Goal: Task Accomplishment & Management: Manage account settings

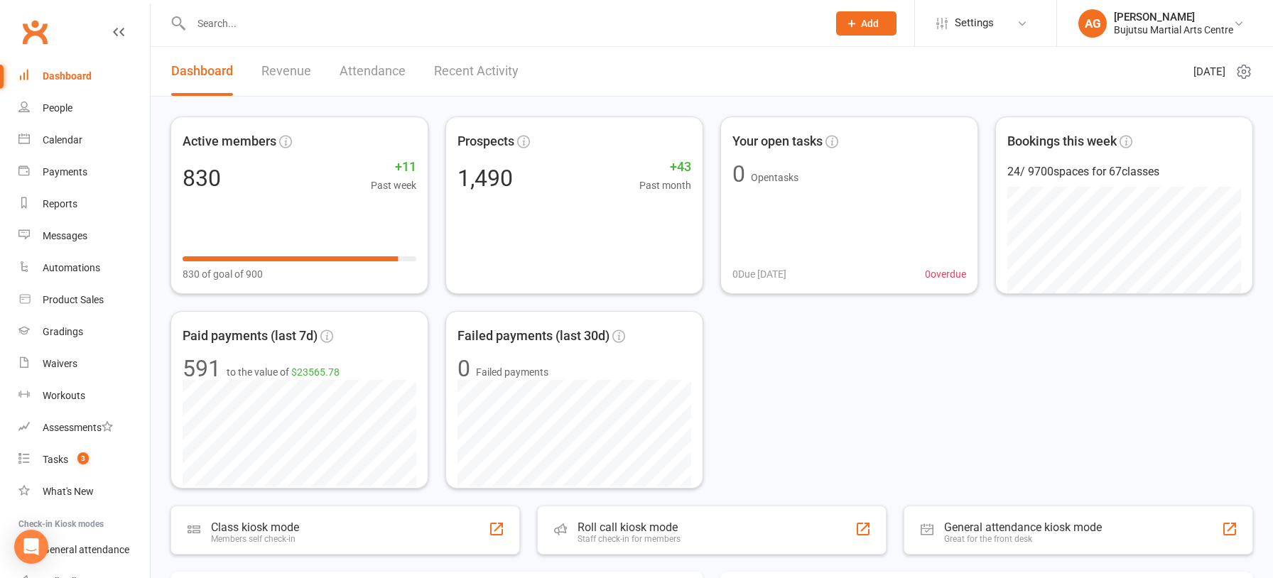
click at [65, 72] on div "Dashboard" at bounding box center [67, 75] width 49 height 11
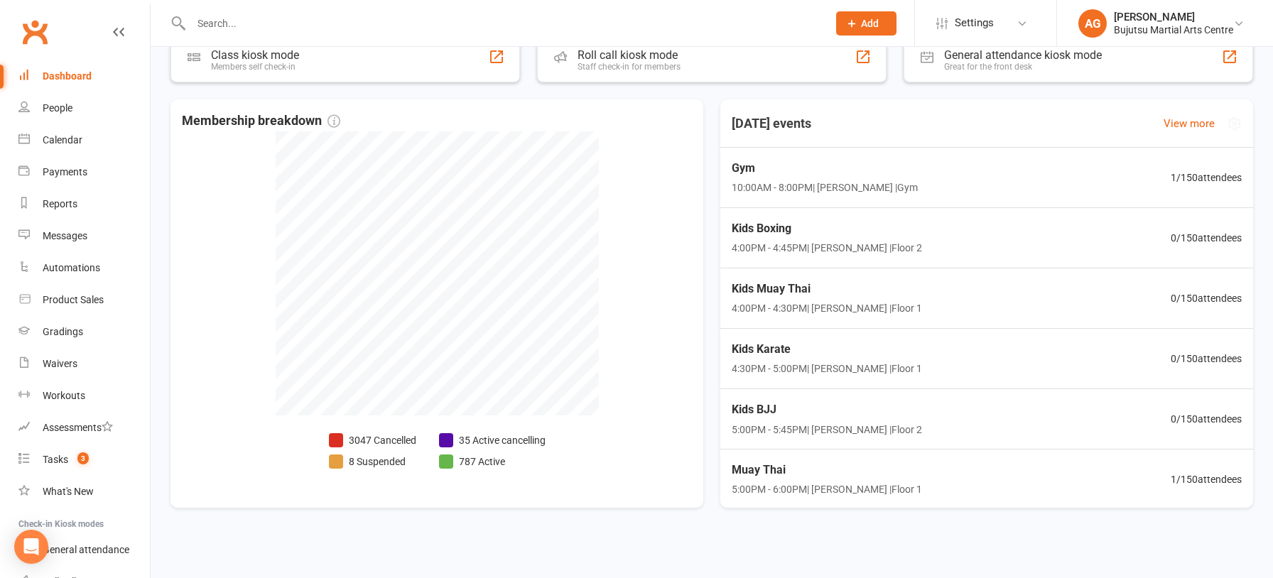
scroll to position [476, 0]
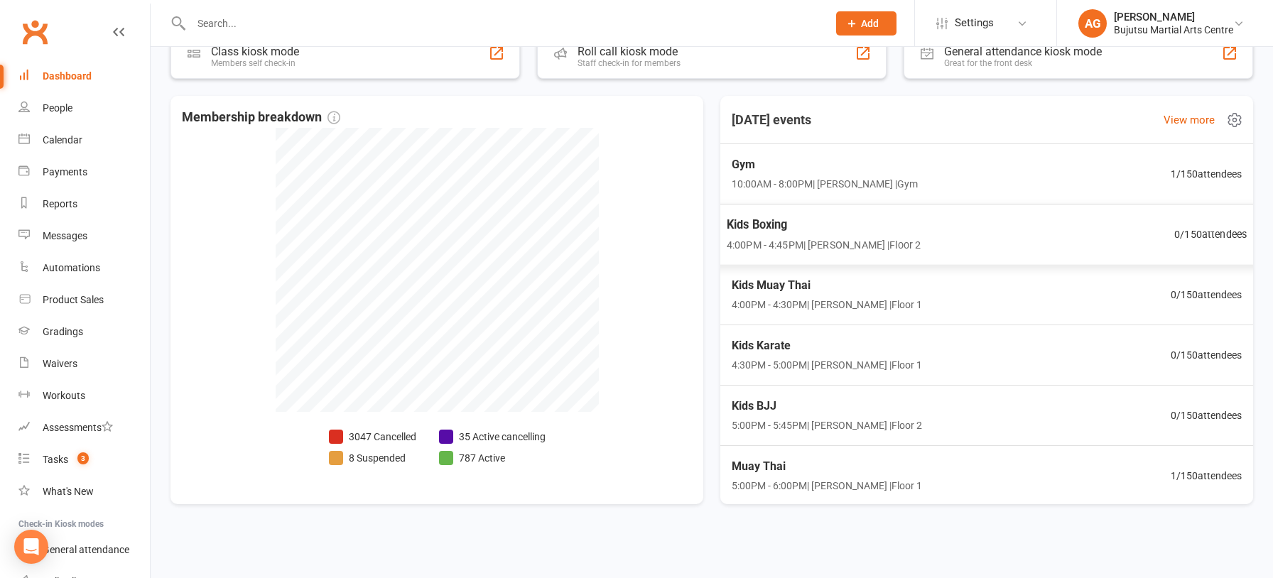
click at [752, 221] on span "Kids Boxing" at bounding box center [824, 224] width 194 height 18
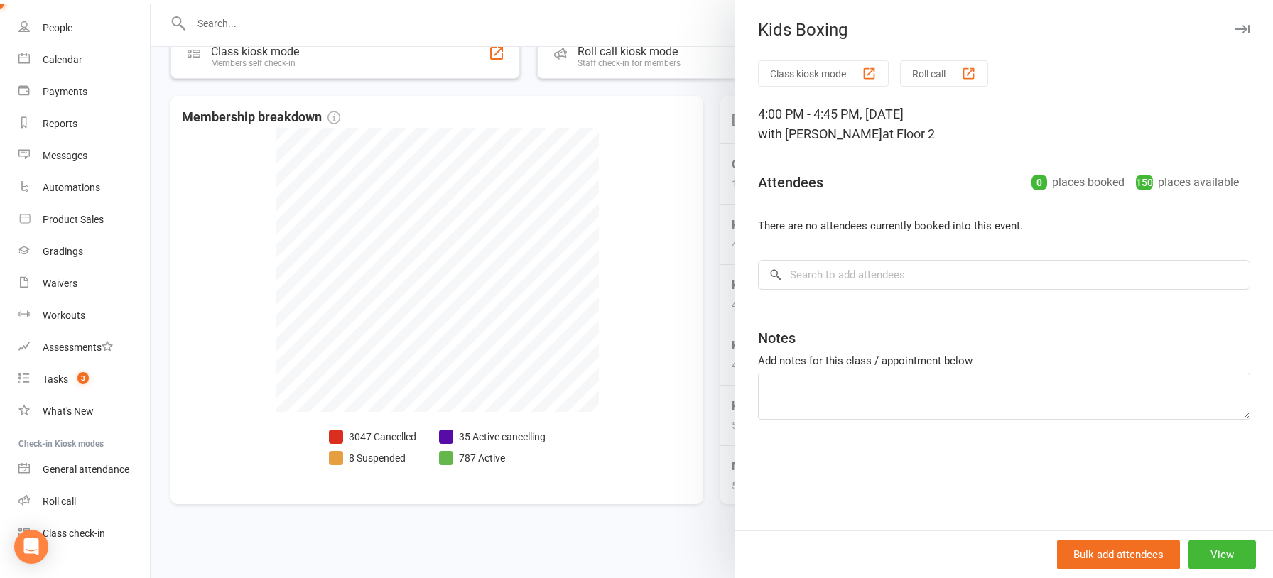
scroll to position [96, 0]
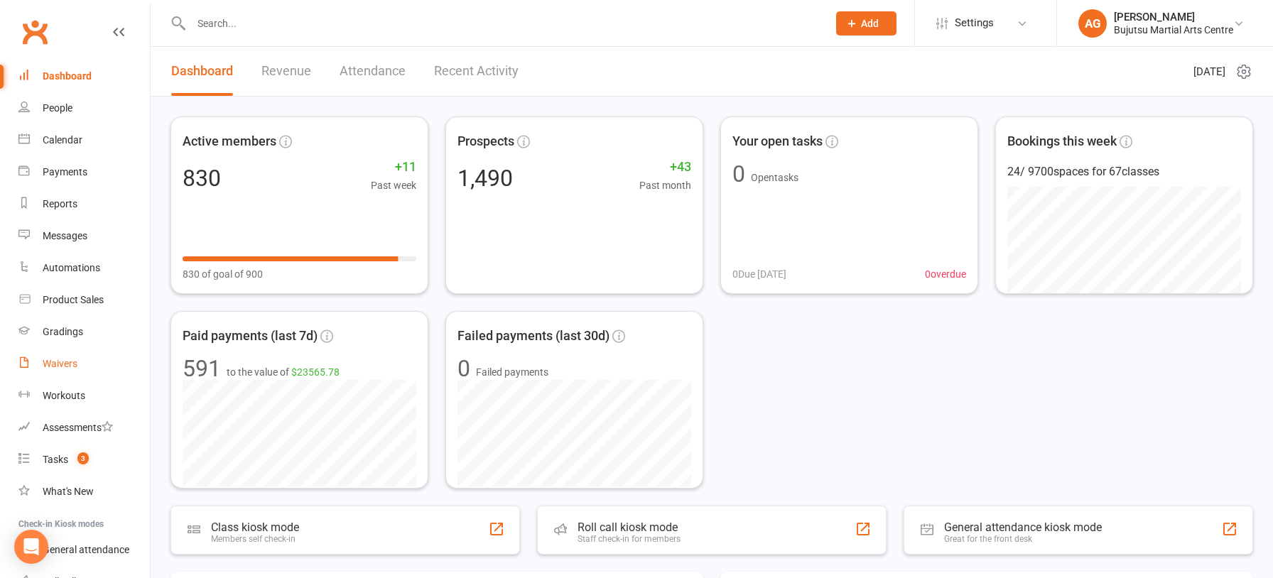
drag, startPoint x: 55, startPoint y: 363, endPoint x: 90, endPoint y: 349, distance: 36.9
click at [55, 363] on div "Waivers" at bounding box center [60, 363] width 35 height 11
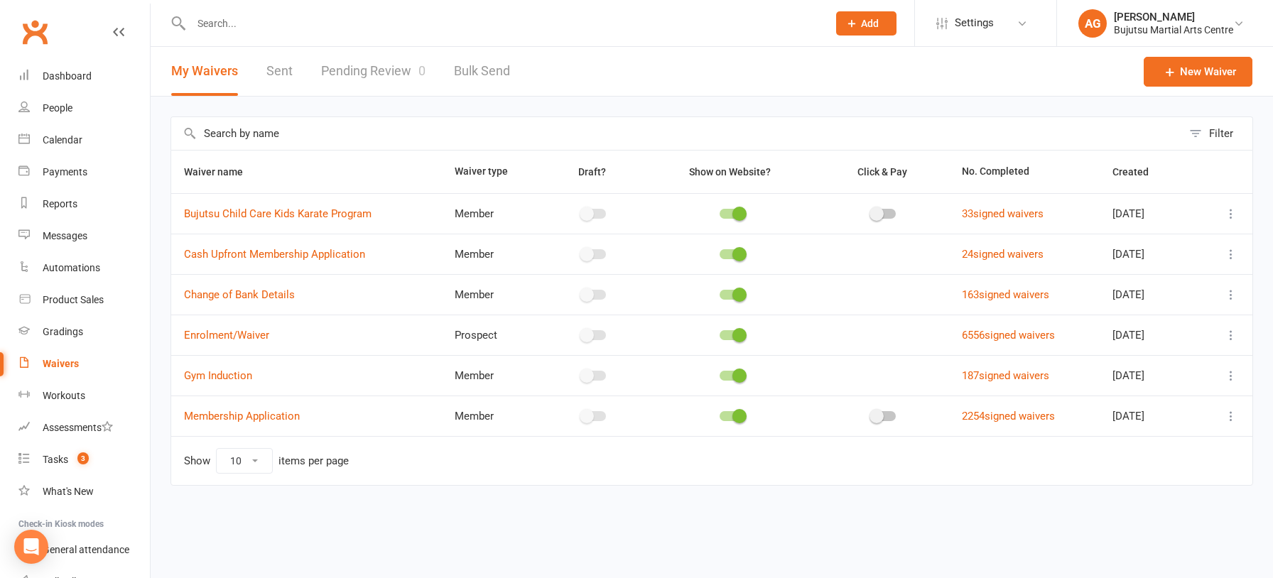
click at [376, 68] on link "Pending Review 0" at bounding box center [373, 71] width 104 height 49
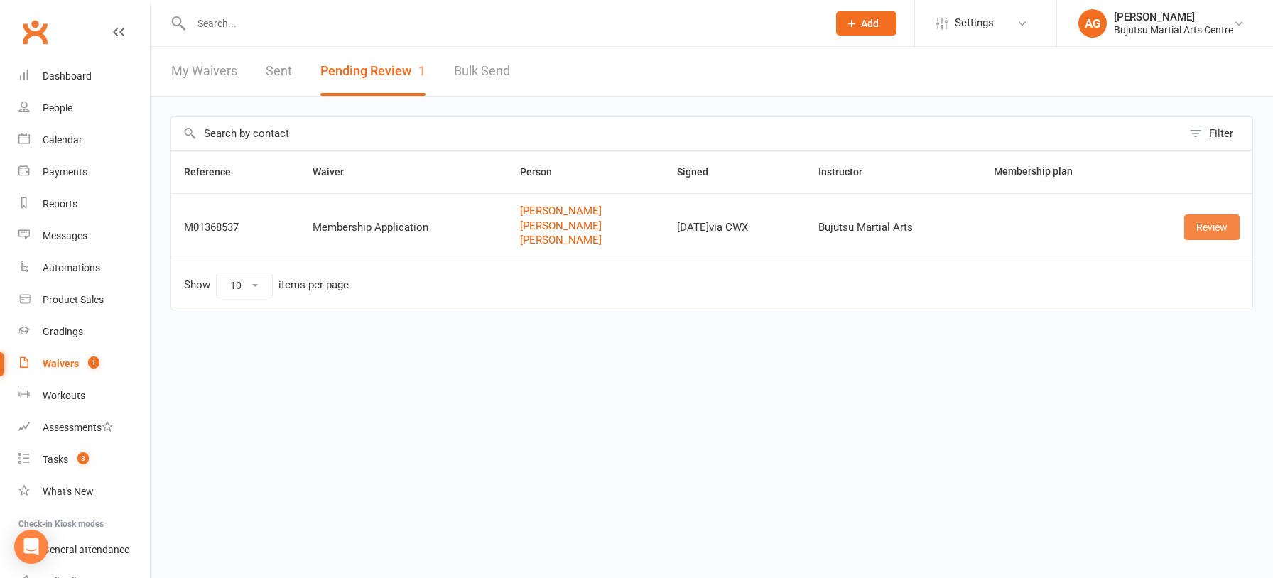
click at [1219, 224] on link "Review" at bounding box center [1211, 228] width 55 height 26
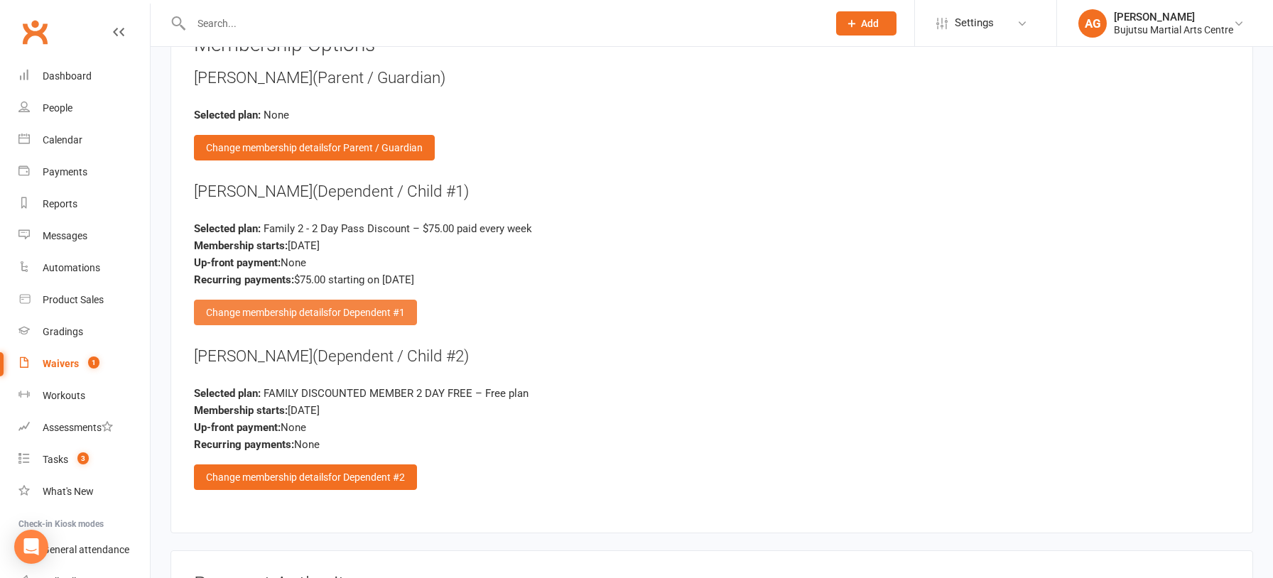
scroll to position [2441, 0]
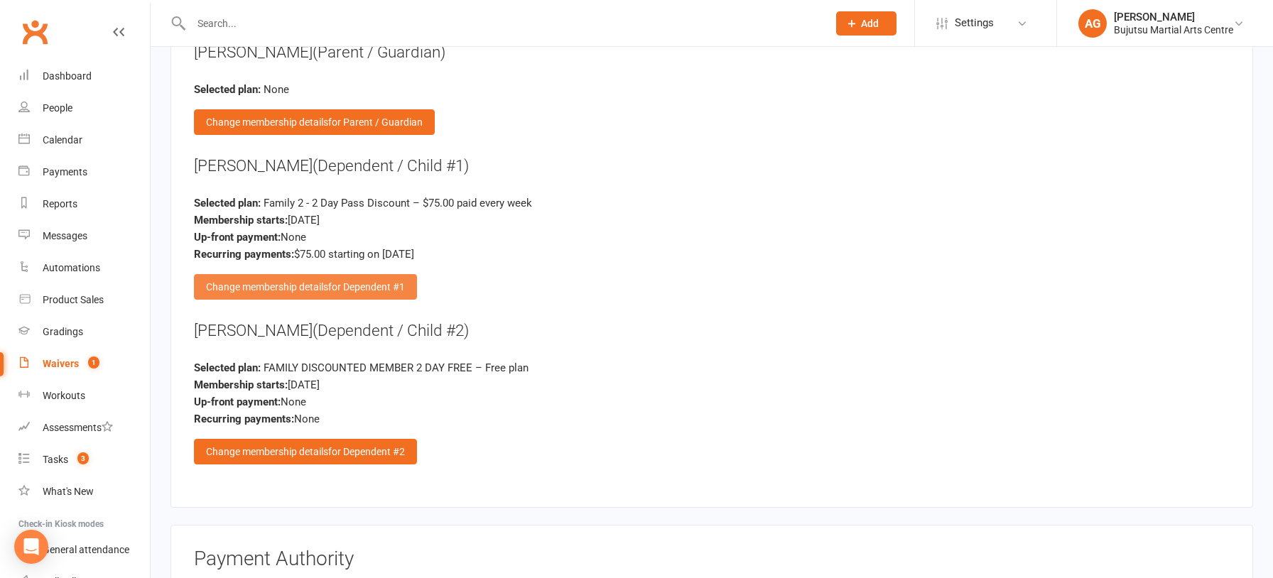
click at [391, 281] on span "for Dependent #1" at bounding box center [366, 286] width 77 height 11
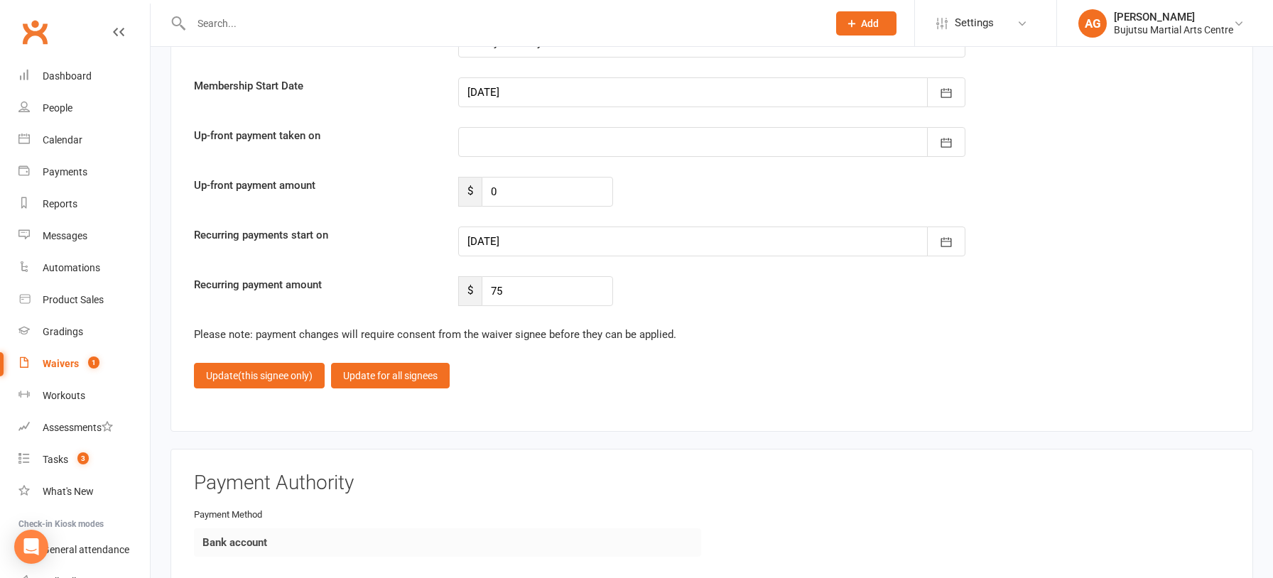
scroll to position [4593, 0]
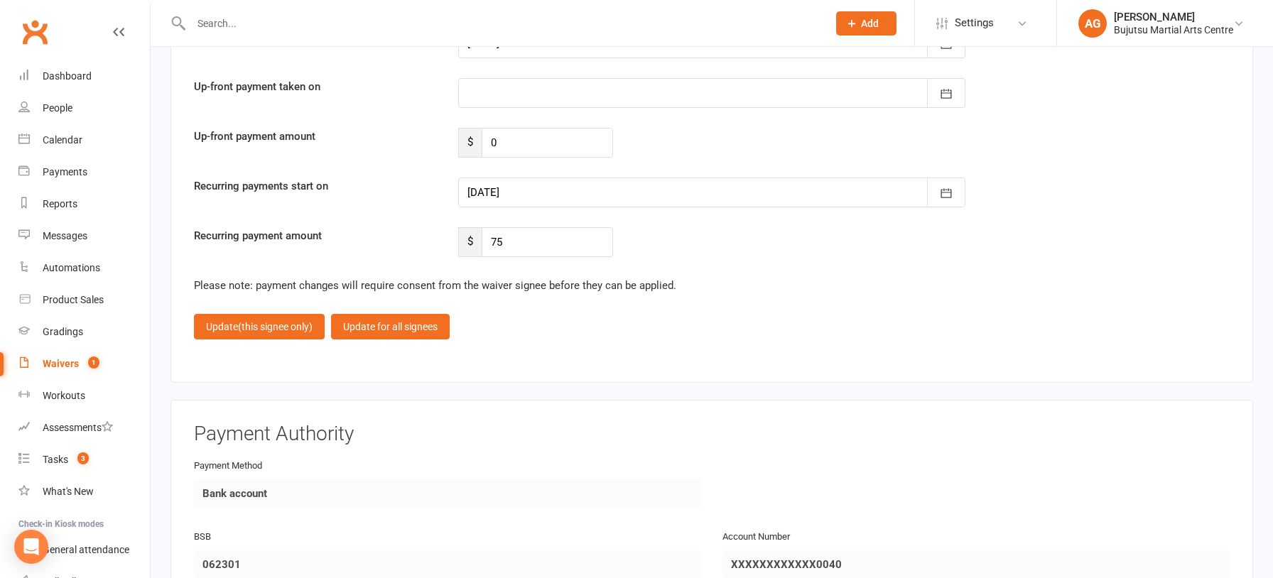
click at [765, 178] on div at bounding box center [711, 193] width 507 height 30
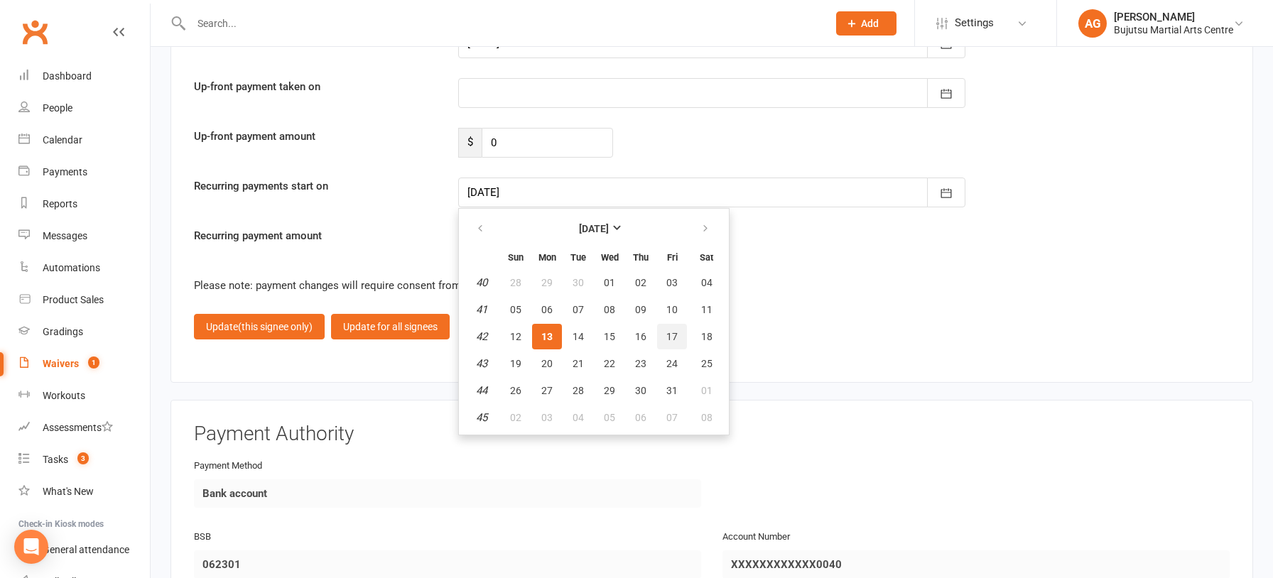
click at [676, 331] on span "17" at bounding box center [671, 336] width 11 height 11
type input "17 Oct 2025"
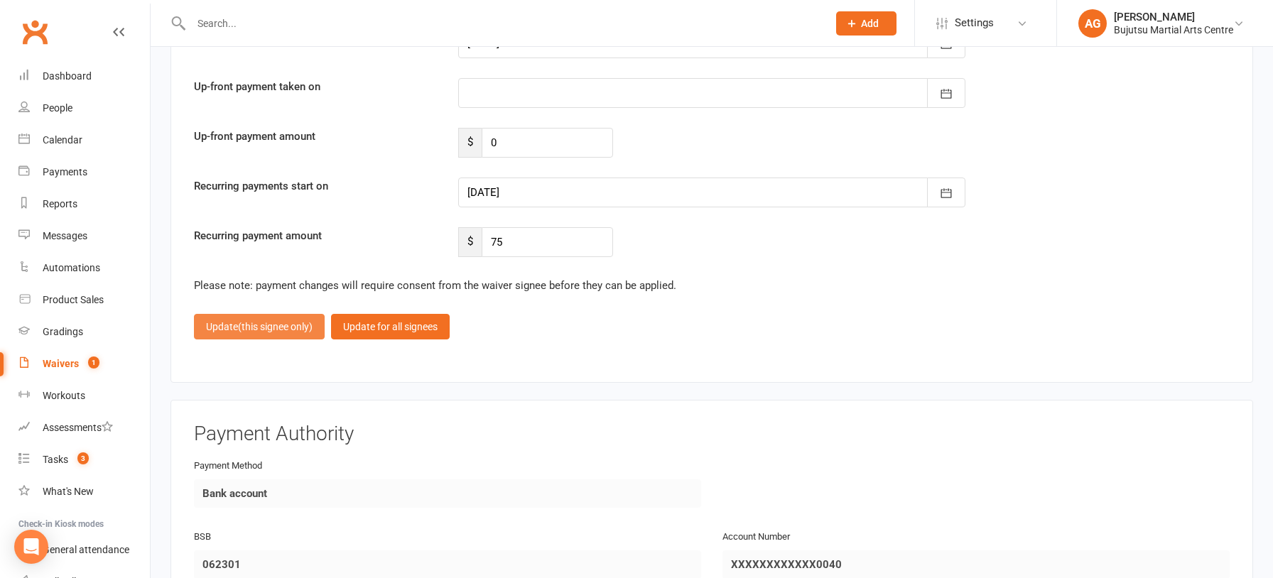
click at [237, 314] on button "Update (this signee only)" at bounding box center [259, 327] width 131 height 26
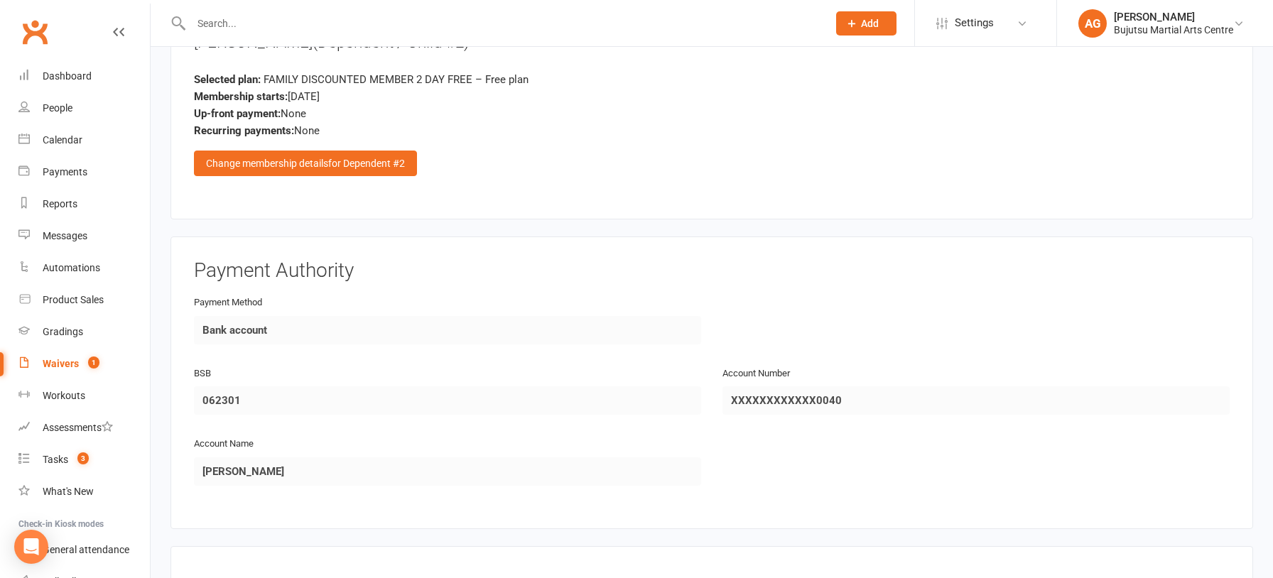
scroll to position [2942, 0]
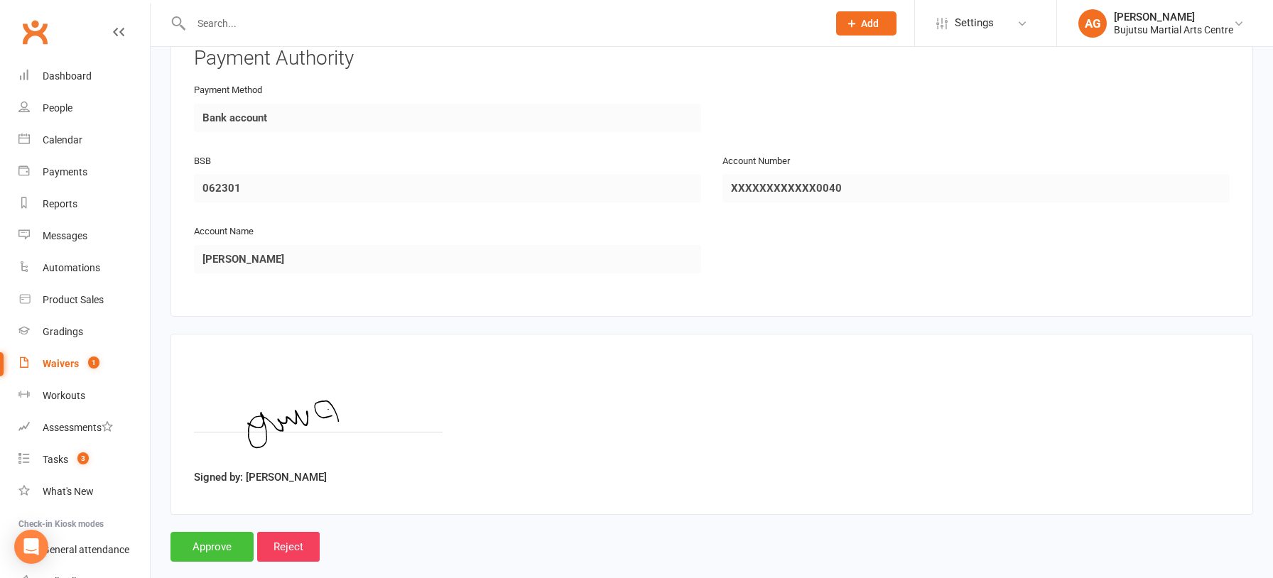
click at [205, 532] on input "Approve" at bounding box center [212, 547] width 83 height 30
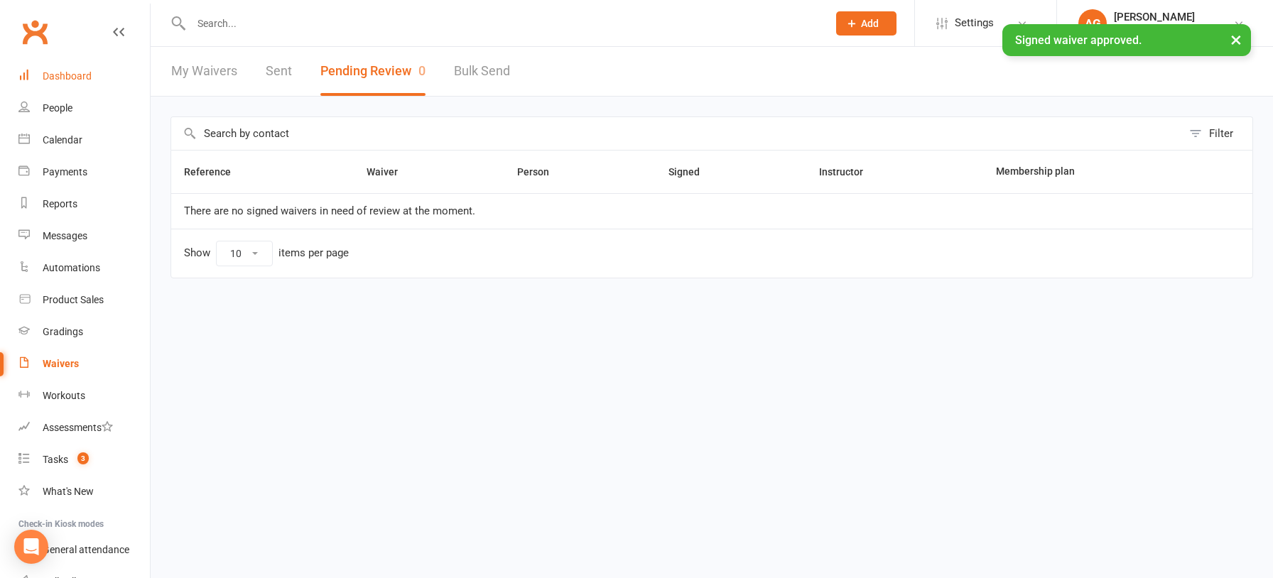
click at [71, 74] on div "Dashboard" at bounding box center [67, 75] width 49 height 11
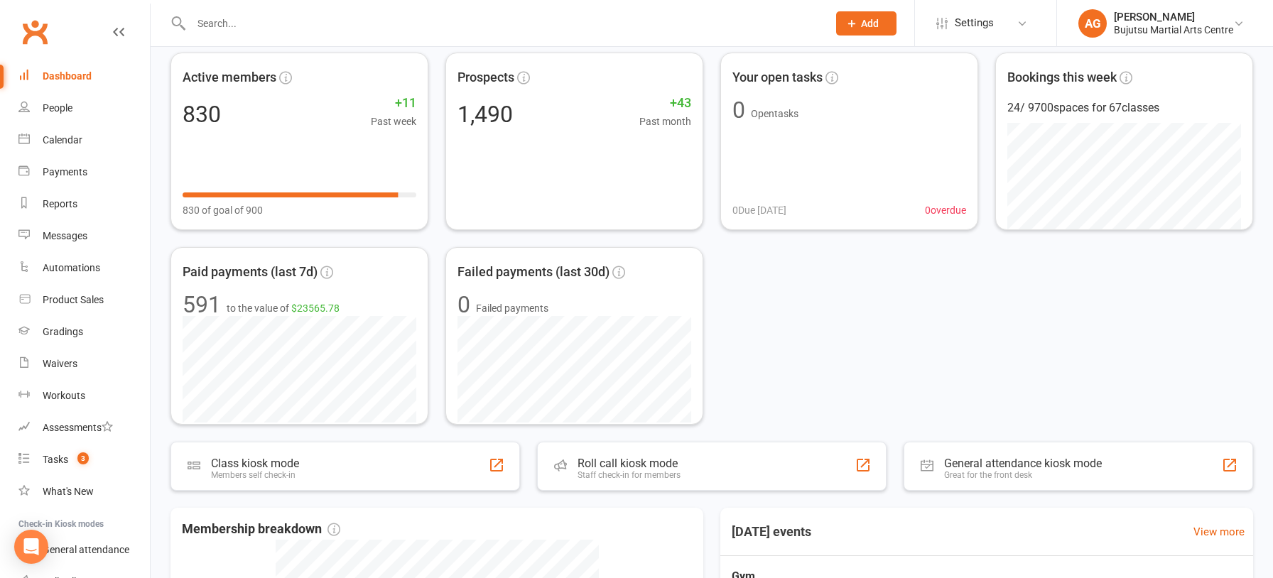
scroll to position [81, 0]
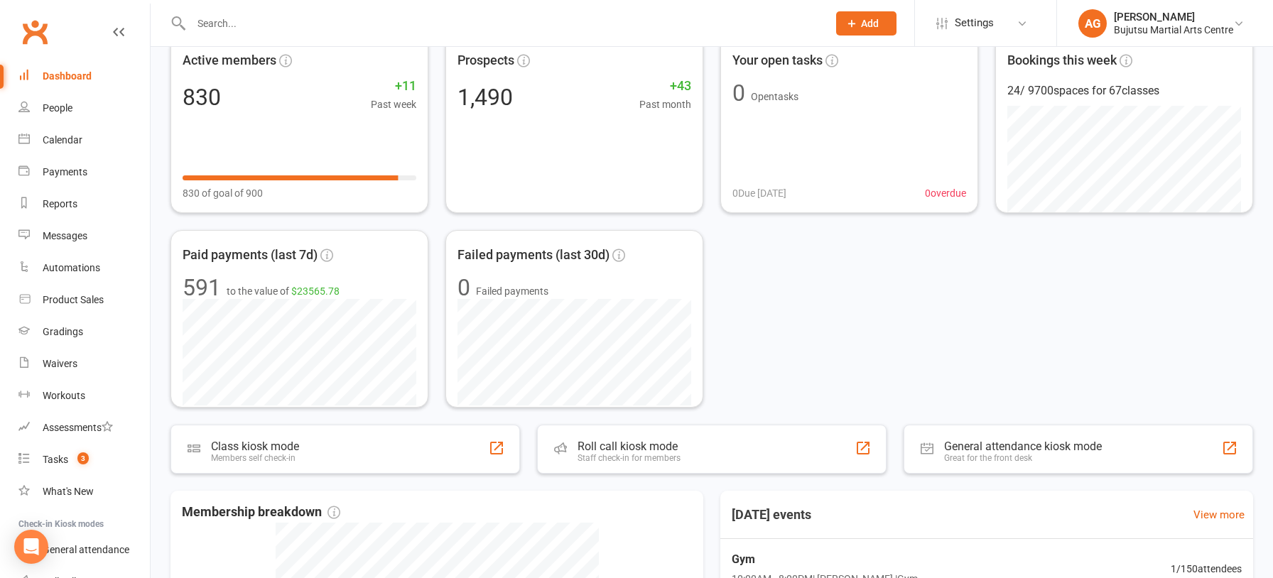
click at [224, 26] on input "text" at bounding box center [502, 24] width 631 height 20
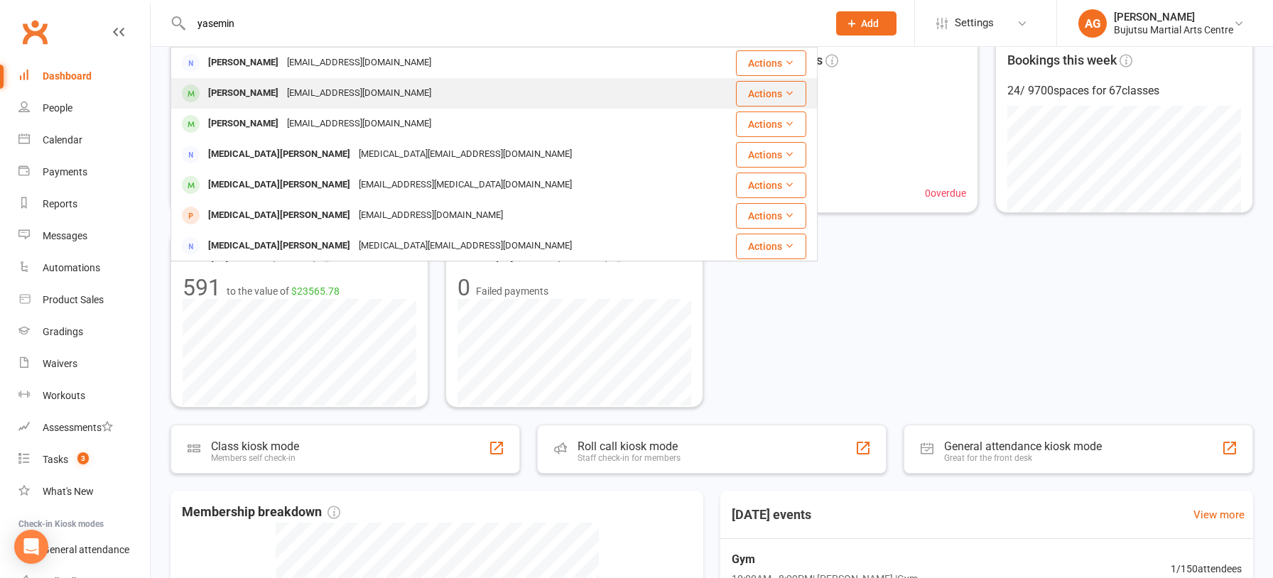
type input "yasemin"
click at [249, 90] on div "Lina Aydin" at bounding box center [243, 93] width 79 height 21
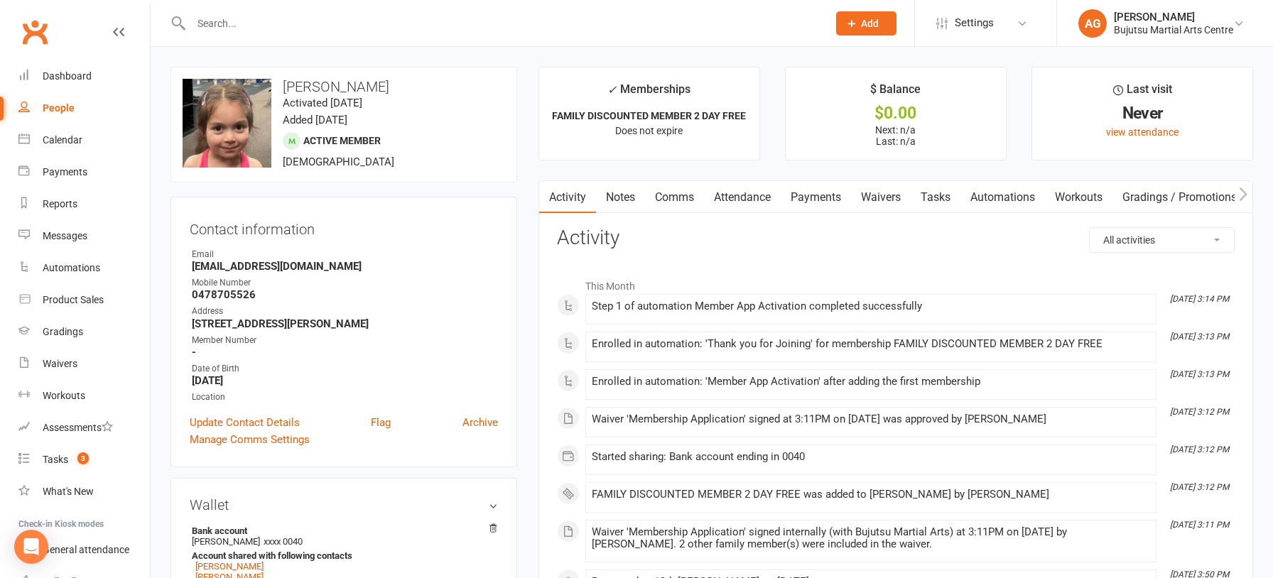
click at [239, 25] on input "text" at bounding box center [502, 24] width 631 height 20
type input "z"
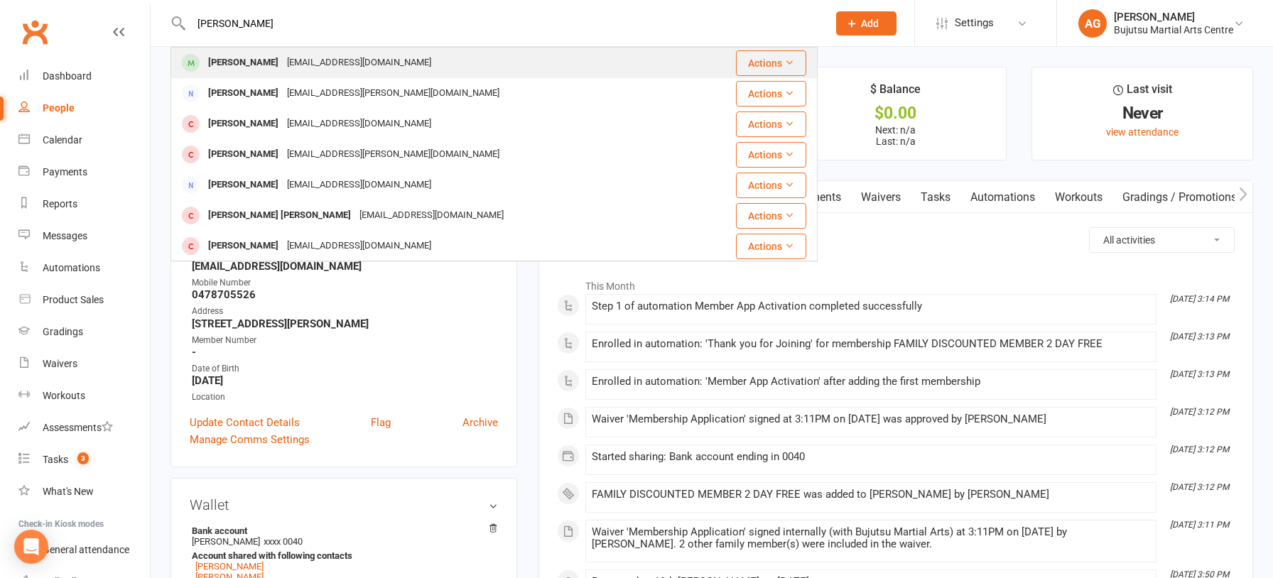
type input "shimeka"
click at [247, 62] on div "Shimeka Hewawasam" at bounding box center [243, 63] width 79 height 21
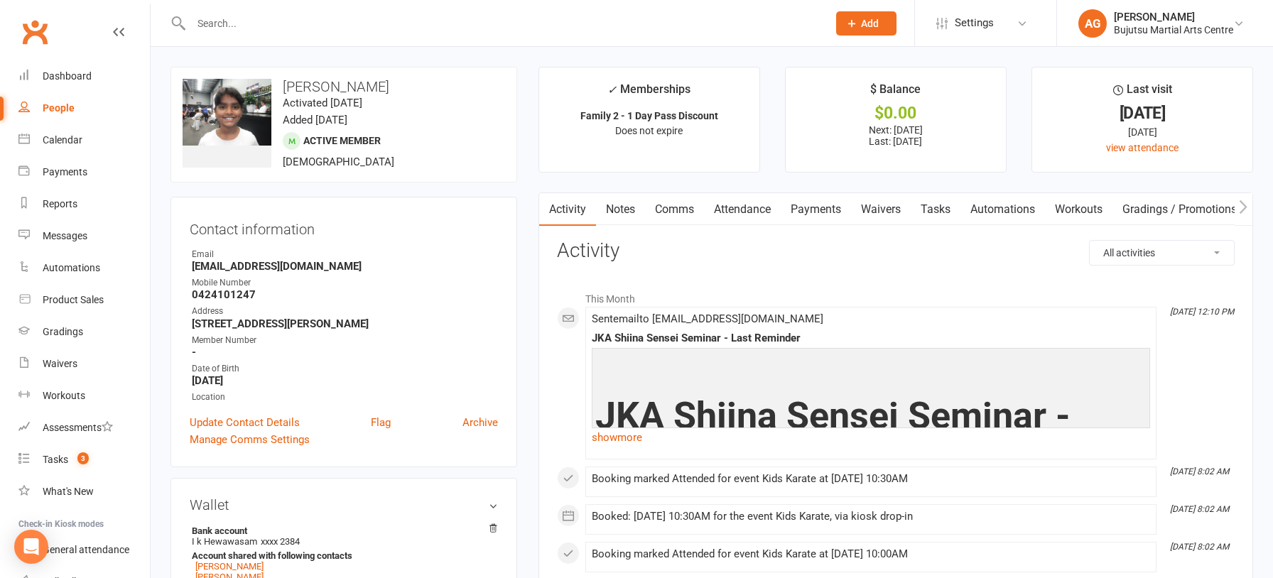
click at [232, 18] on input "text" at bounding box center [502, 24] width 631 height 20
click at [224, 23] on input "text" at bounding box center [502, 24] width 631 height 20
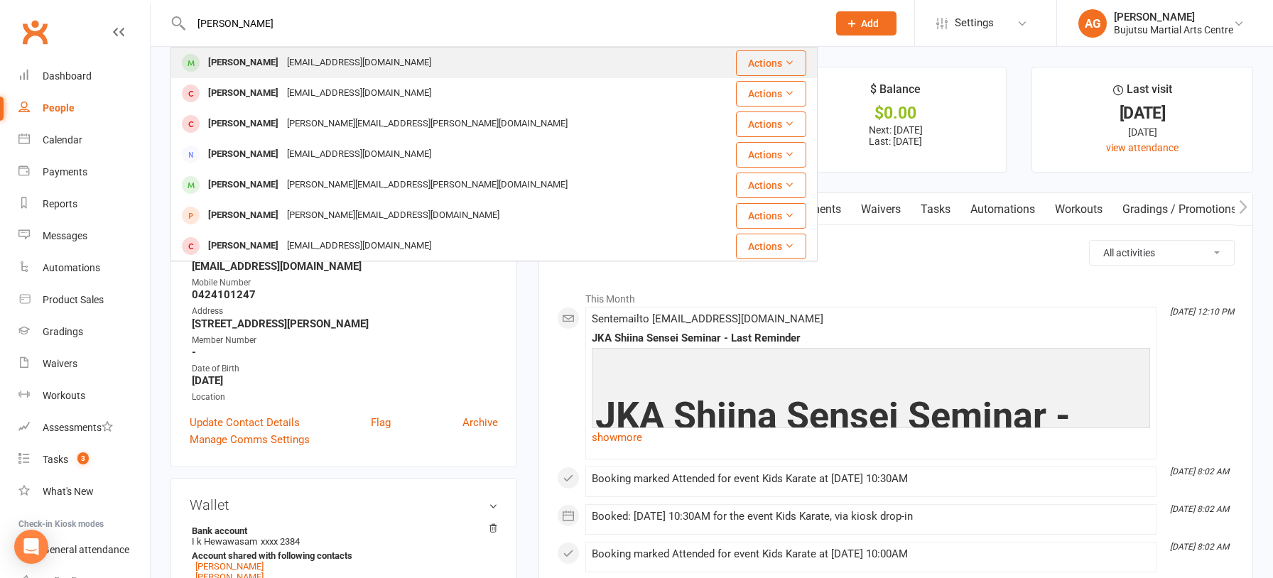
type input "chris good"
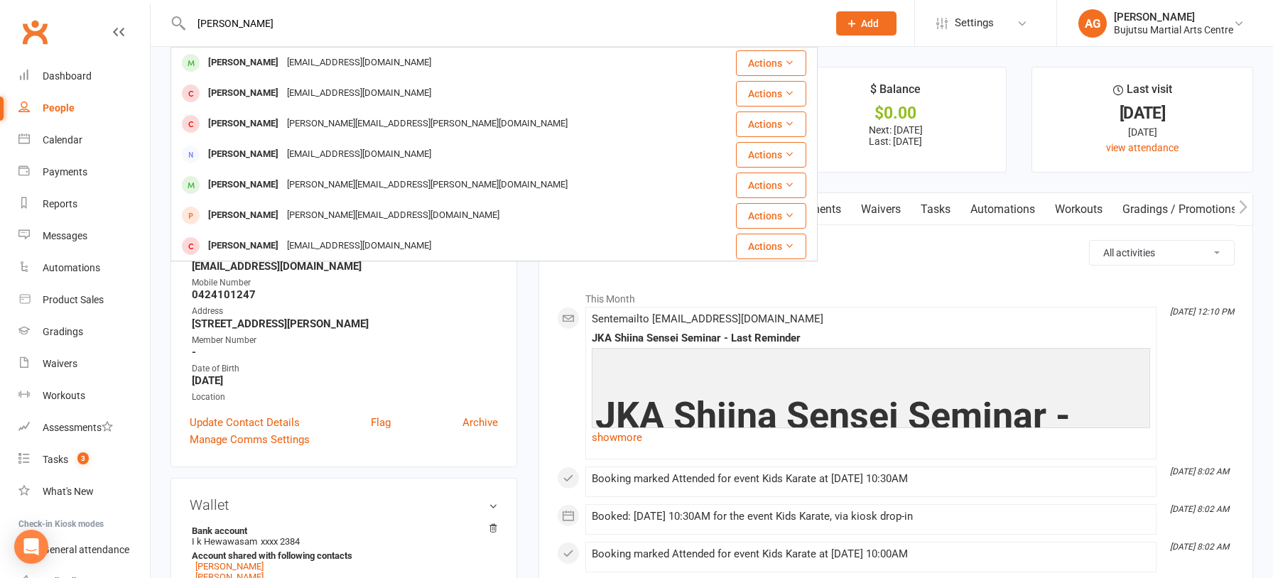
click at [234, 55] on div "Chris Goodman" at bounding box center [243, 63] width 79 height 21
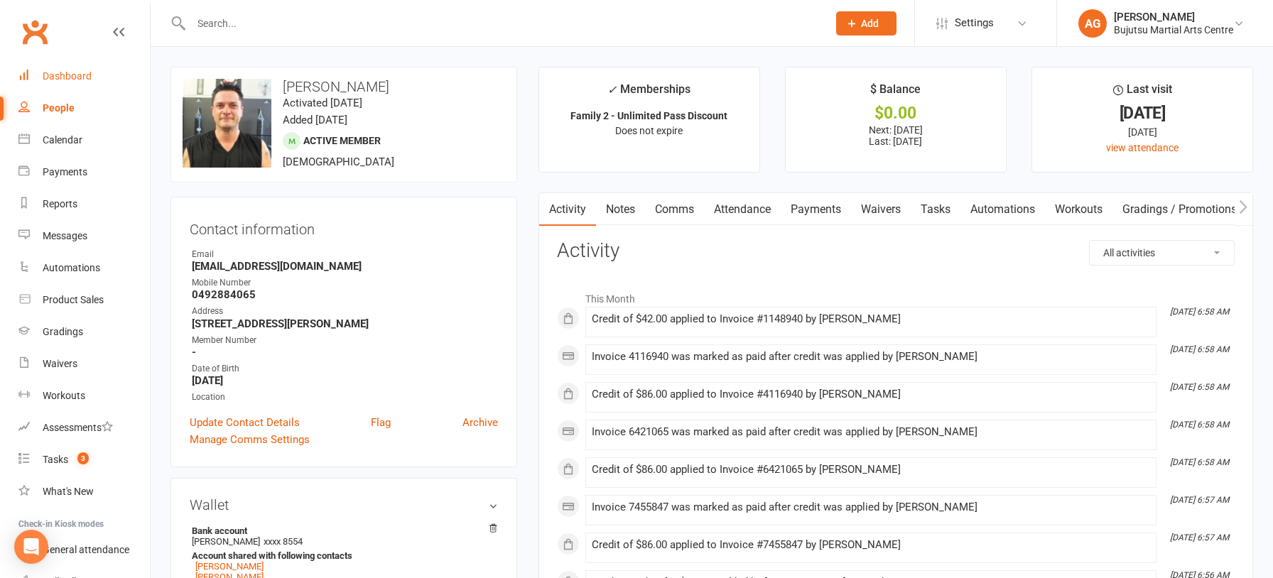
click at [63, 72] on div "Dashboard" at bounding box center [67, 75] width 49 height 11
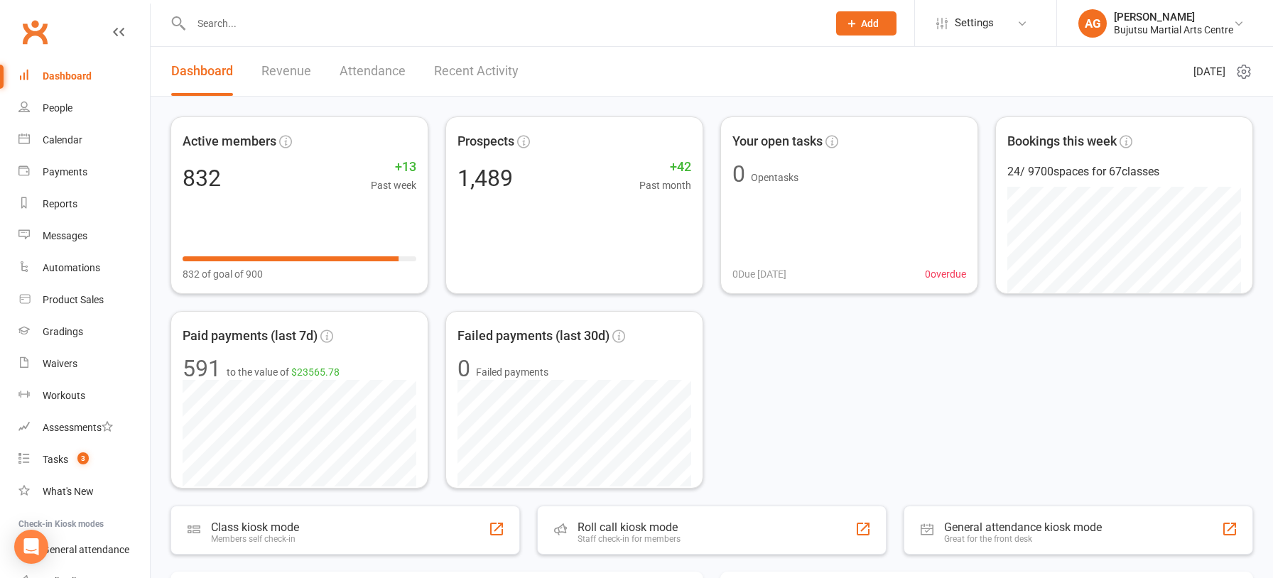
click at [252, 19] on input "text" at bounding box center [502, 24] width 631 height 20
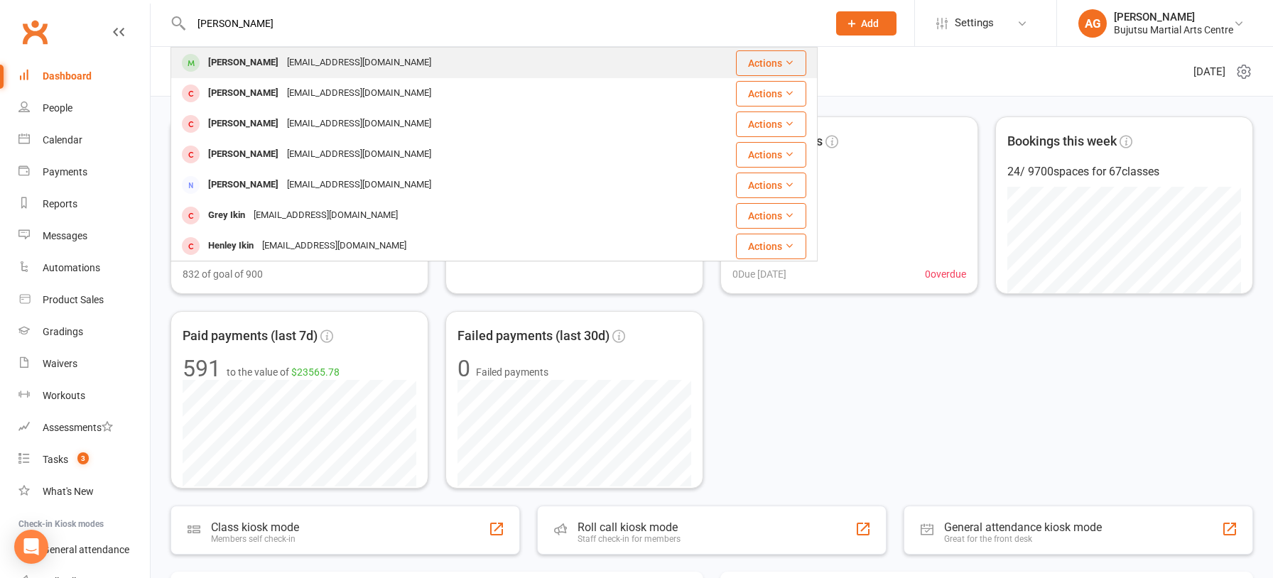
type input "matt phy"
click at [249, 55] on div "Matt Phythian" at bounding box center [243, 63] width 79 height 21
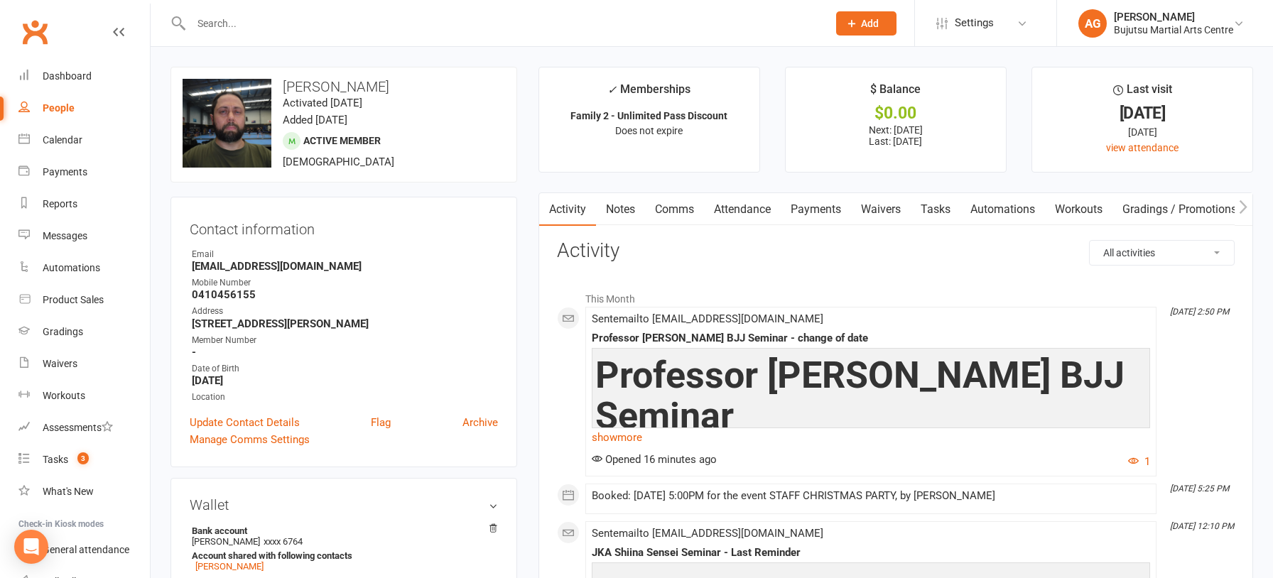
click at [236, 26] on input "text" at bounding box center [502, 24] width 631 height 20
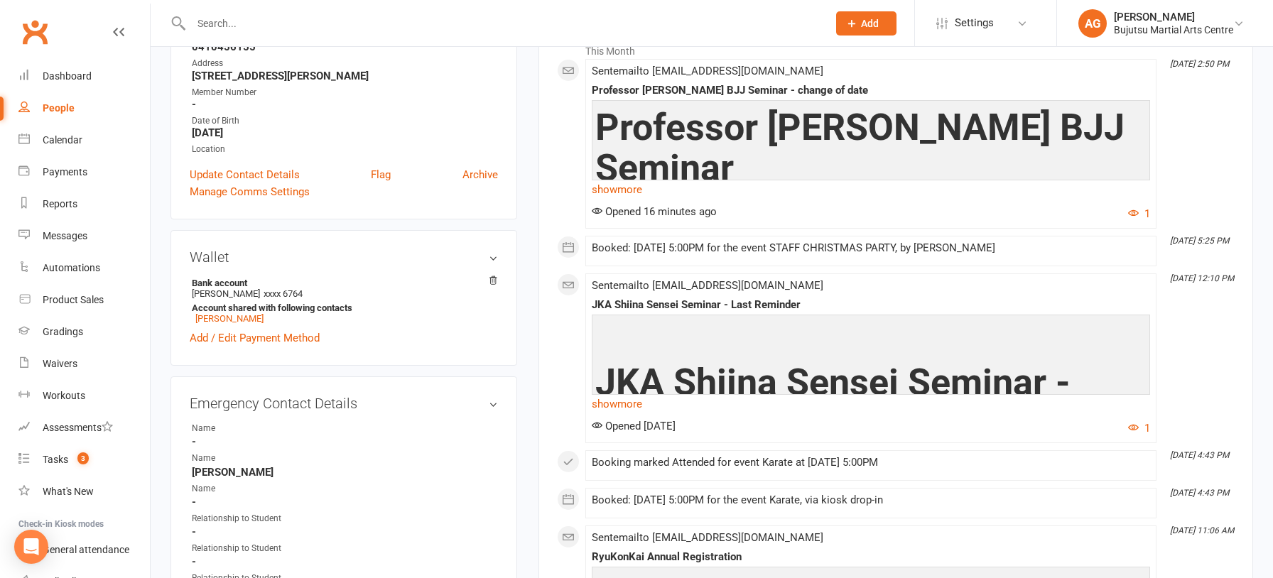
scroll to position [265, 0]
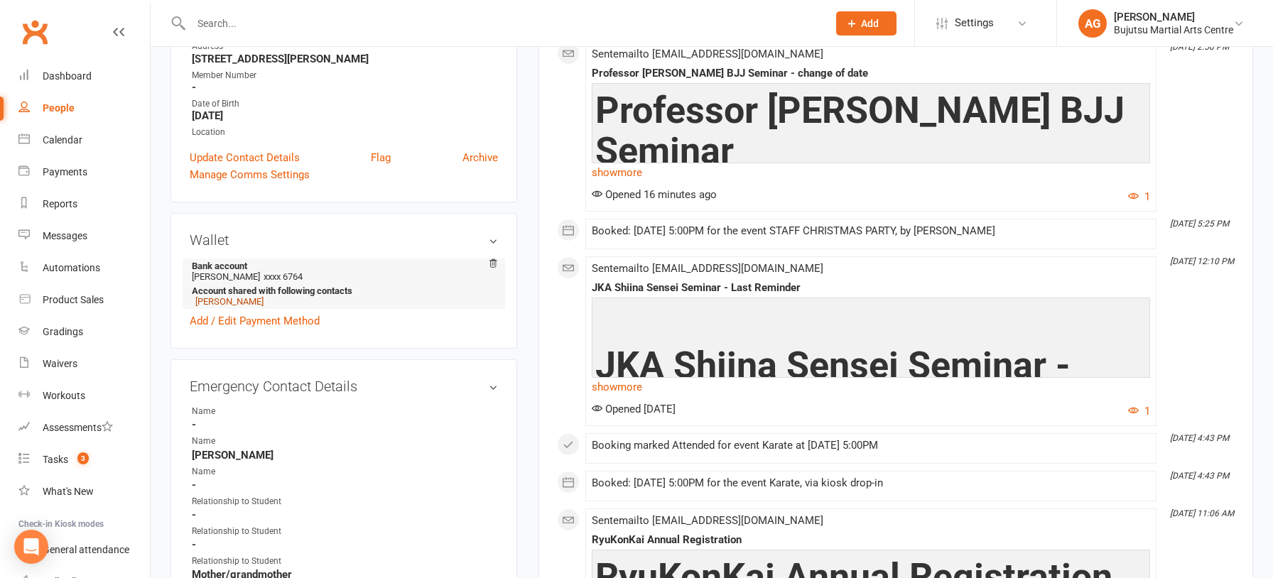
click at [222, 298] on link "James Phythian" at bounding box center [229, 301] width 68 height 11
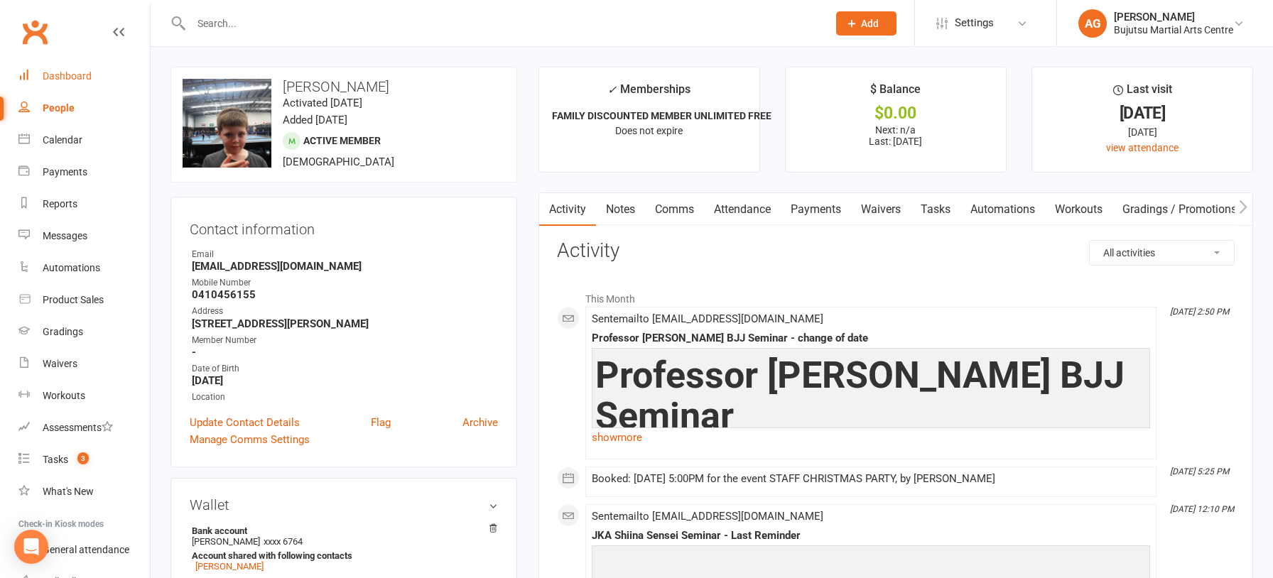
click at [72, 77] on div "Dashboard" at bounding box center [67, 75] width 49 height 11
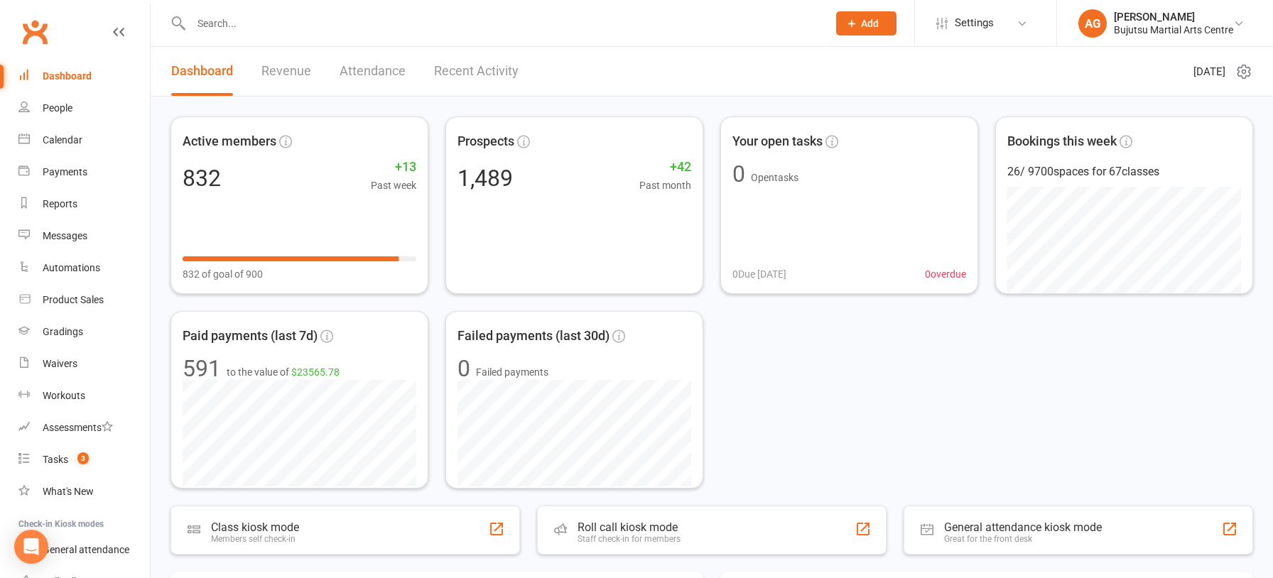
click at [209, 26] on input "text" at bounding box center [502, 24] width 631 height 20
click at [54, 141] on div "Calendar" at bounding box center [63, 139] width 40 height 11
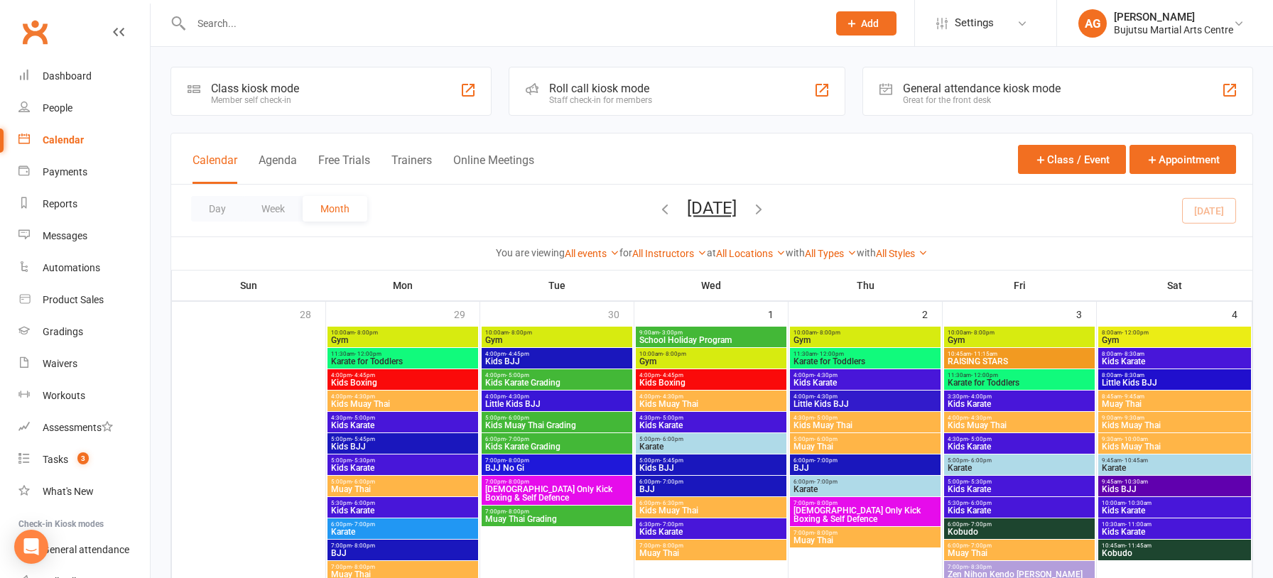
click at [767, 209] on icon "button" at bounding box center [759, 209] width 16 height 16
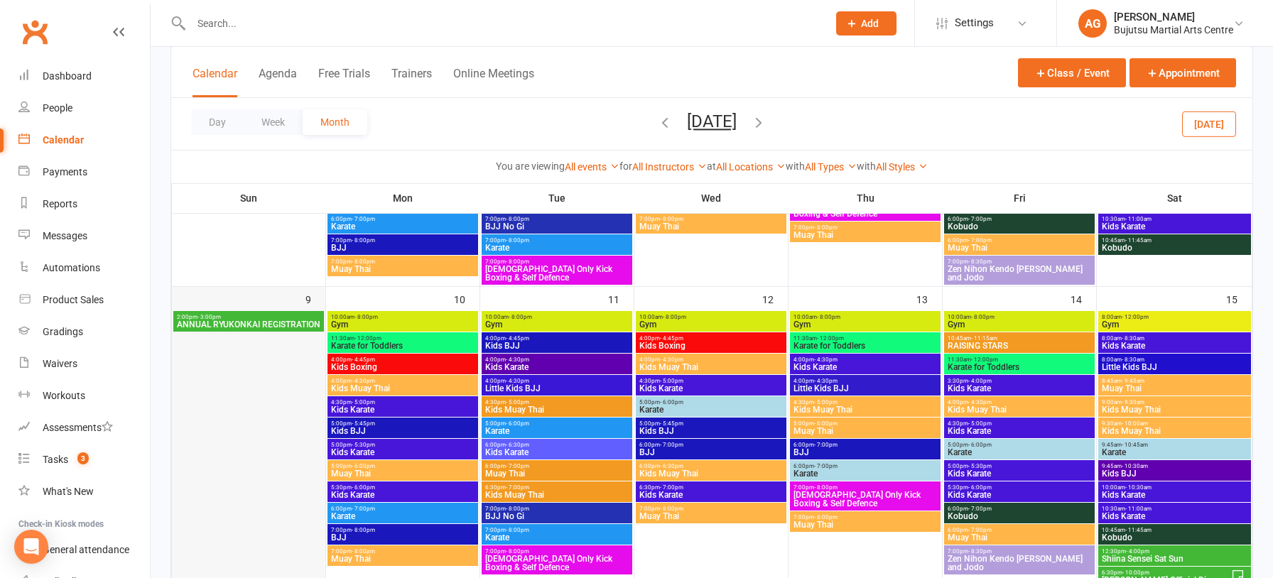
scroll to position [597, 0]
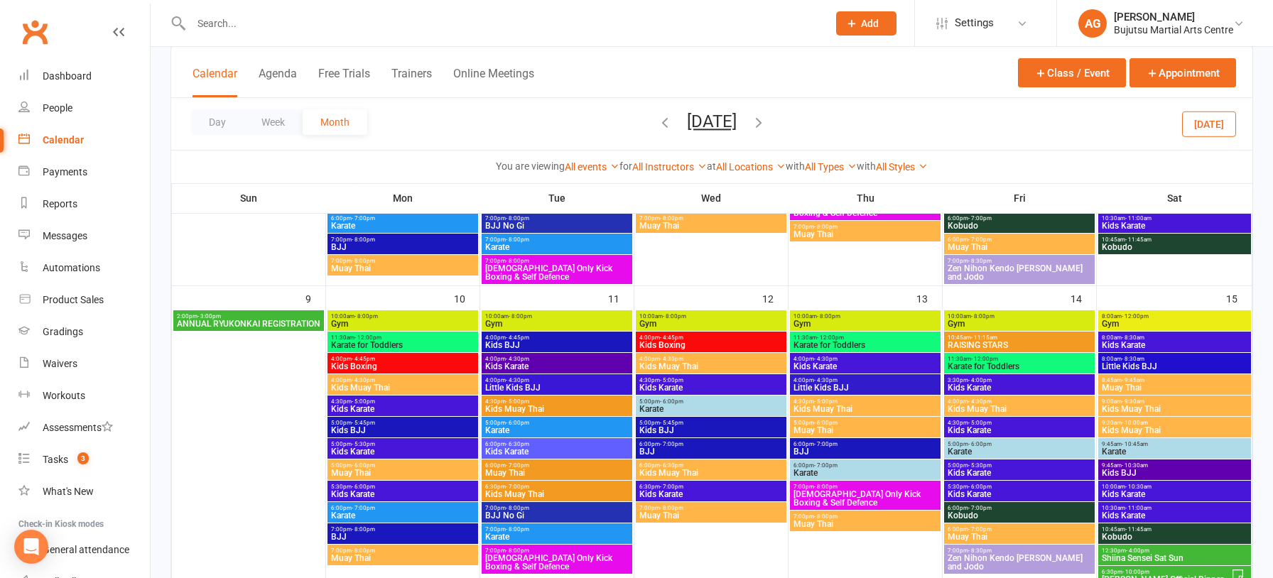
click at [249, 322] on span "ANNUAL RYUKONKAI REGISTRATION" at bounding box center [248, 324] width 145 height 9
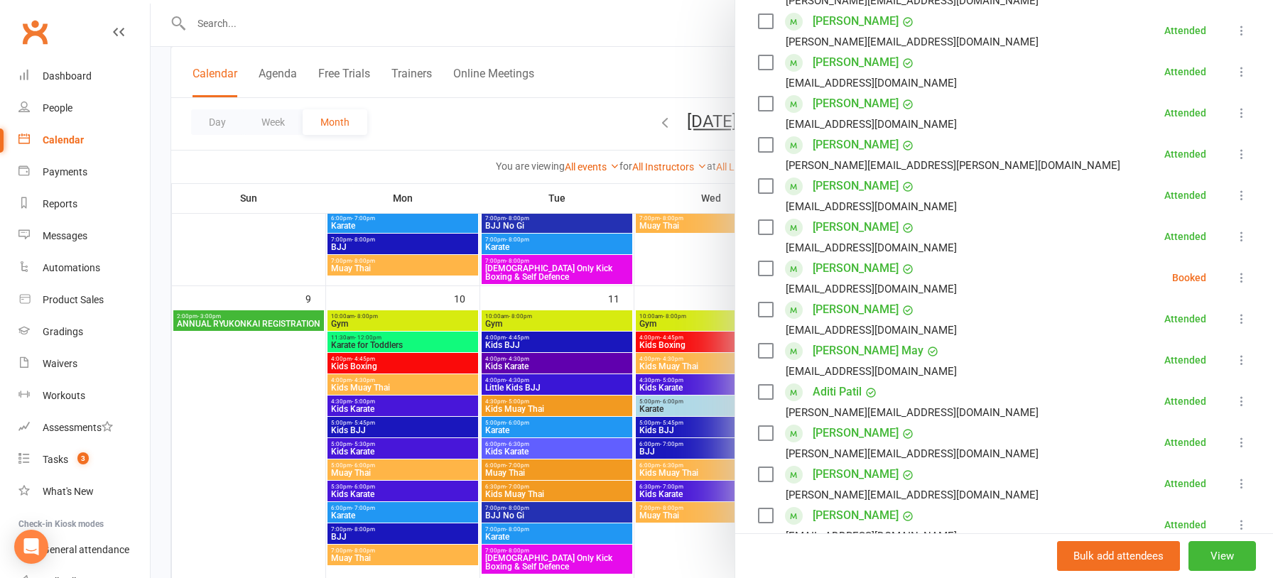
scroll to position [293, 0]
click at [65, 73] on div "Dashboard" at bounding box center [67, 75] width 49 height 11
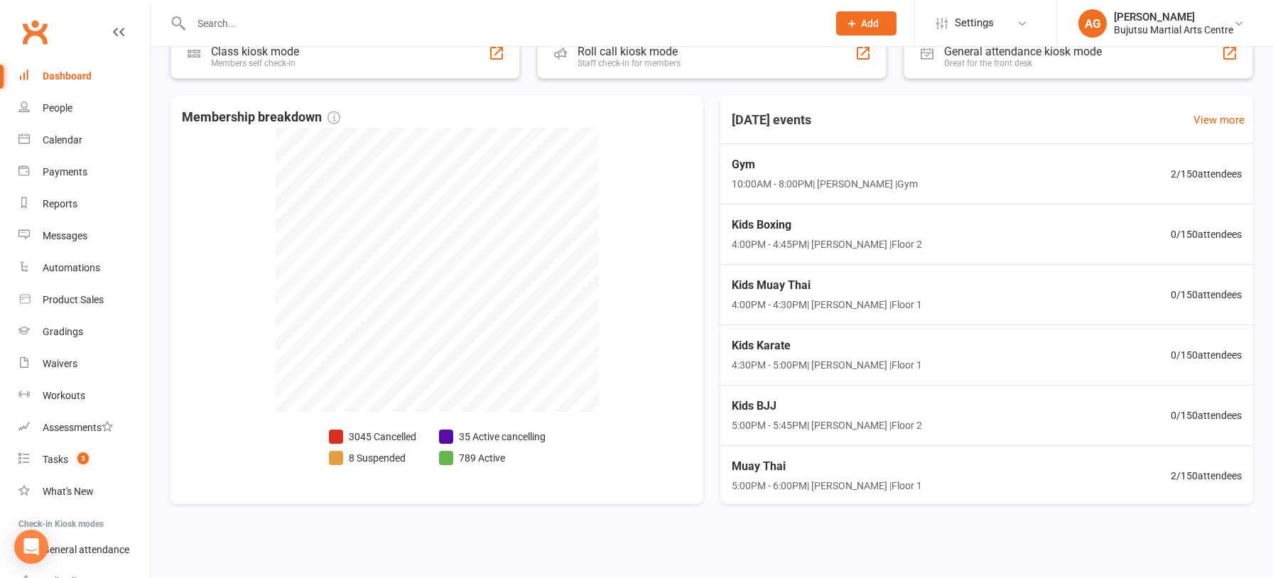
scroll to position [301, 0]
click at [764, 404] on span "Muay Thai" at bounding box center [824, 406] width 194 height 18
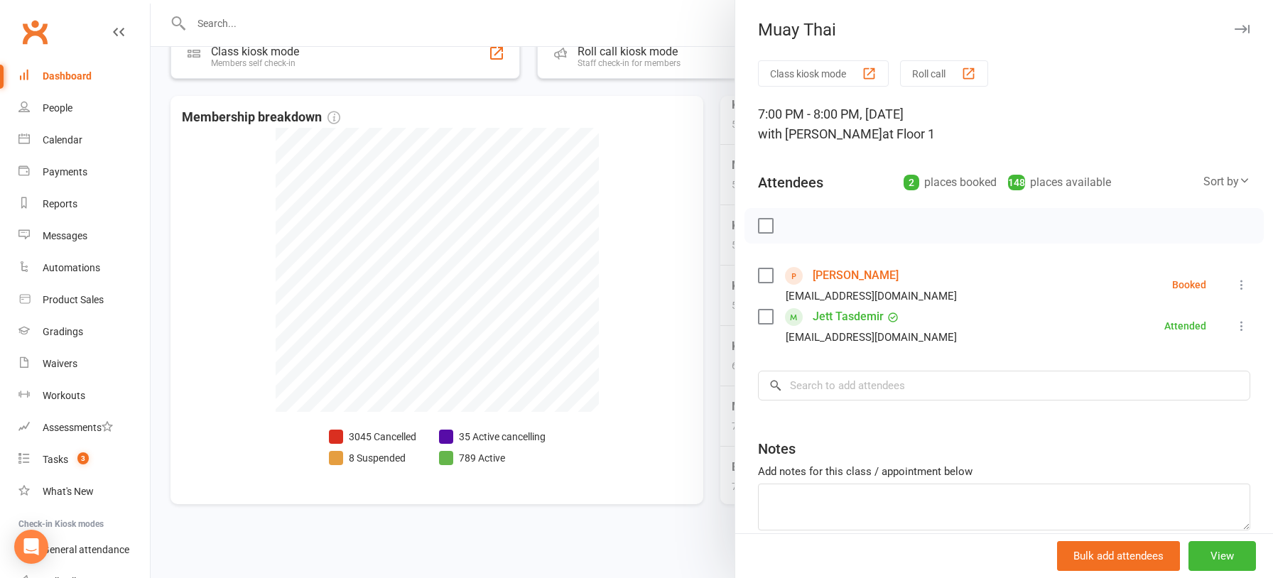
click at [847, 272] on link "Stephen Feng" at bounding box center [856, 275] width 86 height 23
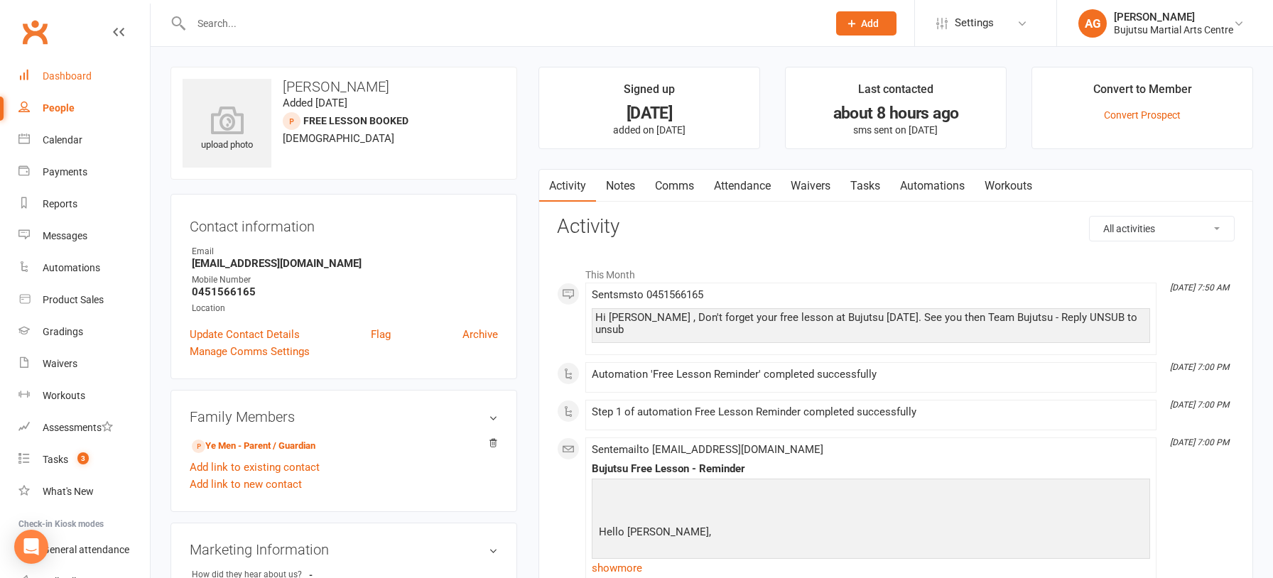
click at [54, 72] on div "Dashboard" at bounding box center [67, 75] width 49 height 11
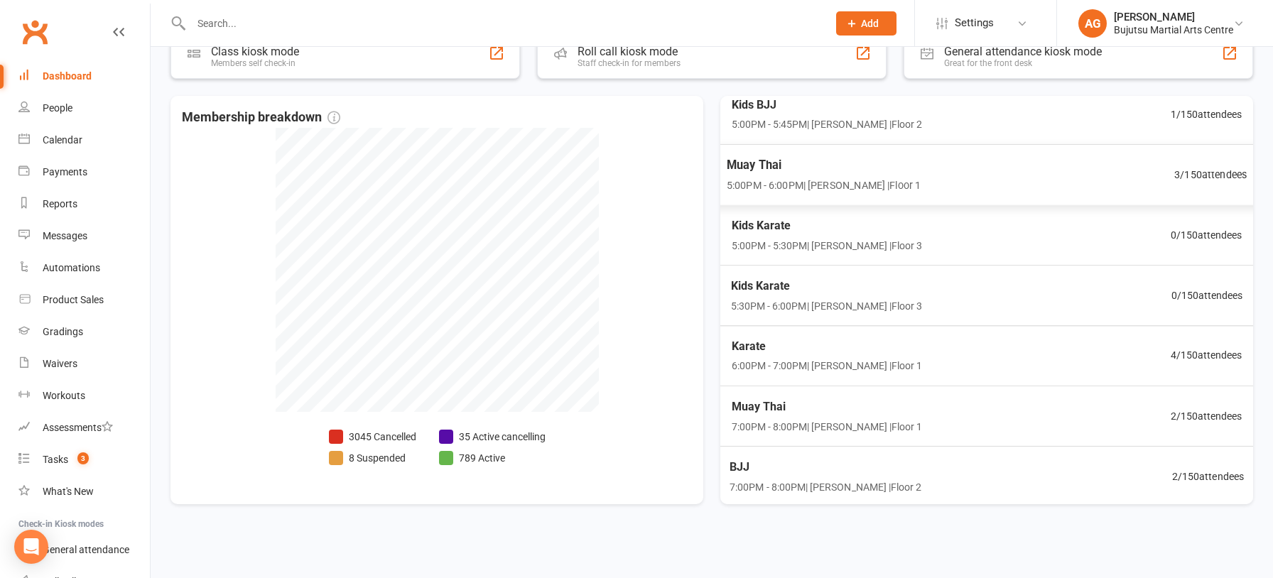
scroll to position [302, 0]
click at [738, 460] on span "BJJ" at bounding box center [824, 466] width 194 height 18
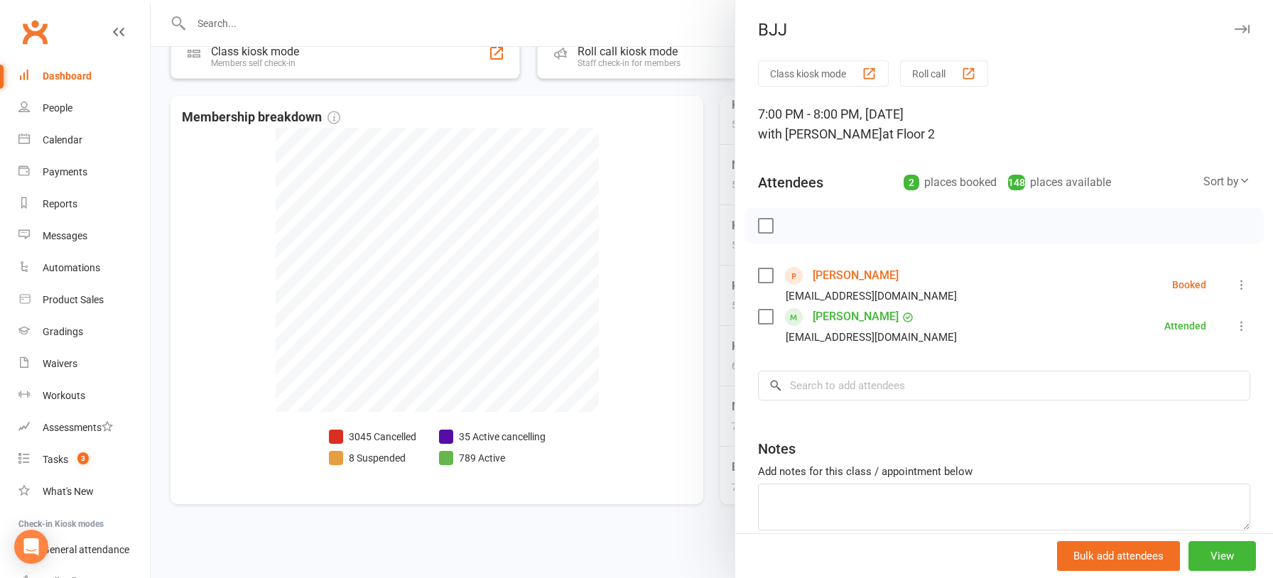
scroll to position [301, 0]
click at [856, 274] on link "John Ghobrial" at bounding box center [856, 275] width 86 height 23
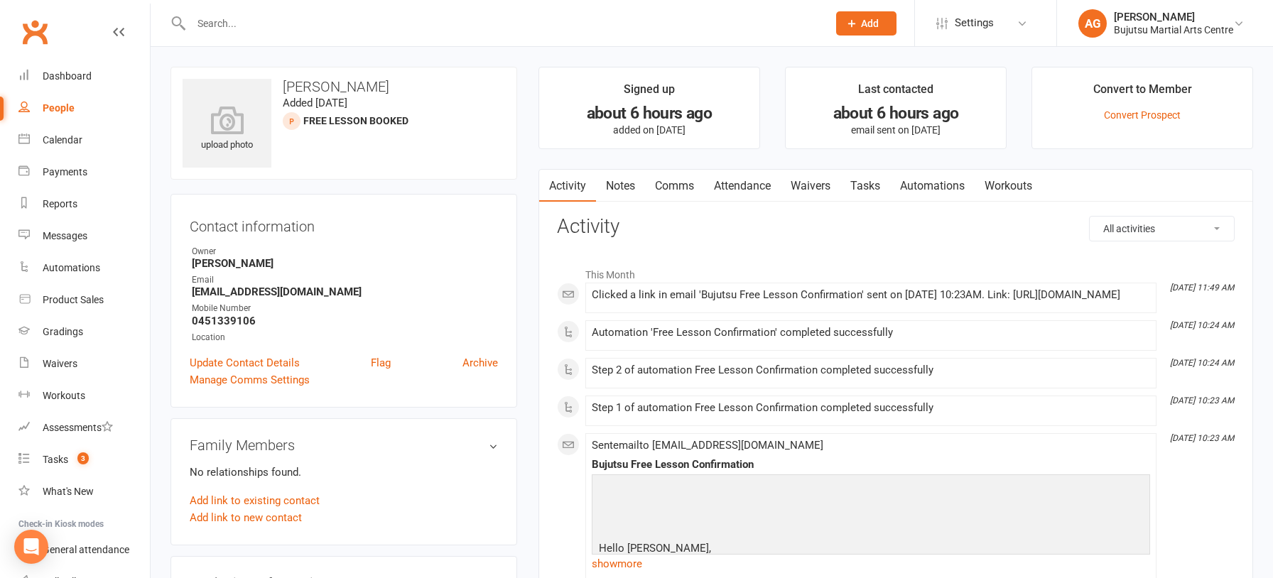
click at [815, 182] on link "Waivers" at bounding box center [811, 186] width 60 height 33
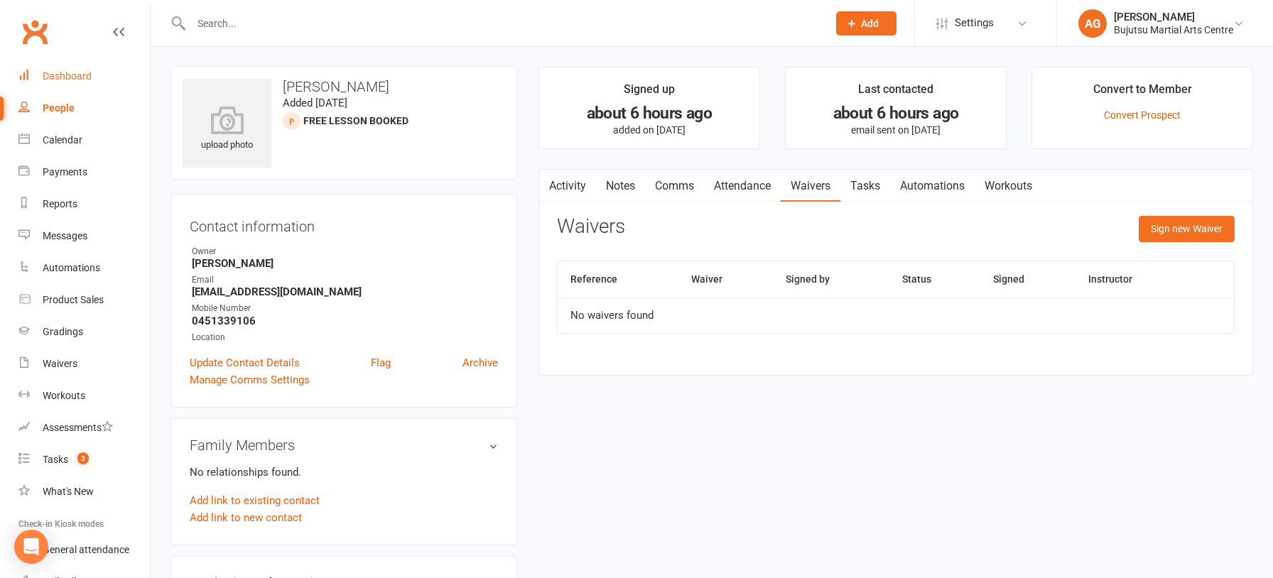
click at [69, 77] on div "Dashboard" at bounding box center [67, 75] width 49 height 11
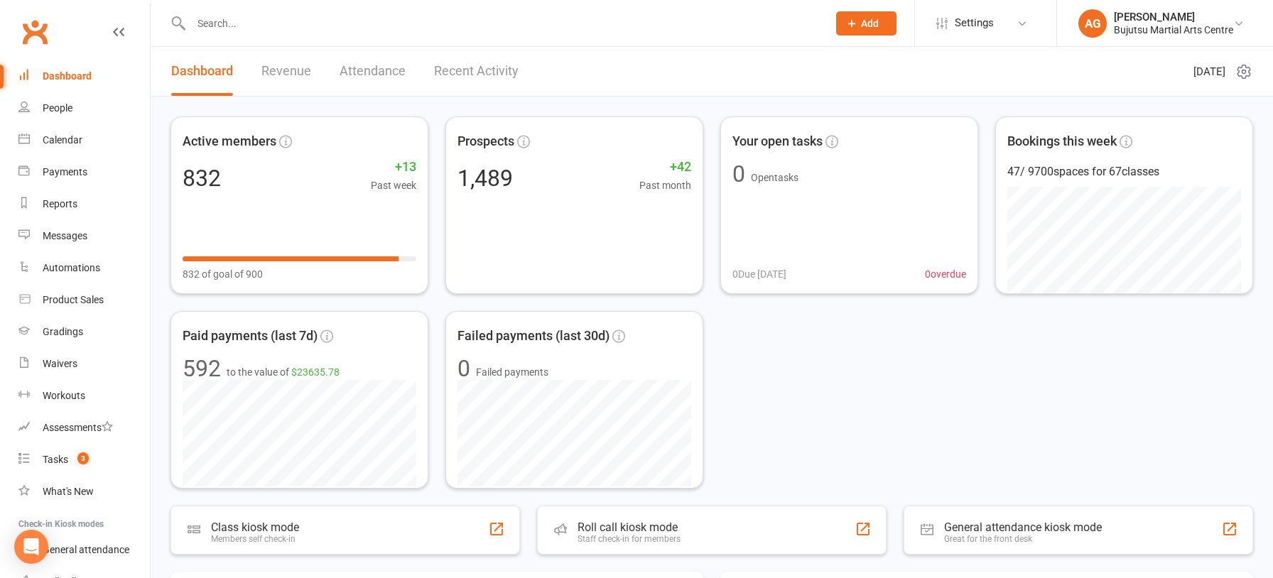
click at [434, 30] on input "text" at bounding box center [502, 24] width 631 height 20
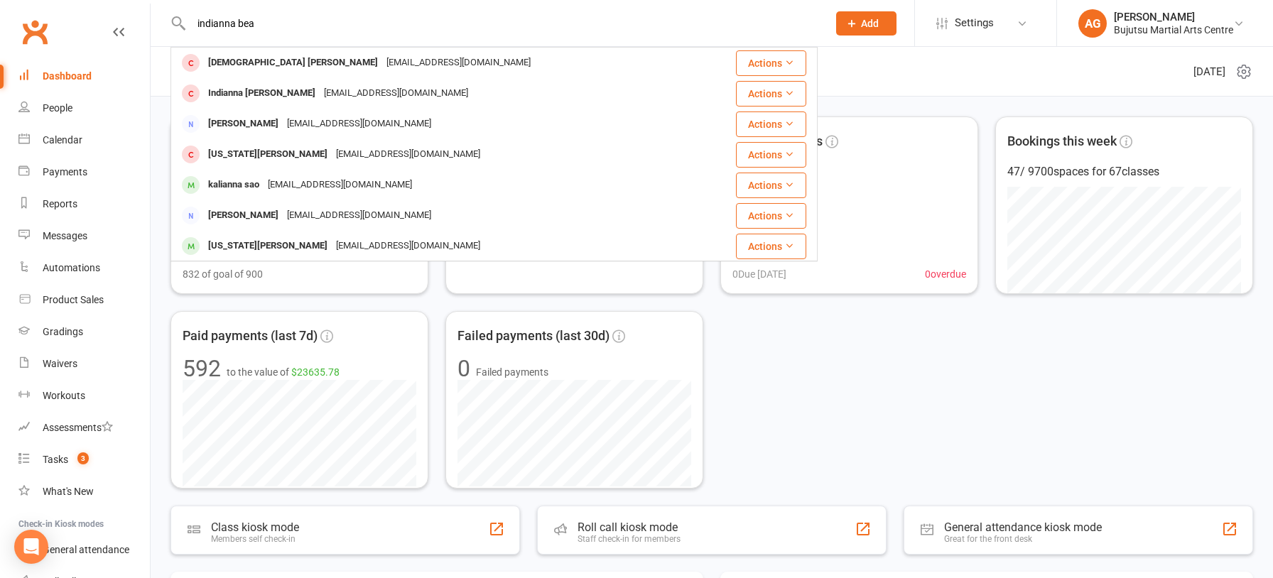
type input "indianna bea"
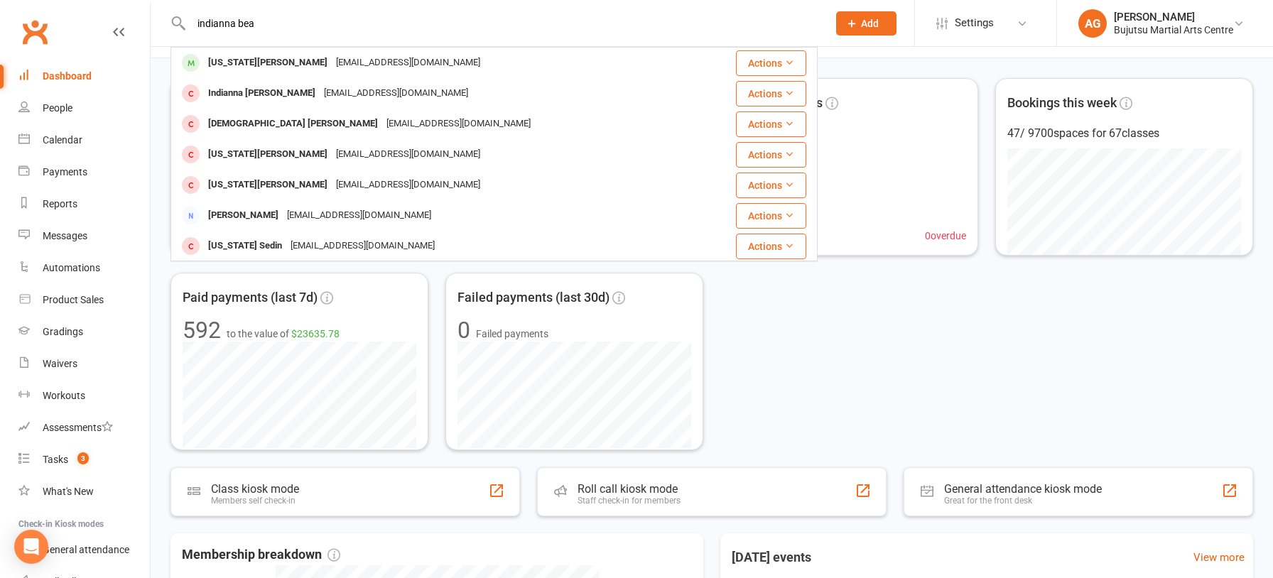
click at [368, 64] on div "jbaudio@live.com.au" at bounding box center [408, 63] width 153 height 21
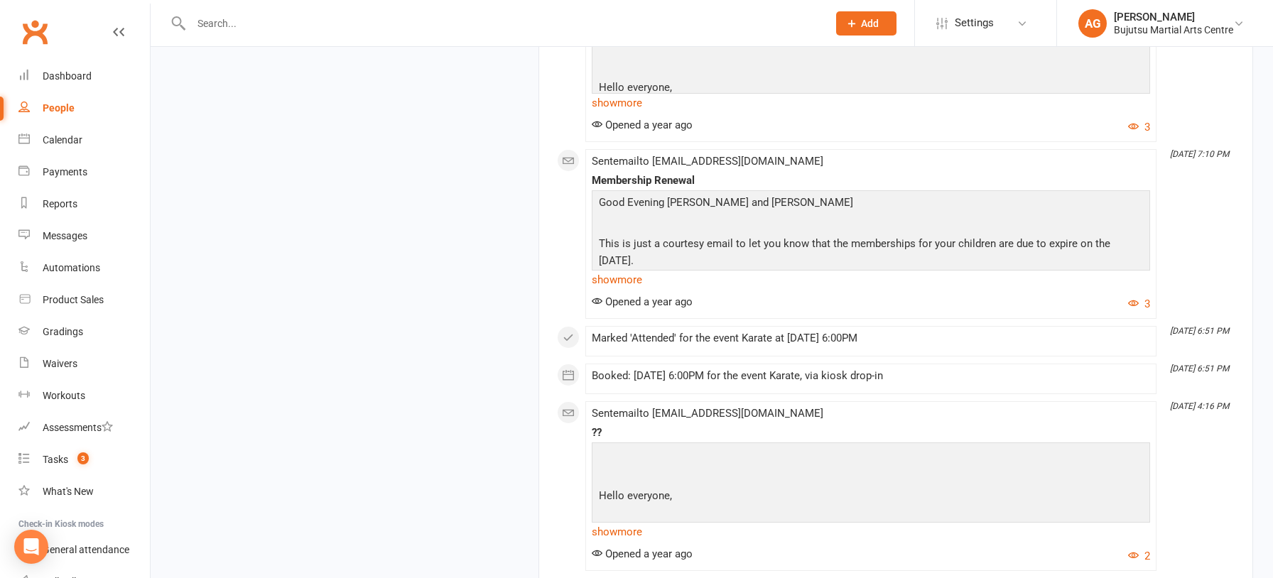
scroll to position [16976, 0]
click at [637, 274] on link "show more" at bounding box center [871, 277] width 558 height 20
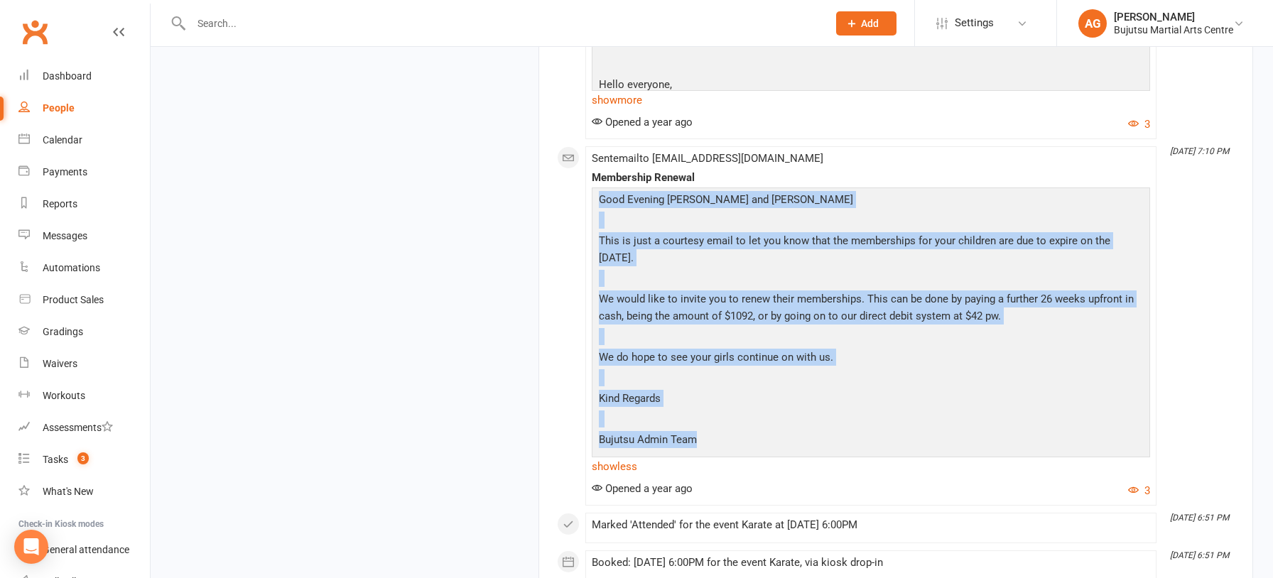
drag, startPoint x: 600, startPoint y: 195, endPoint x: 698, endPoint y: 431, distance: 256.1
click at [698, 432] on div "Good Evening Jess and Joel This is just a courtesy email to let you know that t…" at bounding box center [870, 321] width 551 height 261
copy div "Good Evening Jess and Joel This is just a courtesy email to let you know that t…"
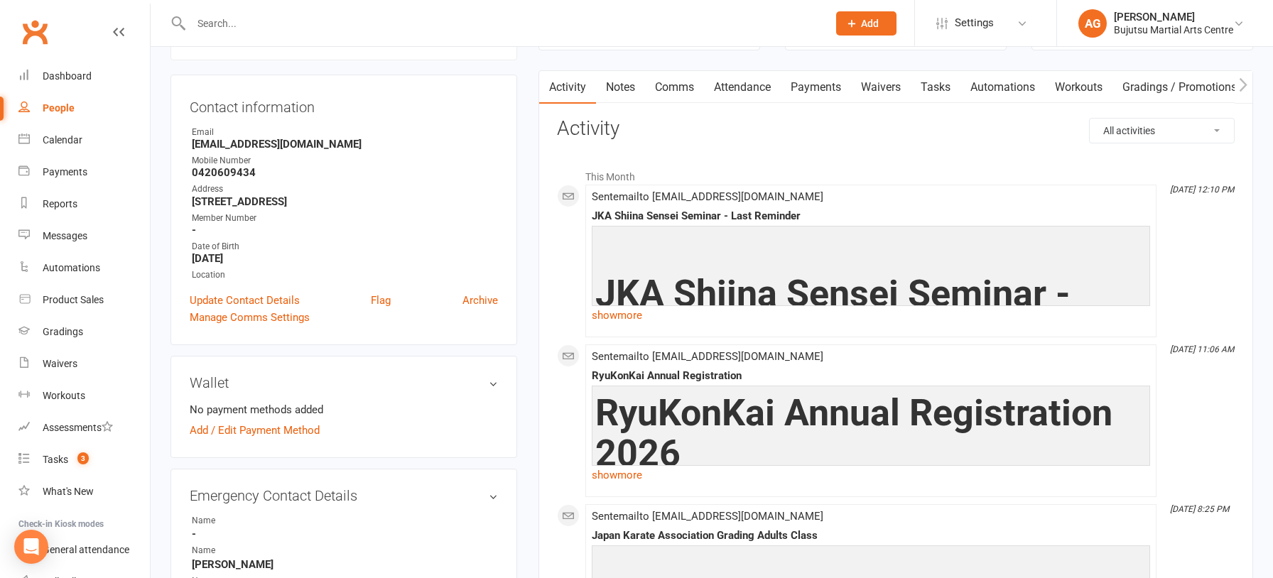
scroll to position [0, 0]
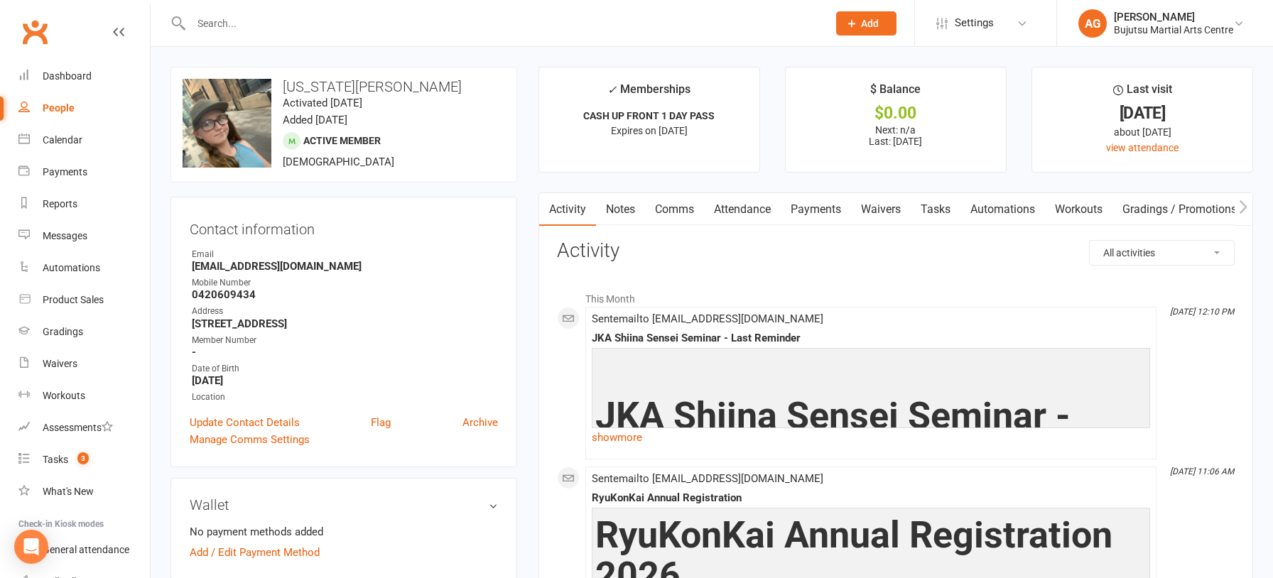
click at [688, 206] on link "Comms" at bounding box center [674, 209] width 59 height 33
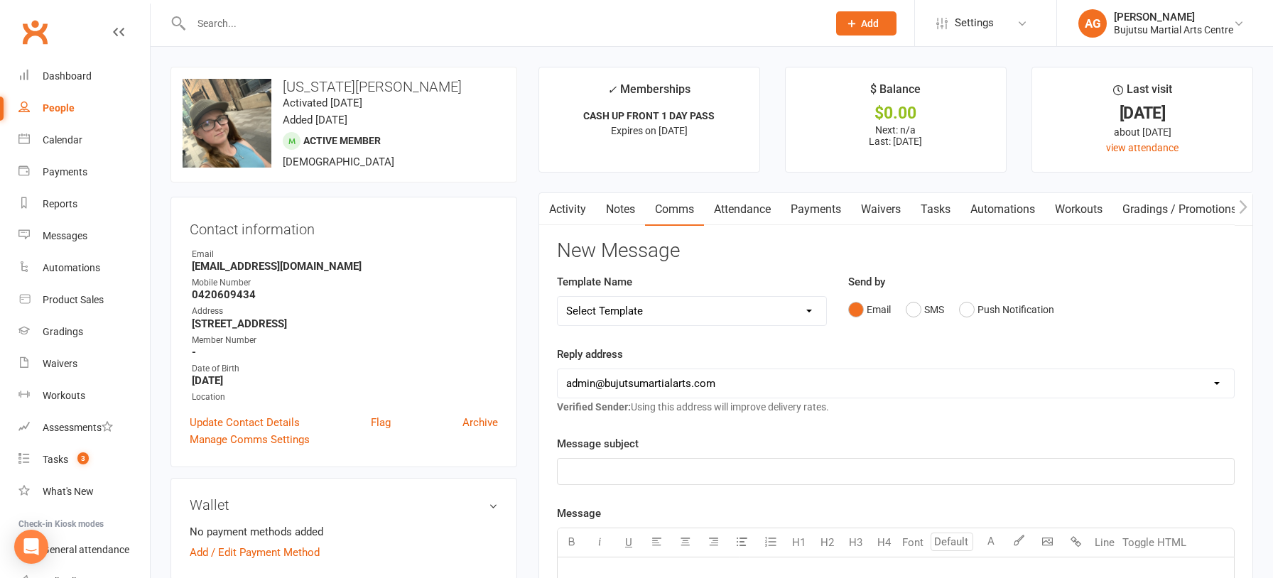
click at [615, 317] on select "Select Template [Email] Japan Karate Association Annual Registration [Email] Ry…" at bounding box center [692, 311] width 269 height 28
click at [558, 297] on select "Select Template [Email] Japan Karate Association Annual Registration [Email] Ry…" at bounding box center [692, 311] width 269 height 28
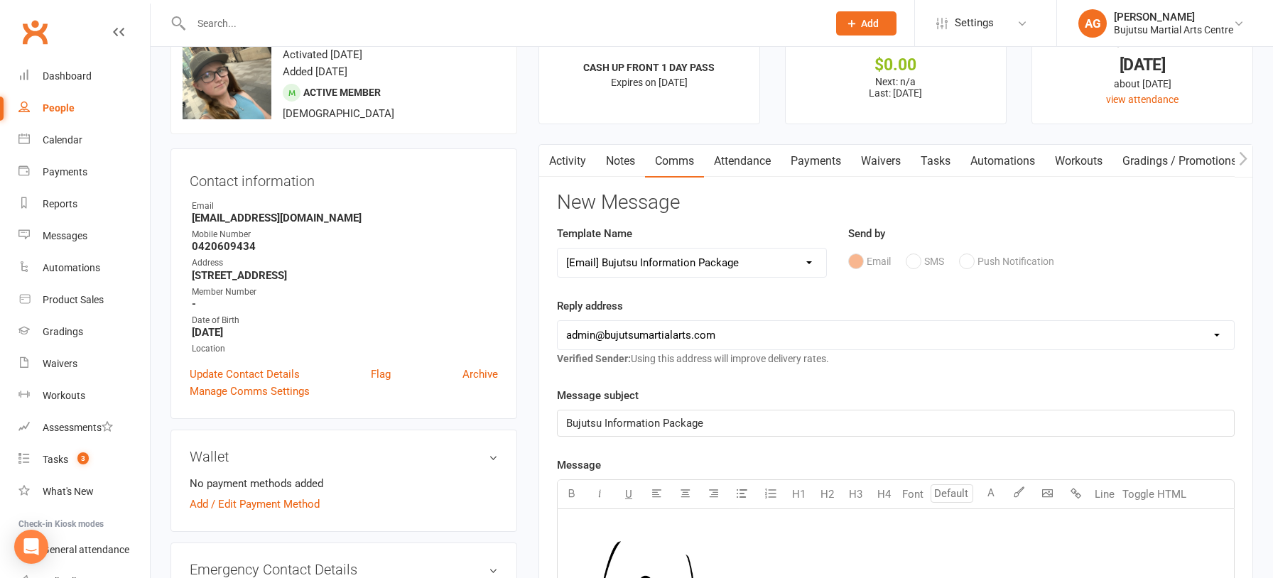
scroll to position [49, 0]
click at [650, 263] on select "Select Template [Email] Japan Karate Association Annual Registration [Email] Ry…" at bounding box center [692, 262] width 269 height 28
select select "28"
click at [558, 248] on select "Select Template [Email] Japan Karate Association Annual Registration [Email] Ry…" at bounding box center [692, 262] width 269 height 28
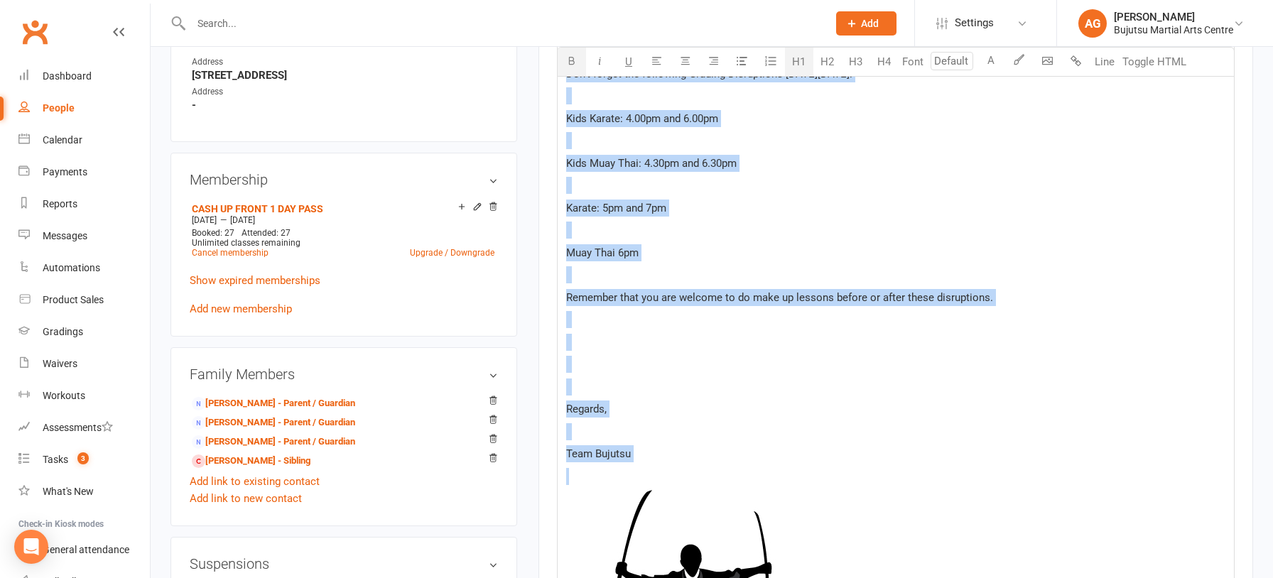
scroll to position [905, 0]
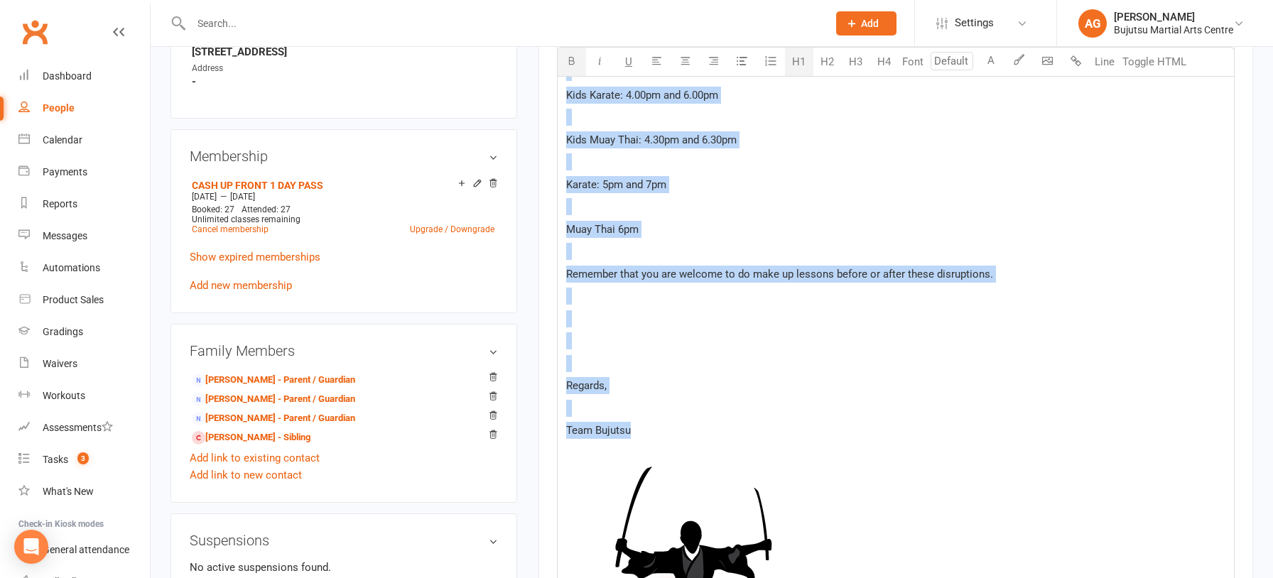
drag, startPoint x: 572, startPoint y: 183, endPoint x: 663, endPoint y: 470, distance: 301.1
click at [663, 470] on div "﻿ Grading Disruptions Tuesday 30th September Hello ﻿ {contact-first-name} , ﻿ D…" at bounding box center [896, 225] width 676 height 1145
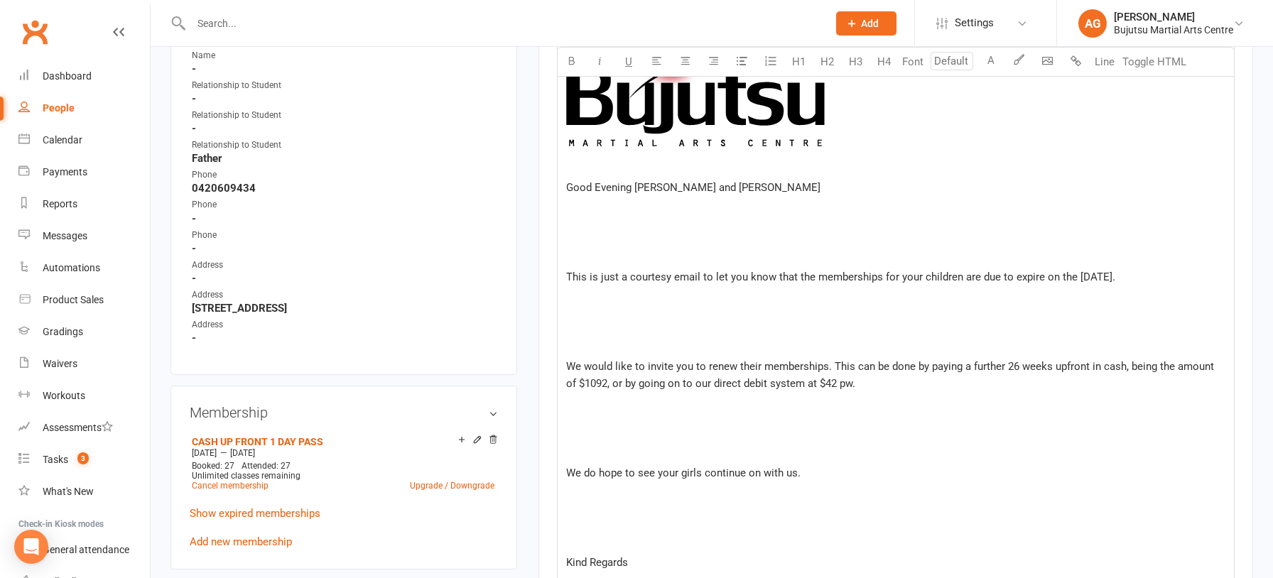
scroll to position [645, 0]
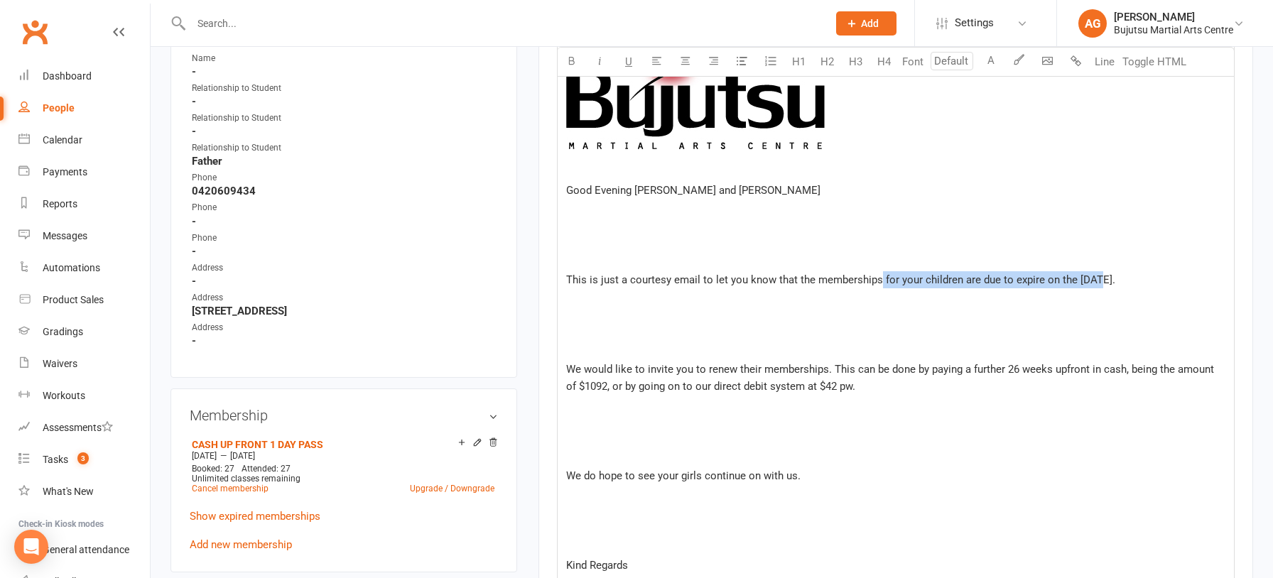
drag, startPoint x: 876, startPoint y: 278, endPoint x: 1095, endPoint y: 279, distance: 218.9
click at [1095, 279] on span "This is just a courtesy email to let you know that the memberships for your chi…" at bounding box center [840, 280] width 549 height 13
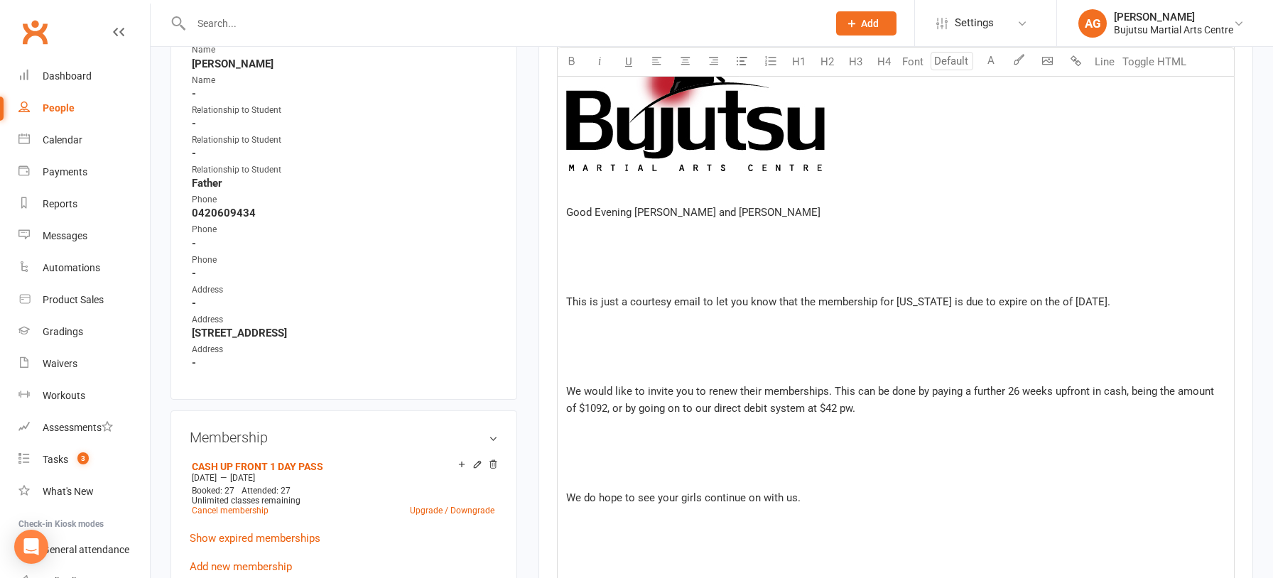
scroll to position [620, 0]
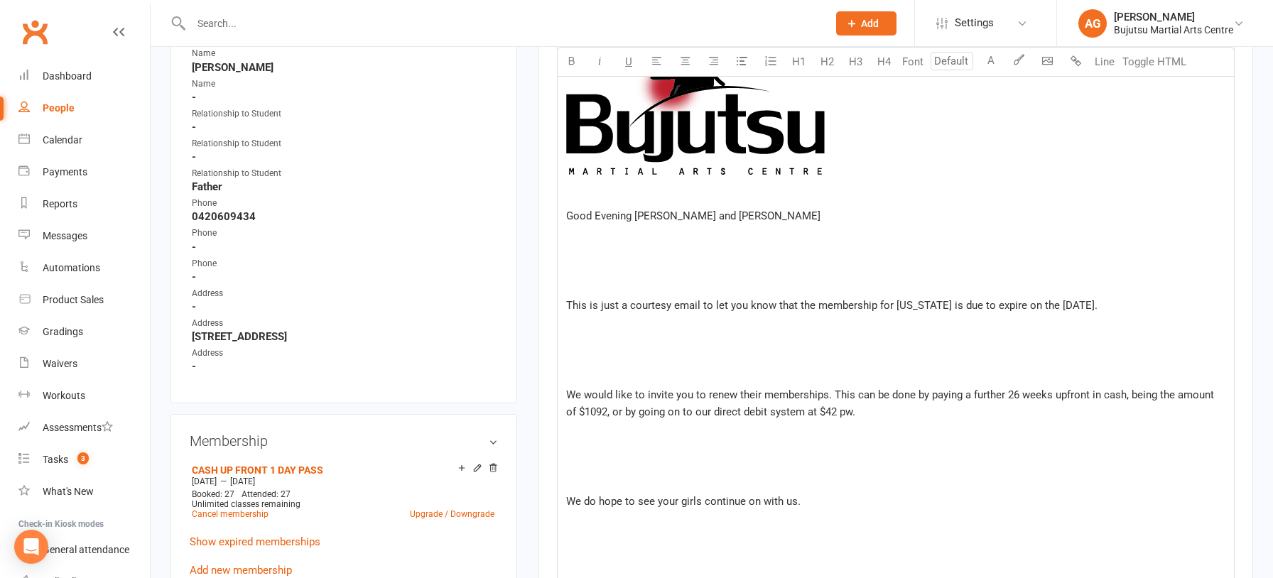
click at [1098, 306] on span "This is just a courtesy email to let you know that the membership for Indiana i…" at bounding box center [831, 305] width 531 height 13
drag, startPoint x: 826, startPoint y: 394, endPoint x: 835, endPoint y: 400, distance: 10.8
click at [829, 396] on span "We would like to invite you to renew their memberships. This can be done by pay…" at bounding box center [891, 404] width 651 height 30
click at [738, 393] on span "We would like to invite you to renew their membership. This can be done by payi…" at bounding box center [895, 404] width 658 height 30
drag, startPoint x: 595, startPoint y: 413, endPoint x: 583, endPoint y: 417, distance: 12.8
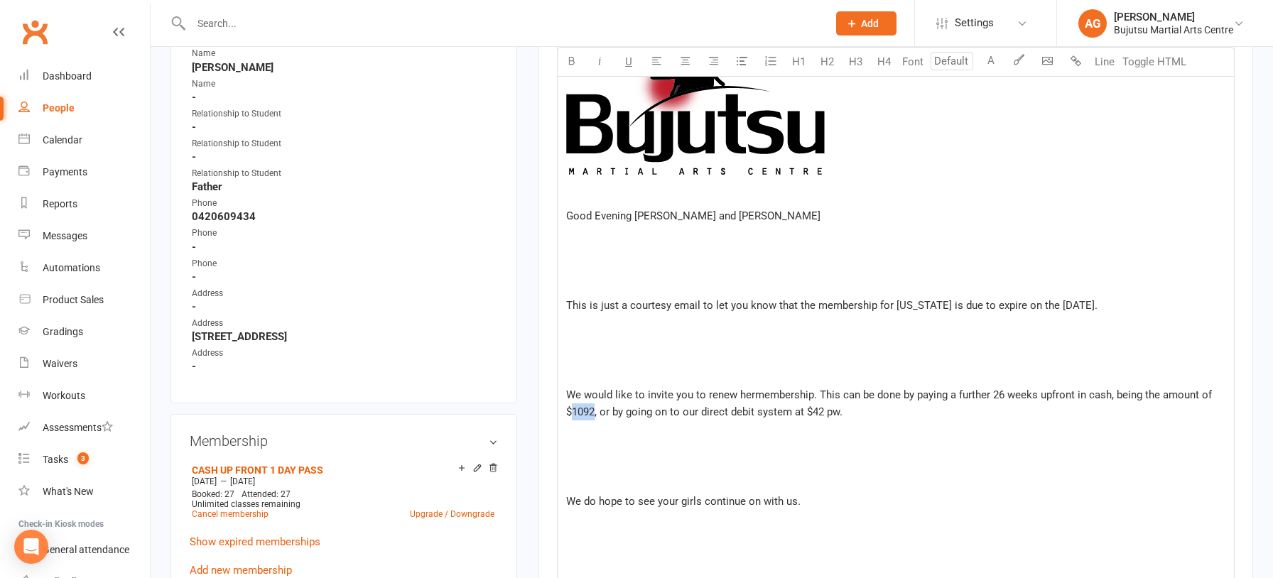
click at [574, 414] on span "We would like to invite you to renew hermembership. This can be done by paying …" at bounding box center [890, 404] width 649 height 30
drag, startPoint x: 818, startPoint y: 418, endPoint x: 807, endPoint y: 418, distance: 10.7
click at [807, 418] on p "We would like to invite you to renew hermembership. This can be done by paying …" at bounding box center [895, 404] width 659 height 34
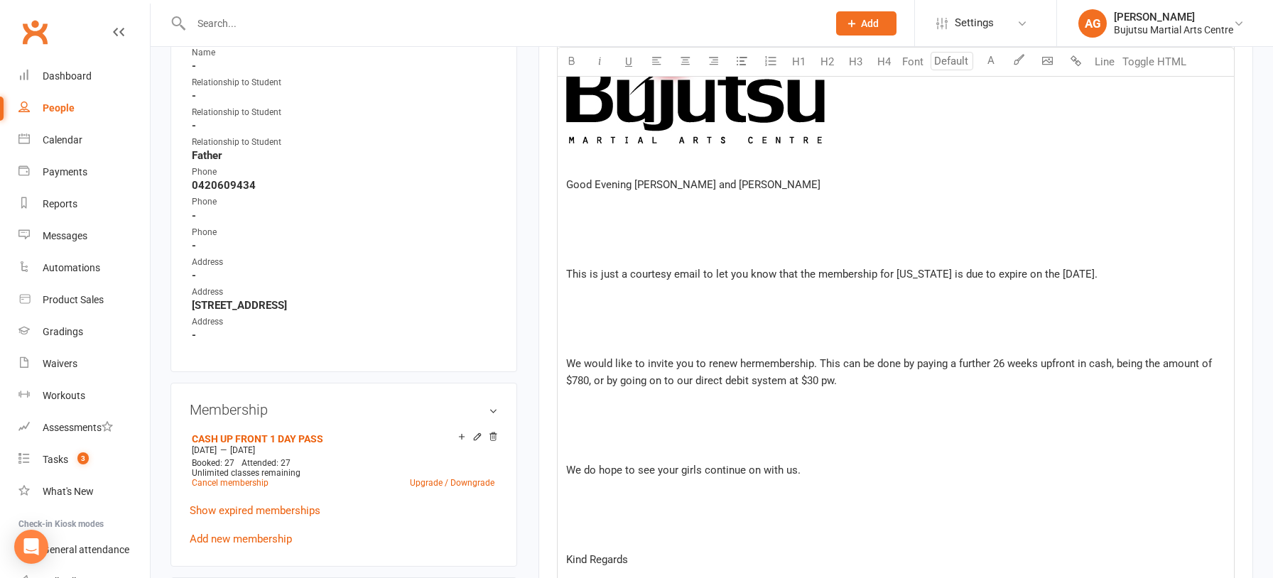
scroll to position [653, 0]
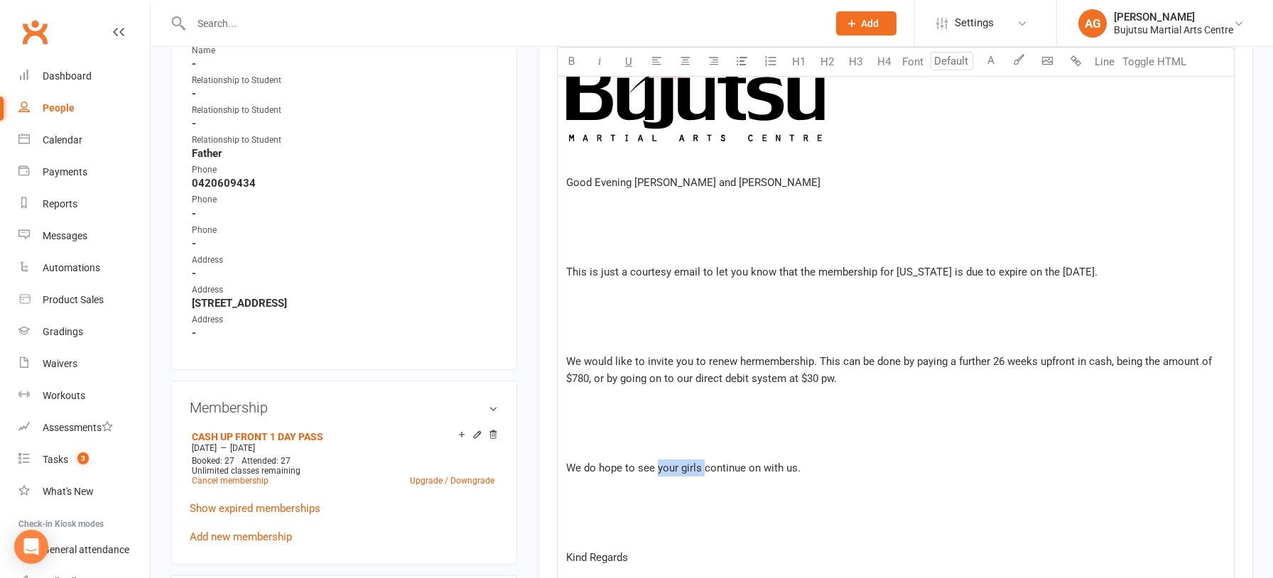
drag, startPoint x: 657, startPoint y: 468, endPoint x: 710, endPoint y: 470, distance: 52.6
click at [701, 466] on span "We do hope to see your girls continue on with us." at bounding box center [683, 468] width 234 height 13
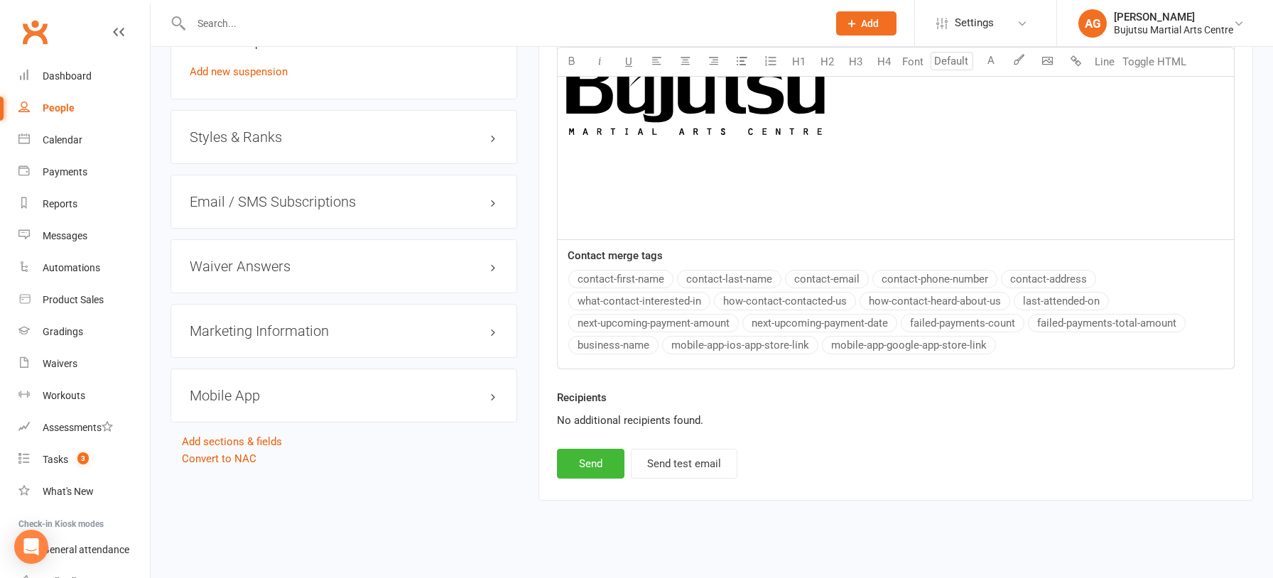
scroll to position [1437, 0]
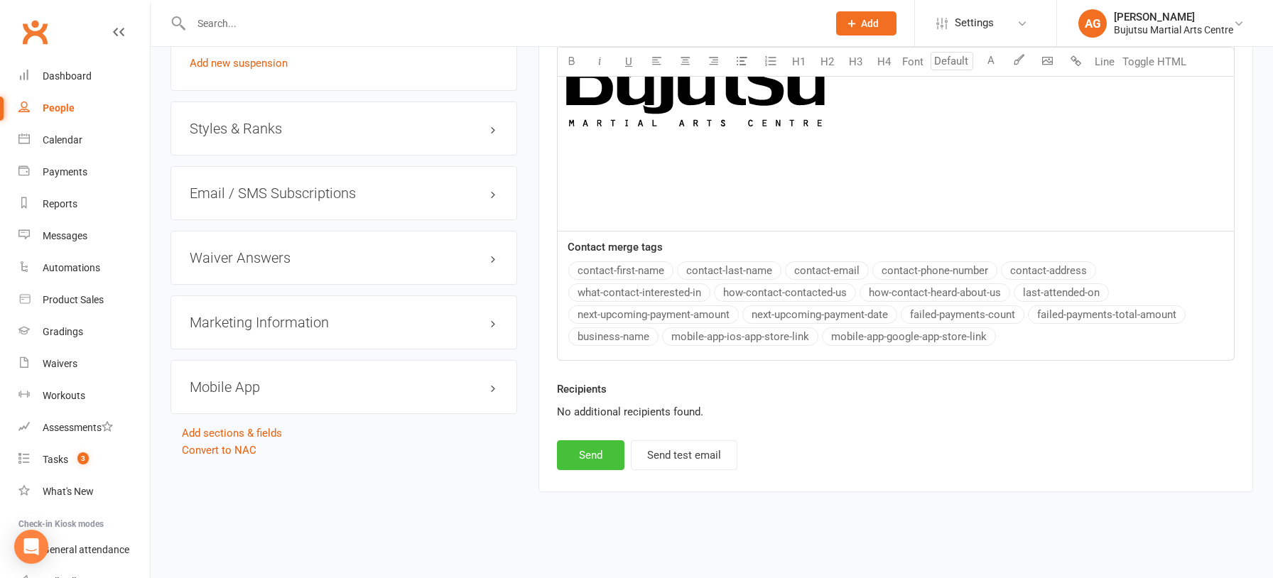
click at [608, 452] on button "Send" at bounding box center [591, 456] width 68 height 30
select select
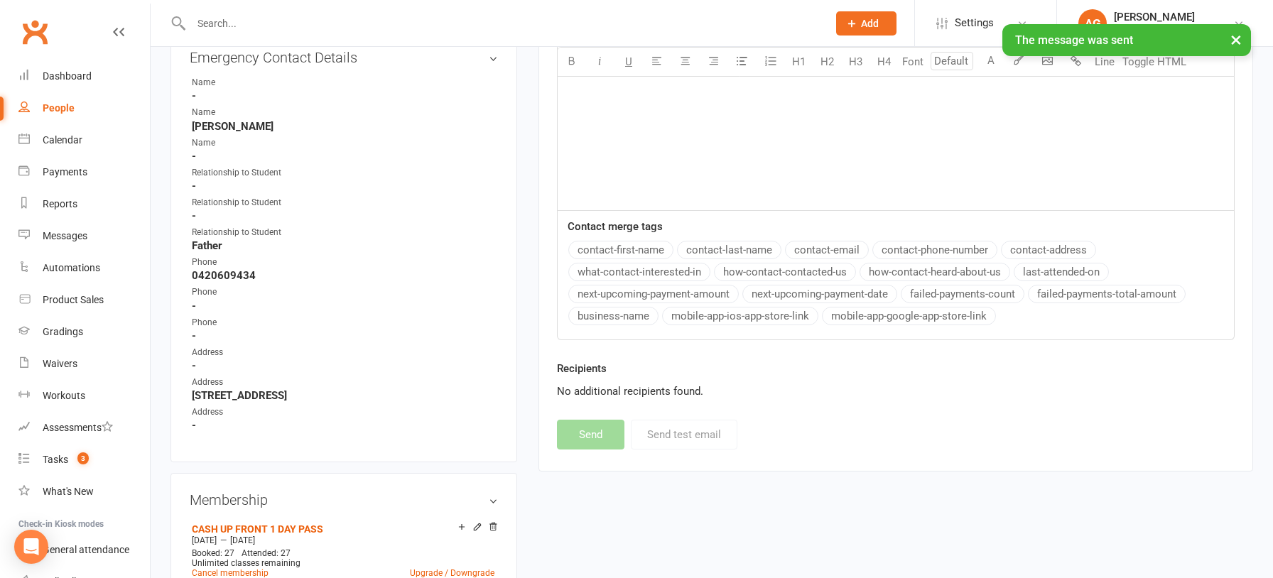
scroll to position [0, 0]
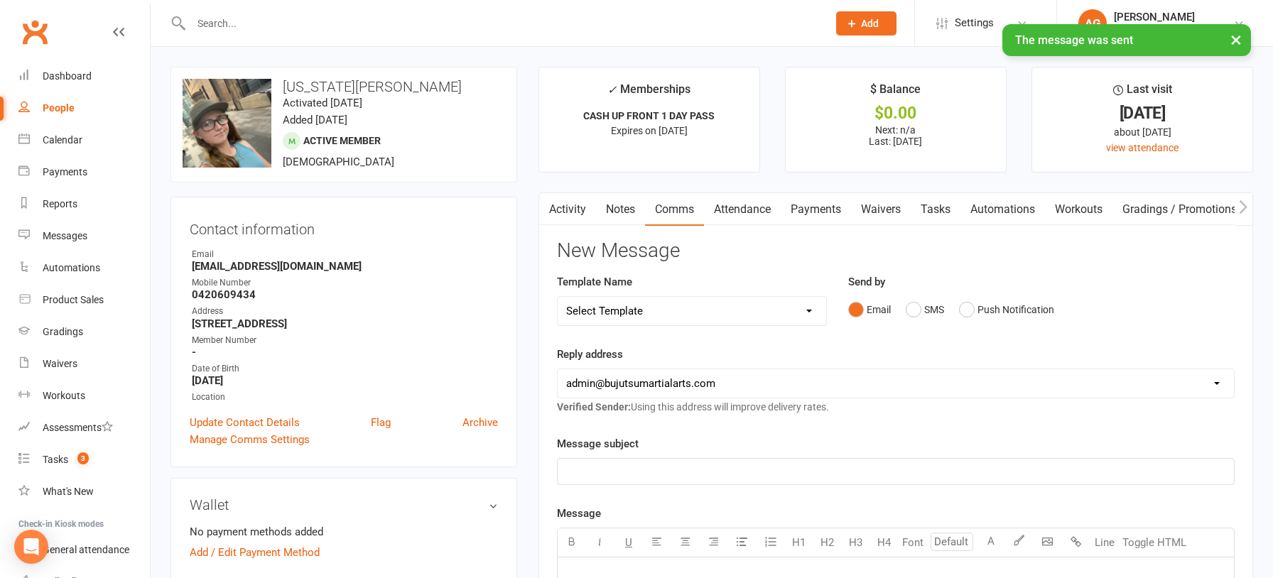
click at [569, 210] on link "Activity" at bounding box center [567, 209] width 57 height 33
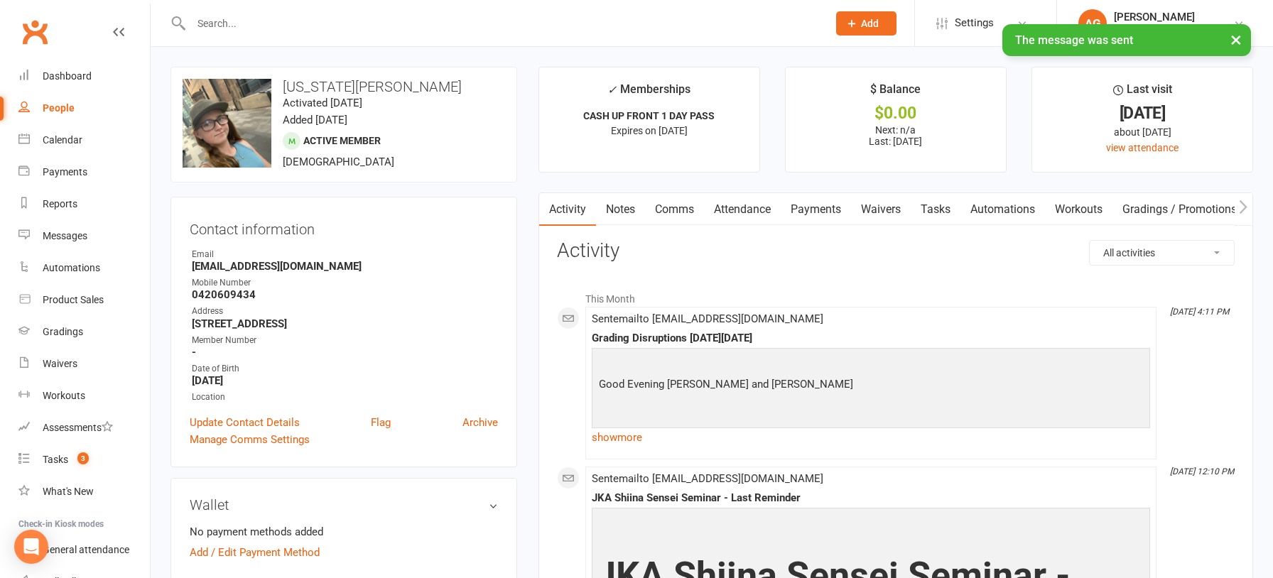
scroll to position [15, 0]
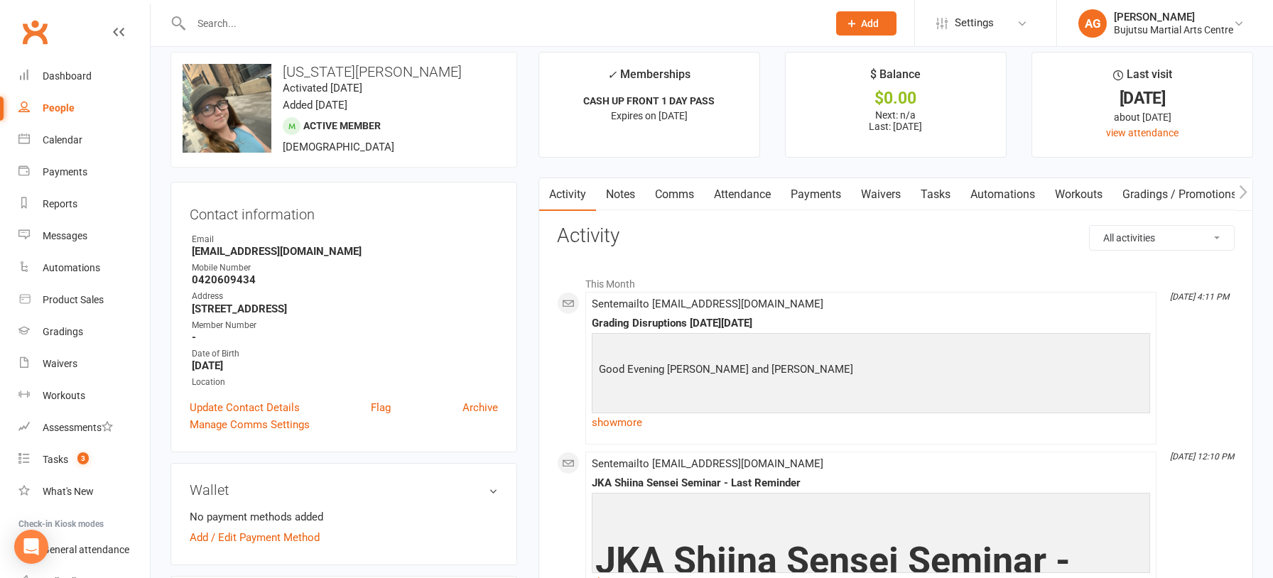
click at [632, 423] on link "show more" at bounding box center [871, 423] width 558 height 20
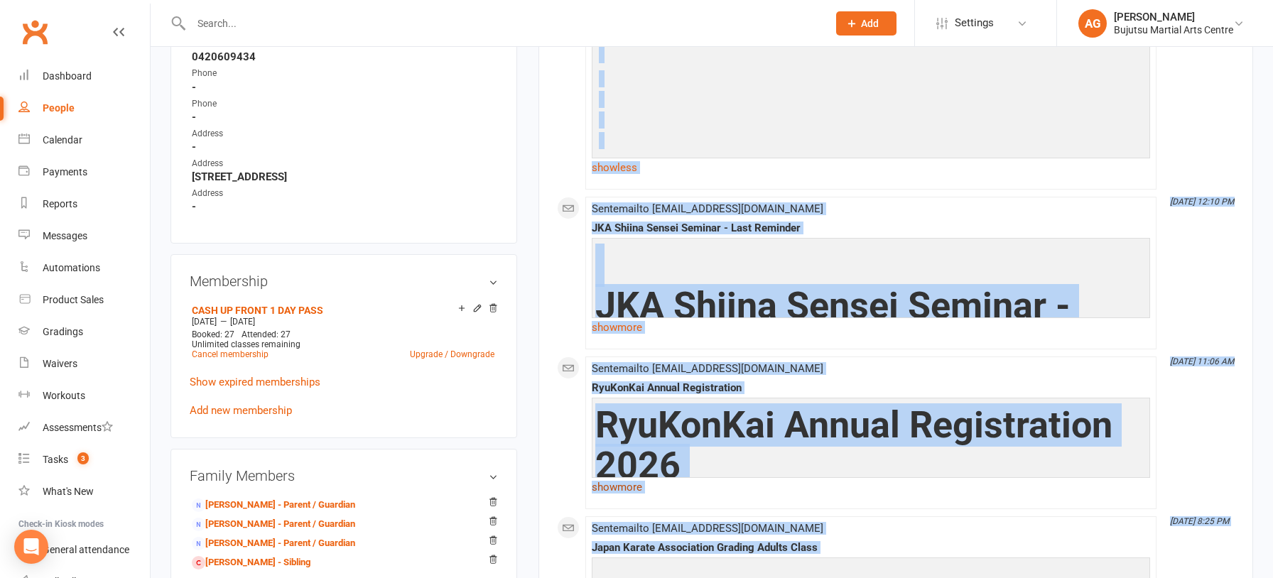
scroll to position [797, 0]
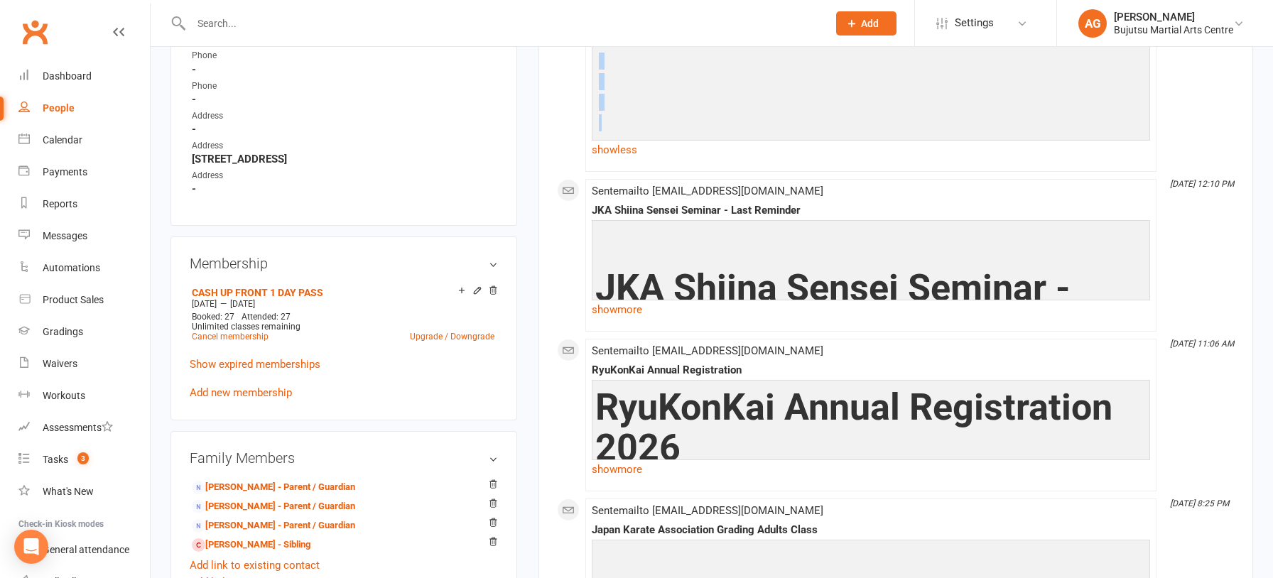
drag, startPoint x: 603, startPoint y: 180, endPoint x: 700, endPoint y: 149, distance: 102.0
copy div "ood Evening Jess and Joel This is just a courtesy email to let you know that th…"
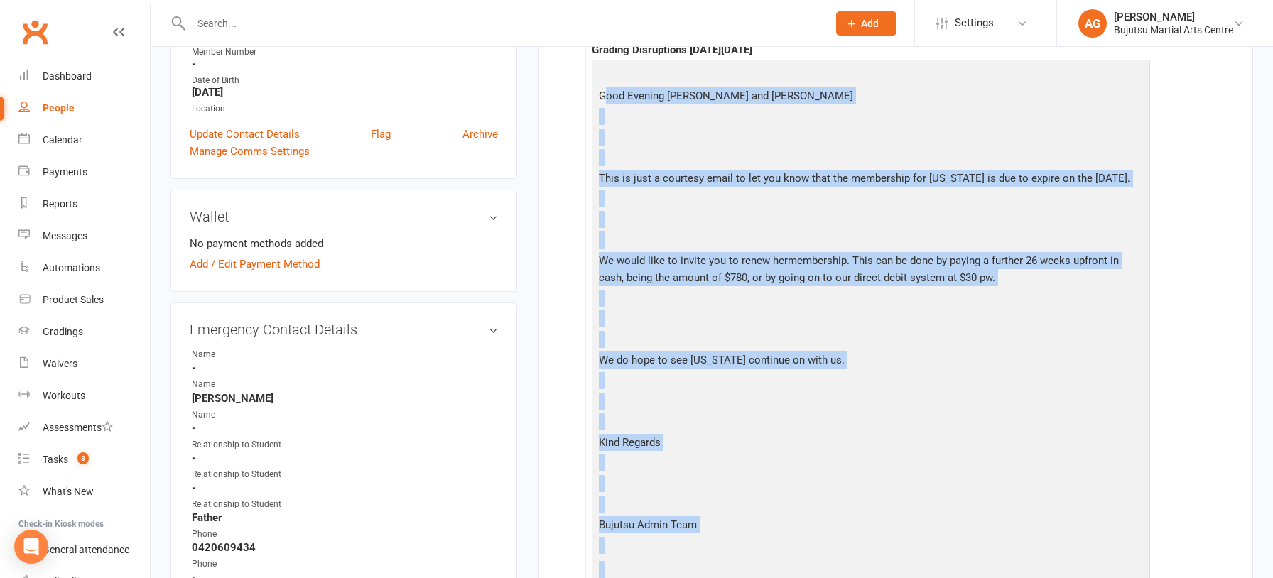
scroll to position [0, 0]
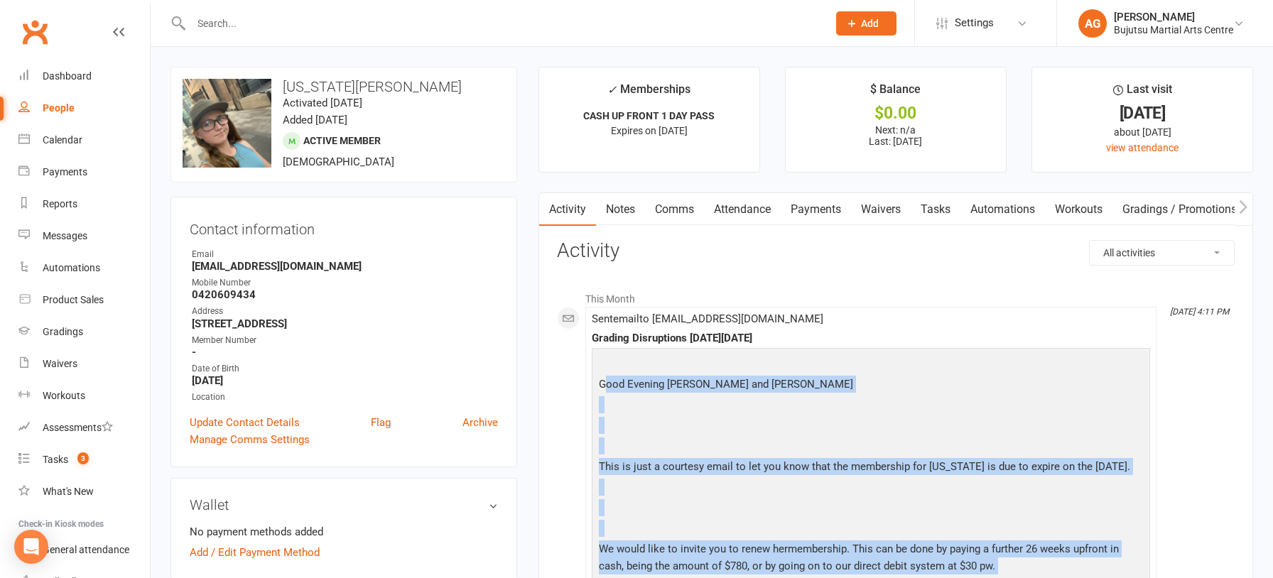
click at [678, 206] on link "Comms" at bounding box center [674, 209] width 59 height 33
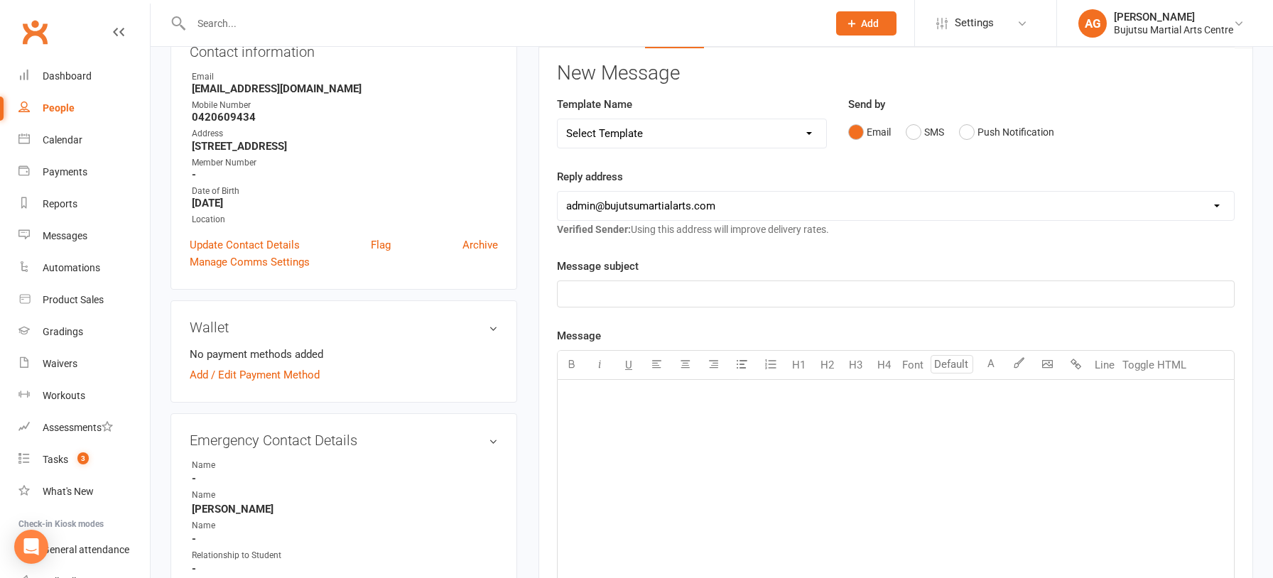
scroll to position [180, 0]
click at [693, 127] on select "Select Template [Email] Japan Karate Association Annual Registration [Email] Ry…" at bounding box center [692, 131] width 269 height 28
select select "28"
click at [558, 117] on select "Select Template [Email] Japan Karate Association Annual Registration [Email] Ry…" at bounding box center [692, 131] width 269 height 28
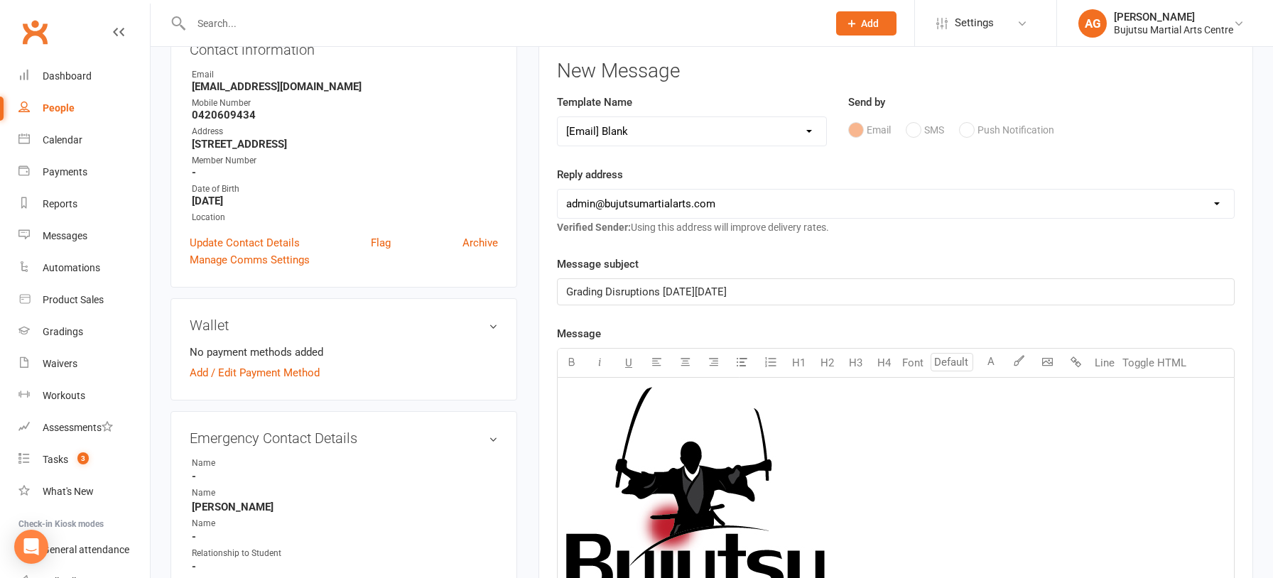
drag, startPoint x: 779, startPoint y: 290, endPoint x: 519, endPoint y: 290, distance: 260.8
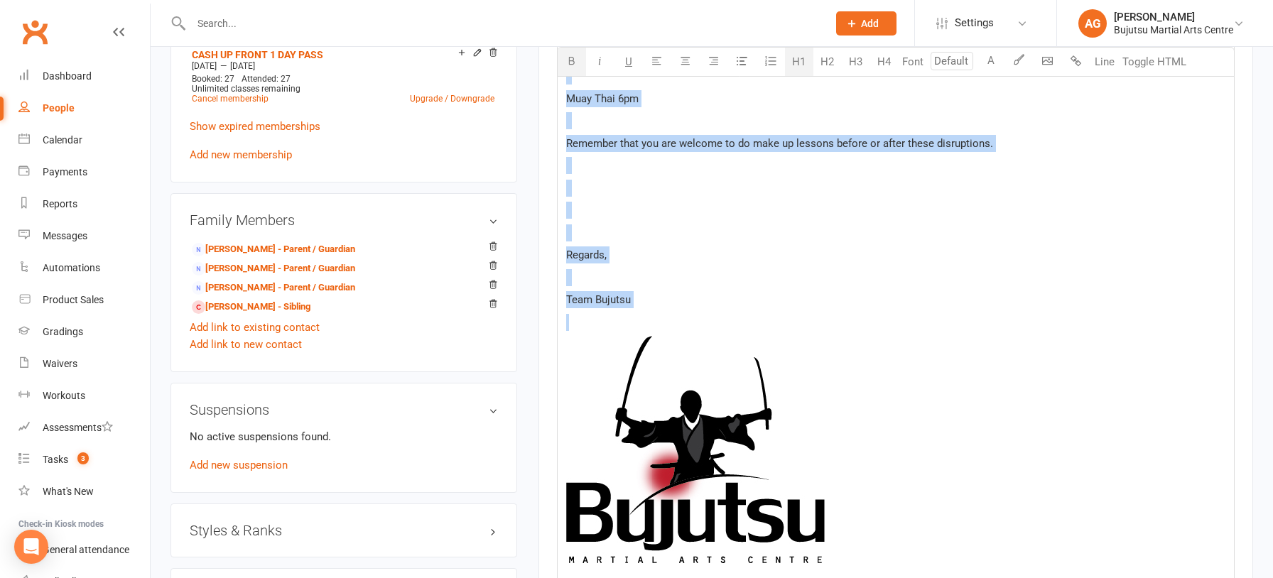
scroll to position [1056, 0]
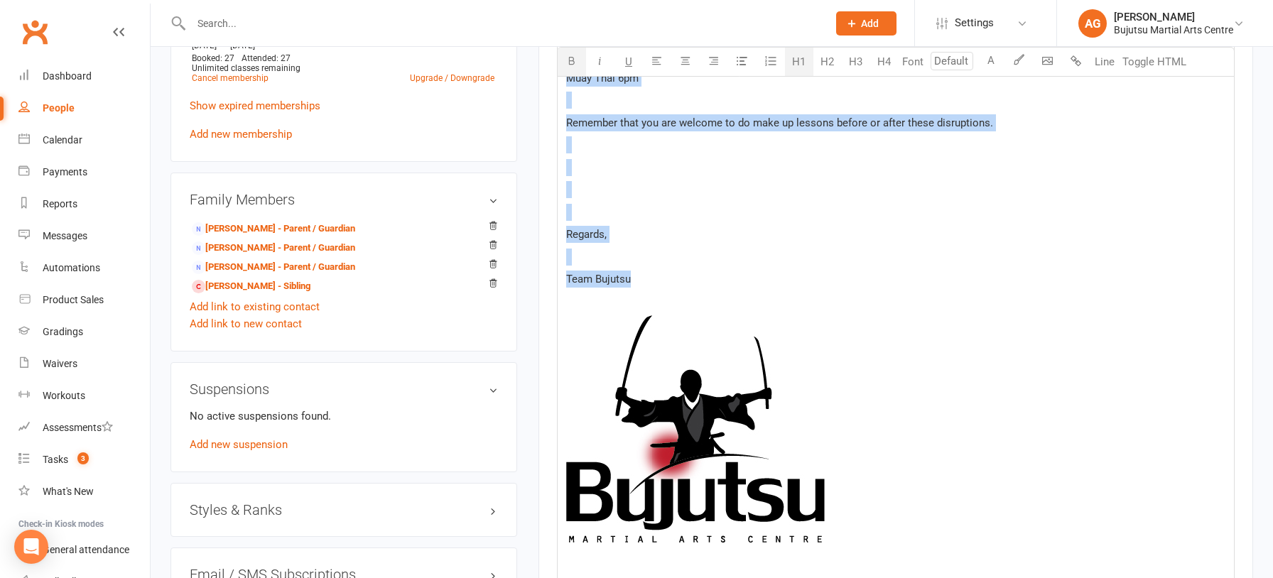
drag, startPoint x: 572, startPoint y: 323, endPoint x: 707, endPoint y: 322, distance: 135.0
click at [707, 322] on div "﻿ Grading Disruptions Tuesday 30th September Hello ﻿ {contact-first-name} , ﻿ D…" at bounding box center [896, 74] width 676 height 1145
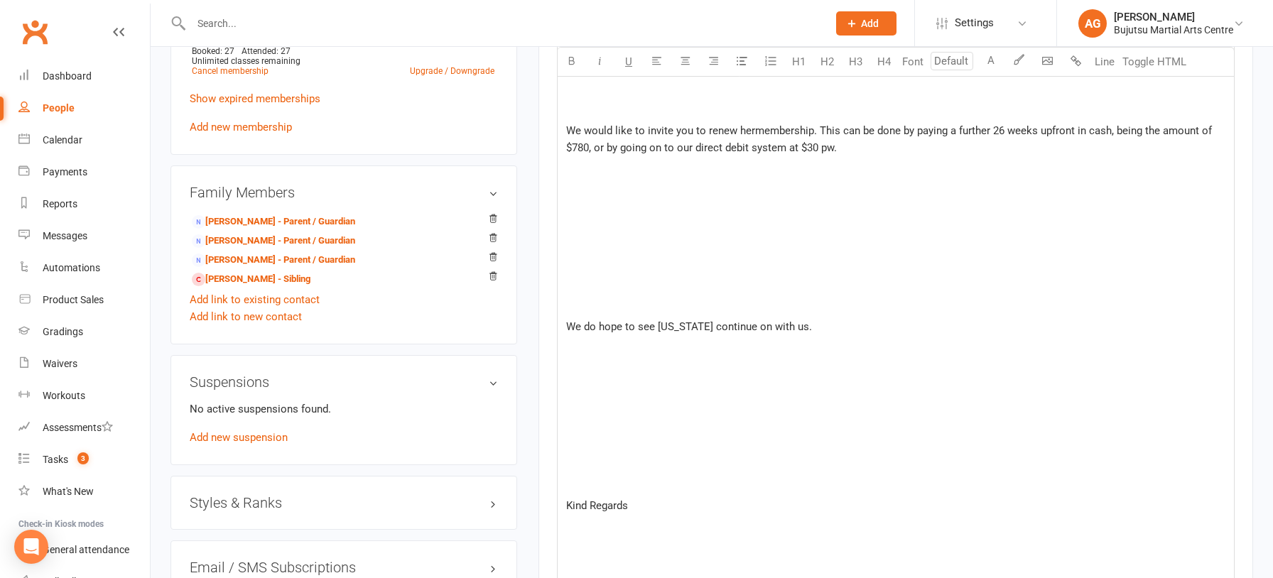
scroll to position [1050, 0]
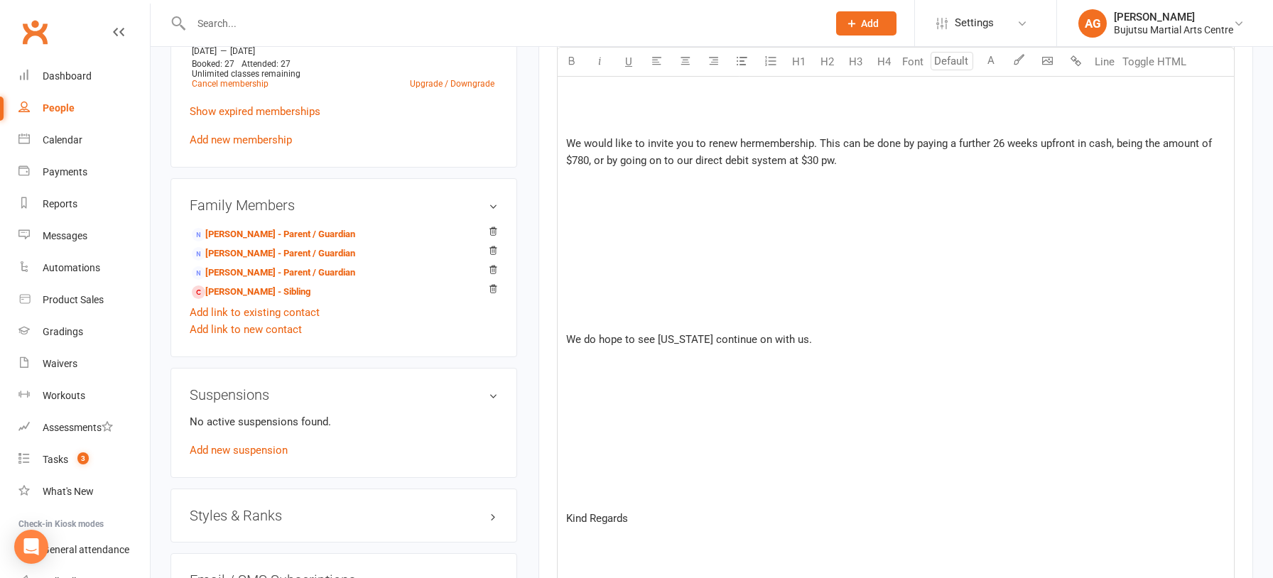
click at [684, 309] on p "﻿" at bounding box center [895, 317] width 659 height 17
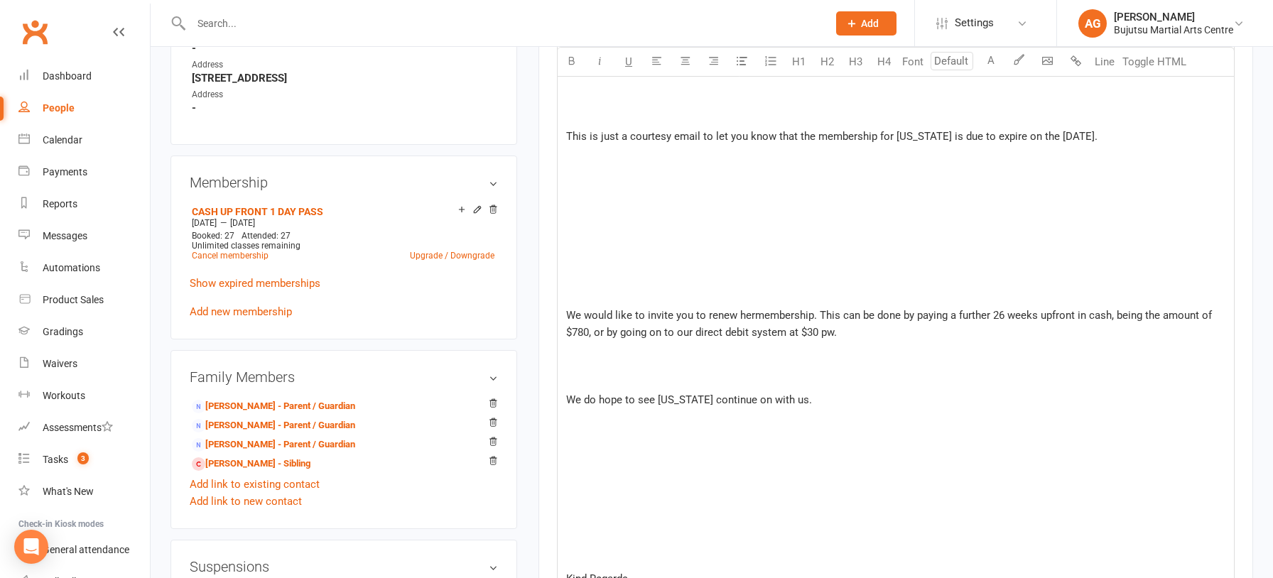
scroll to position [870, 0]
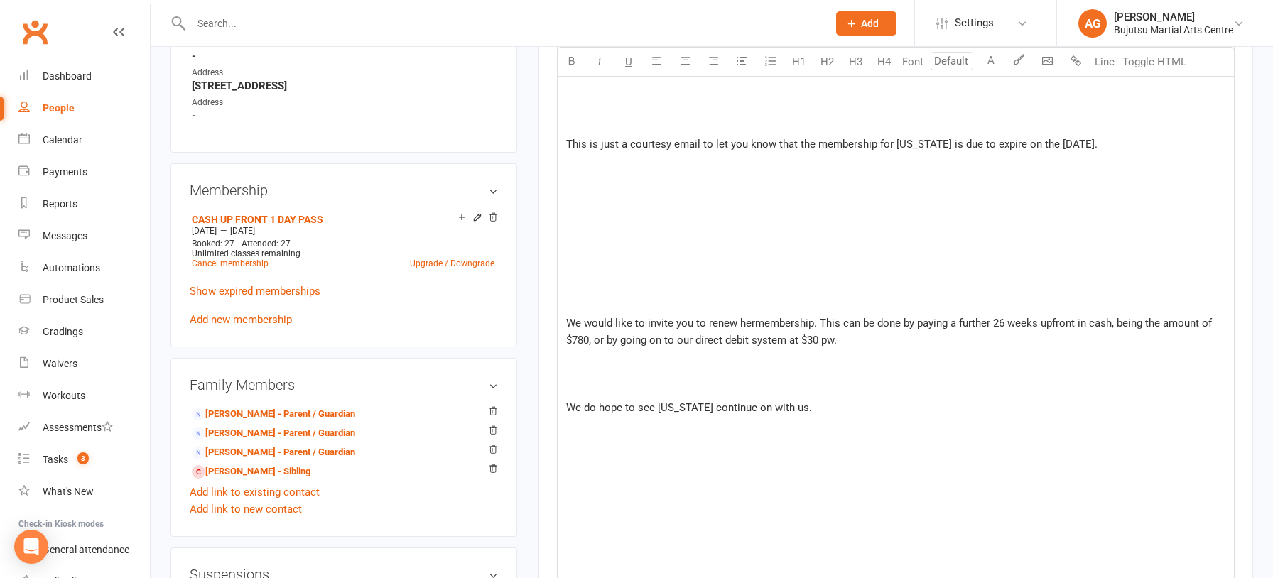
click at [617, 282] on p at bounding box center [895, 278] width 659 height 17
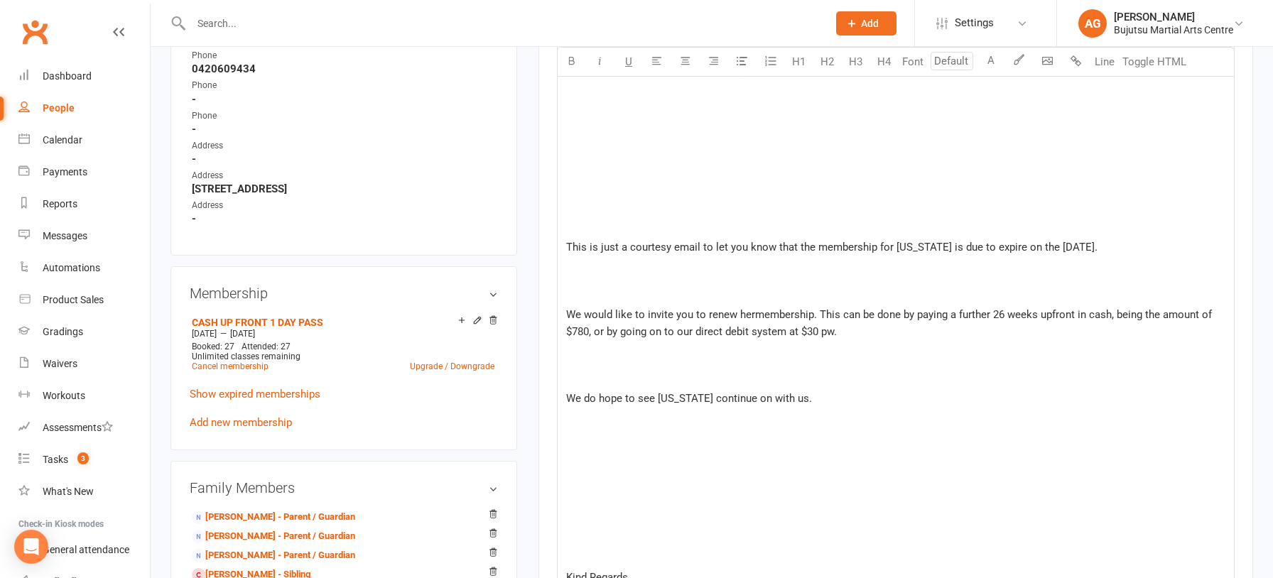
scroll to position [765, 0]
click at [594, 215] on div "﻿ ood Evening Jess and Joel ﻿ ﻿ ﻿ ﻿ This is just a courtesy email to let you kn…" at bounding box center [896, 572] width 676 height 1558
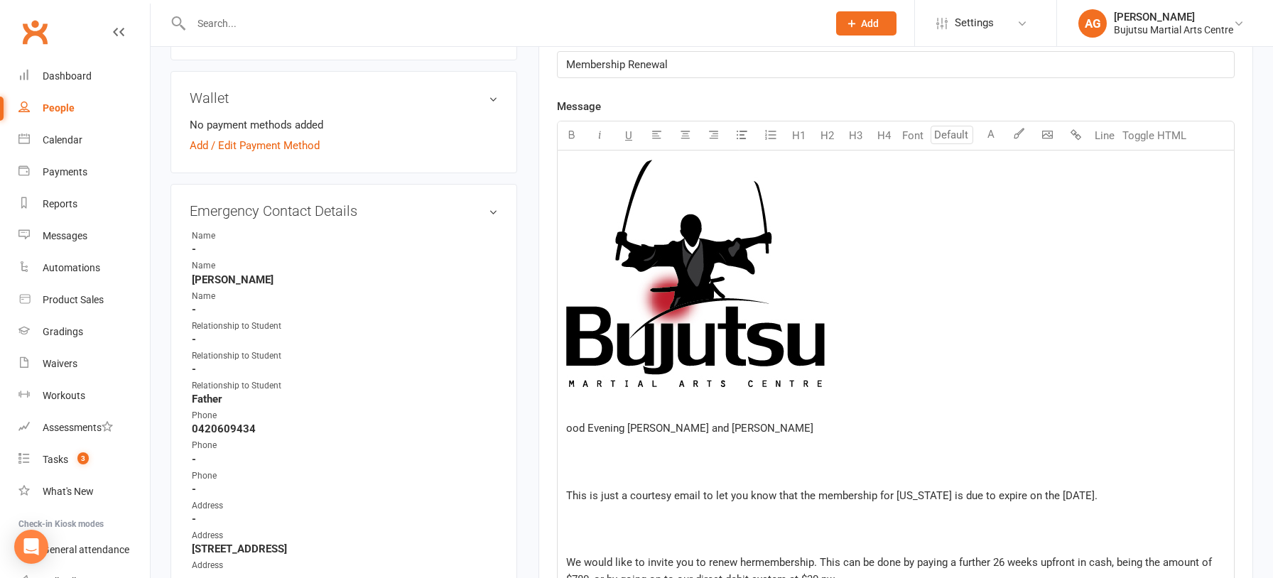
scroll to position [411, 0]
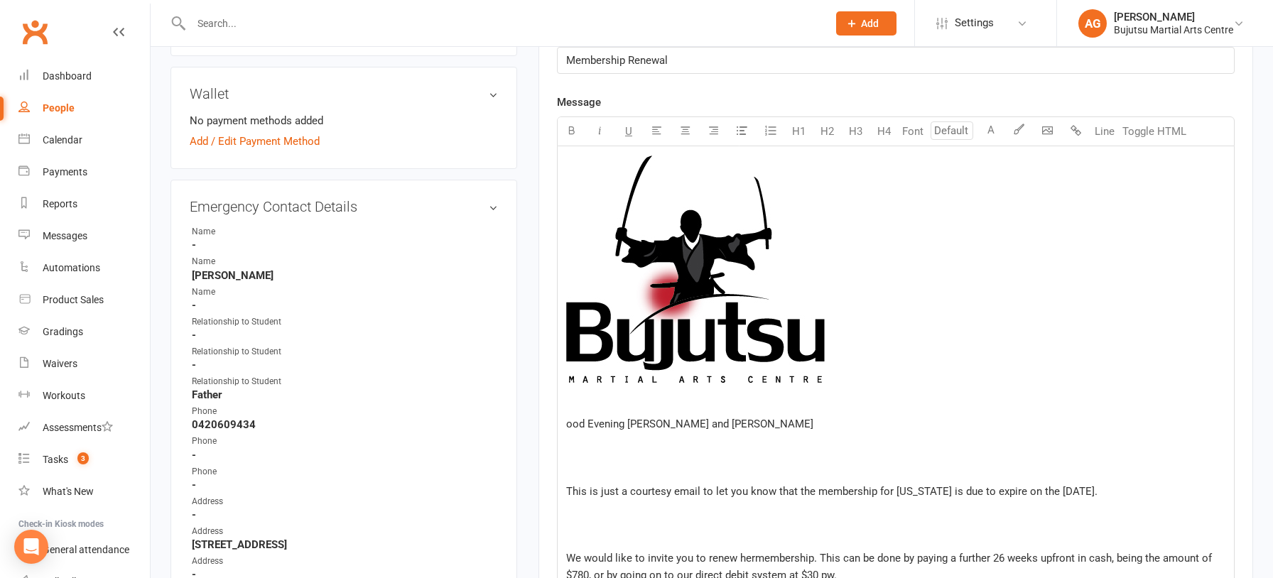
drag, startPoint x: 568, startPoint y: 418, endPoint x: 622, endPoint y: 435, distance: 57.3
click at [568, 418] on span "ood Evening Jess and Joel" at bounding box center [689, 424] width 247 height 13
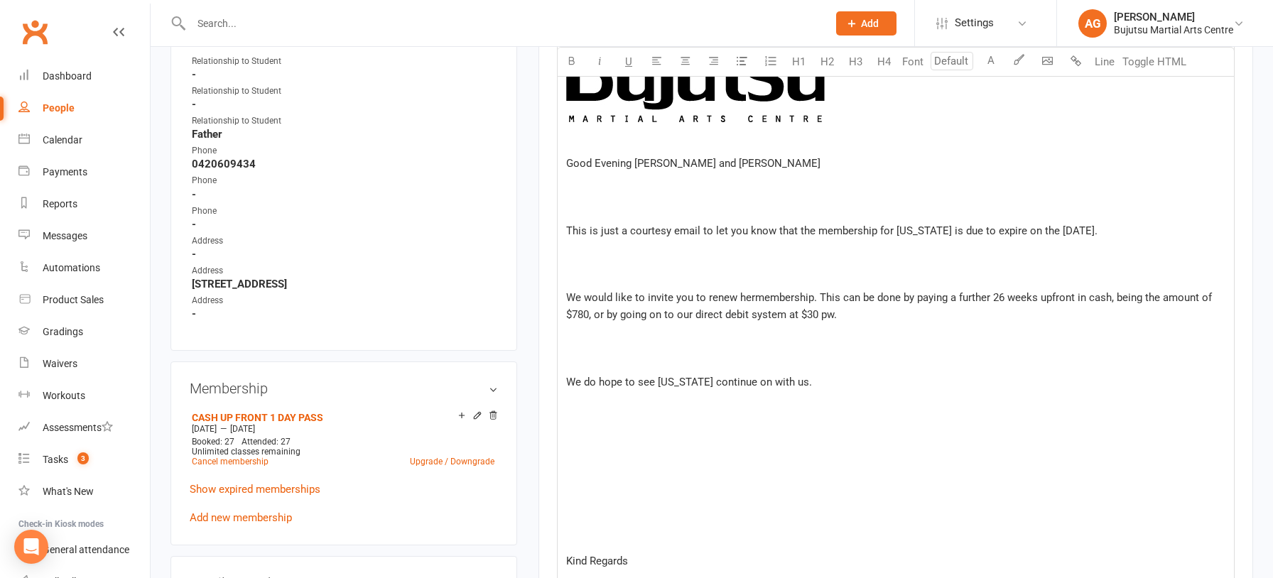
scroll to position [678, 0]
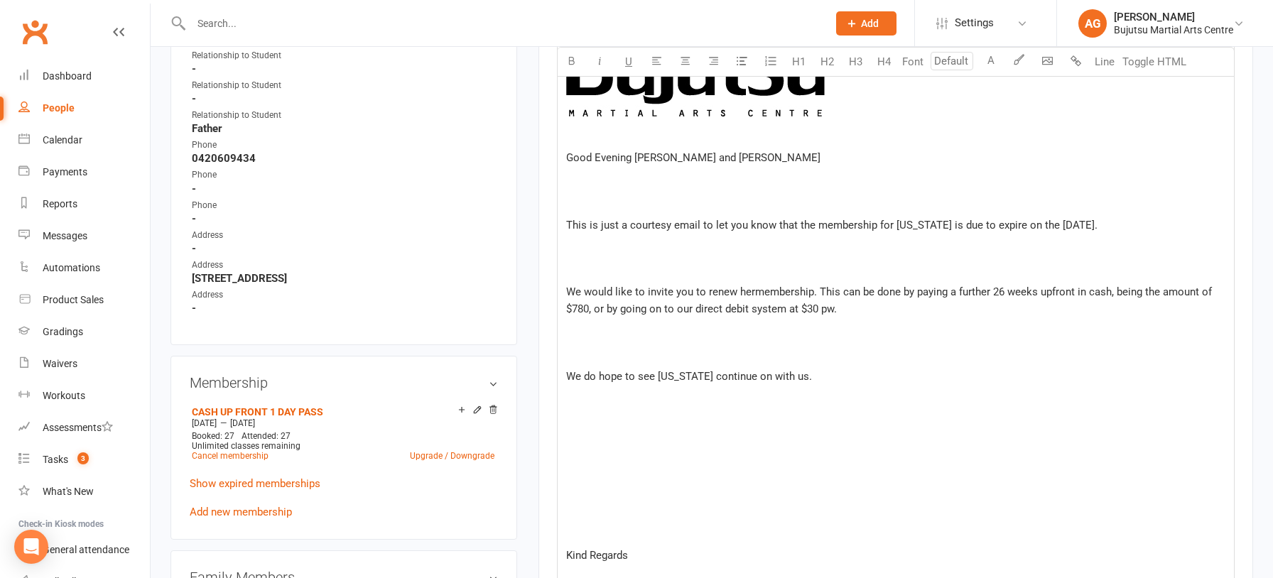
click at [753, 294] on span "We would like to invite you to renew hermembership. This can be done by paying …" at bounding box center [890, 301] width 649 height 30
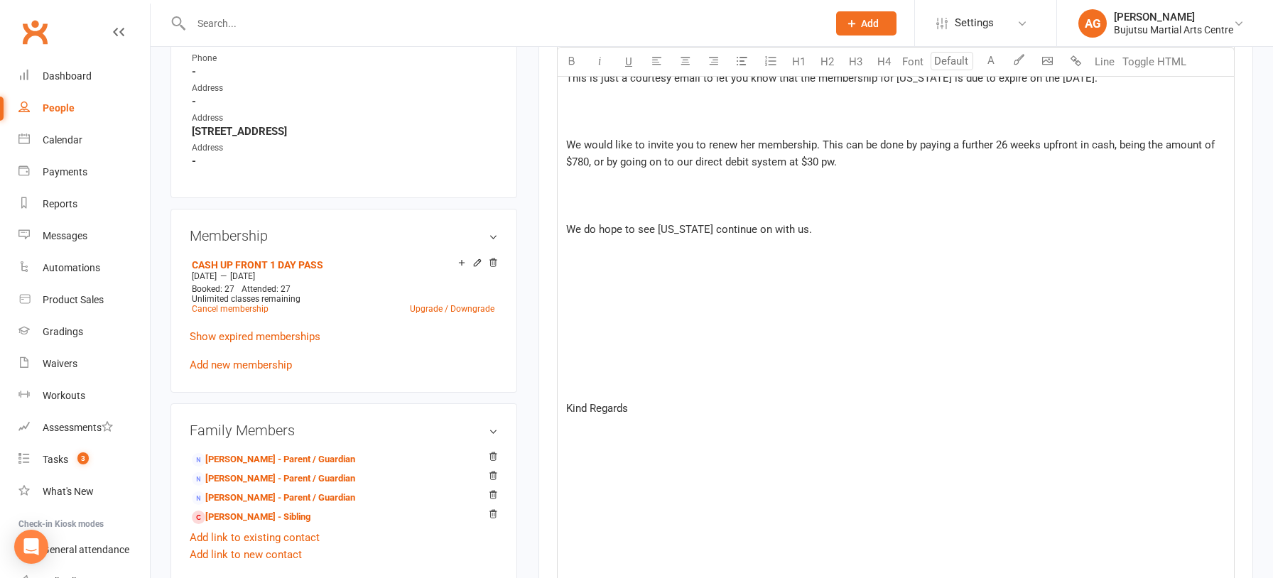
scroll to position [832, 0]
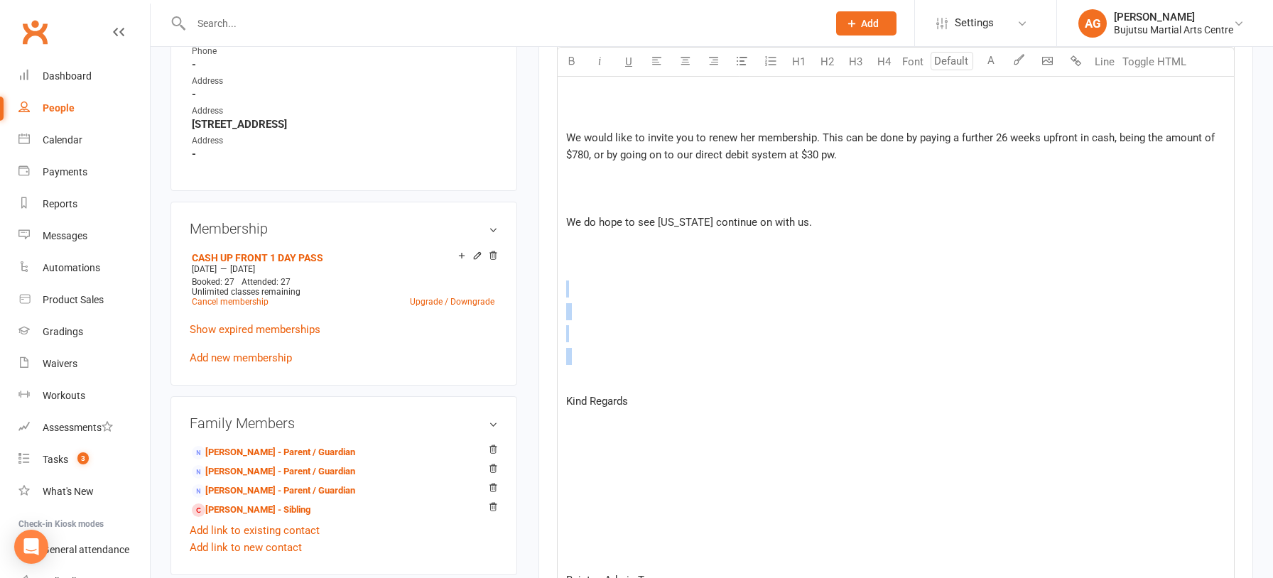
drag, startPoint x: 627, startPoint y: 367, endPoint x: 617, endPoint y: 274, distance: 93.5
click at [617, 274] on div "﻿ Good Evening Jess and Joel ﻿ ﻿ This is just a courtesy email to let you know …" at bounding box center [896, 449] width 676 height 1447
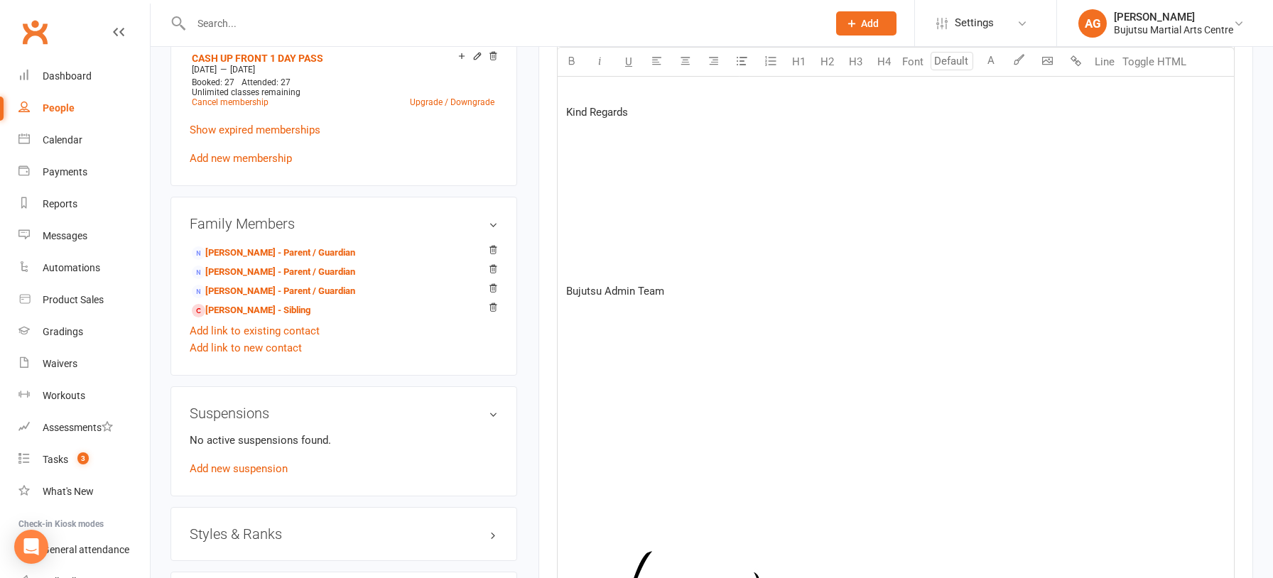
scroll to position [1046, 0]
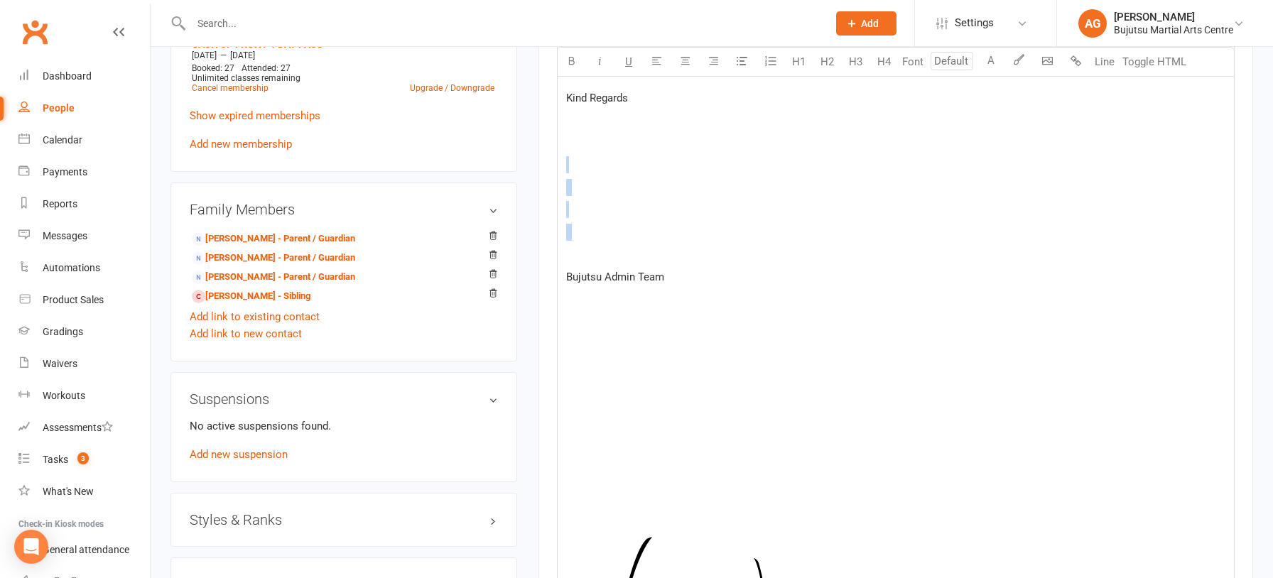
drag, startPoint x: 619, startPoint y: 253, endPoint x: 608, endPoint y: 165, distance: 88.8
click at [608, 165] on div "﻿ Good Evening Jess and Joel ﻿ ﻿ This is just a courtesy email to let you know …" at bounding box center [896, 190] width 676 height 1357
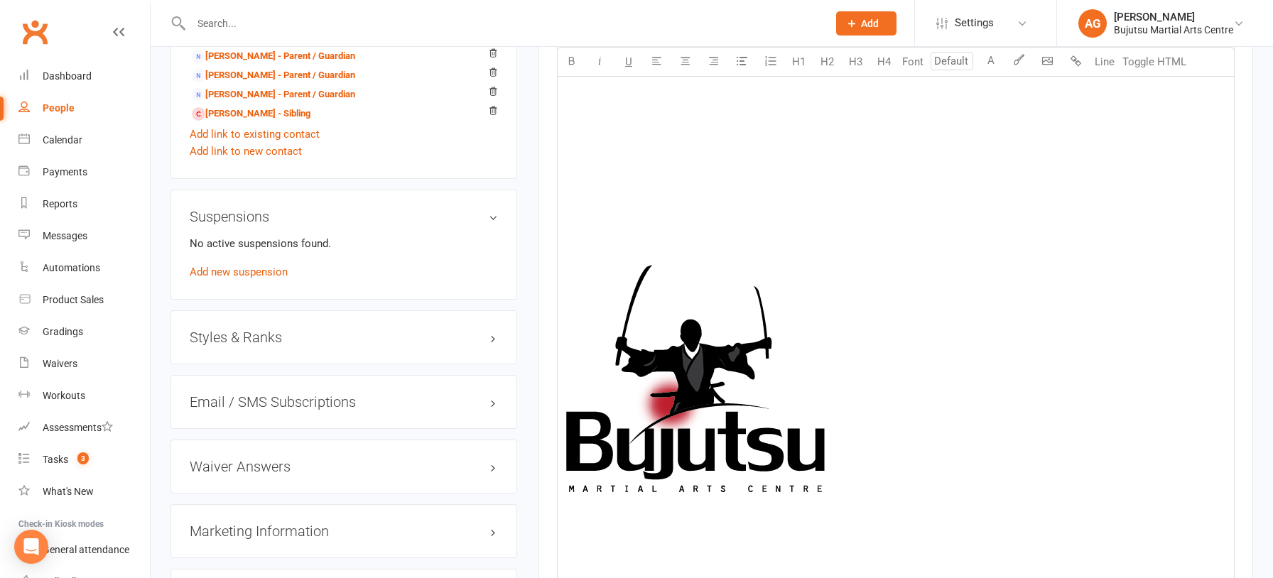
scroll to position [1231, 0]
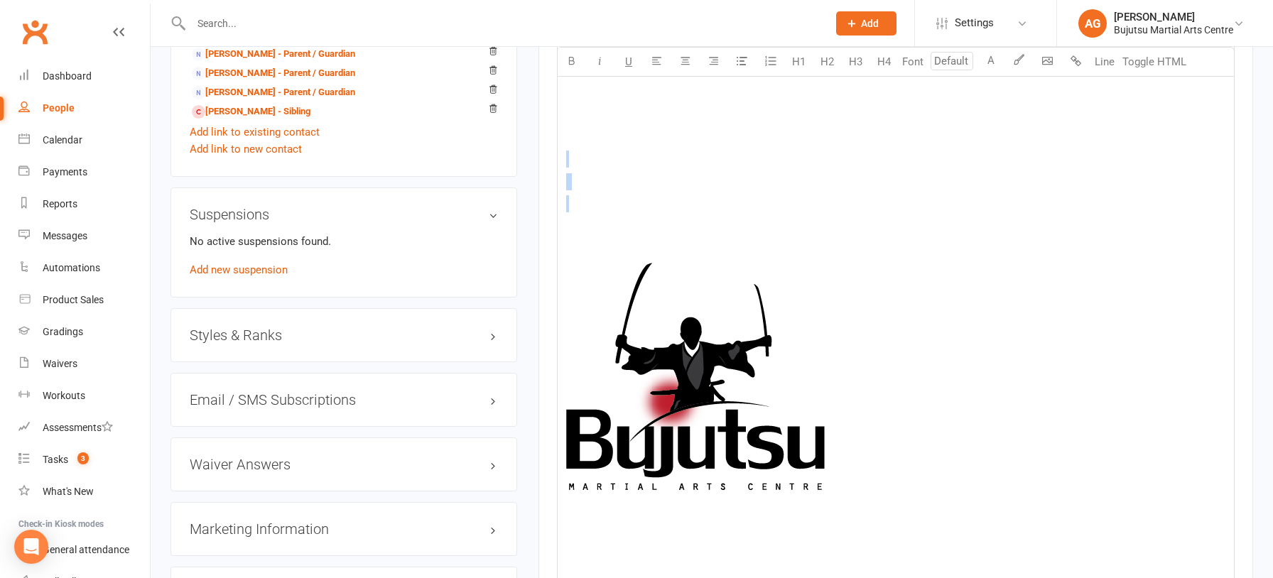
drag, startPoint x: 614, startPoint y: 215, endPoint x: 618, endPoint y: 160, distance: 54.9
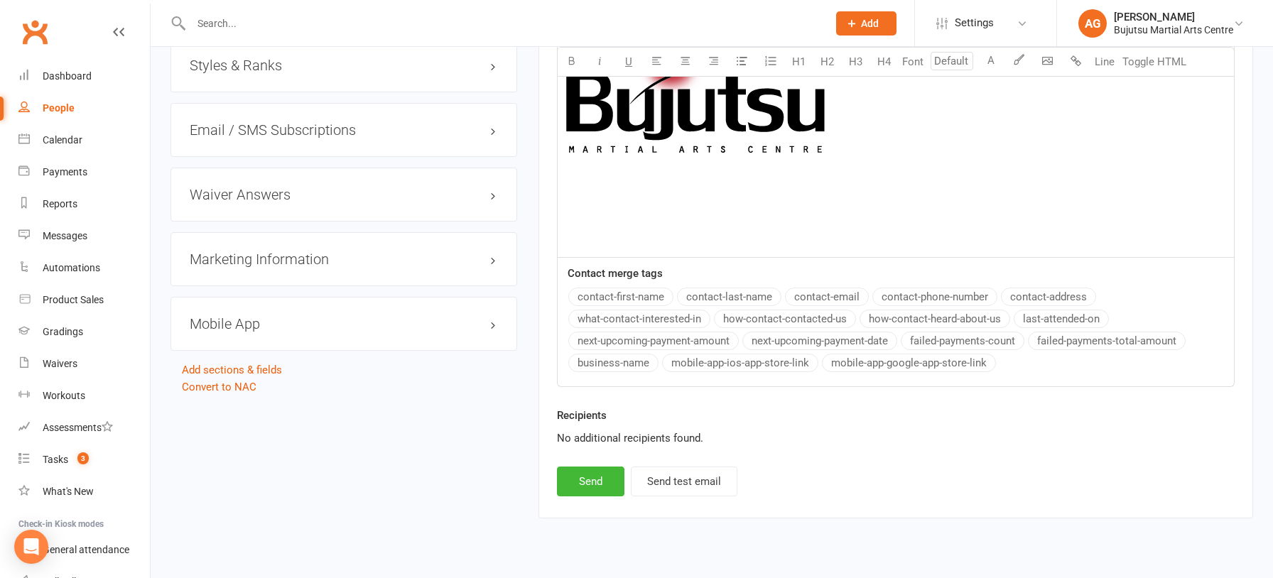
scroll to position [1527, 0]
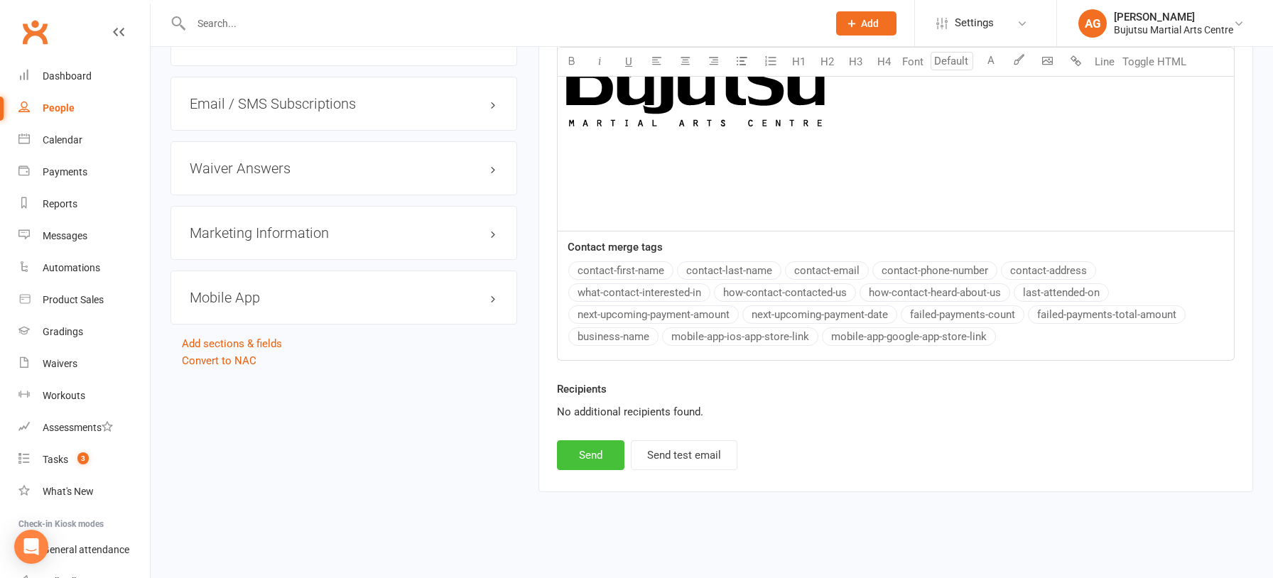
click at [602, 448] on button "Send" at bounding box center [591, 456] width 68 height 30
select select
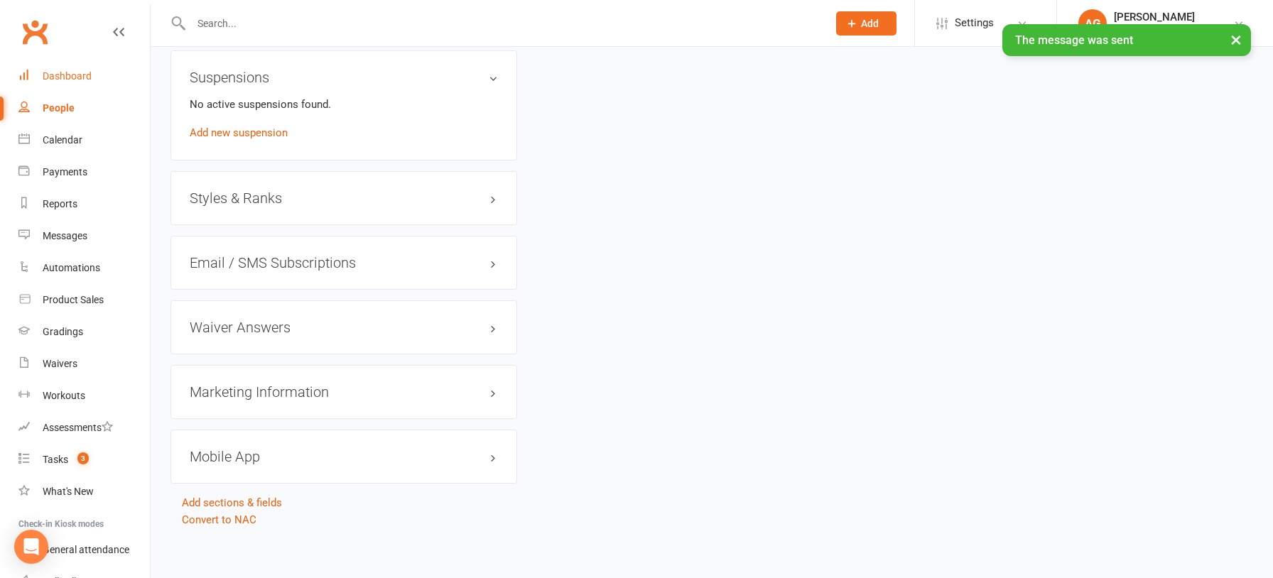
scroll to position [4, 0]
click at [68, 73] on div "Dashboard" at bounding box center [67, 71] width 49 height 11
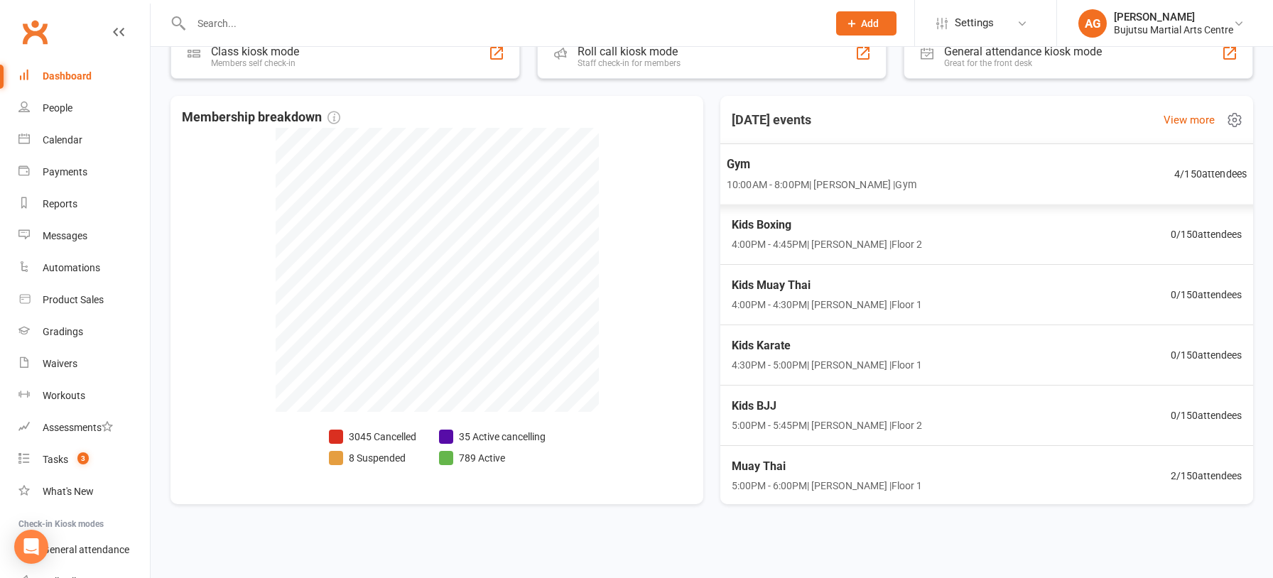
click at [1229, 172] on span "4 / 150 attendees" at bounding box center [1211, 174] width 72 height 16
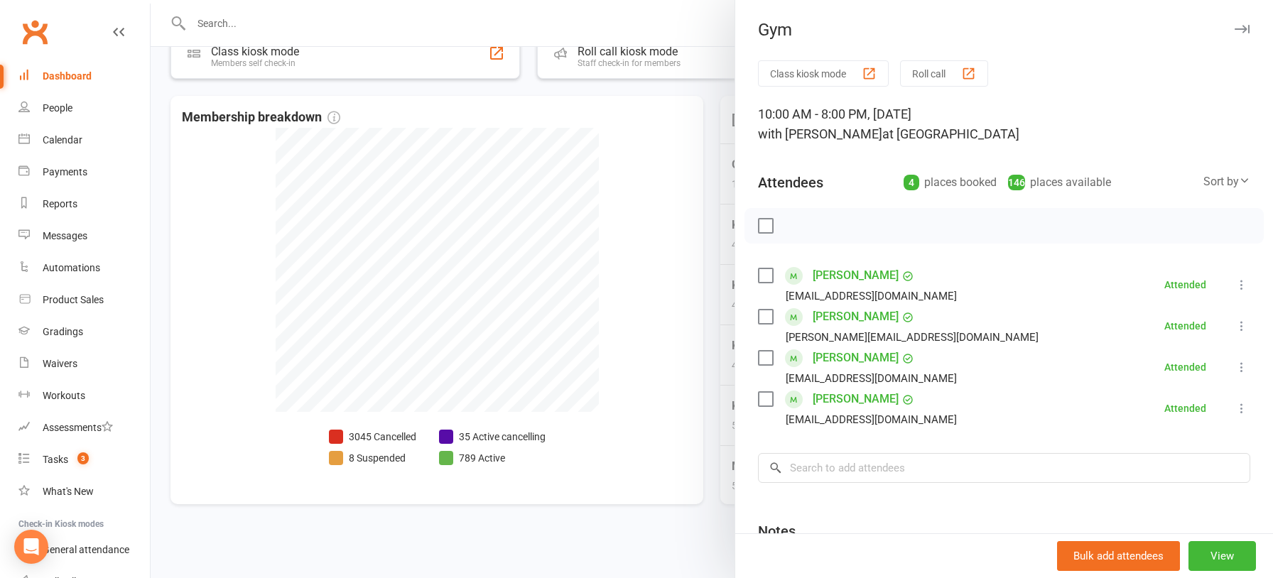
click at [824, 313] on link "Jak Ribarevski" at bounding box center [856, 317] width 86 height 23
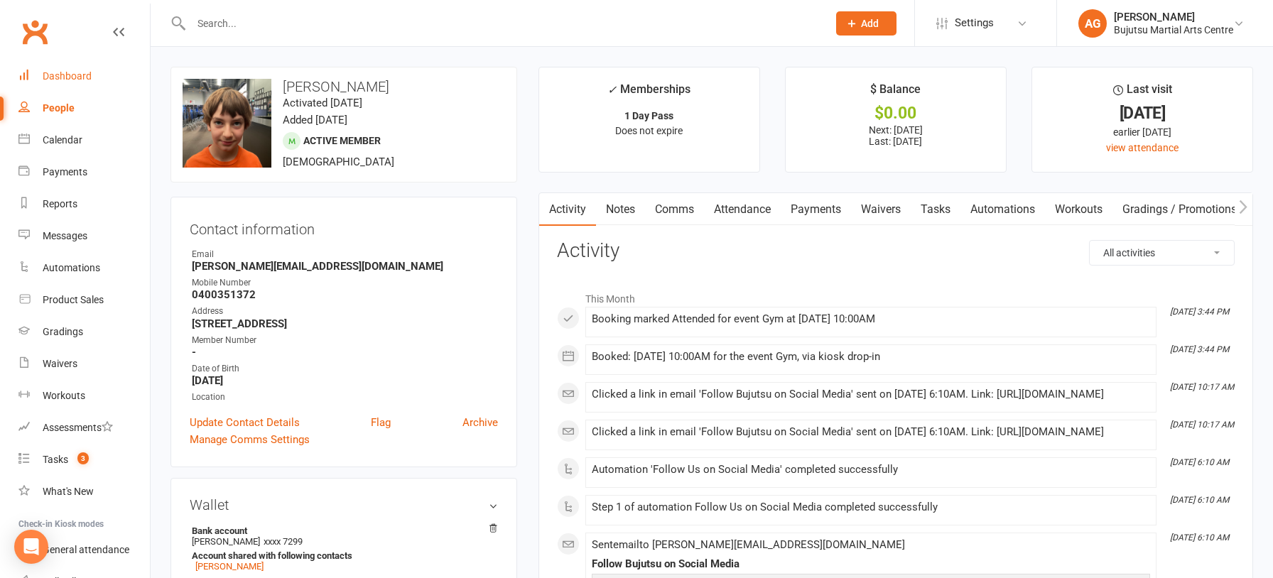
click at [67, 75] on div "Dashboard" at bounding box center [67, 75] width 49 height 11
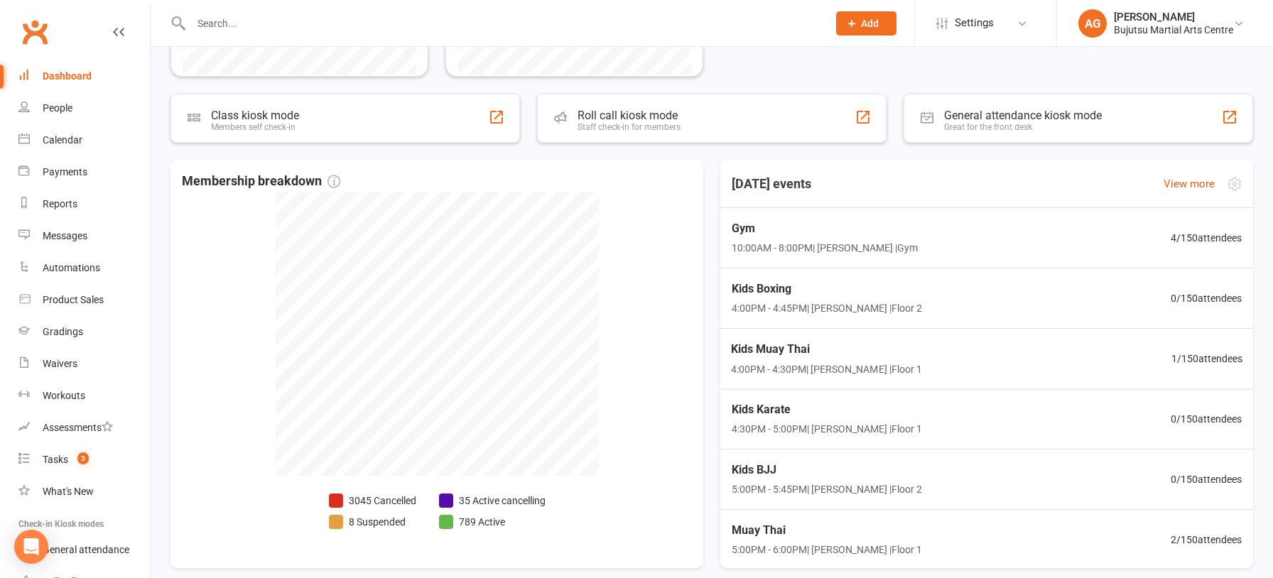
scroll to position [419, 0]
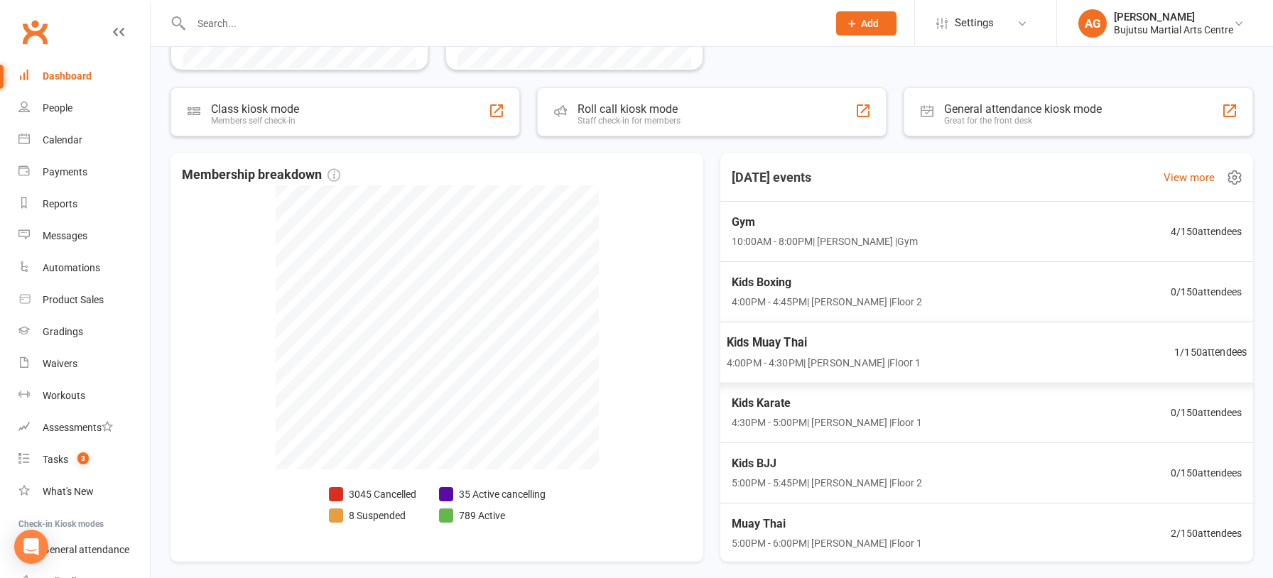
click at [773, 340] on span "Kids Muay Thai" at bounding box center [824, 342] width 194 height 18
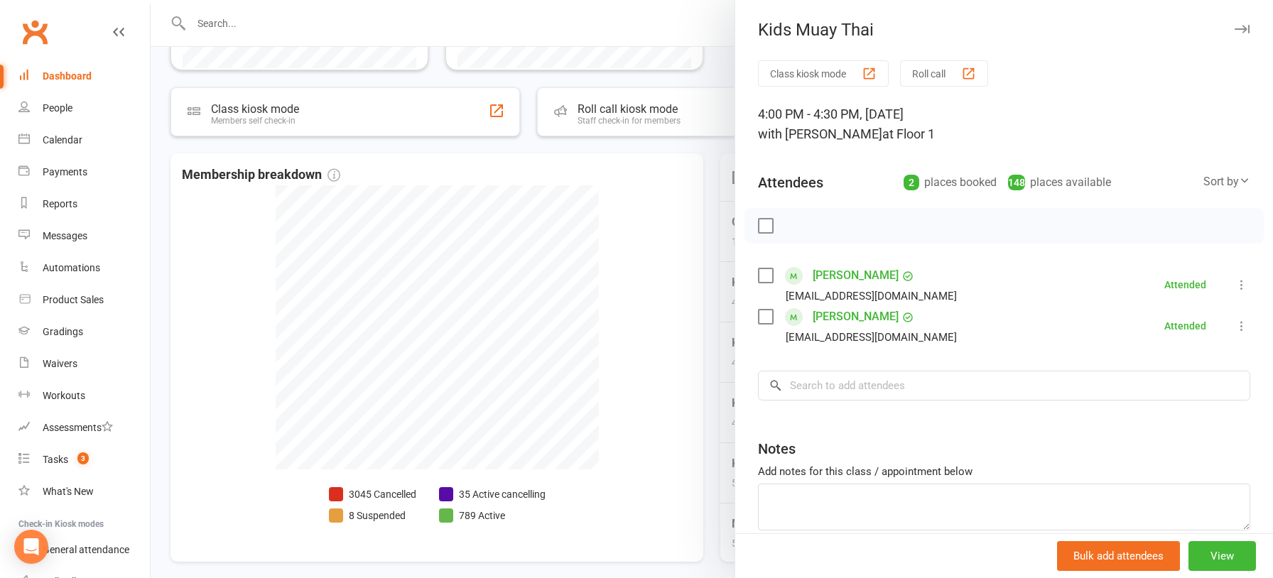
click at [610, 319] on div at bounding box center [712, 289] width 1123 height 578
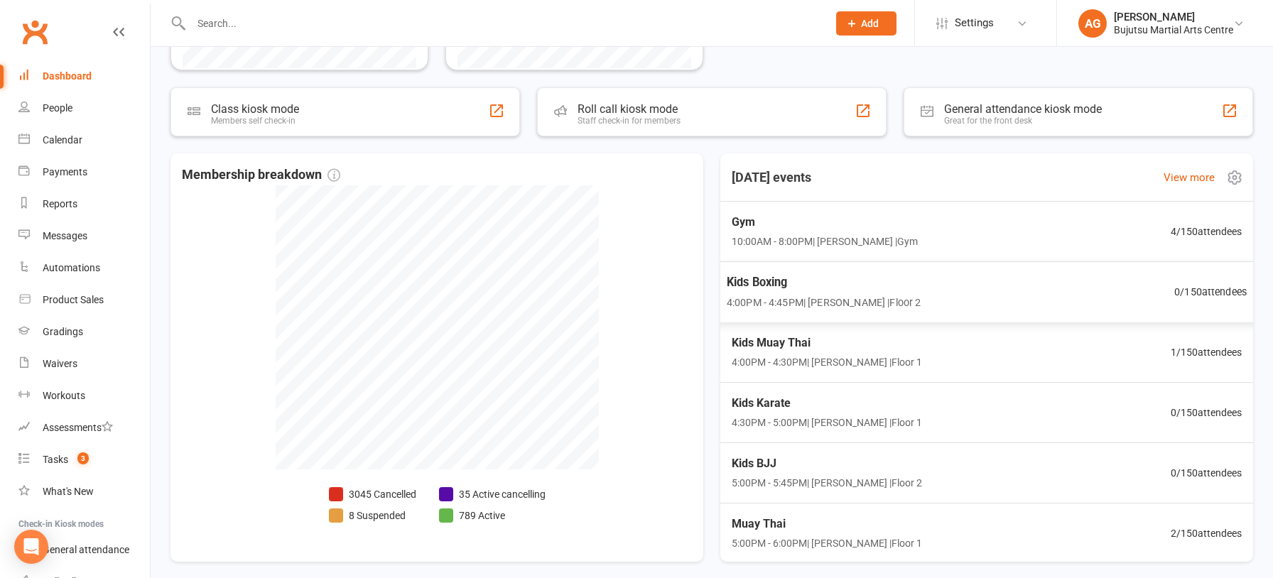
click at [757, 278] on span "Kids Boxing" at bounding box center [824, 282] width 194 height 18
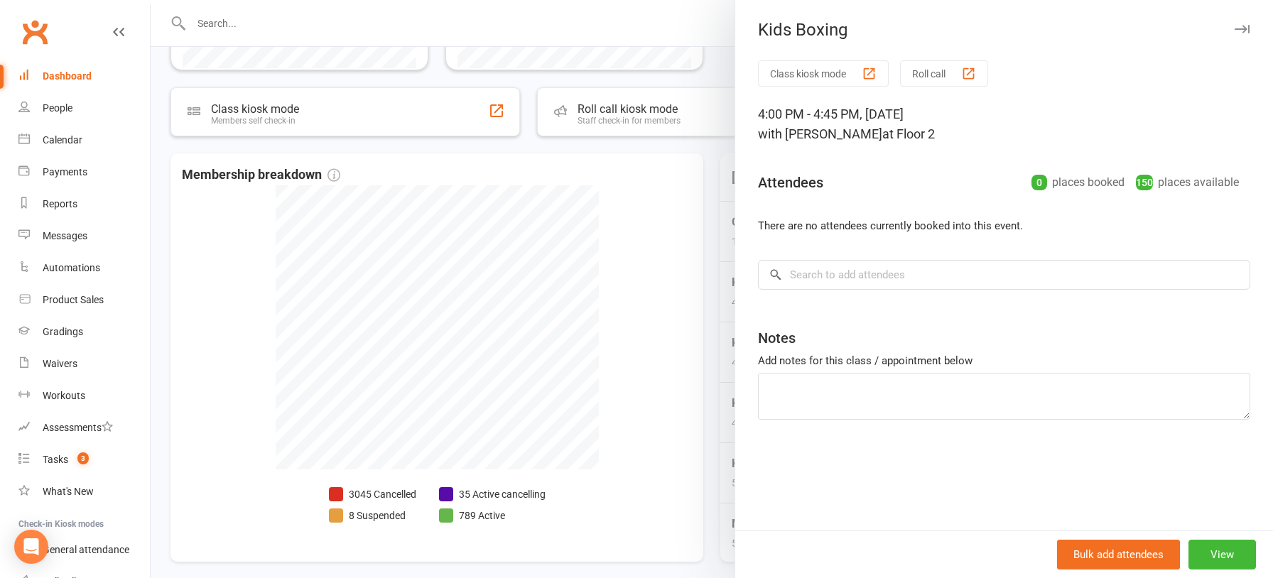
click at [696, 220] on div at bounding box center [712, 289] width 1123 height 578
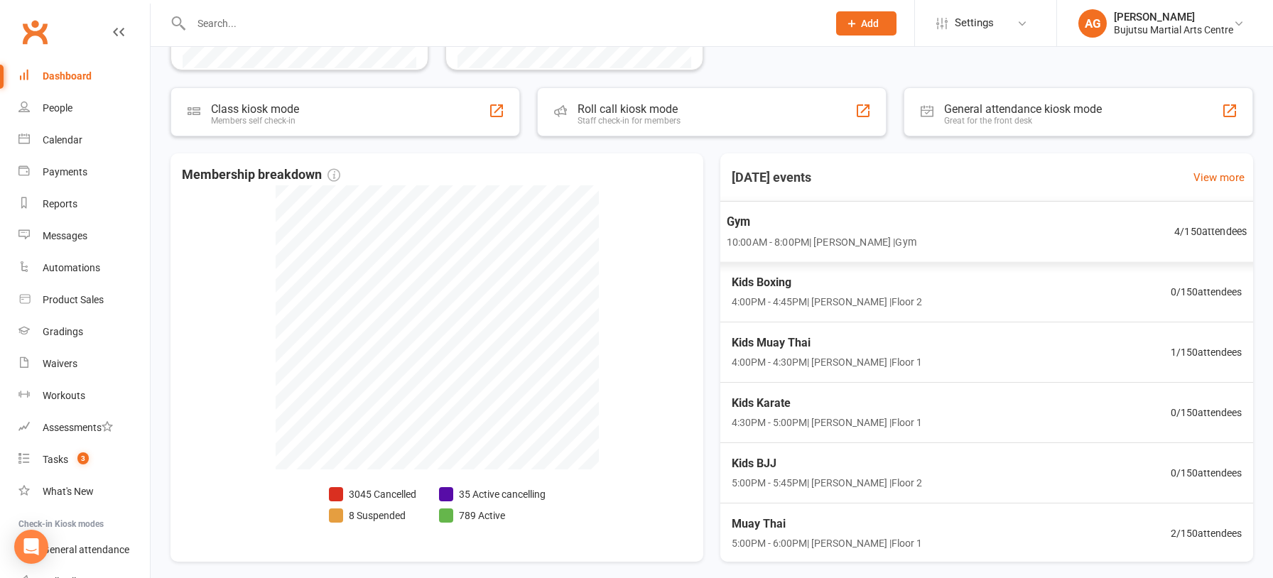
click at [743, 222] on span "Gym" at bounding box center [822, 221] width 190 height 18
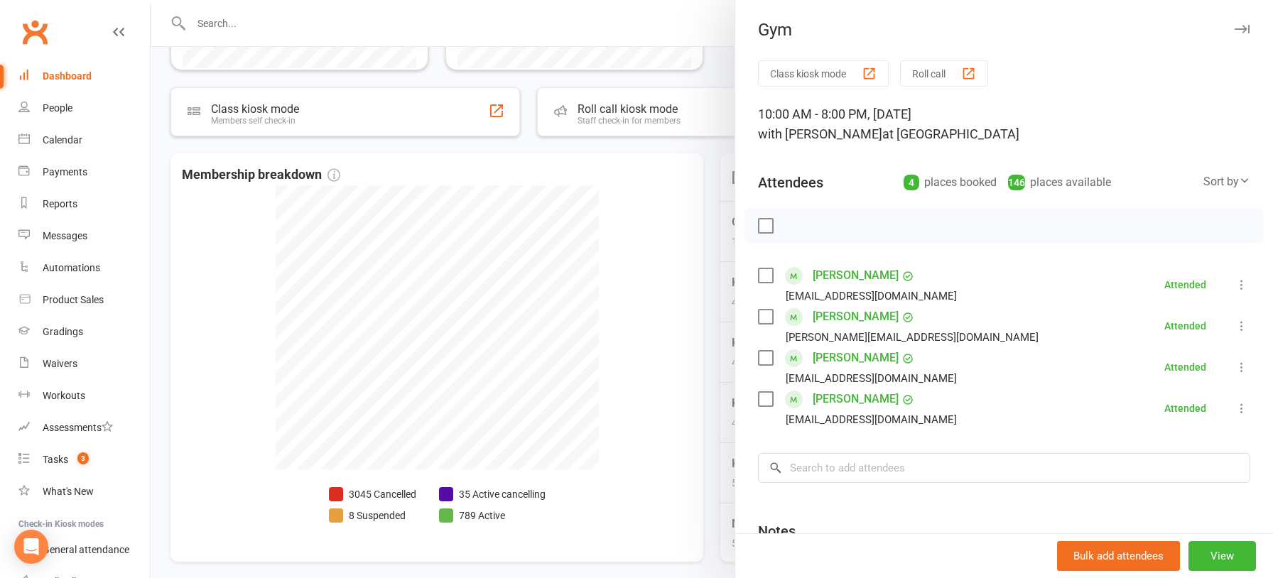
click at [669, 327] on div at bounding box center [712, 289] width 1123 height 578
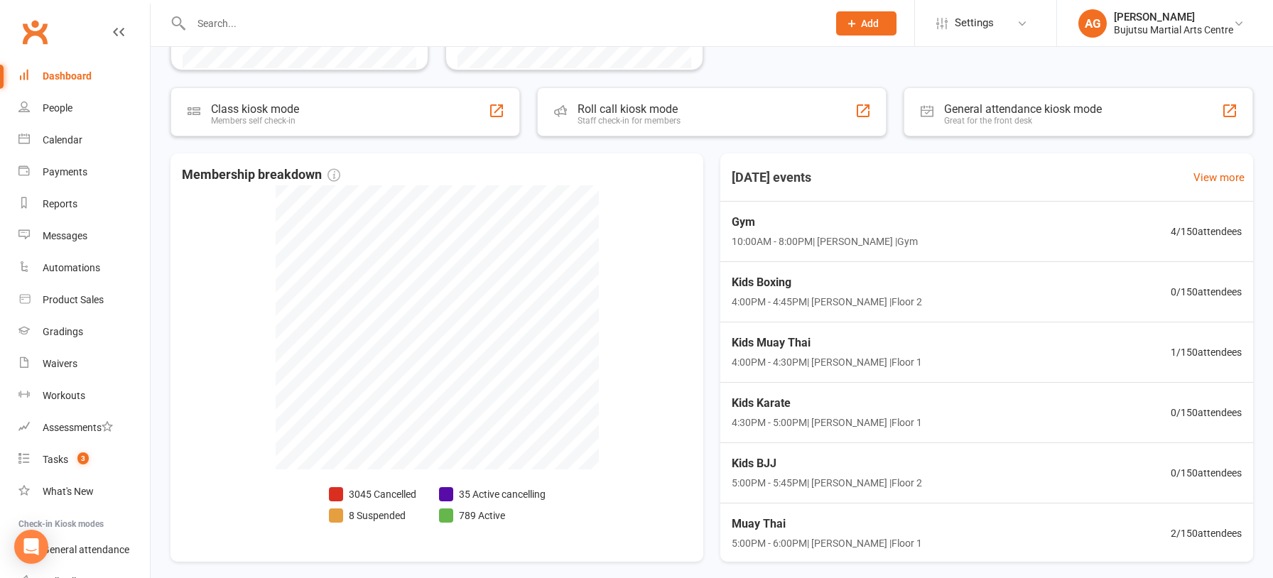
click at [52, 74] on div "Dashboard" at bounding box center [67, 75] width 49 height 11
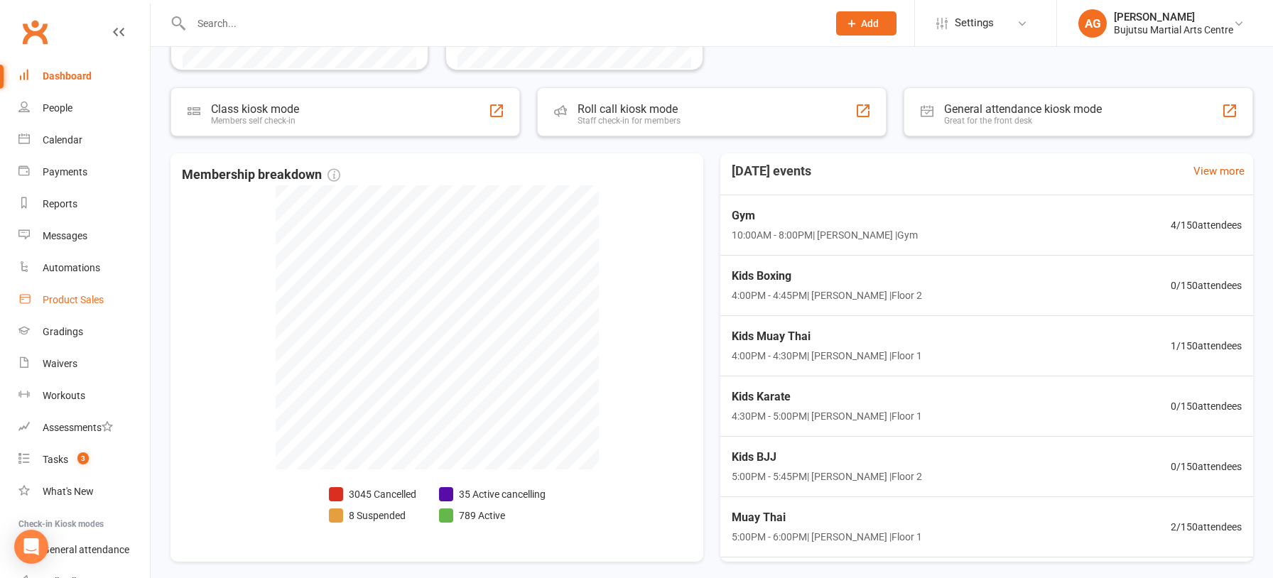
click at [72, 296] on div "Product Sales" at bounding box center [73, 299] width 61 height 11
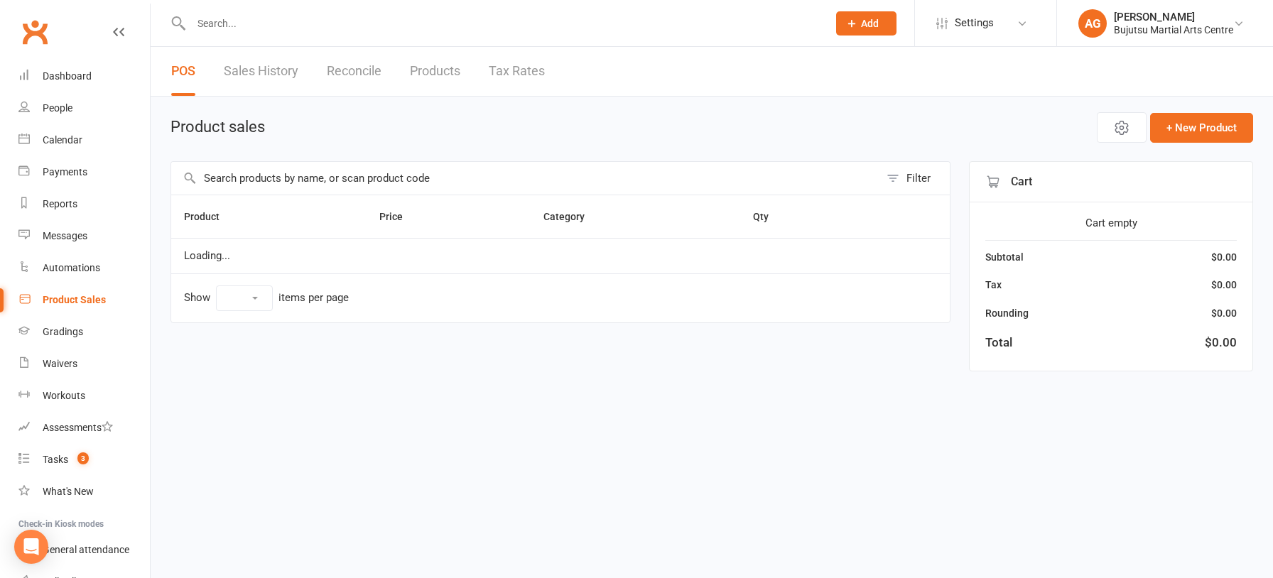
select select "10"
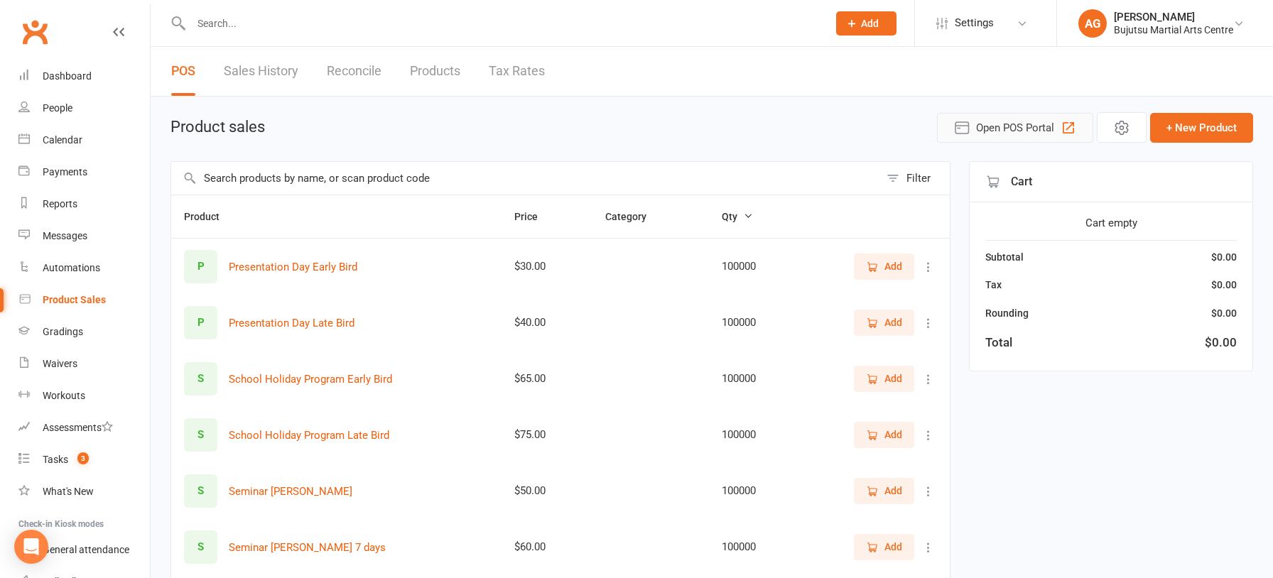
click at [1013, 128] on span "Open POS Portal" at bounding box center [1015, 127] width 78 height 17
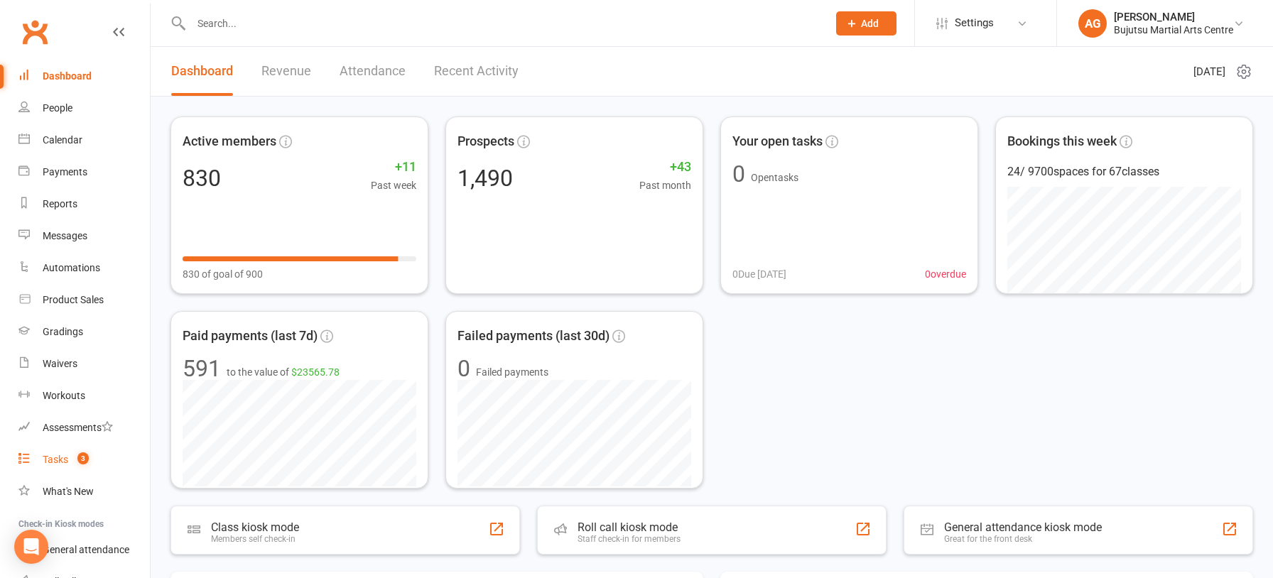
scroll to position [1, 0]
click at [56, 459] on div "Tasks" at bounding box center [56, 458] width 26 height 11
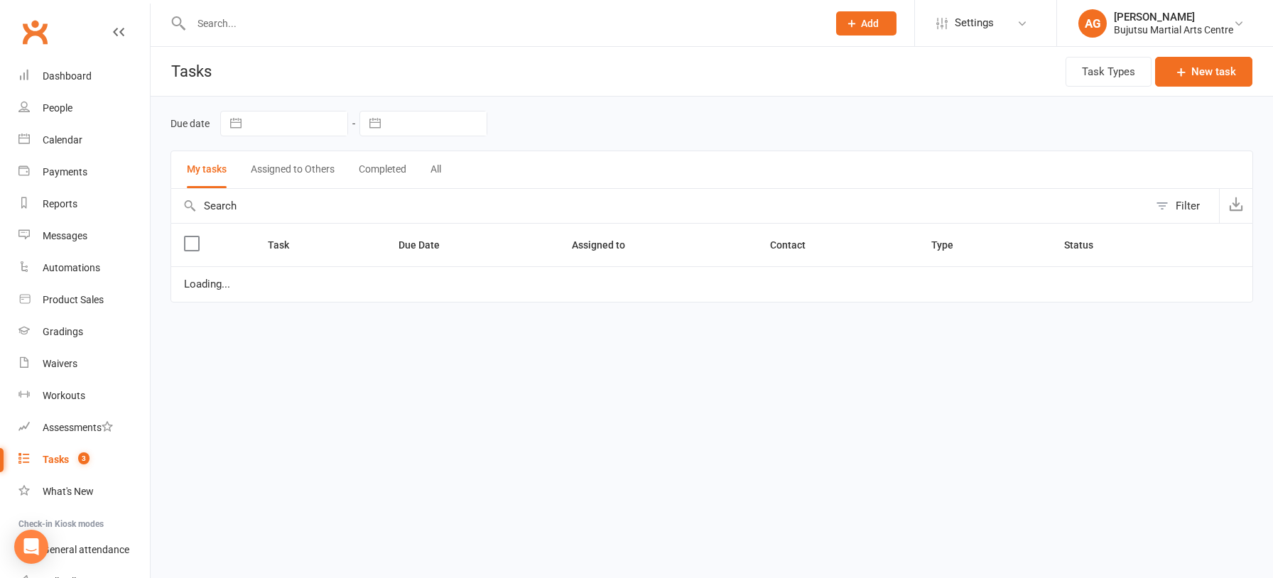
scroll to position [2, 0]
click at [333, 170] on button "Assigned to Others 3" at bounding box center [321, 170] width 103 height 38
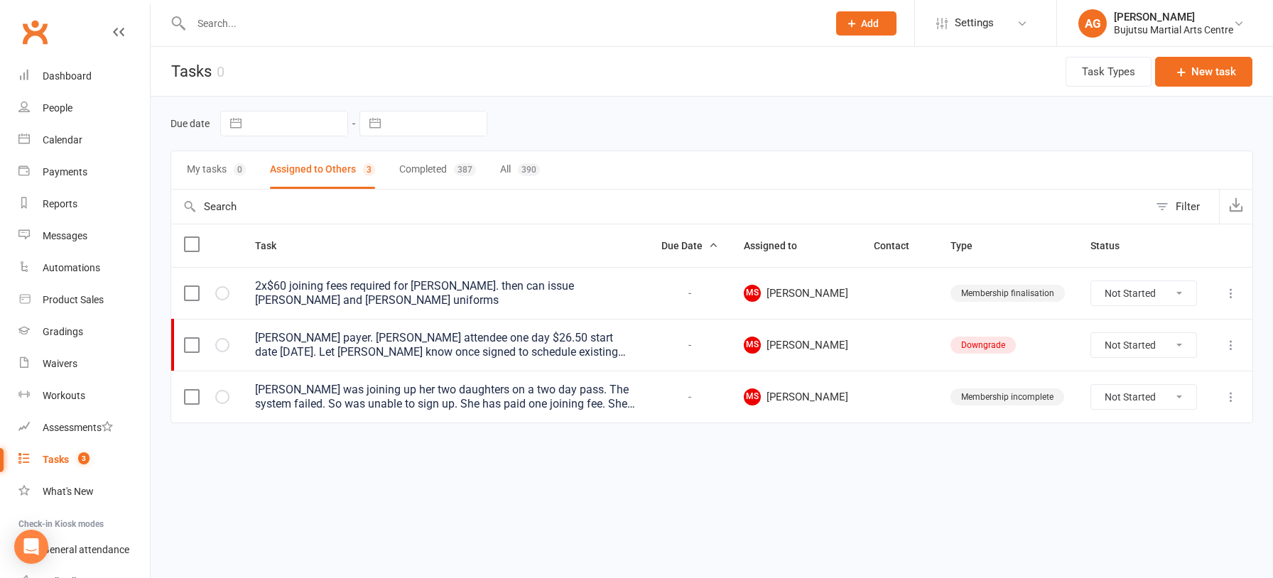
click at [369, 399] on div "Yasemin Aydin was joining up her two daughters on a two day pass. The system fa…" at bounding box center [445, 397] width 381 height 28
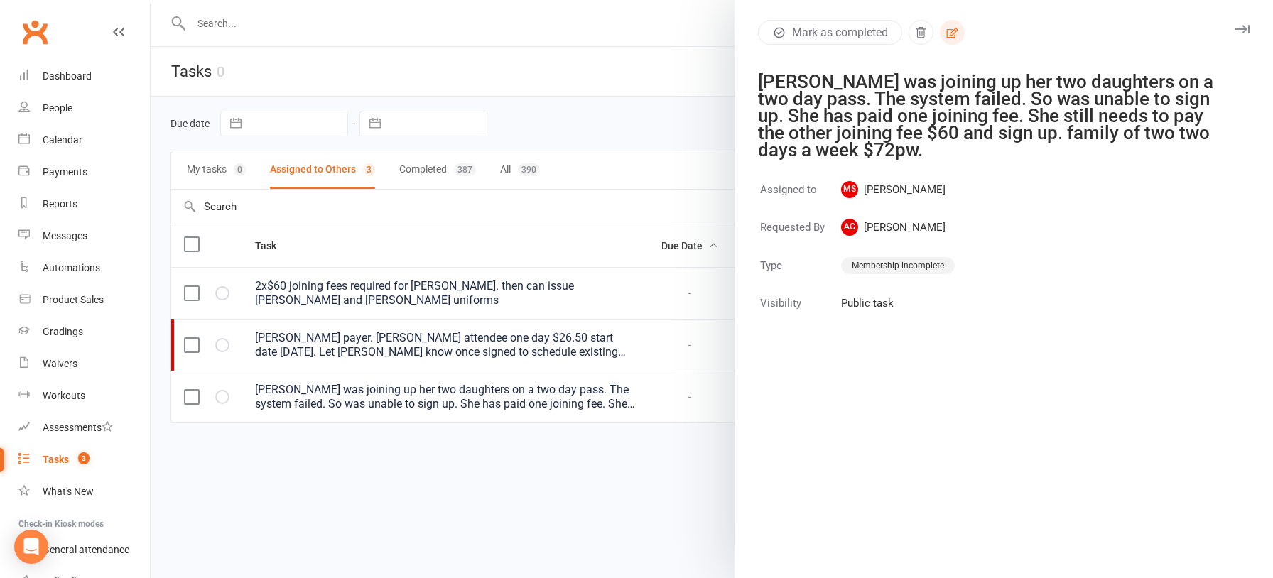
click at [954, 31] on icon "button" at bounding box center [952, 32] width 13 height 13
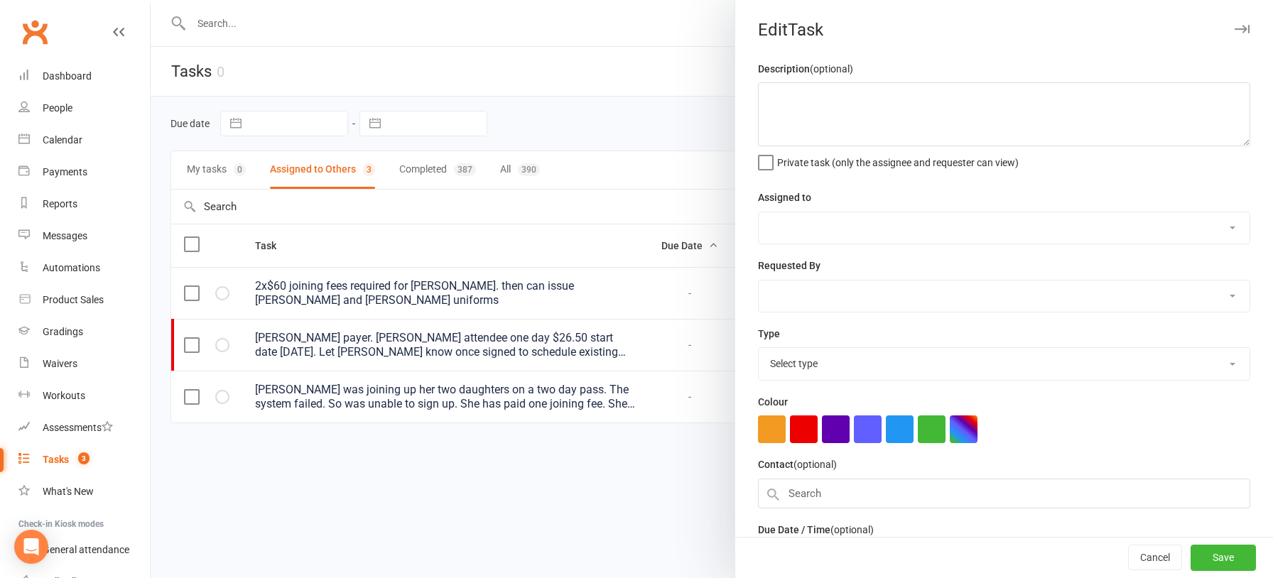
type textarea "Yasemin Aydin was joining up her two daughters on a two day pass. The system fa…"
select select "1431"
select select "1437"
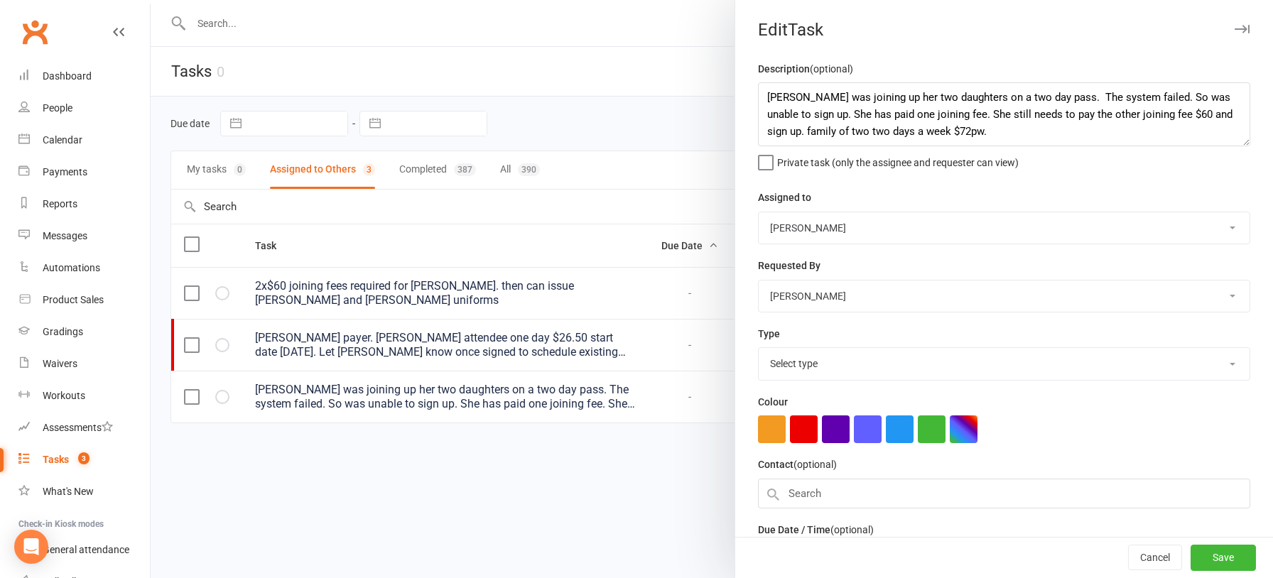
select select "26012"
drag, startPoint x: 1214, startPoint y: 114, endPoint x: 801, endPoint y: 136, distance: 413.4
click at [801, 136] on textarea "Yasemin Aydin was joining up her two daughters on a two day pass. The system fa…" at bounding box center [1004, 114] width 492 height 64
click at [1067, 133] on textarea "Yasemin Aydin was joining up her two daughters on a two day pass. The system fa…" at bounding box center [1004, 114] width 492 height 64
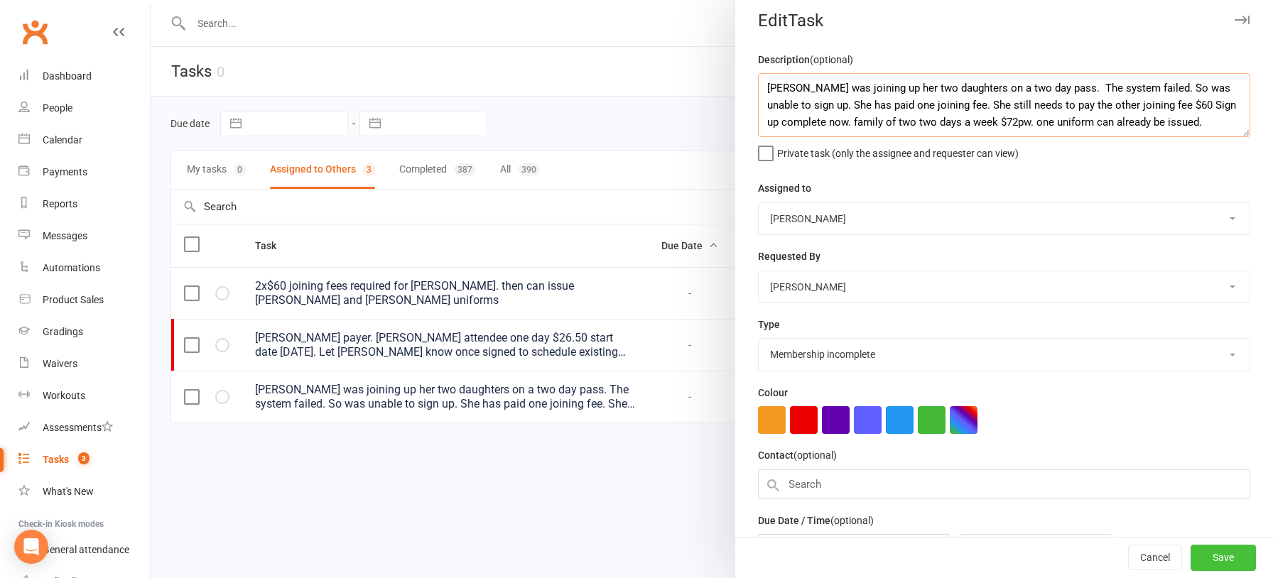
type textarea "Yasemin Aydin was joining up her two daughters on a two day pass. The system fa…"
click at [1217, 554] on button "Save" at bounding box center [1223, 559] width 65 height 26
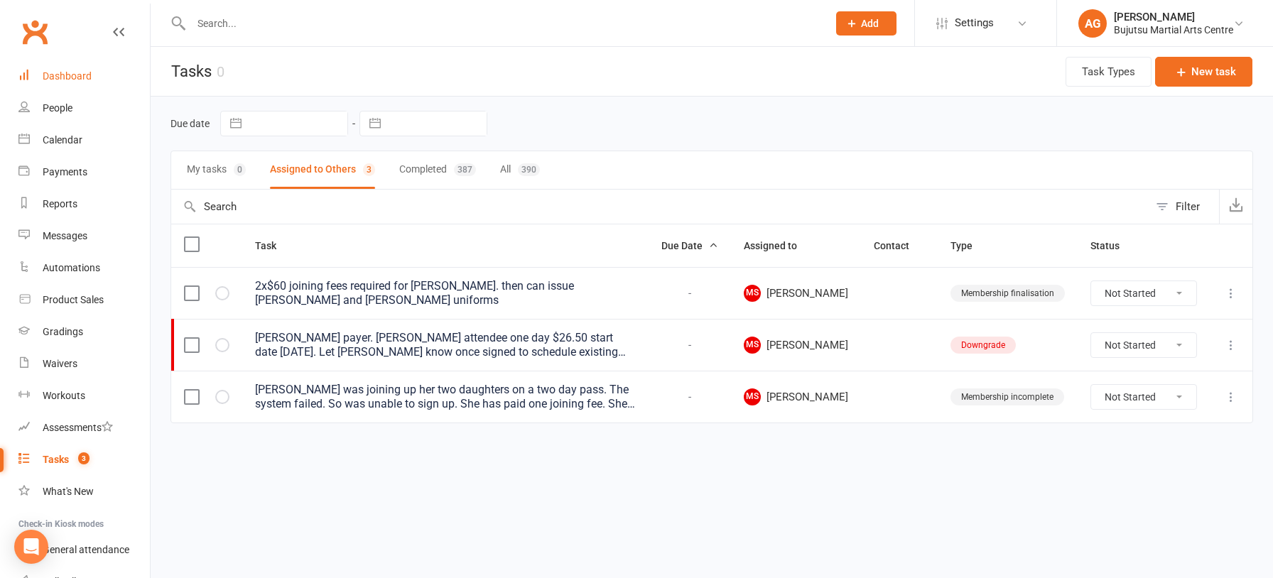
click at [70, 76] on div "Dashboard" at bounding box center [67, 75] width 49 height 11
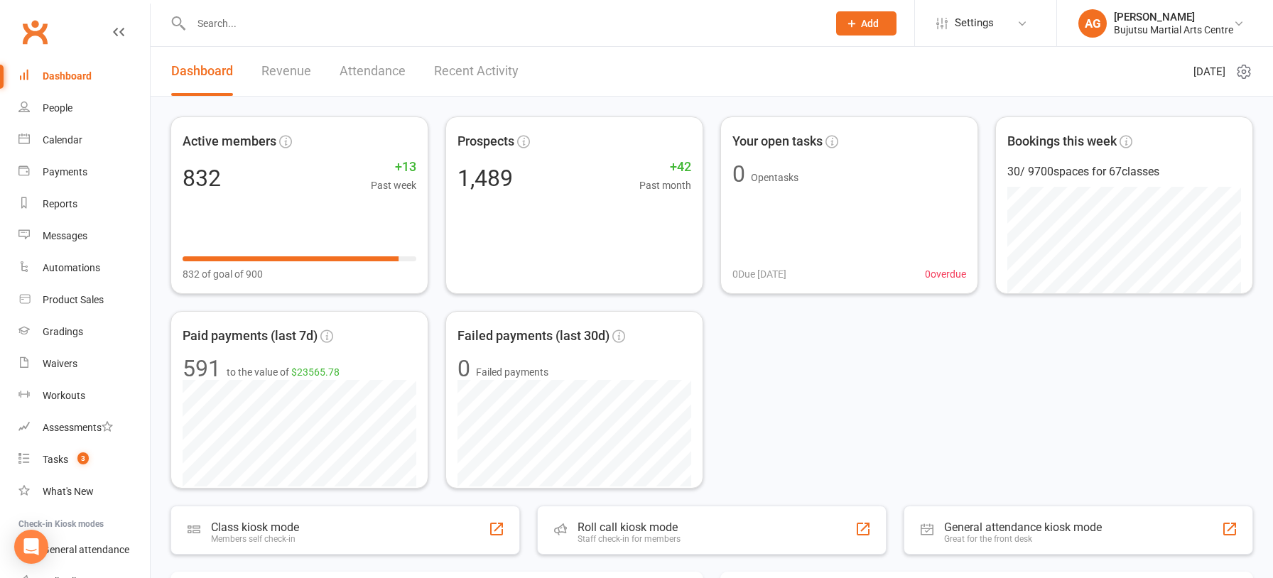
click at [218, 23] on input "text" at bounding box center [502, 24] width 631 height 20
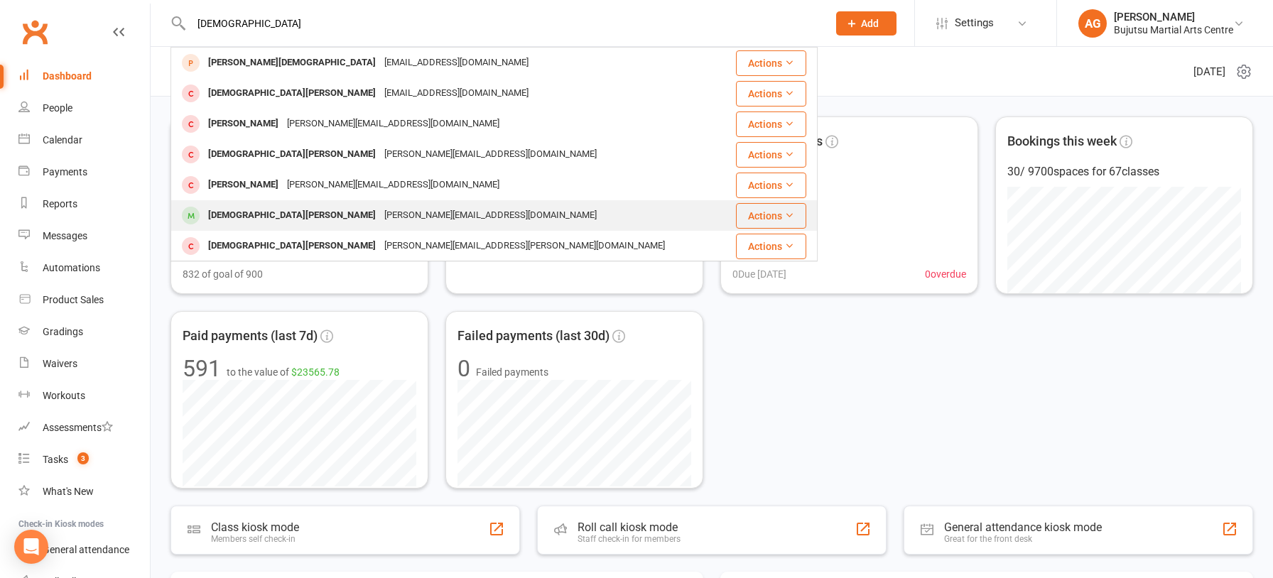
type input "christian"
click at [273, 216] on div "Christian Desho" at bounding box center [292, 215] width 176 height 21
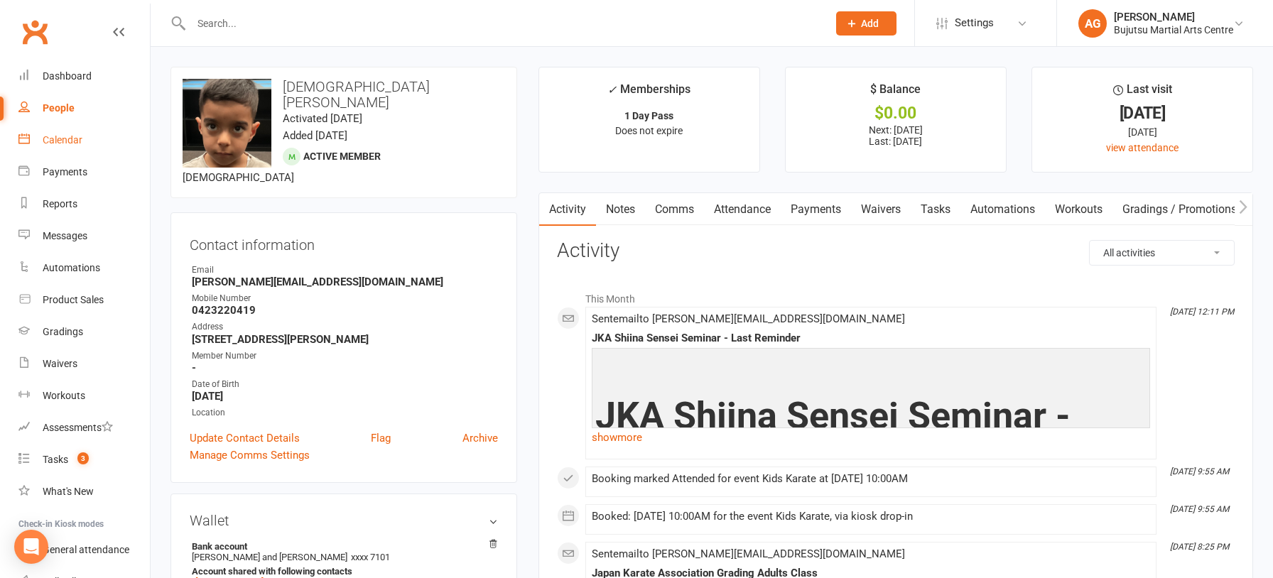
scroll to position [6, 0]
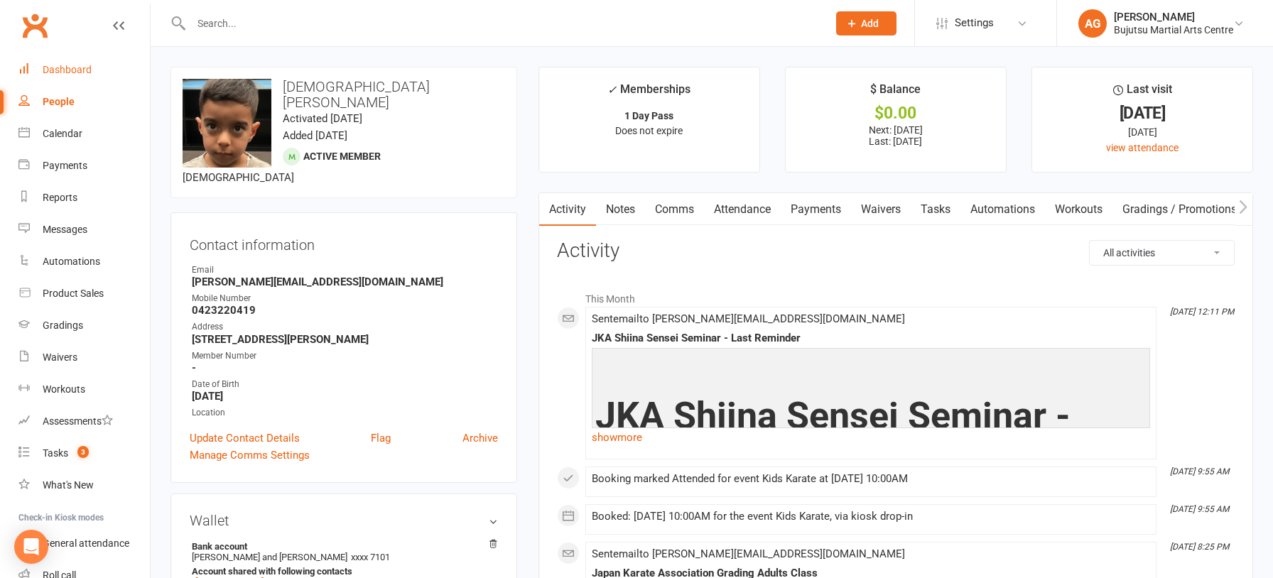
click at [56, 68] on div "Dashboard" at bounding box center [67, 69] width 49 height 11
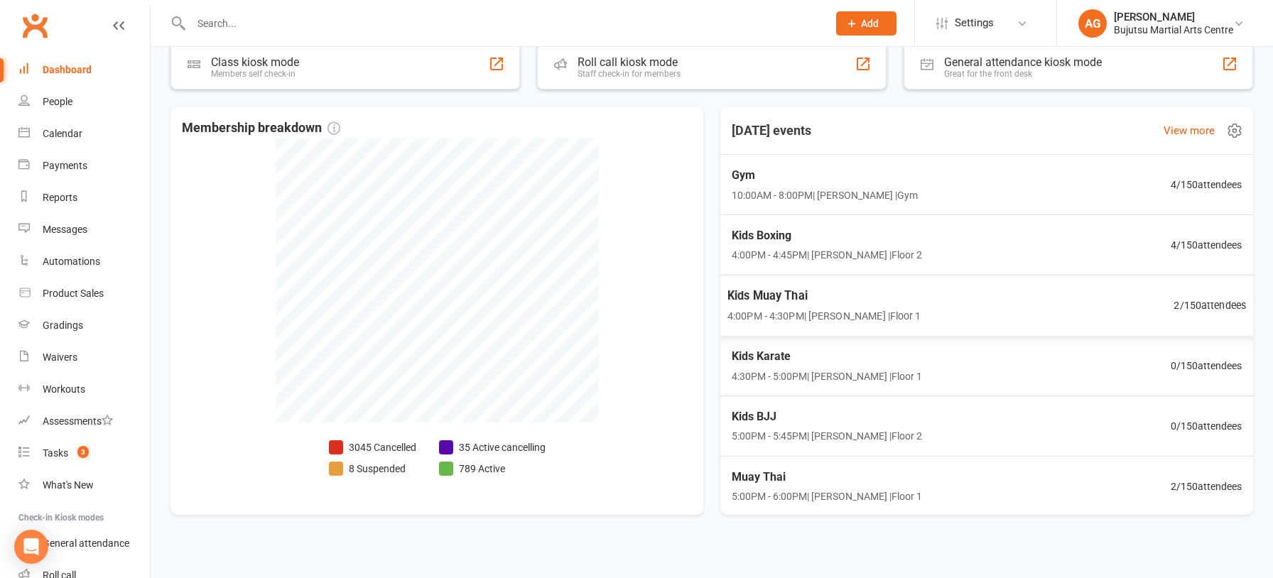
scroll to position [476, 0]
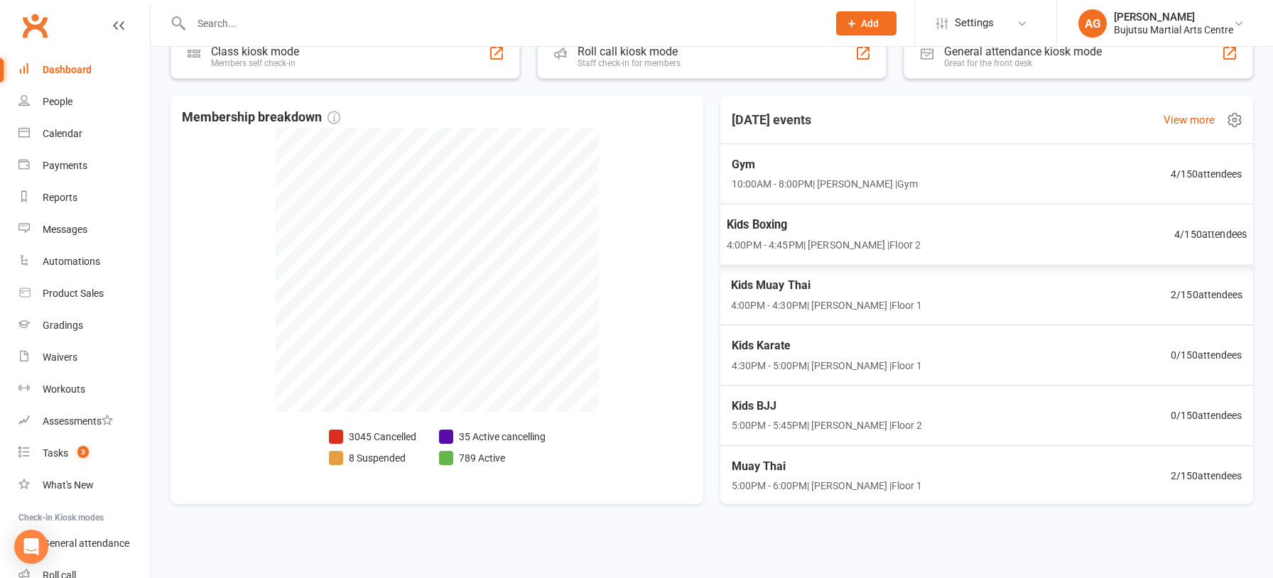
click at [772, 220] on span "Kids Boxing" at bounding box center [824, 224] width 194 height 18
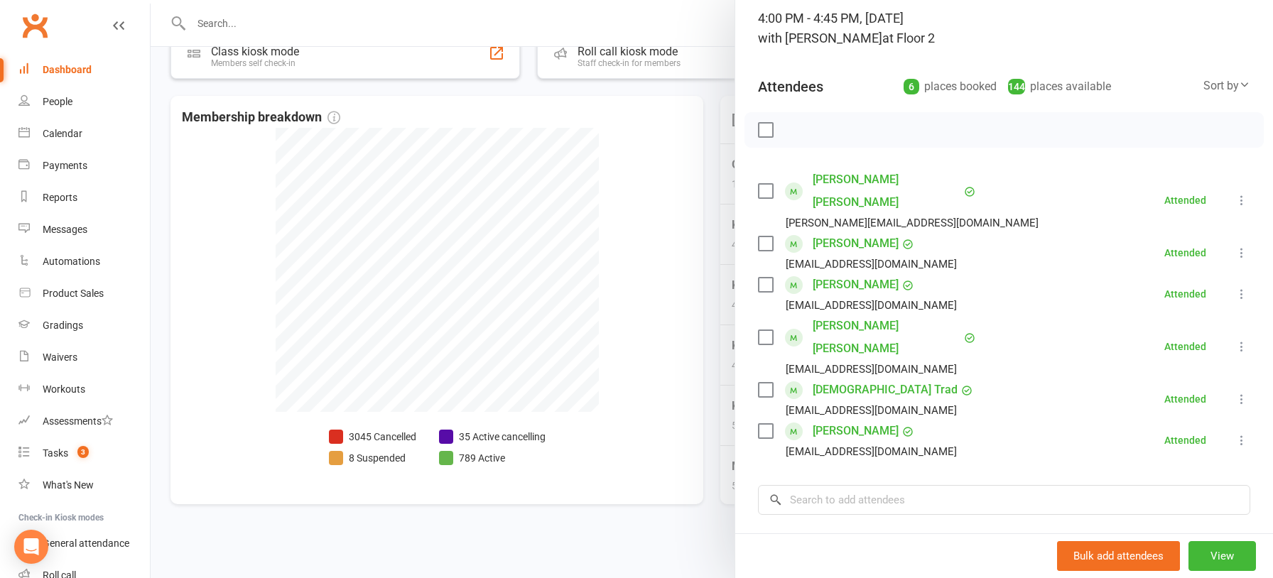
scroll to position [97, 0]
click at [840, 378] on link "Christian Trad" at bounding box center [885, 389] width 145 height 23
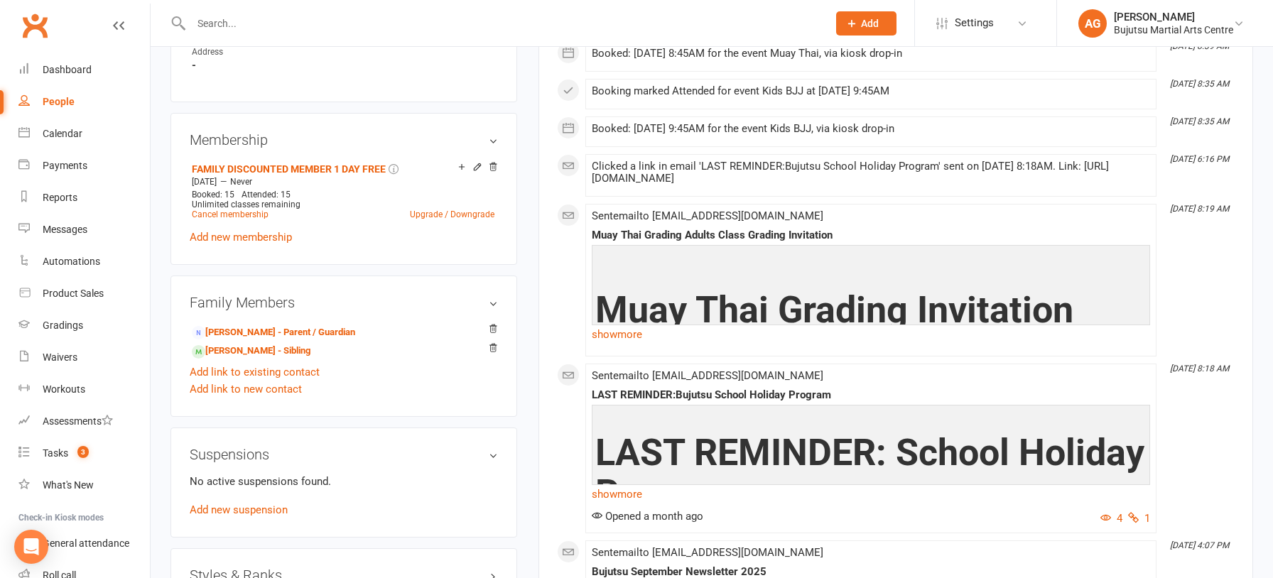
scroll to position [987, 0]
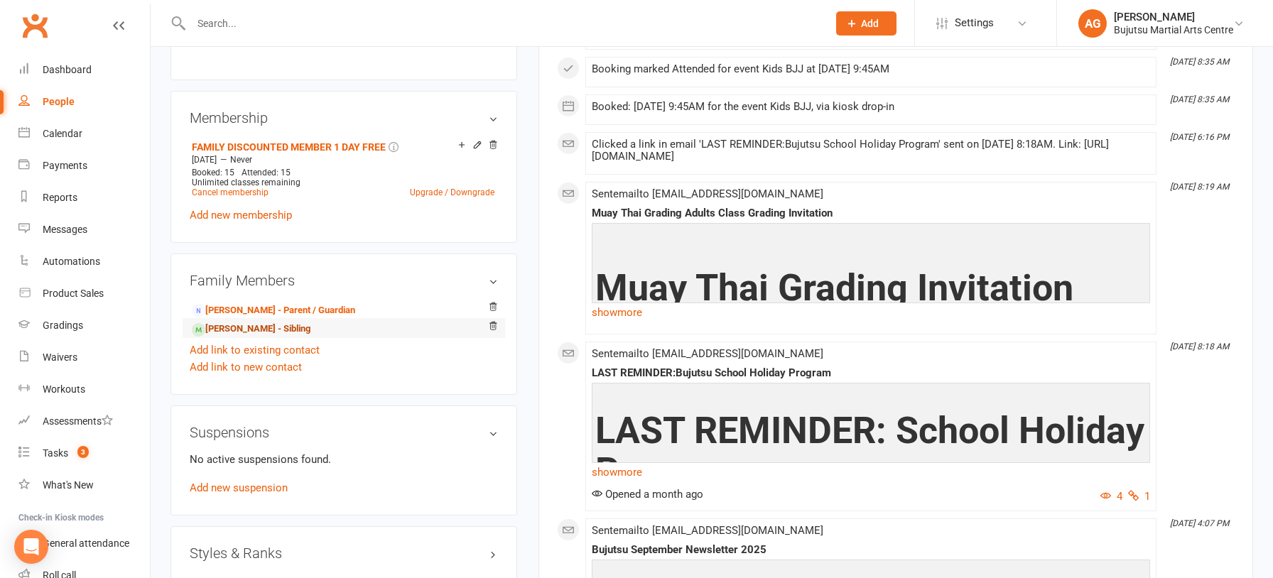
click at [235, 325] on link "Rosaleen Trad - Sibling" at bounding box center [251, 329] width 119 height 15
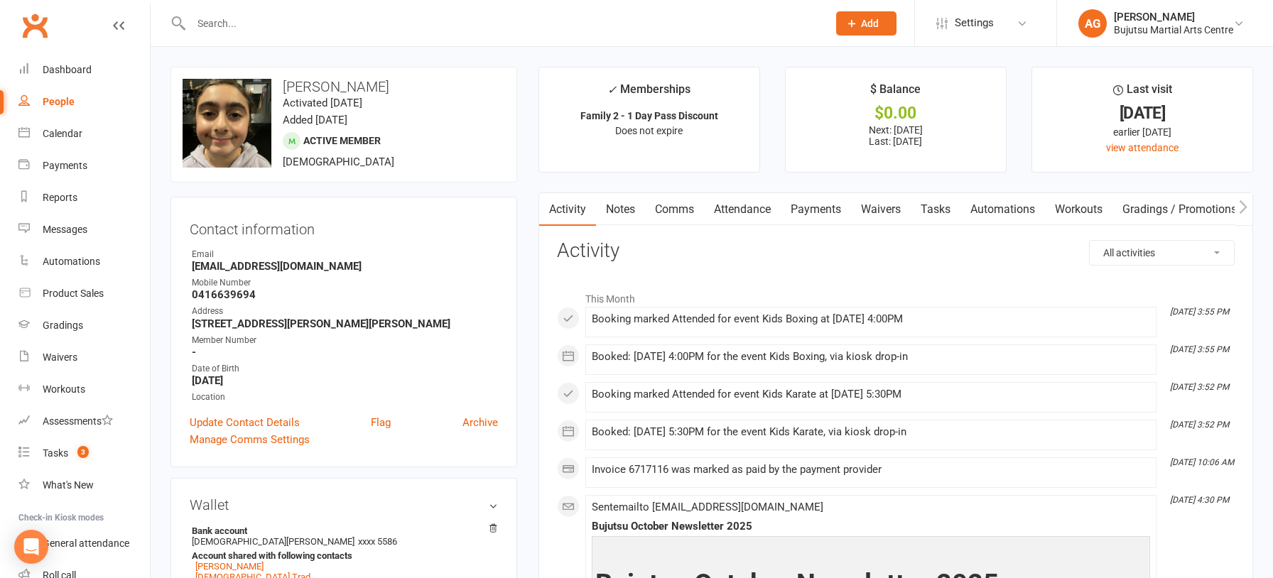
scroll to position [6, 0]
click at [75, 71] on div "Dashboard" at bounding box center [67, 70] width 49 height 11
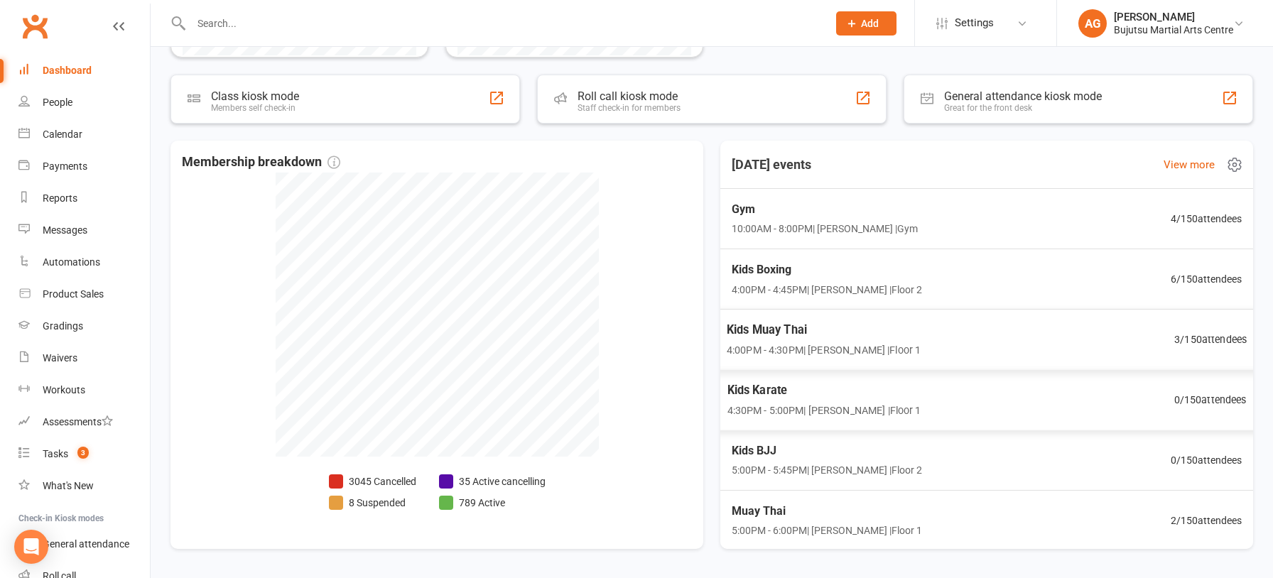
scroll to position [433, 0]
click at [751, 268] on span "Kids Boxing" at bounding box center [824, 267] width 194 height 18
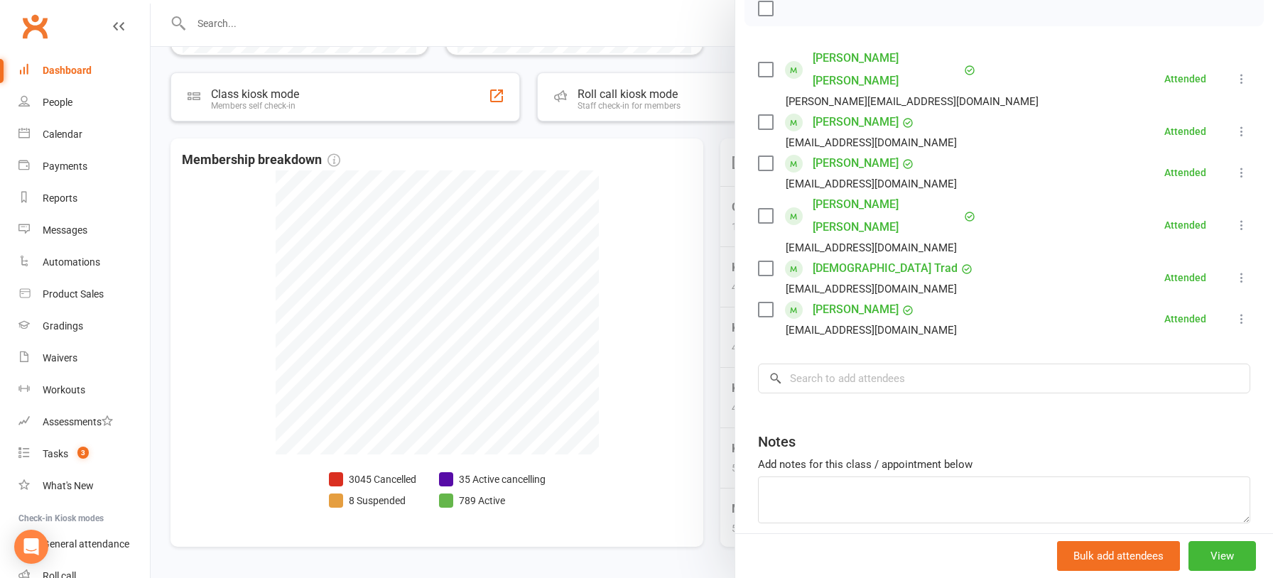
scroll to position [232, 0]
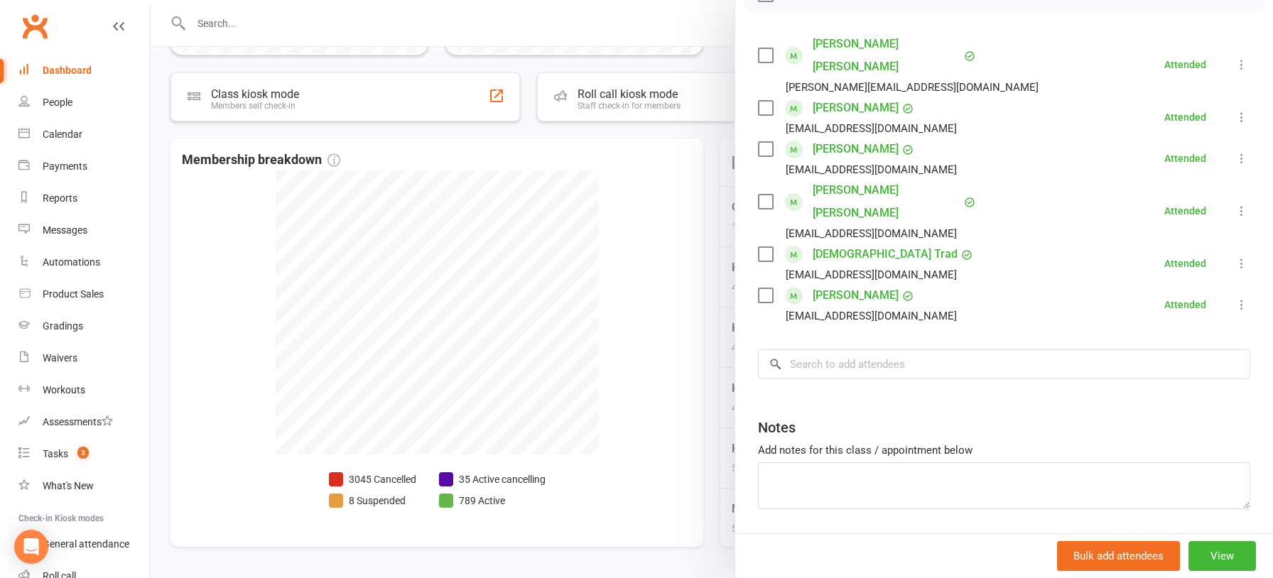
drag, startPoint x: 658, startPoint y: 330, endPoint x: 696, endPoint y: 330, distance: 37.7
click at [658, 330] on div at bounding box center [712, 289] width 1123 height 578
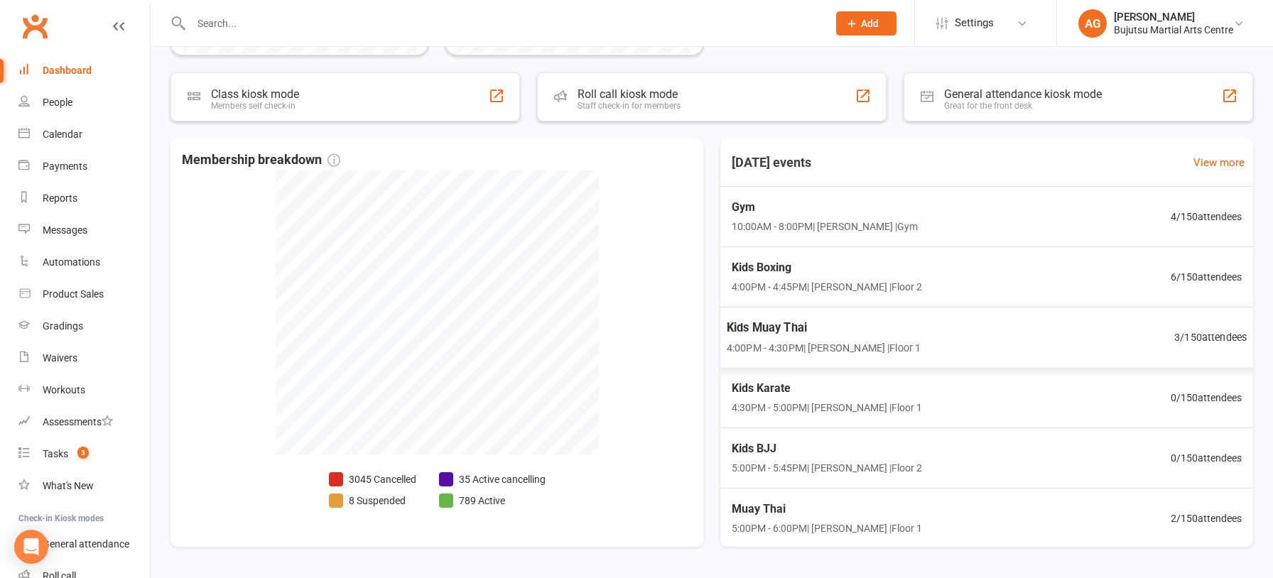
click at [792, 327] on span "Kids Muay Thai" at bounding box center [824, 327] width 194 height 18
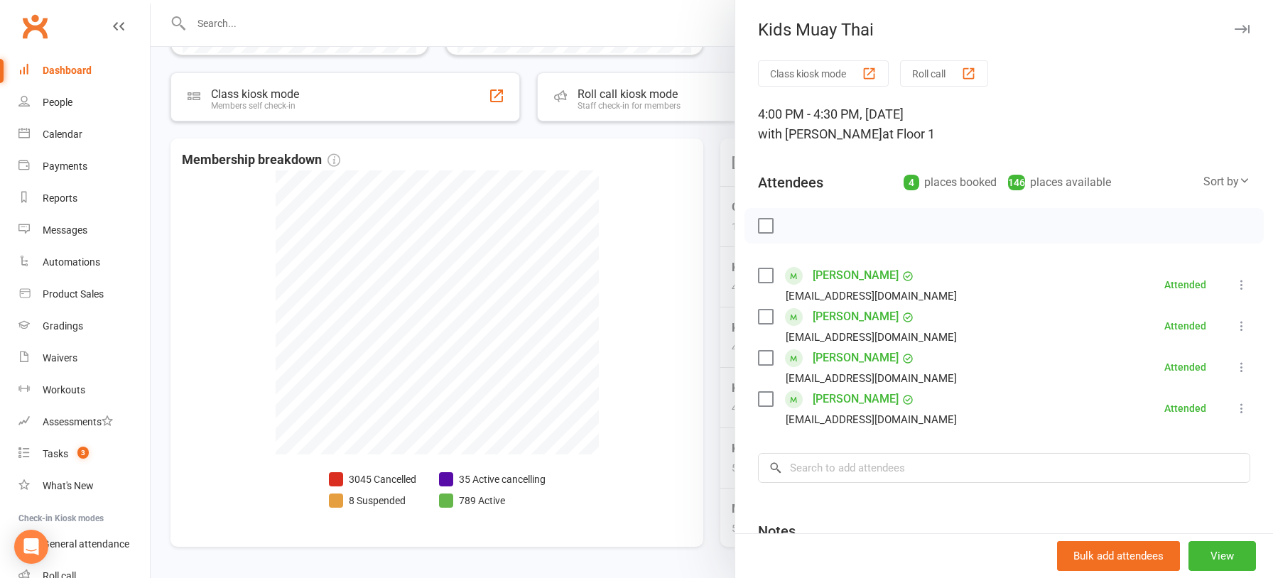
click at [664, 381] on div at bounding box center [712, 289] width 1123 height 578
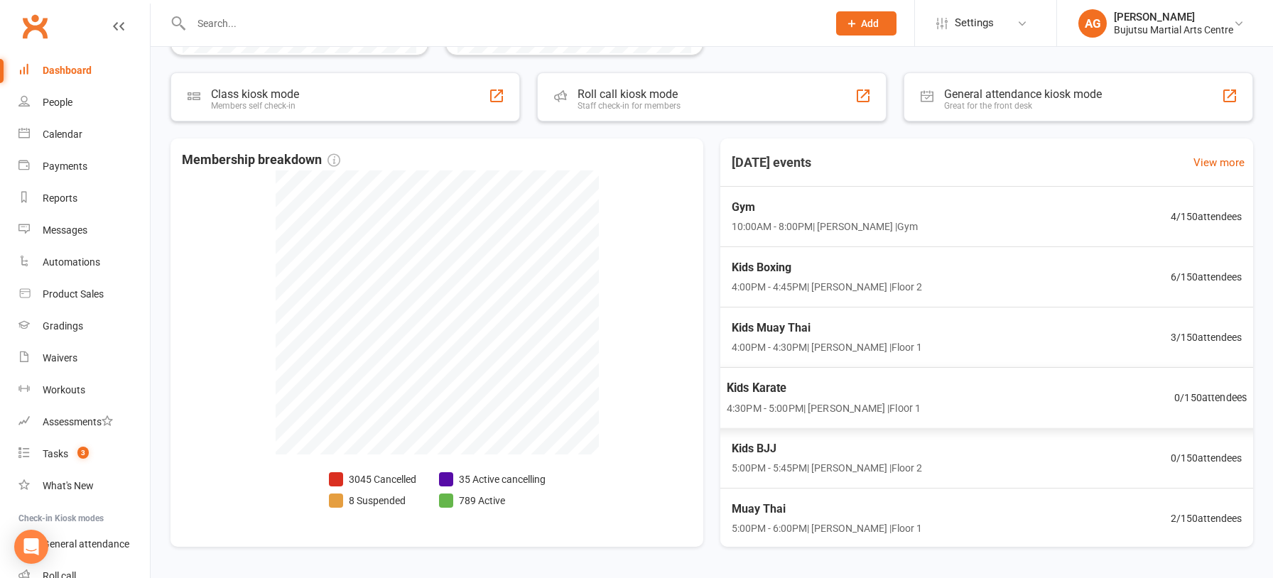
click at [757, 386] on span "Kids Karate" at bounding box center [824, 388] width 194 height 18
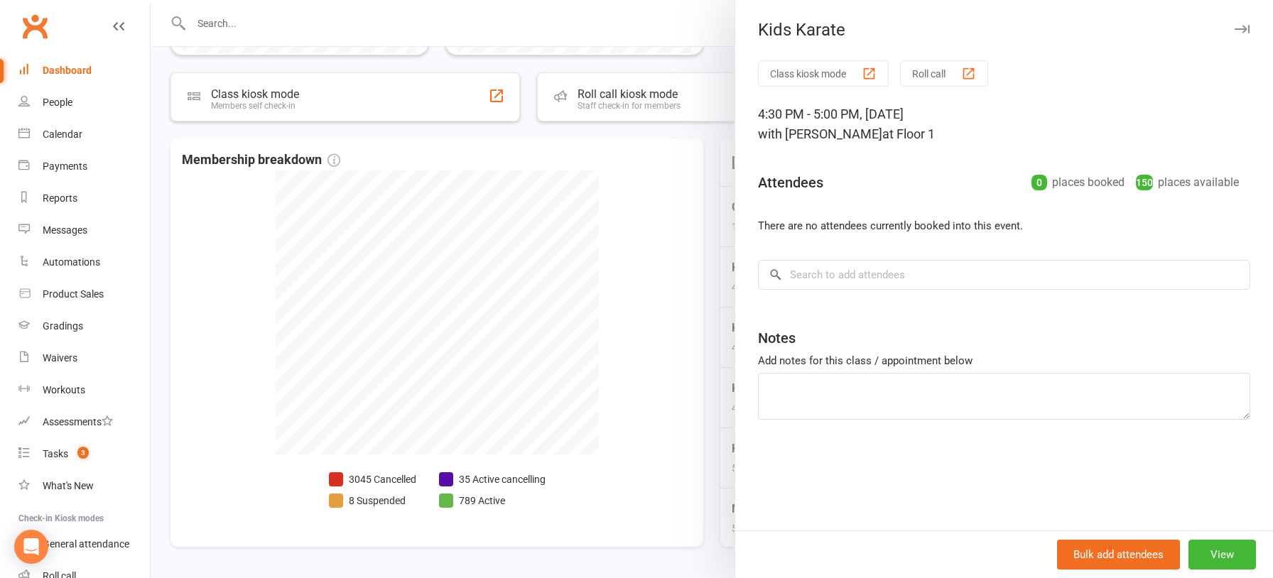
scroll to position [460, 0]
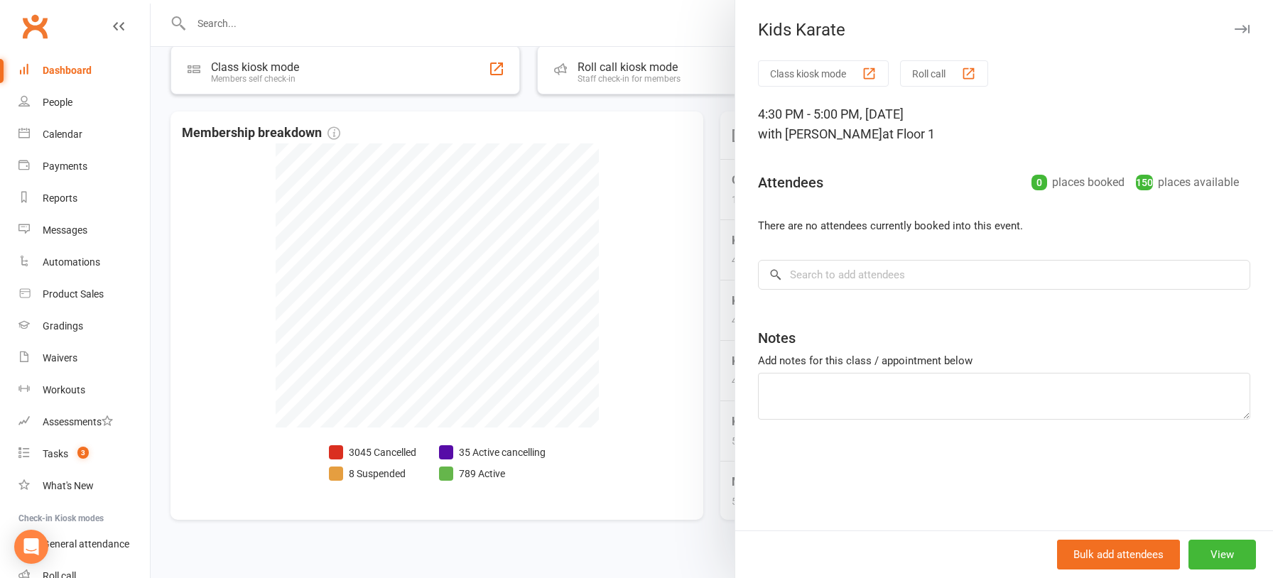
click at [679, 387] on div at bounding box center [712, 289] width 1123 height 578
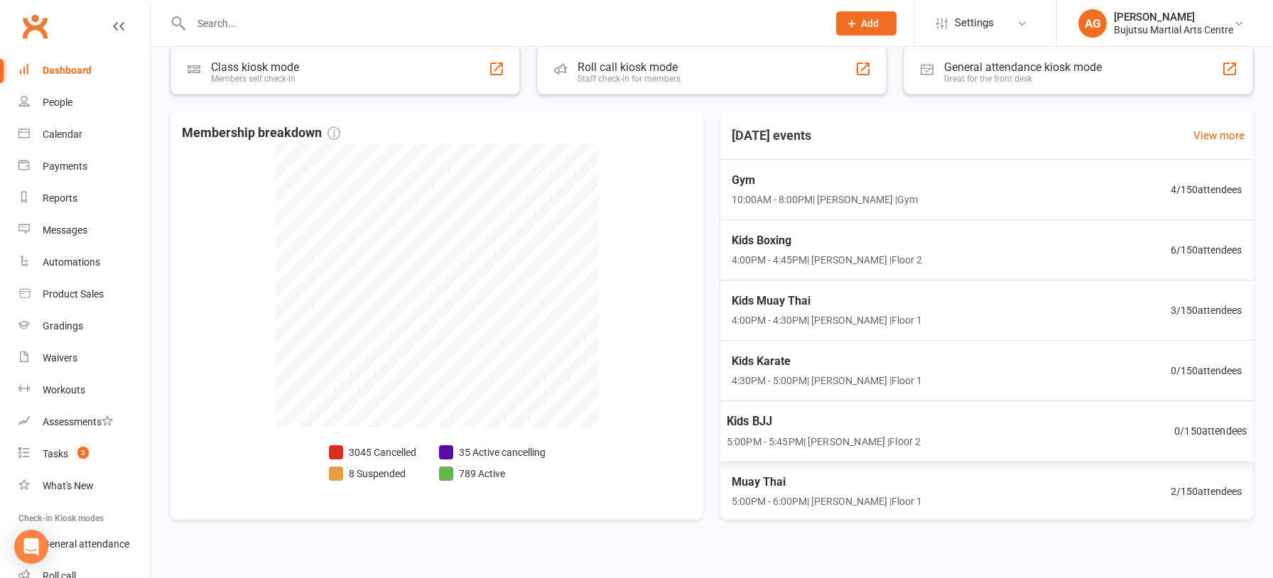
scroll to position [5, 0]
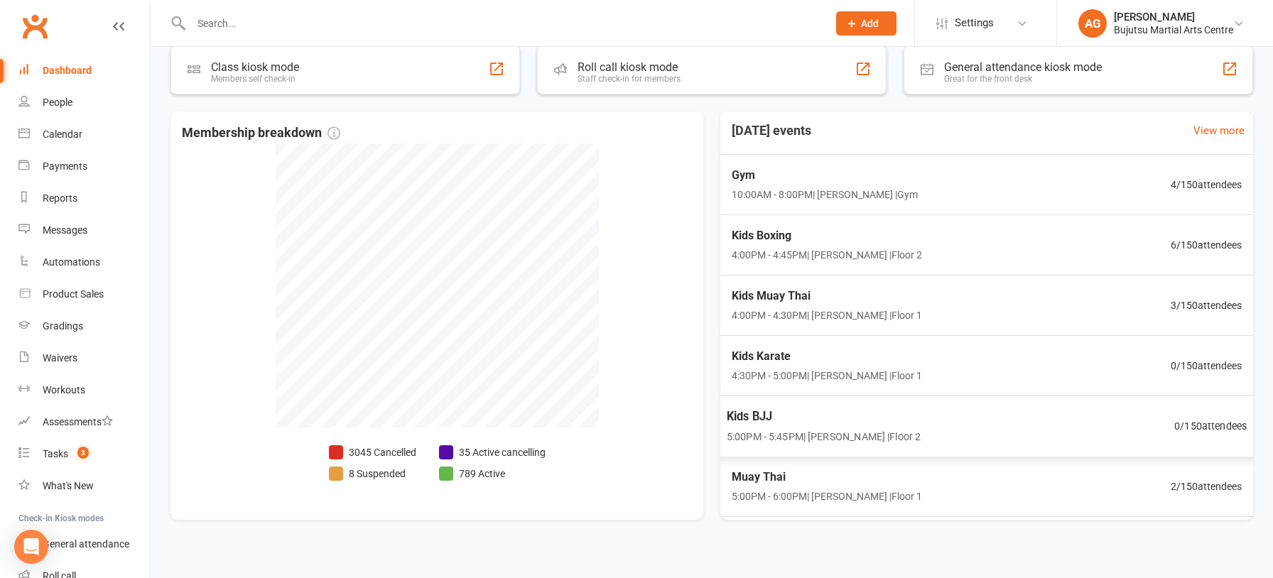
click at [760, 416] on span "Kids BJJ" at bounding box center [824, 416] width 194 height 18
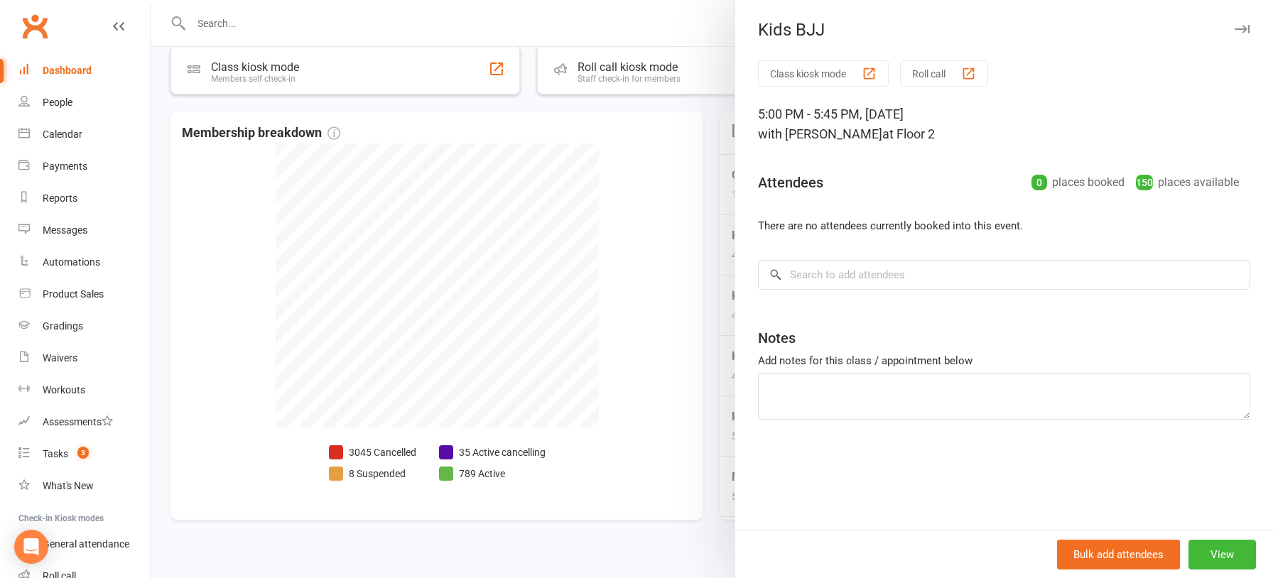
scroll to position [464, 0]
click at [632, 389] on div at bounding box center [712, 289] width 1123 height 578
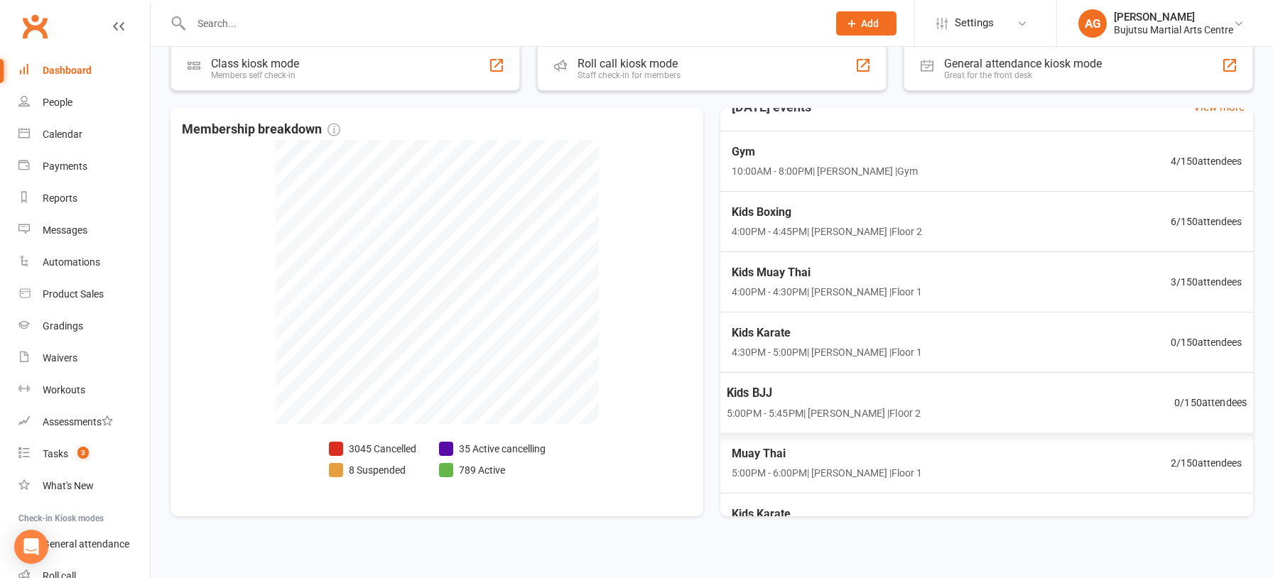
scroll to position [45, 0]
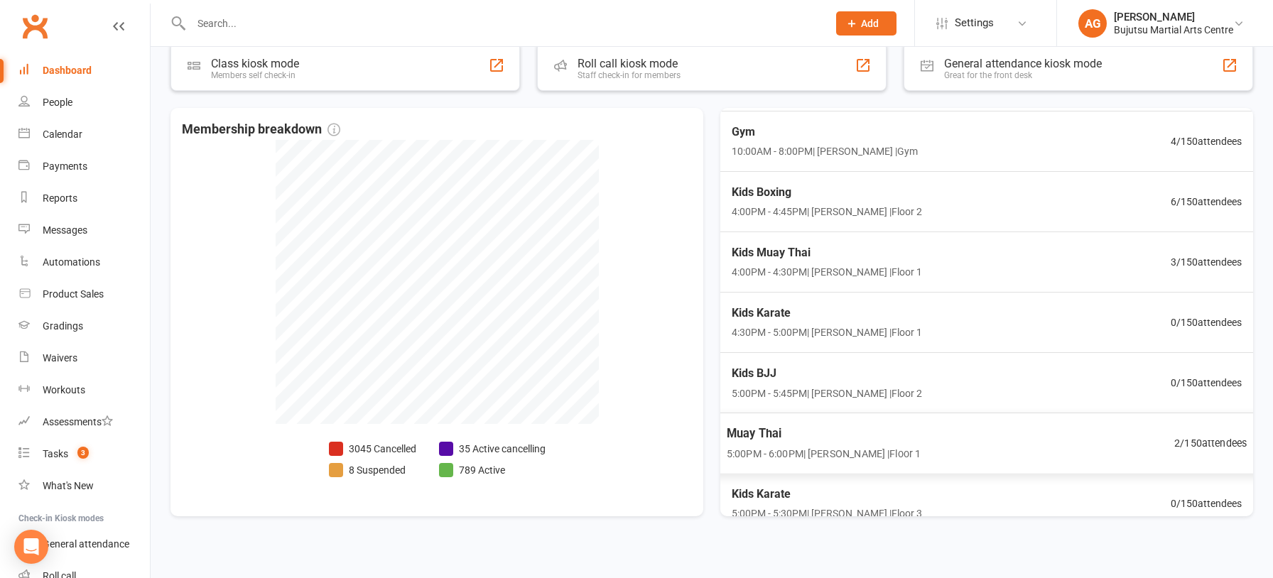
click at [770, 428] on span "Muay Thai" at bounding box center [824, 433] width 194 height 18
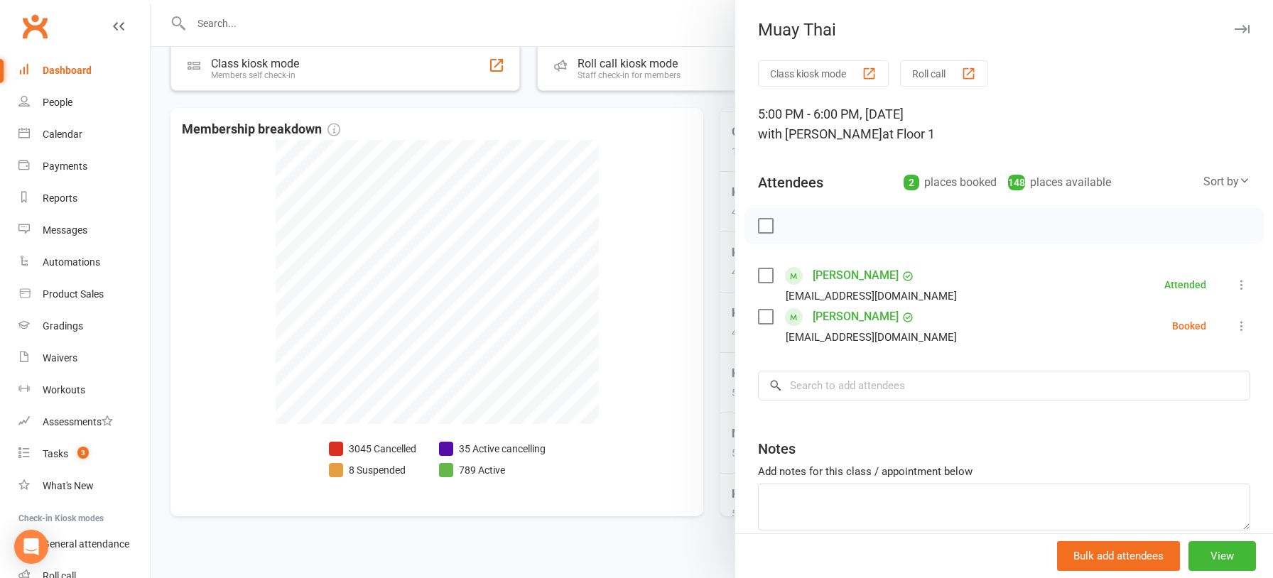
click at [611, 390] on div at bounding box center [712, 289] width 1123 height 578
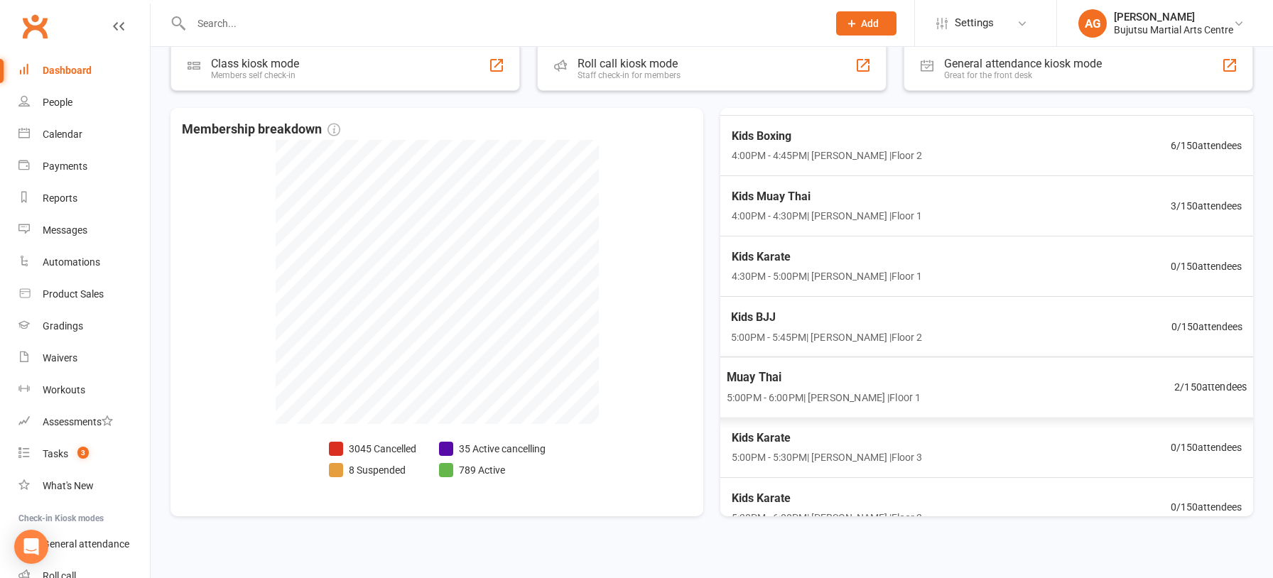
scroll to position [108, 0]
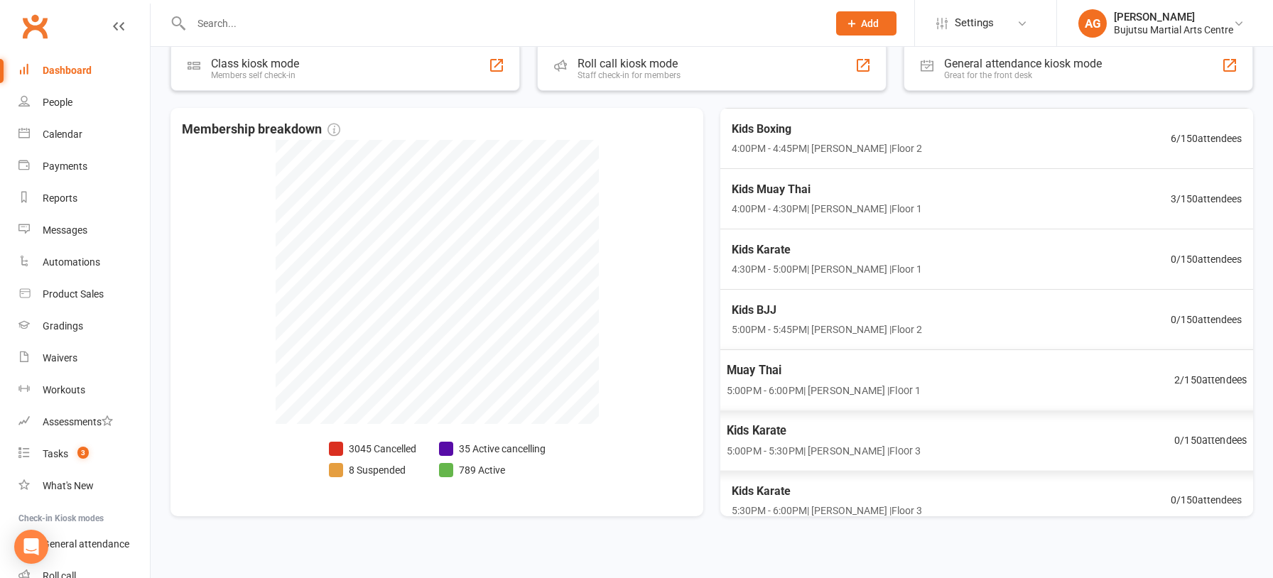
click at [766, 427] on span "Kids Karate" at bounding box center [824, 430] width 194 height 18
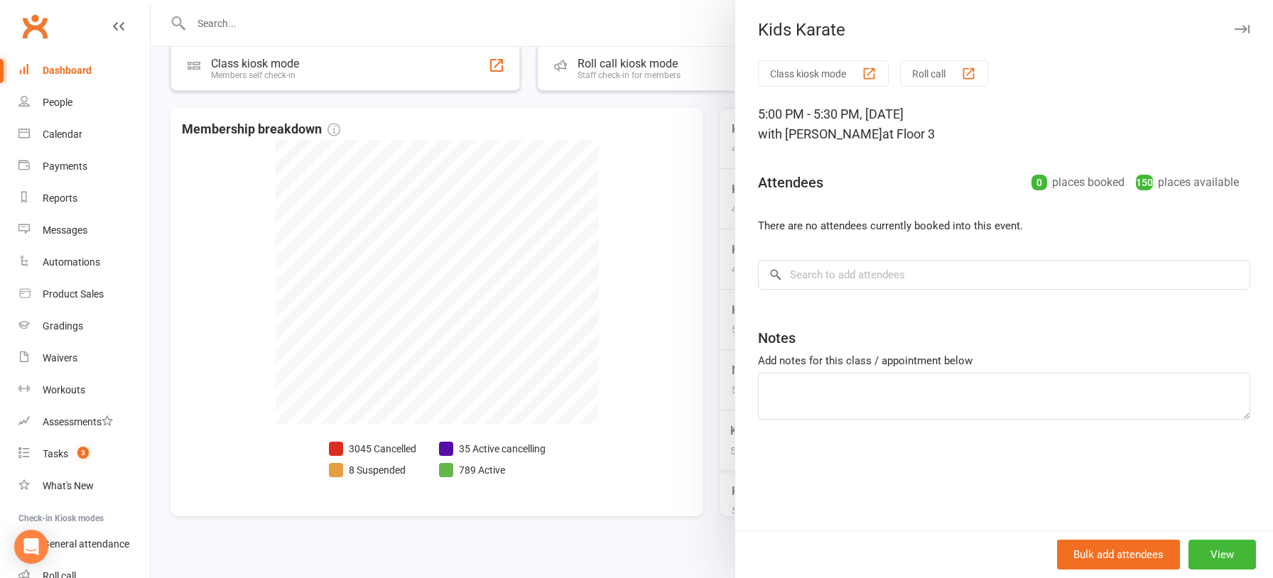
click at [644, 396] on div at bounding box center [712, 289] width 1123 height 578
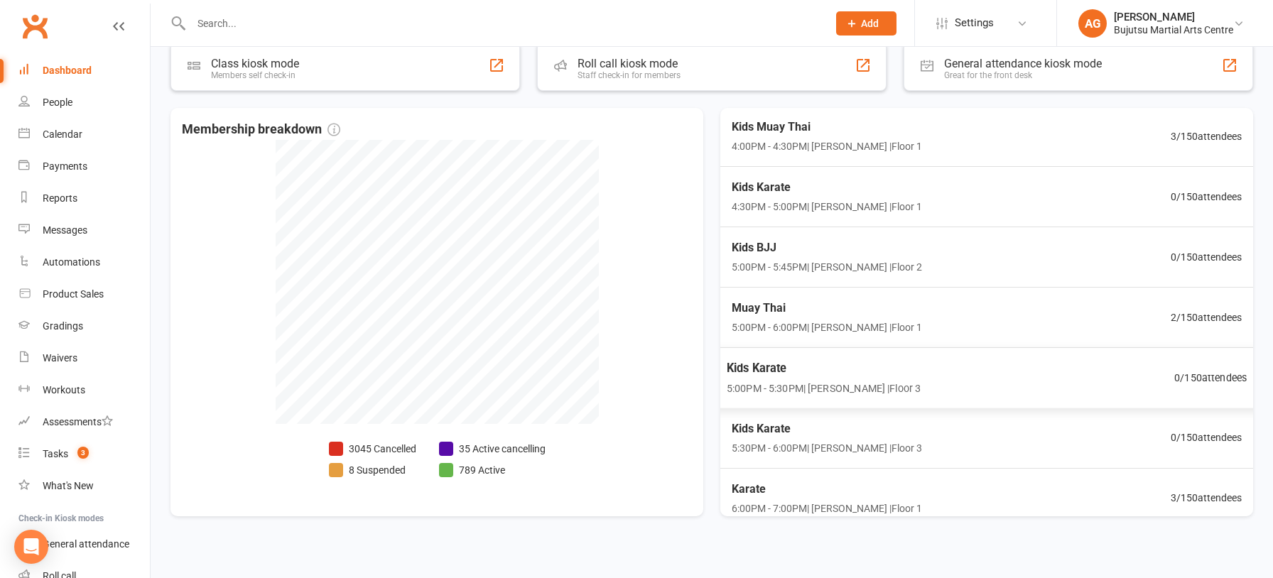
scroll to position [183, 0]
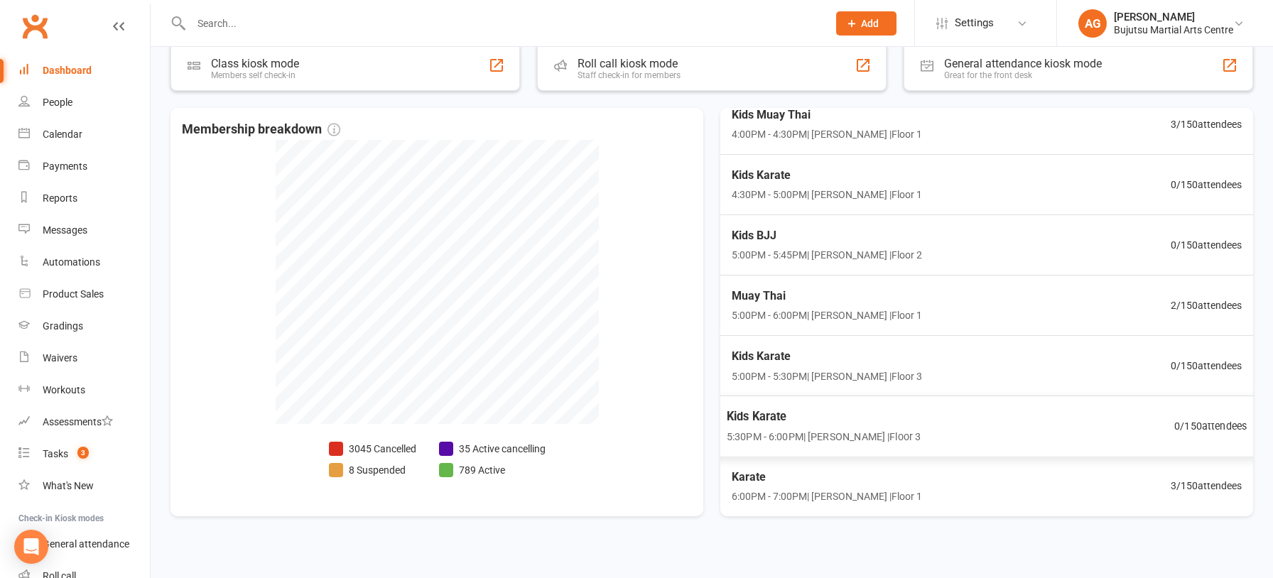
click at [773, 413] on span "Kids Karate" at bounding box center [824, 416] width 194 height 18
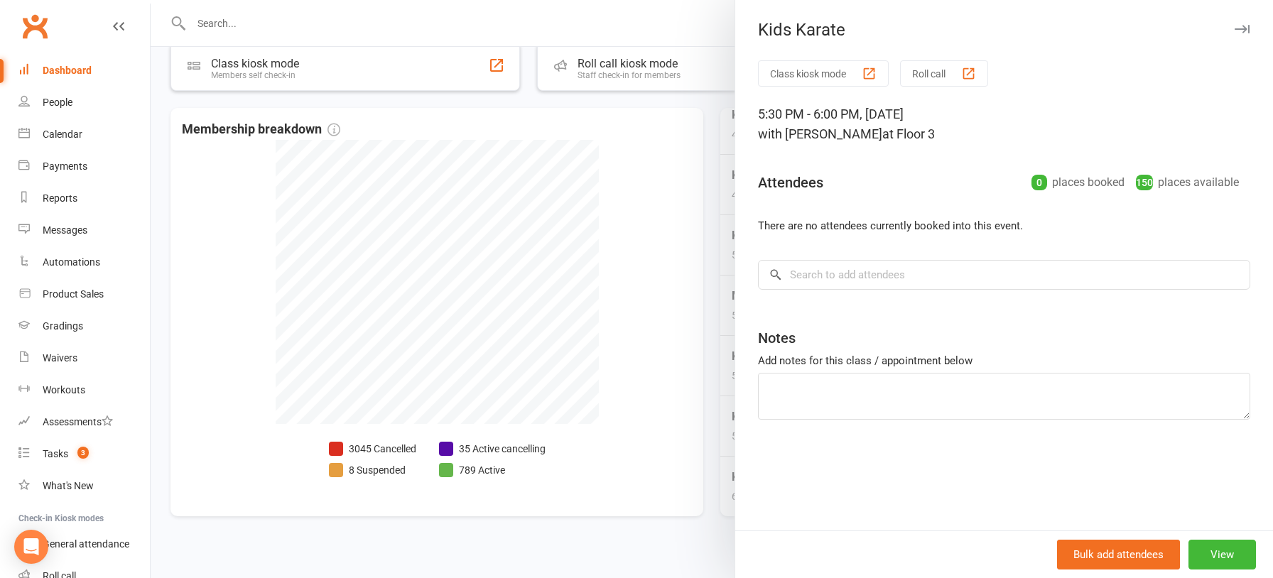
click at [632, 384] on div at bounding box center [712, 289] width 1123 height 578
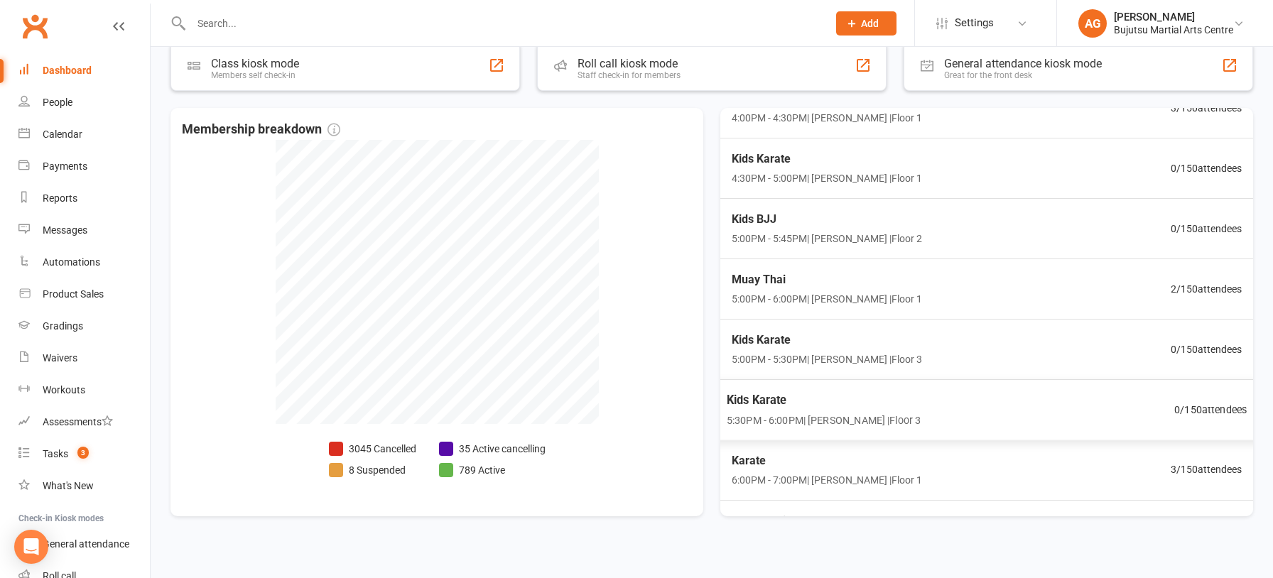
scroll to position [207, 0]
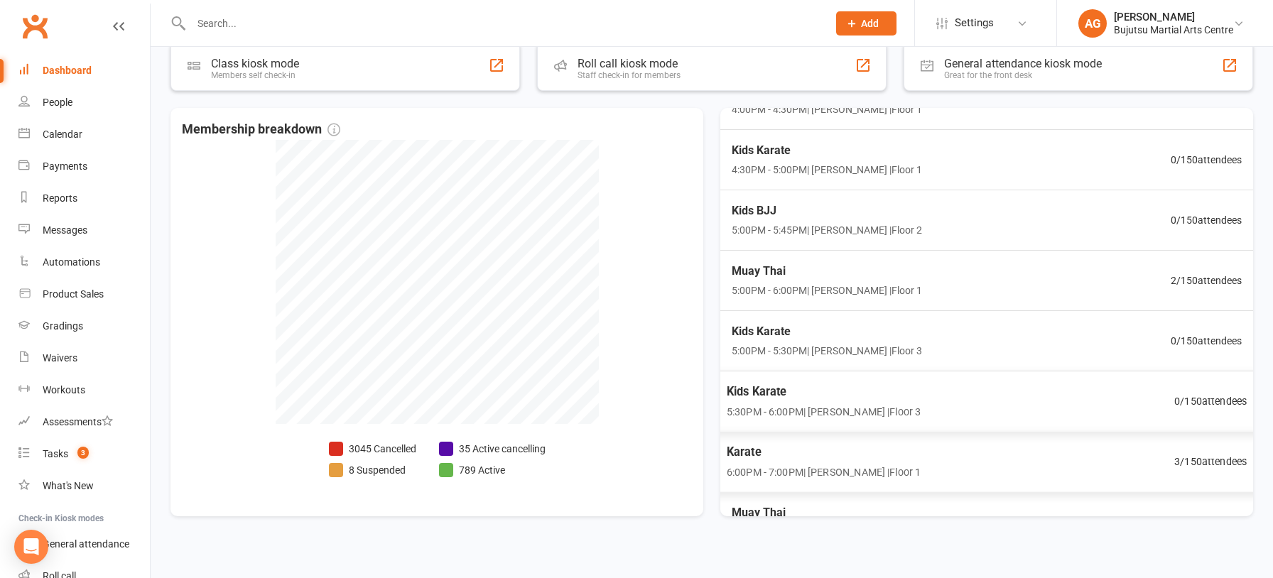
click at [750, 446] on span "Karate" at bounding box center [824, 452] width 194 height 18
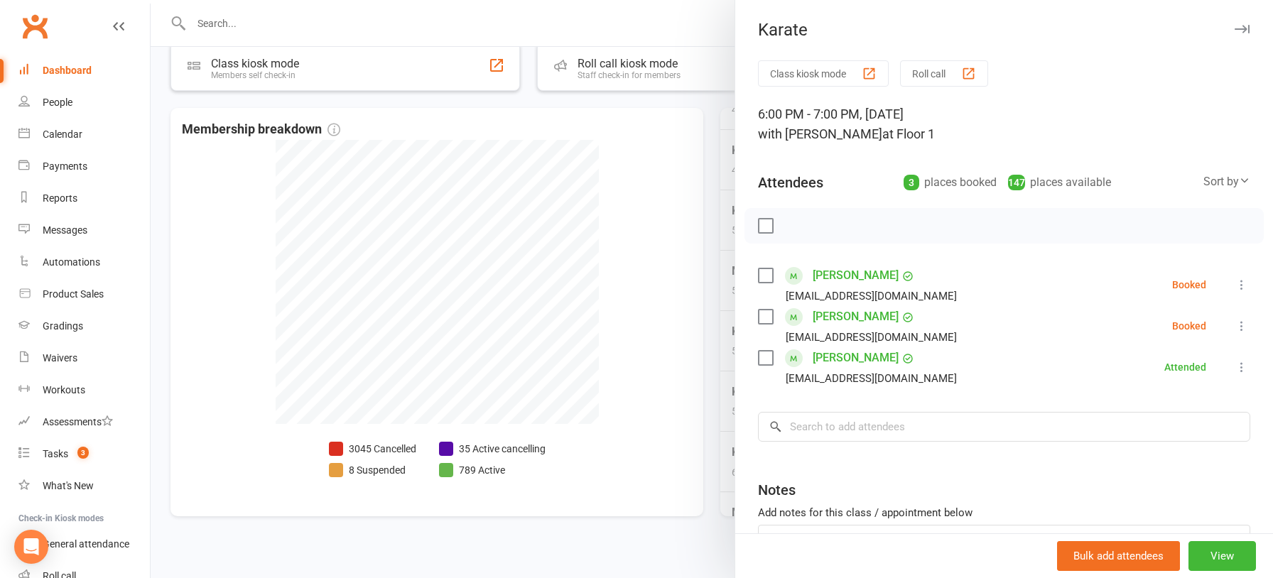
click at [621, 419] on div at bounding box center [712, 289] width 1123 height 578
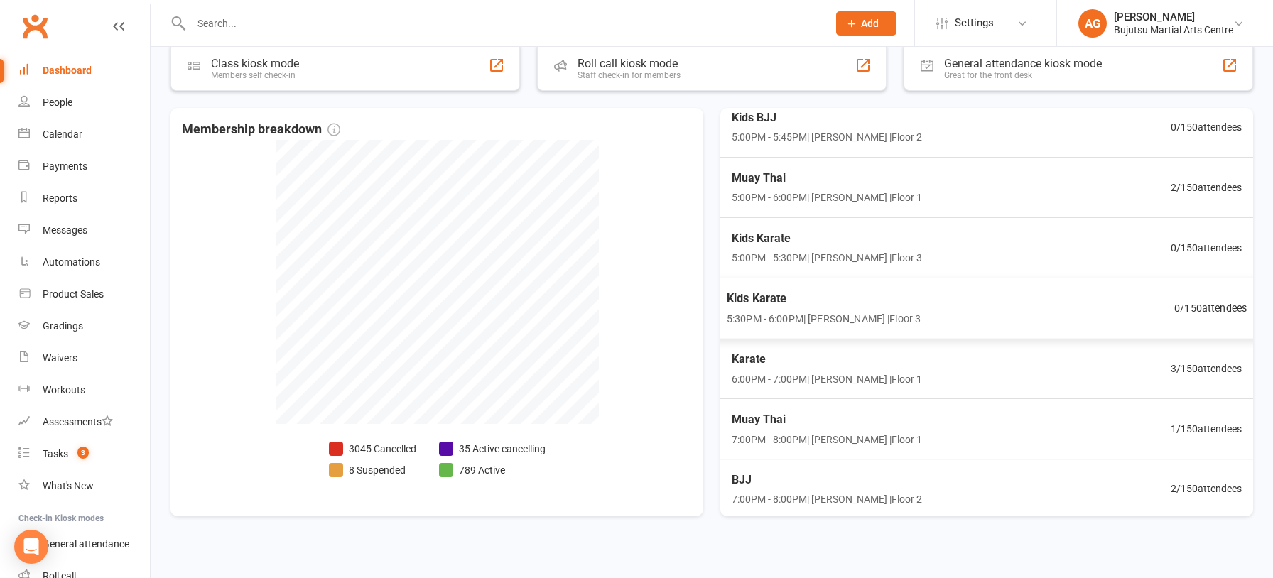
scroll to position [301, 0]
click at [752, 412] on span "Muay Thai" at bounding box center [824, 418] width 194 height 18
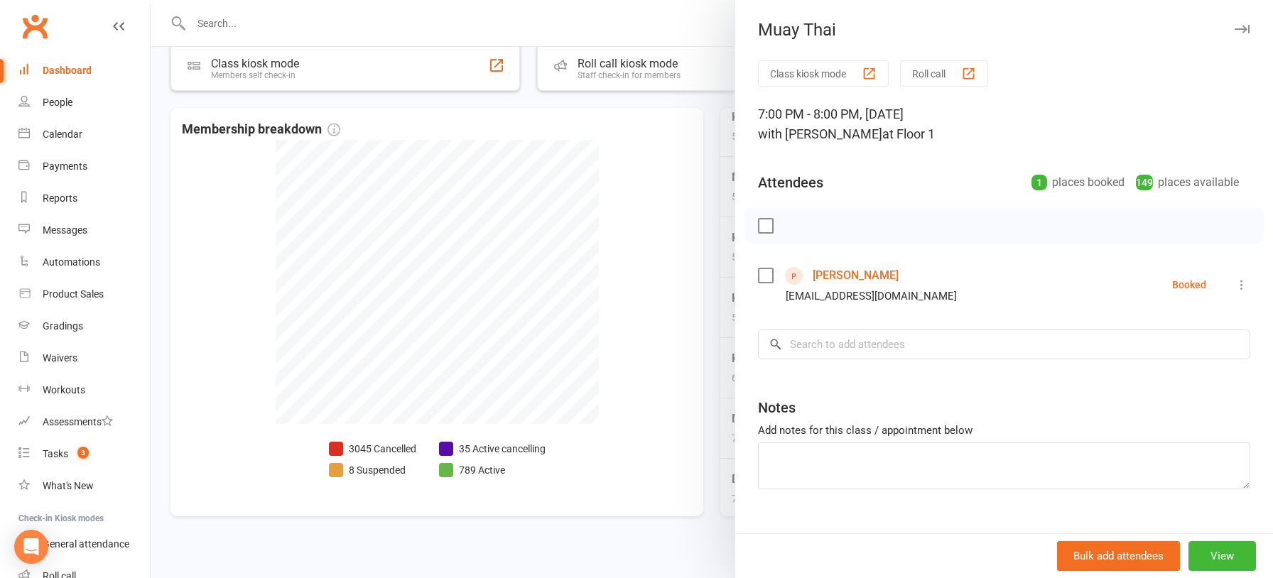
click at [603, 379] on div at bounding box center [712, 289] width 1123 height 578
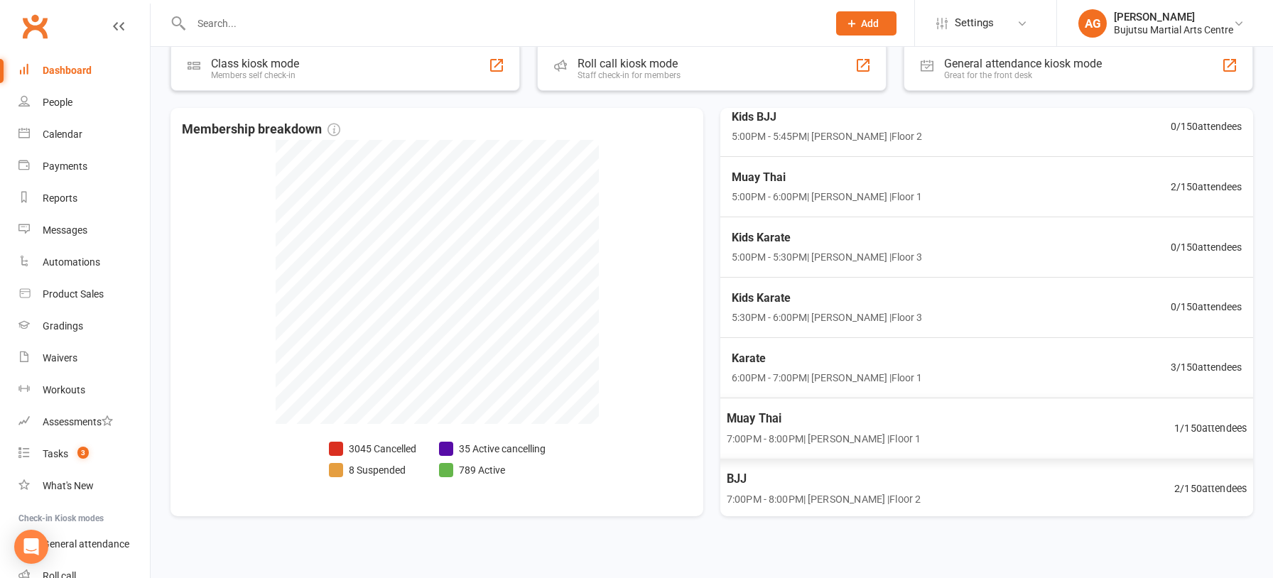
click at [743, 476] on span "BJJ" at bounding box center [824, 479] width 194 height 18
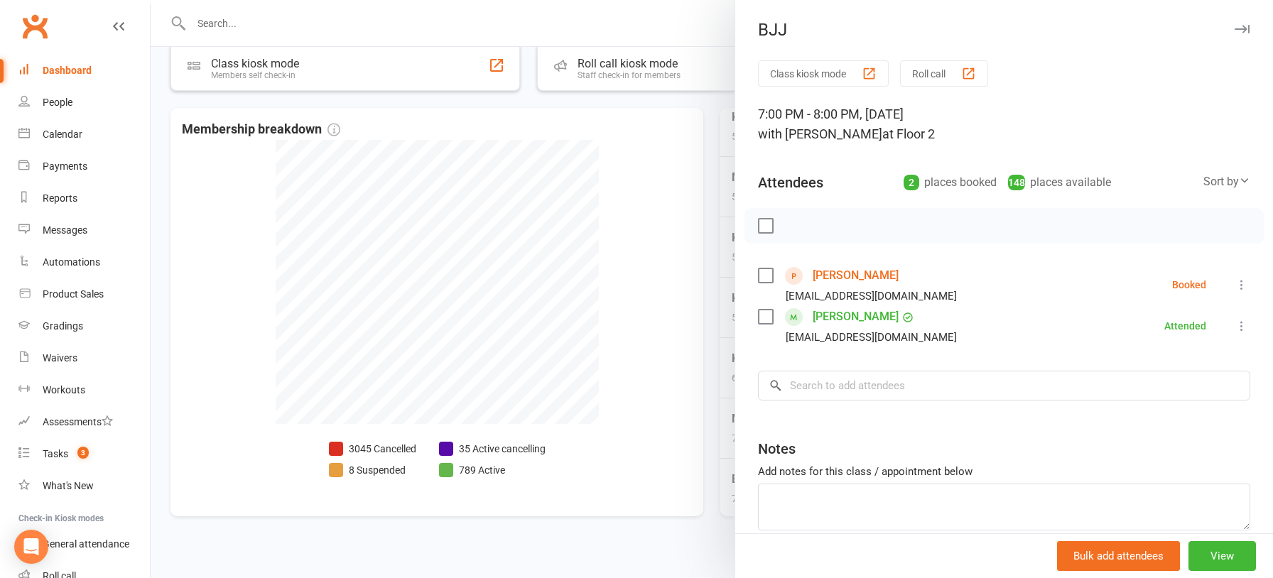
scroll to position [468, 0]
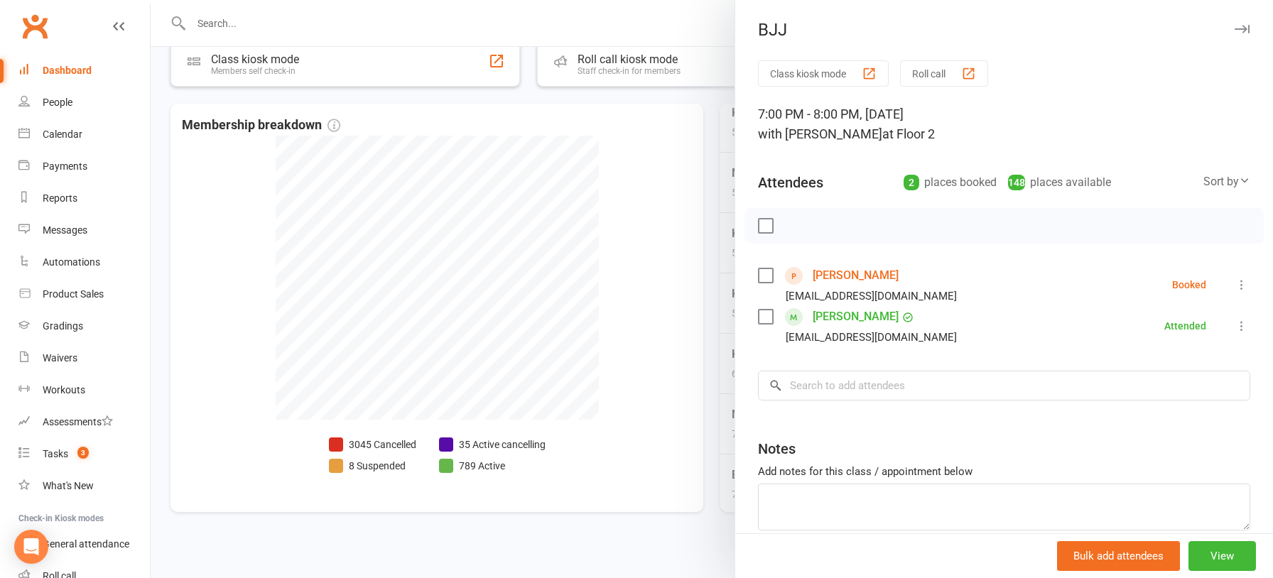
click at [610, 405] on div at bounding box center [712, 289] width 1123 height 578
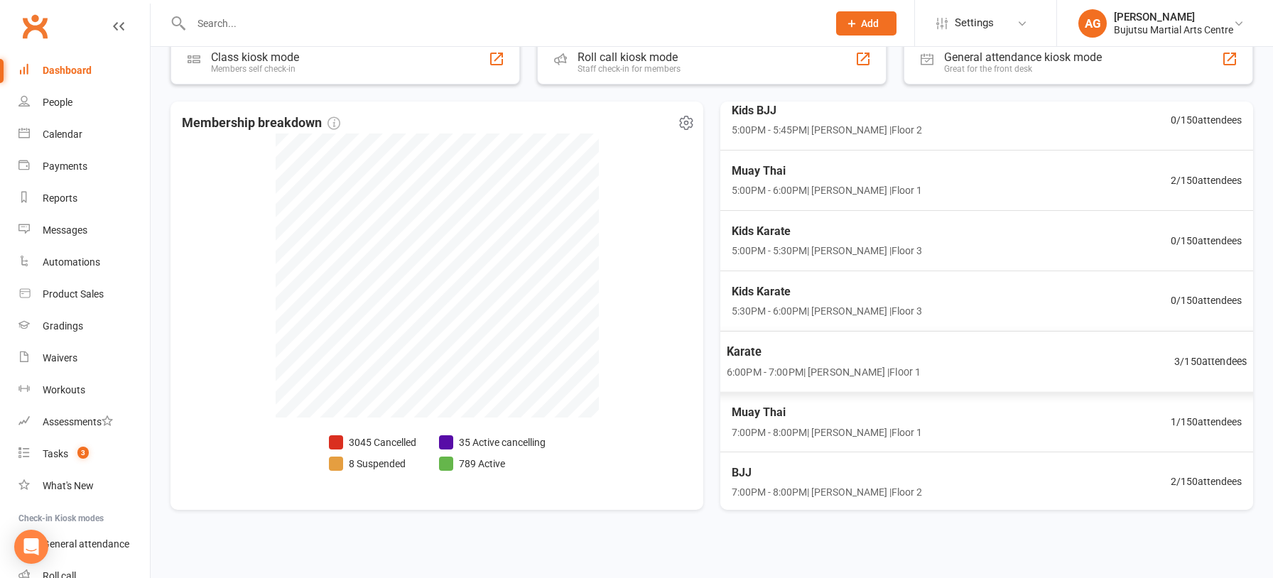
scroll to position [470, 0]
click at [483, 21] on input "text" at bounding box center [502, 24] width 631 height 20
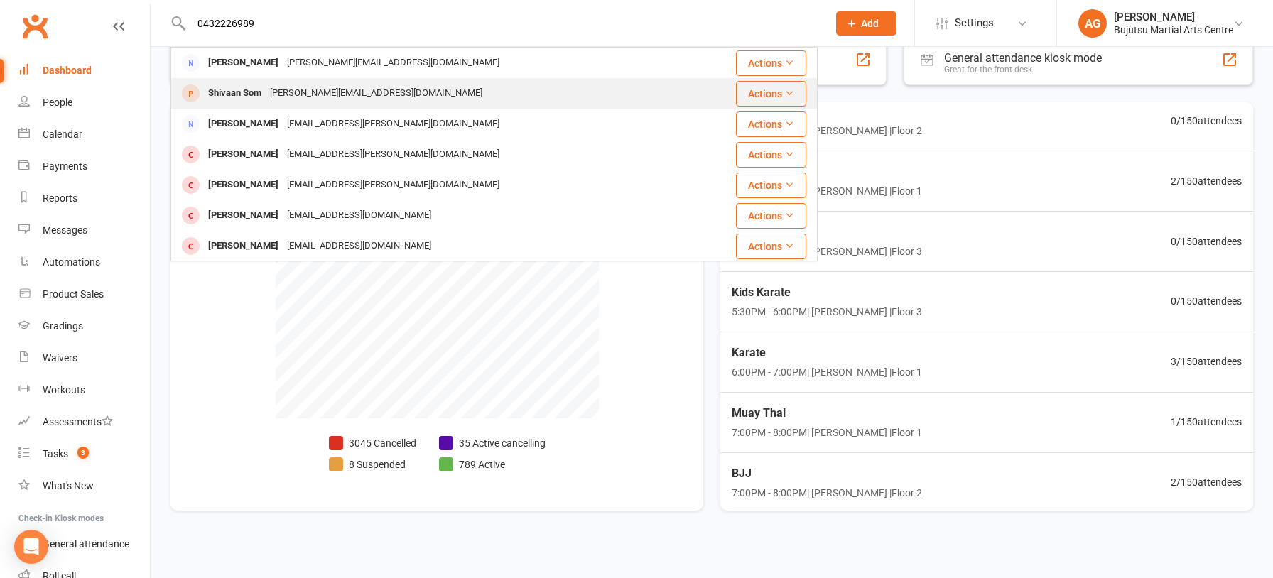
type input "0432226989"
click at [328, 89] on div "samrat.nitrkl@gmail.com" at bounding box center [376, 93] width 221 height 21
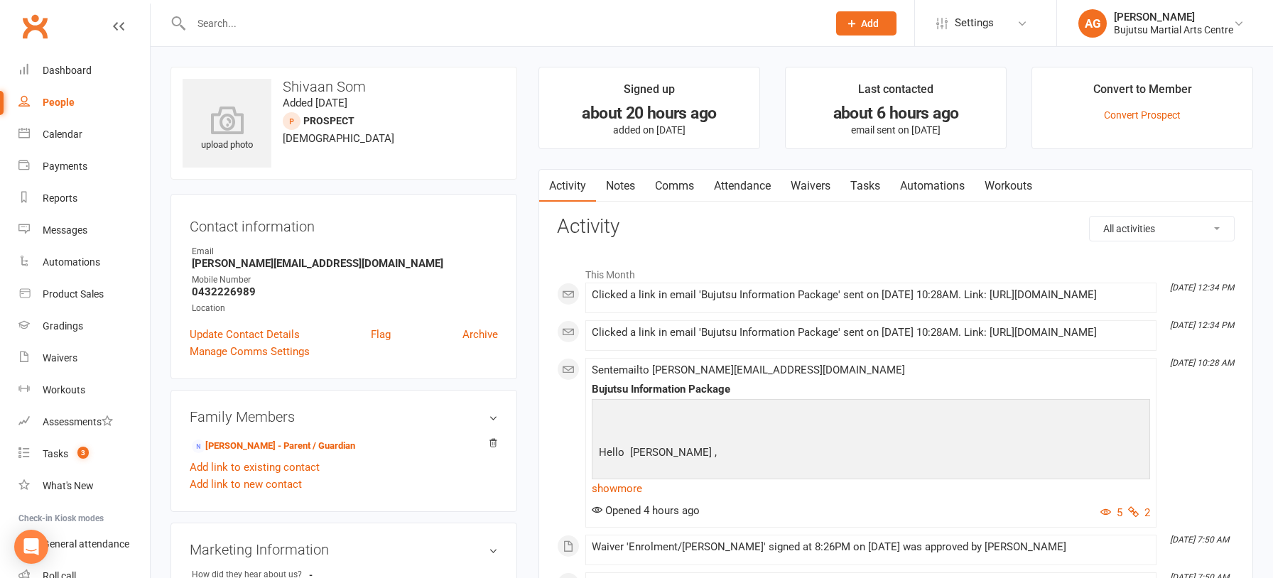
click at [740, 185] on link "Attendance" at bounding box center [742, 186] width 77 height 33
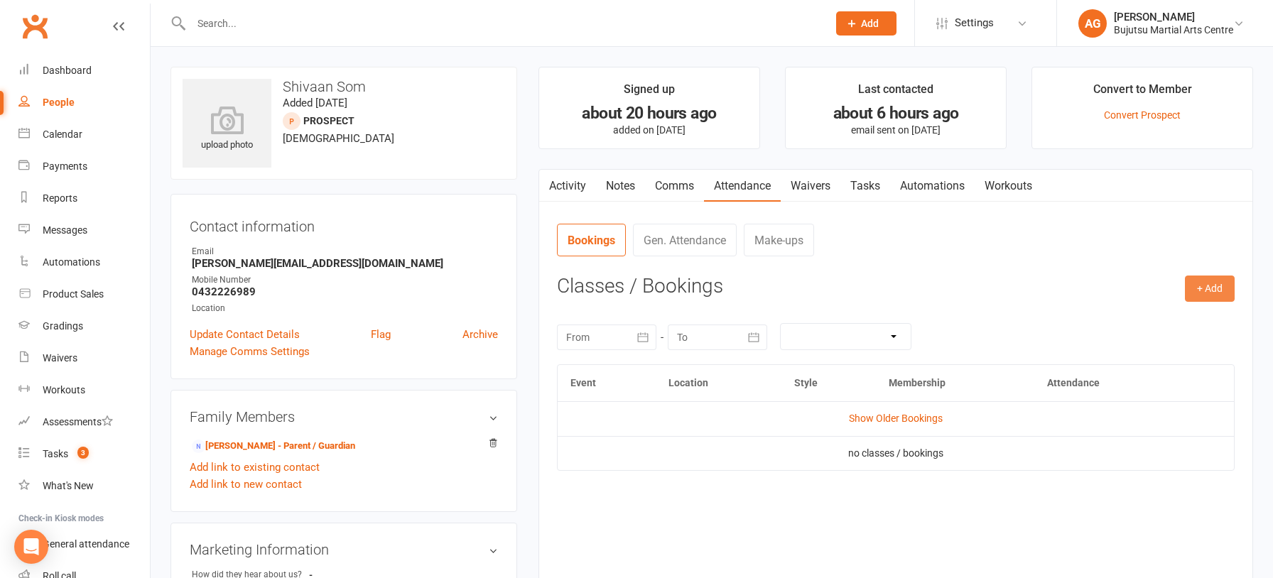
click at [1206, 282] on button "+ Add" at bounding box center [1210, 289] width 50 height 26
click at [1167, 311] on link "Book Event" at bounding box center [1164, 321] width 141 height 28
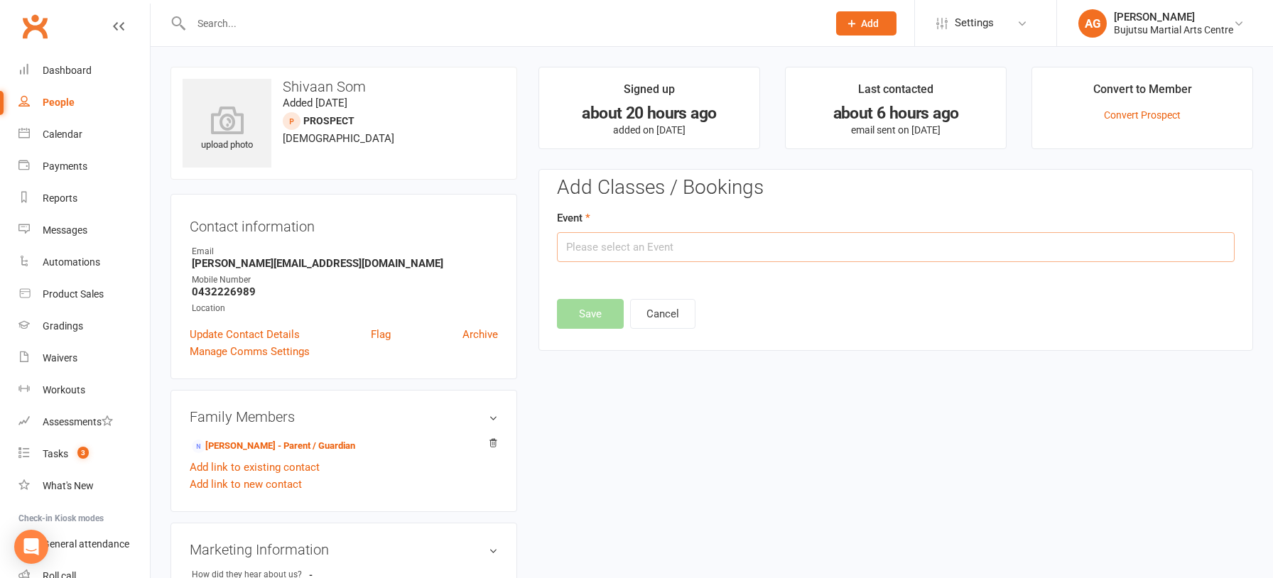
click at [675, 252] on input "text" at bounding box center [896, 247] width 678 height 30
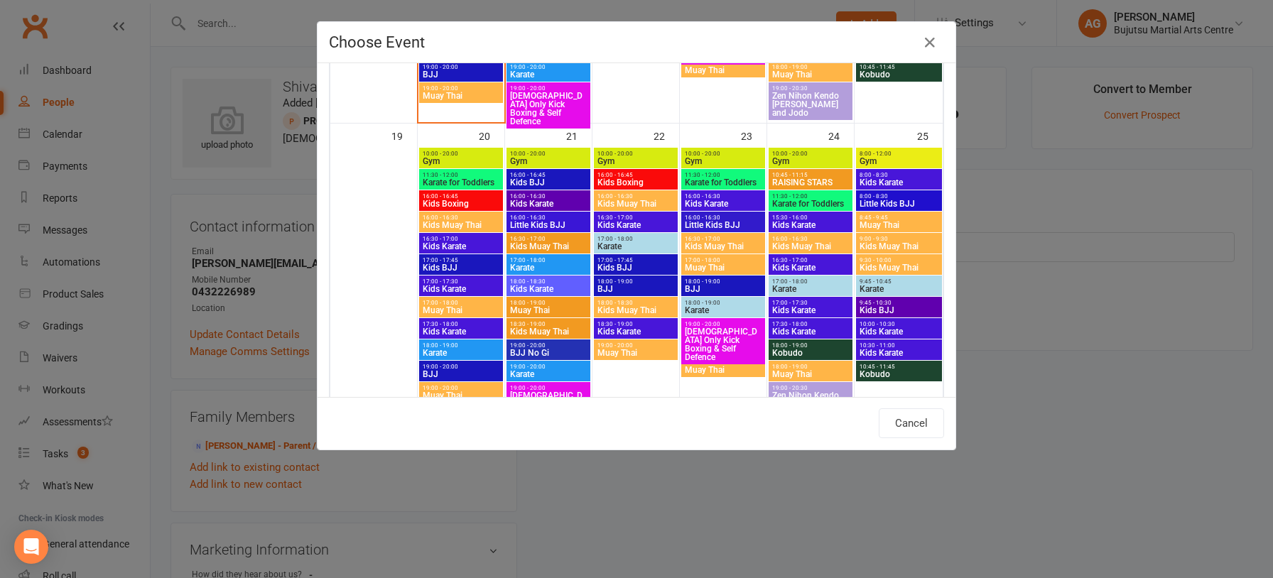
scroll to position [937, 0]
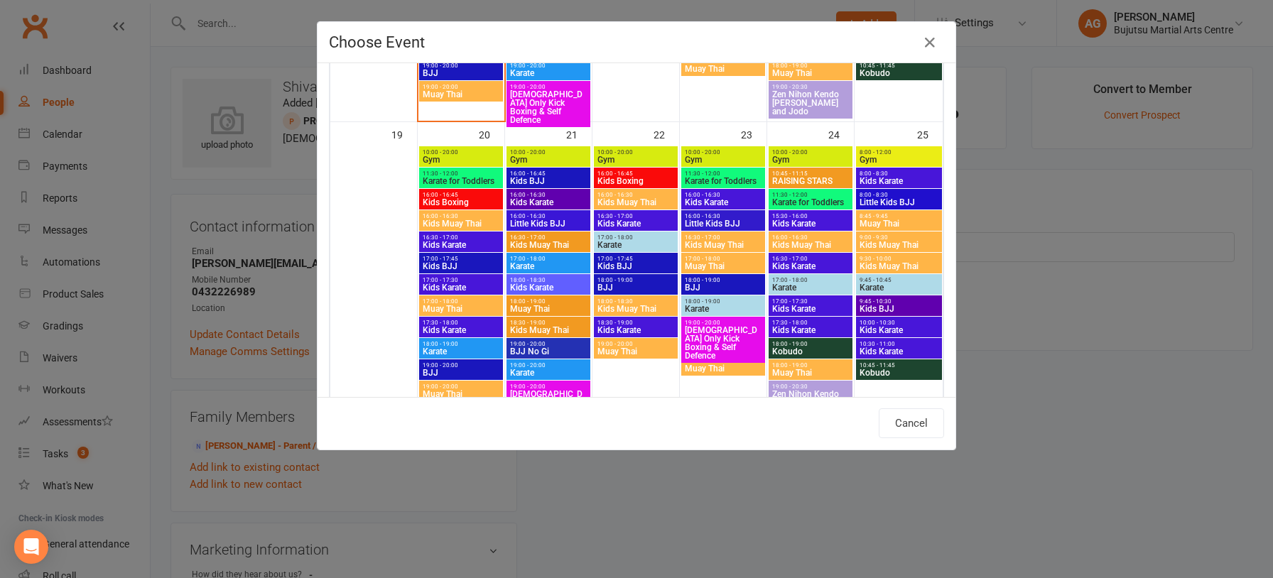
click at [450, 200] on span "Kids Boxing" at bounding box center [461, 202] width 78 height 9
type input "Kids Boxing - Oct 20, 2025 4:00:00 PM"
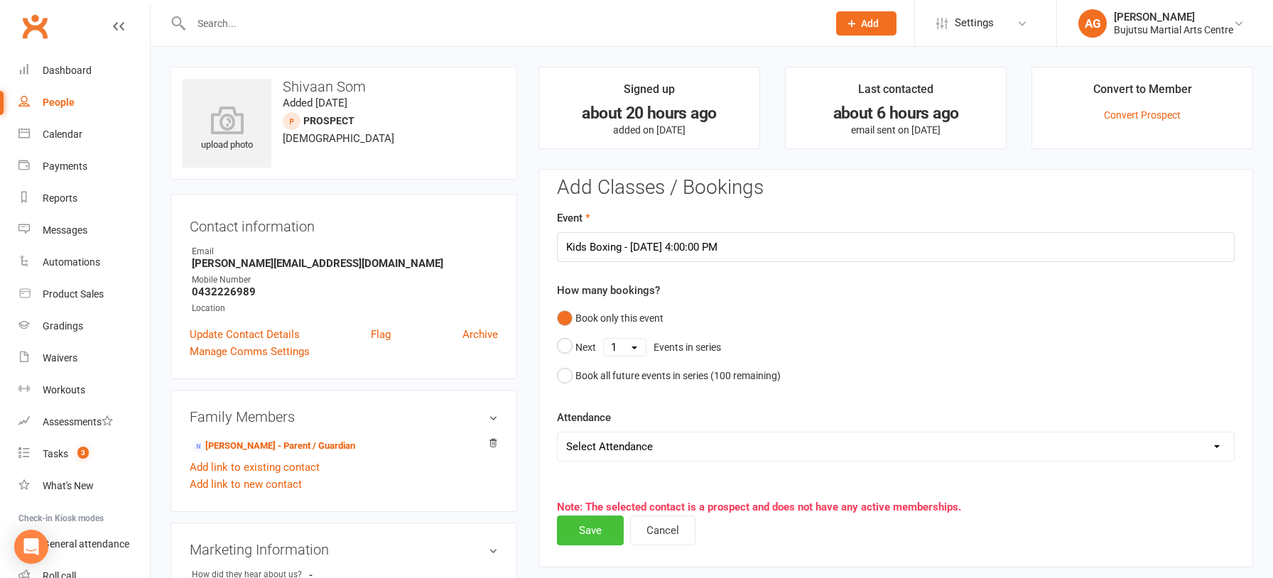
click at [595, 526] on button "Save" at bounding box center [590, 531] width 67 height 30
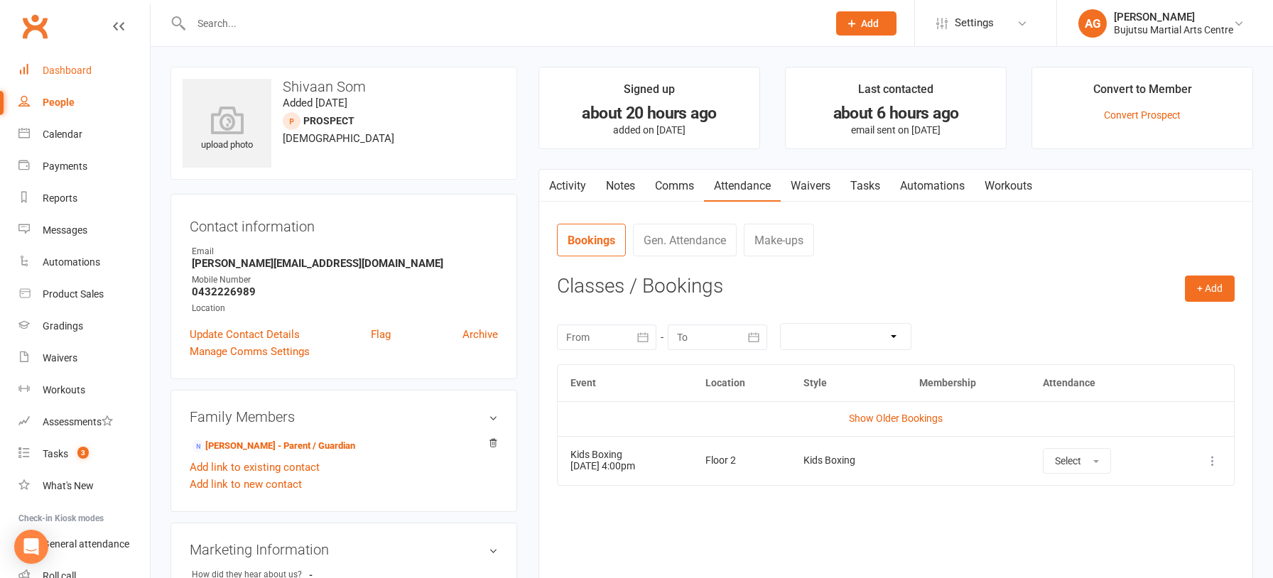
click at [71, 71] on div "Dashboard" at bounding box center [67, 70] width 49 height 11
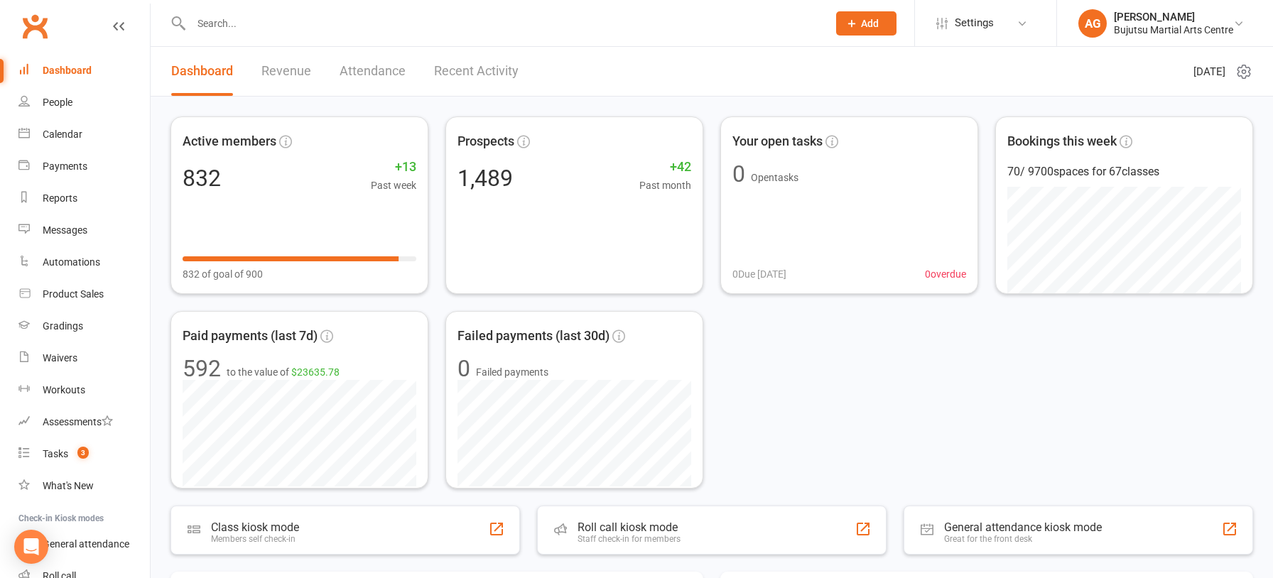
click at [595, 19] on input "text" at bounding box center [502, 24] width 631 height 20
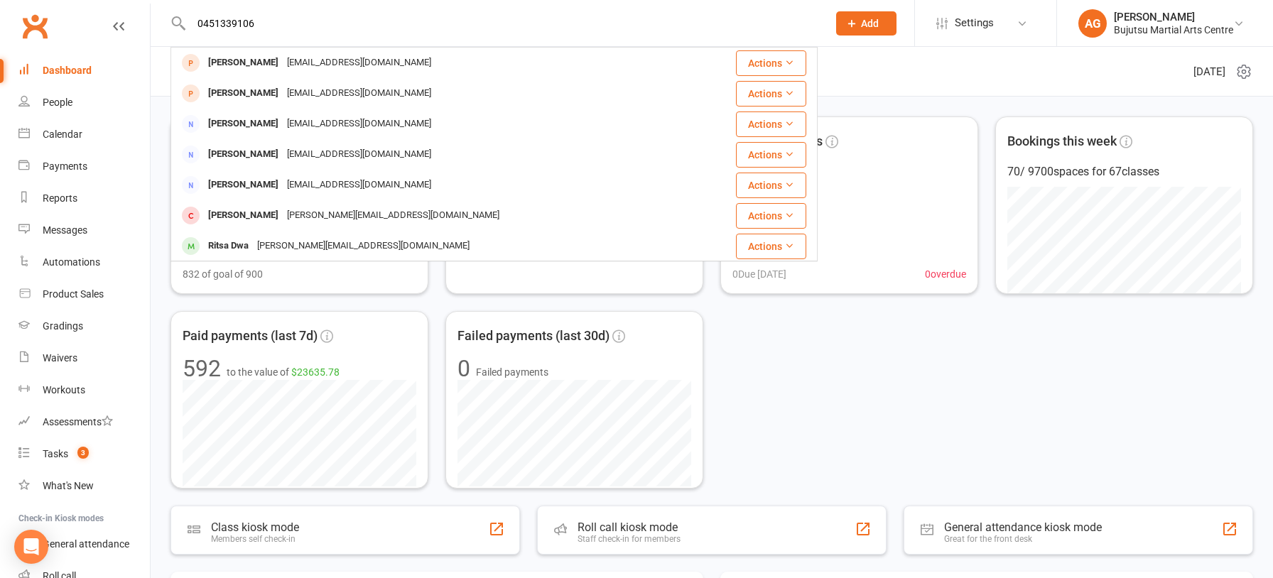
type input "0451339106"
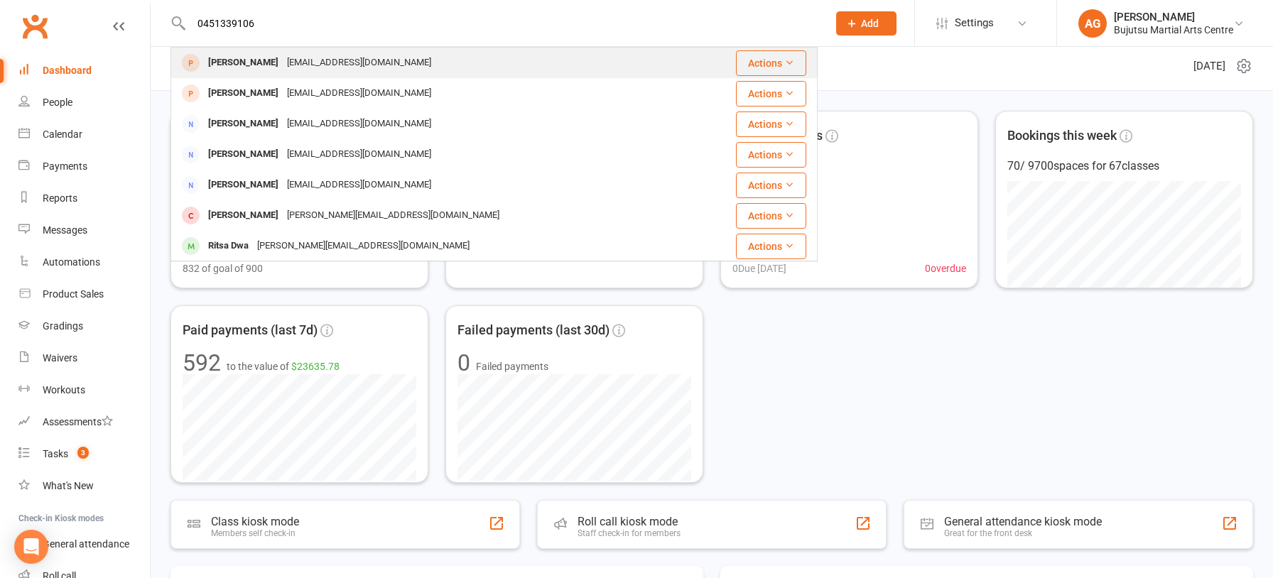
click at [404, 63] on div "John Ghobrial johnghobrial60@gmail.com" at bounding box center [434, 62] width 524 height 29
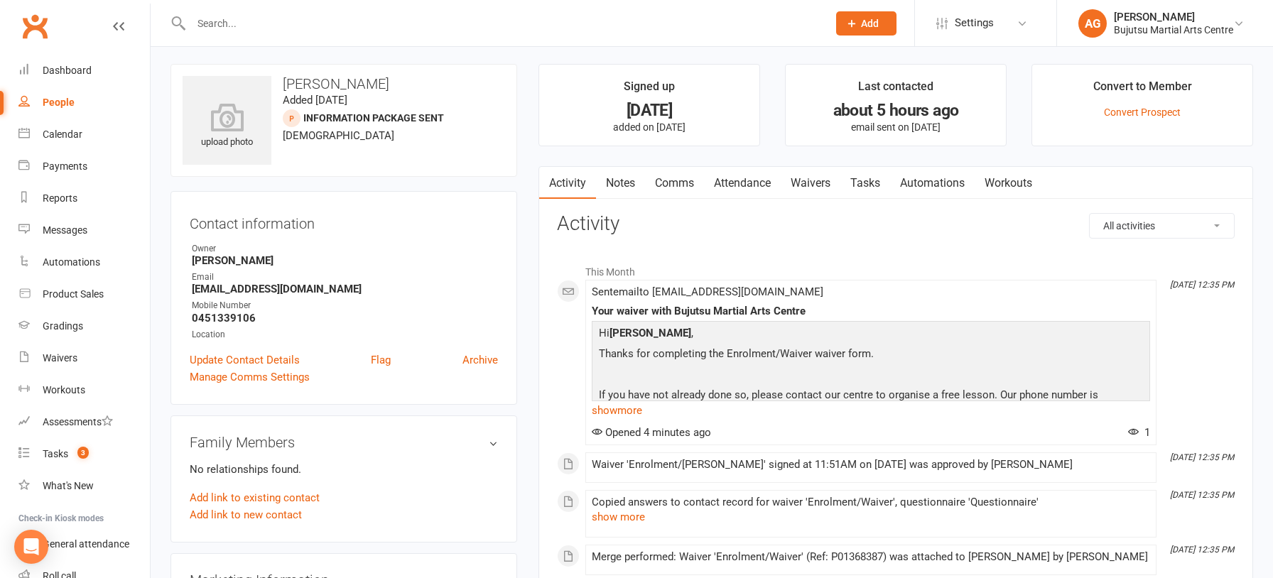
scroll to position [4, 0]
click at [816, 180] on link "Waivers" at bounding box center [811, 182] width 60 height 33
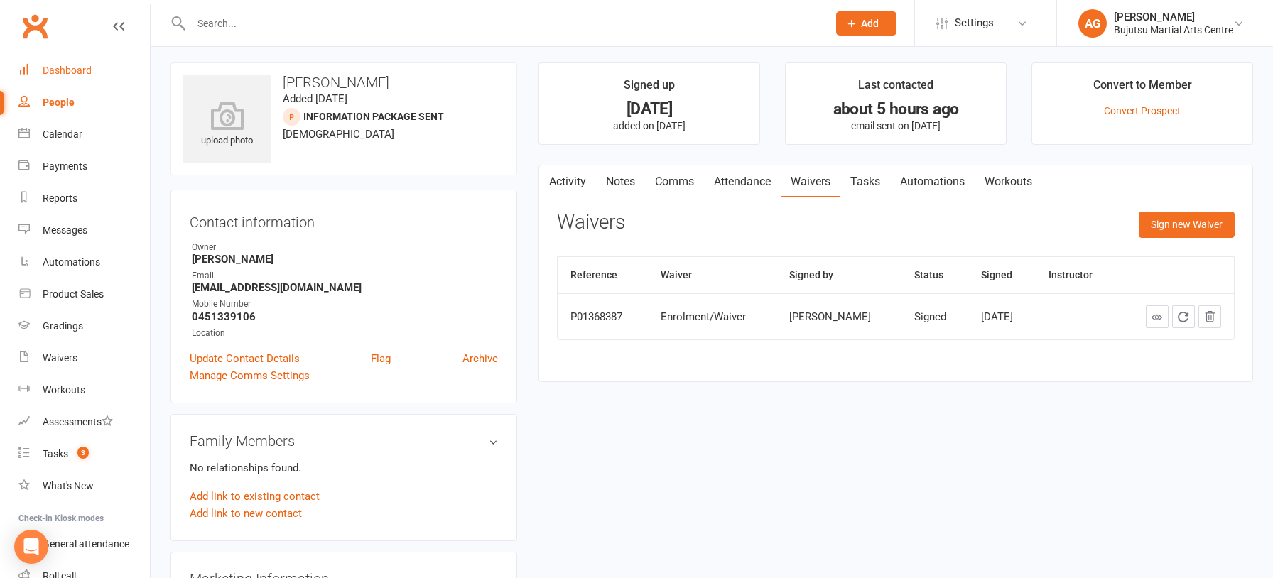
click at [63, 70] on div "Dashboard" at bounding box center [67, 70] width 49 height 11
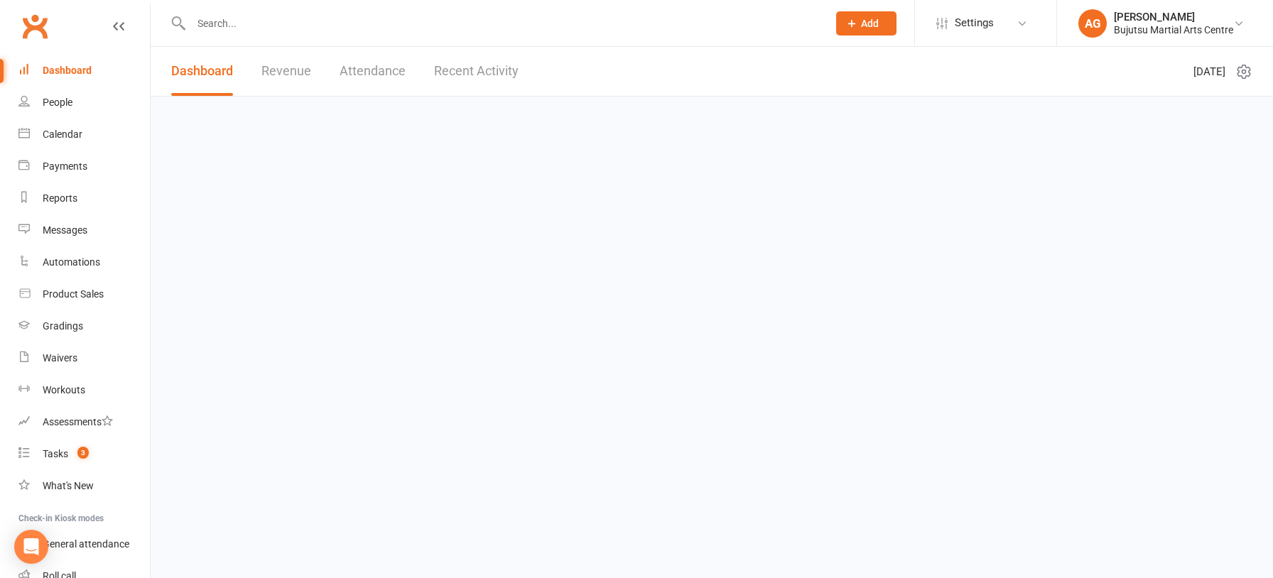
scroll to position [6, 0]
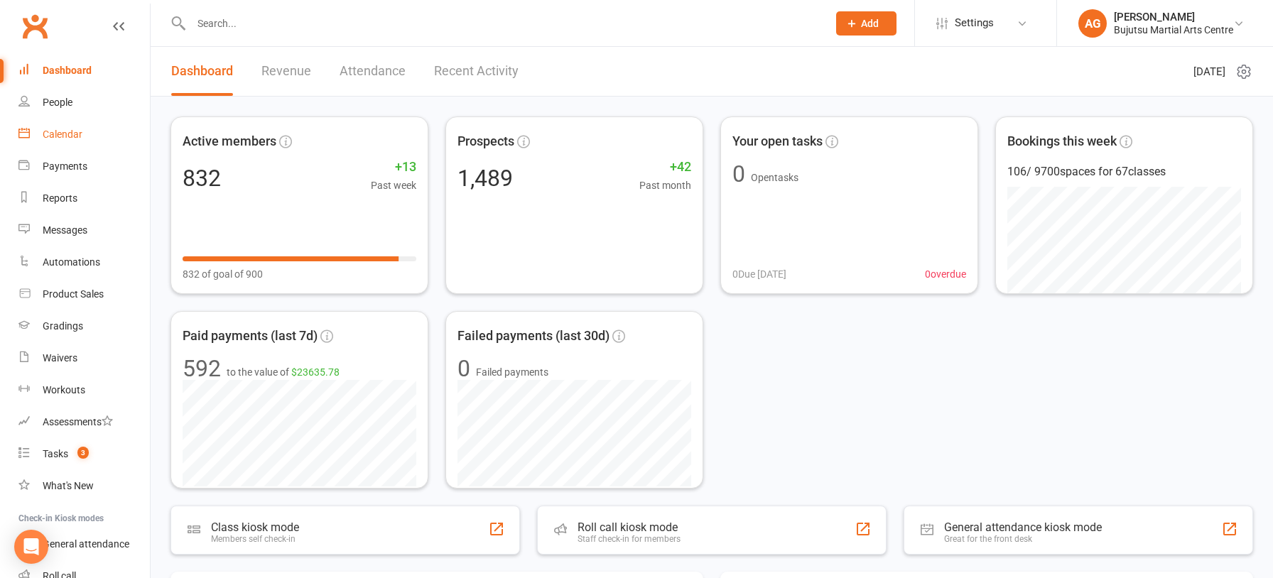
click at [65, 134] on div "Calendar" at bounding box center [63, 134] width 40 height 11
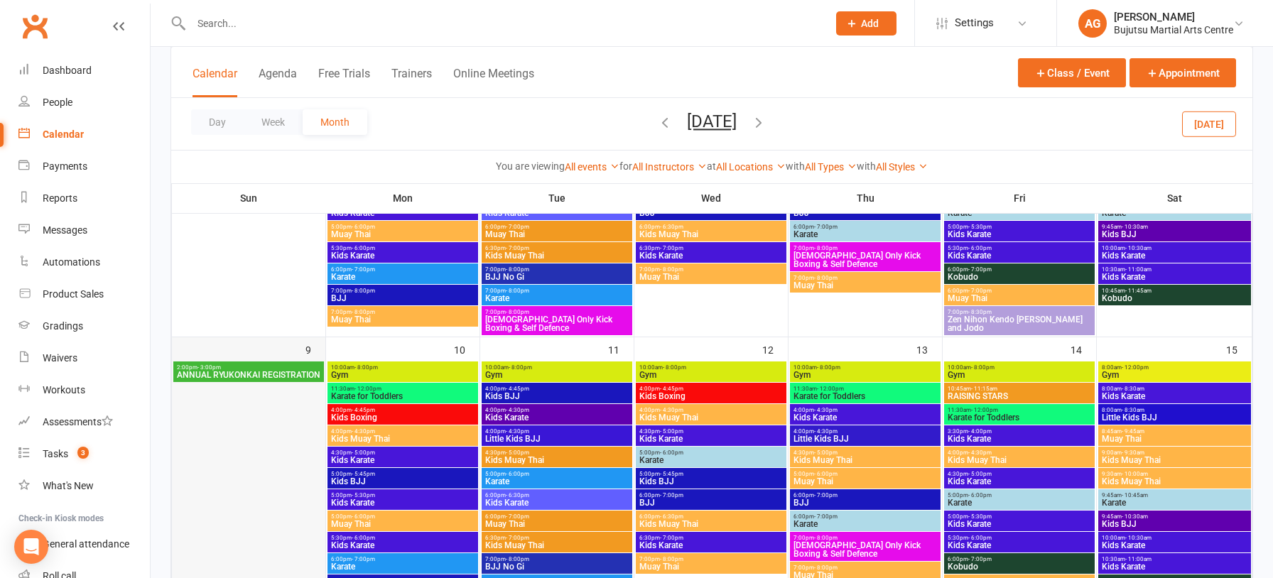
scroll to position [516, 0]
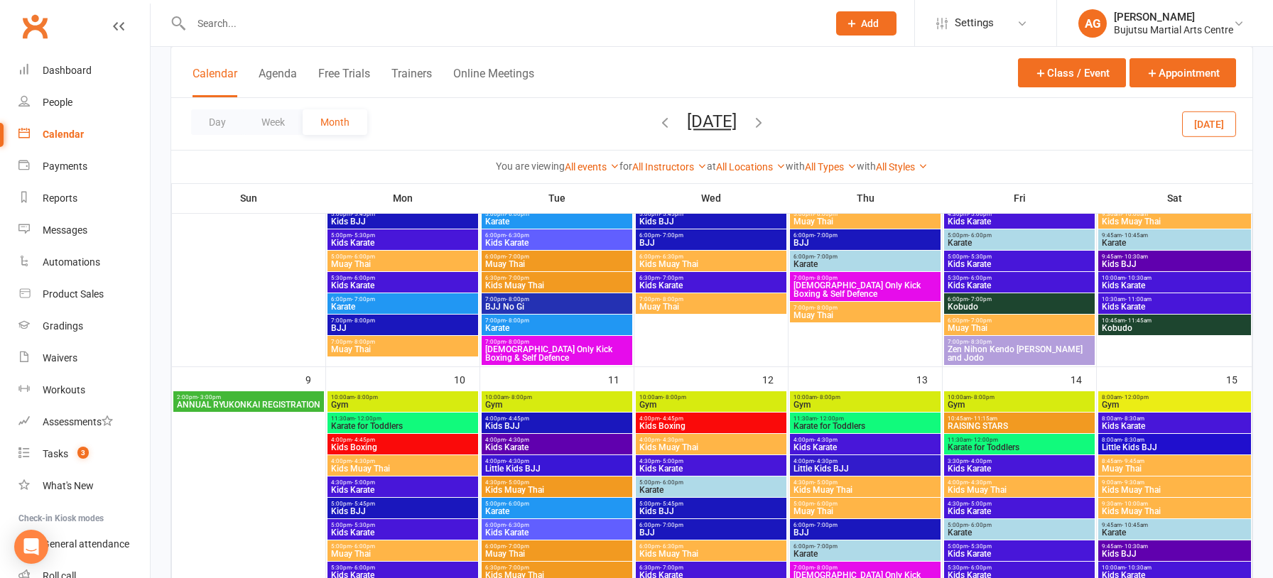
click at [267, 405] on span "ANNUAL RYUKONKAI REGISTRATION" at bounding box center [248, 405] width 145 height 9
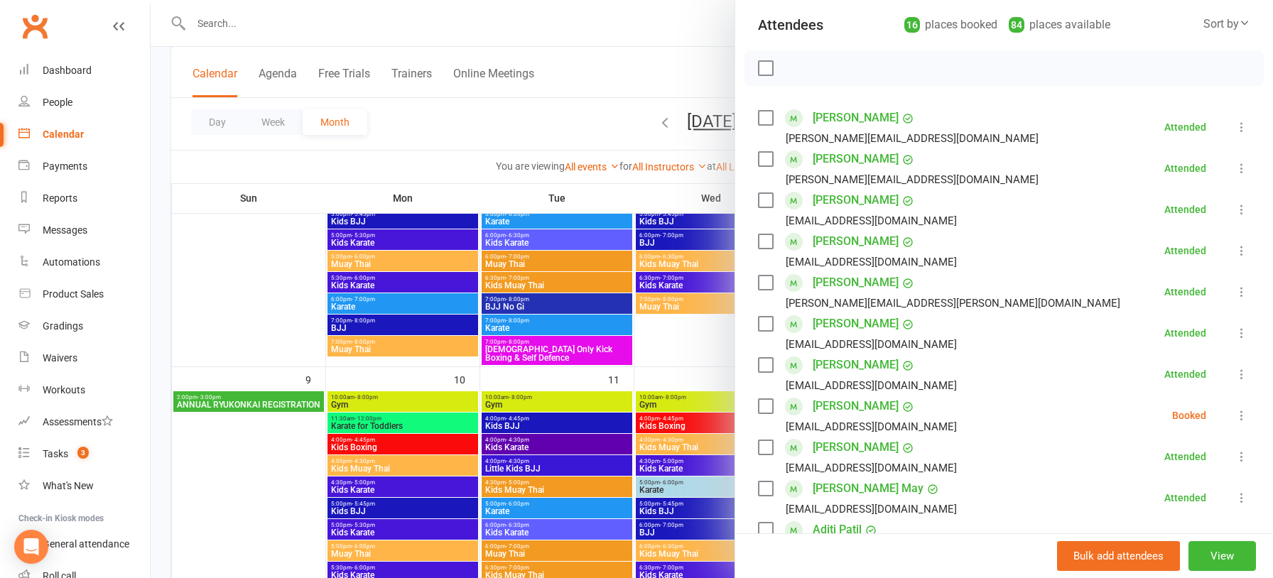
scroll to position [156, 0]
click at [861, 406] on link "Quinn Khannara" at bounding box center [856, 407] width 86 height 23
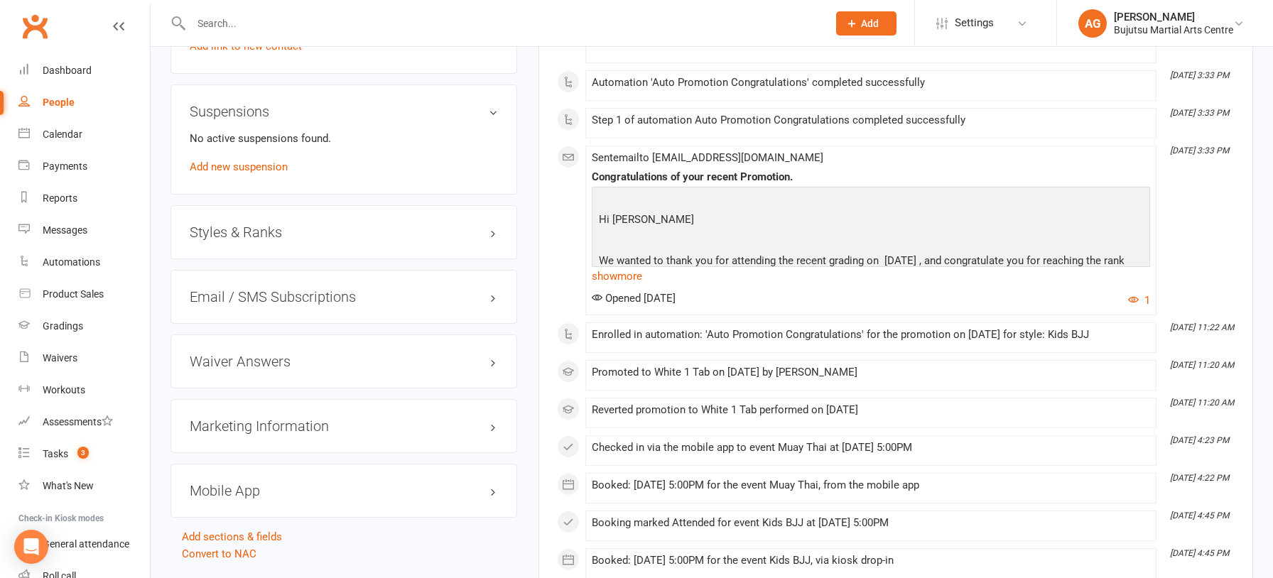
scroll to position [1360, 0]
click at [79, 67] on div "Dashboard" at bounding box center [67, 70] width 49 height 11
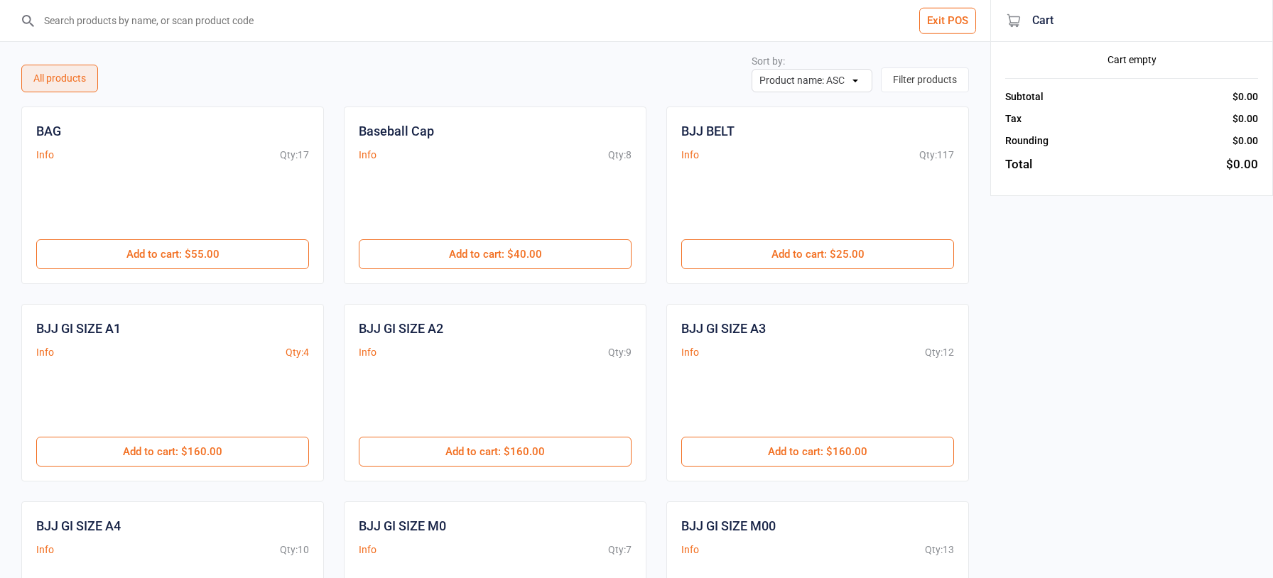
click at [85, 30] on input "search" at bounding box center [504, 20] width 934 height 41
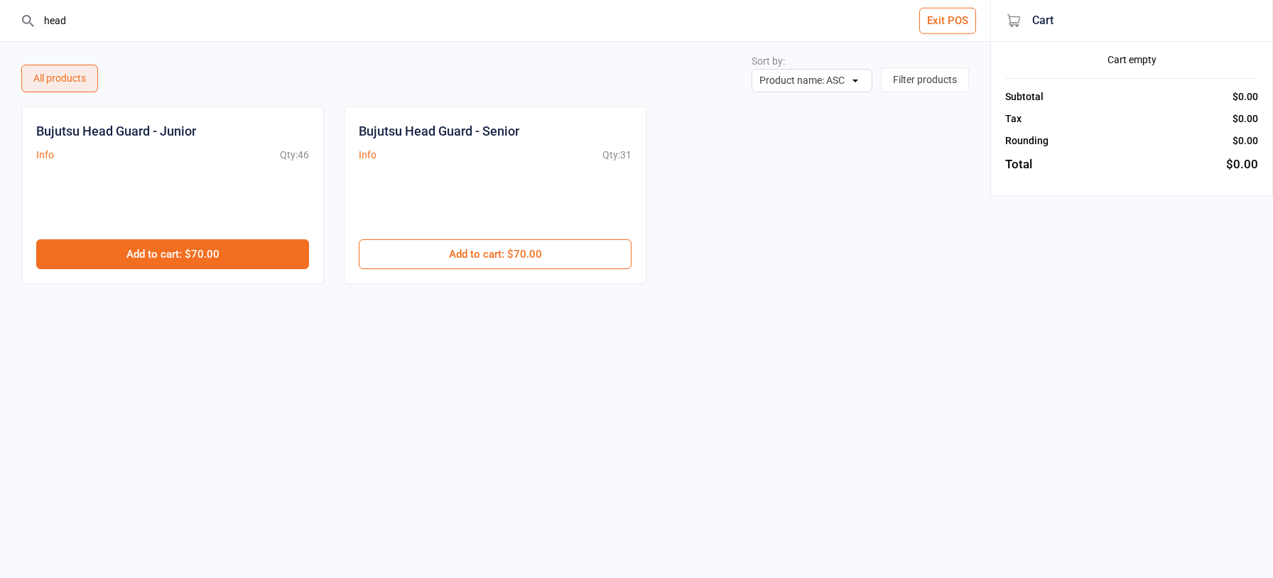
type input "head"
click at [257, 245] on button "Add to cart : $70.00" at bounding box center [172, 254] width 273 height 30
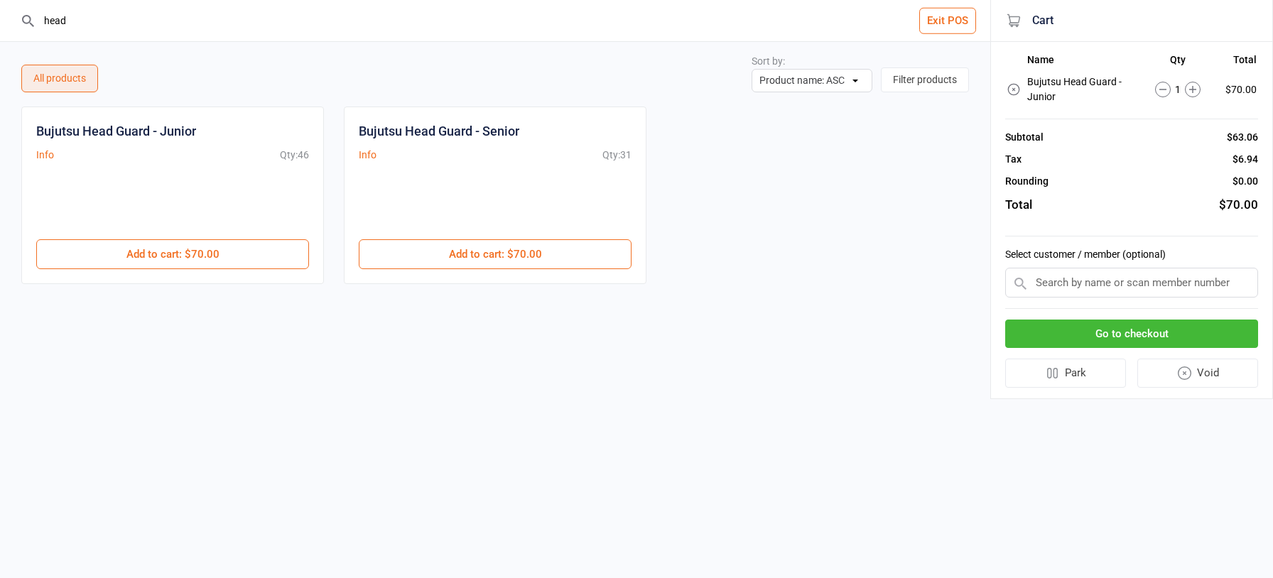
click at [1089, 285] on input "text" at bounding box center [1131, 283] width 253 height 30
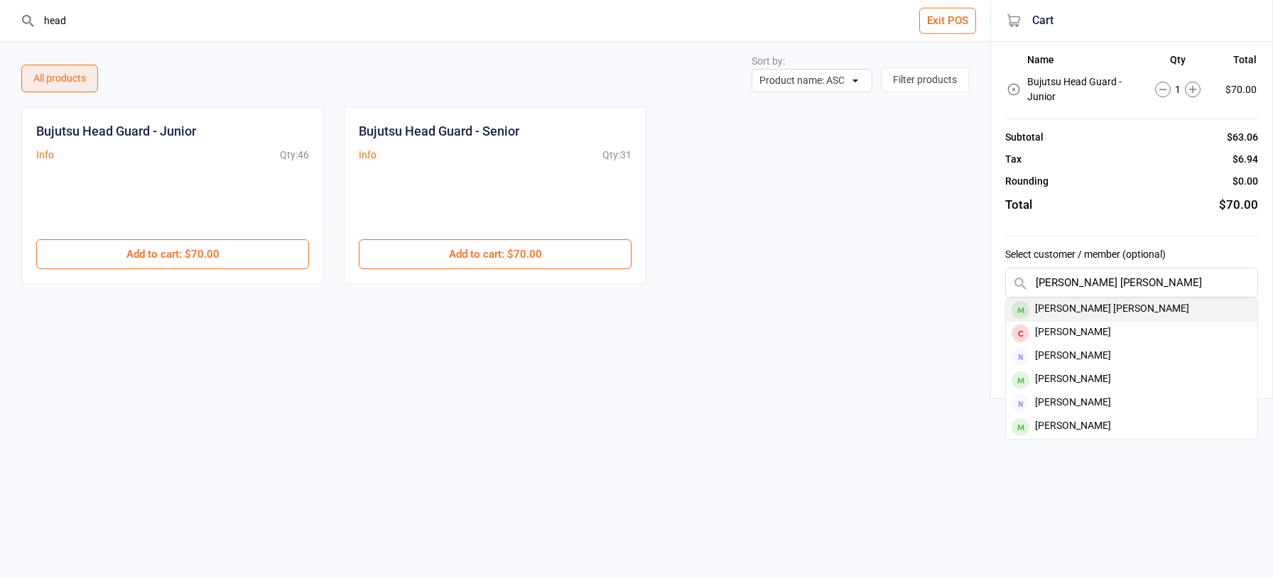
type input "cooper sutherlan"
click at [1086, 305] on div "[PERSON_NAME] [PERSON_NAME]" at bounding box center [1132, 309] width 252 height 23
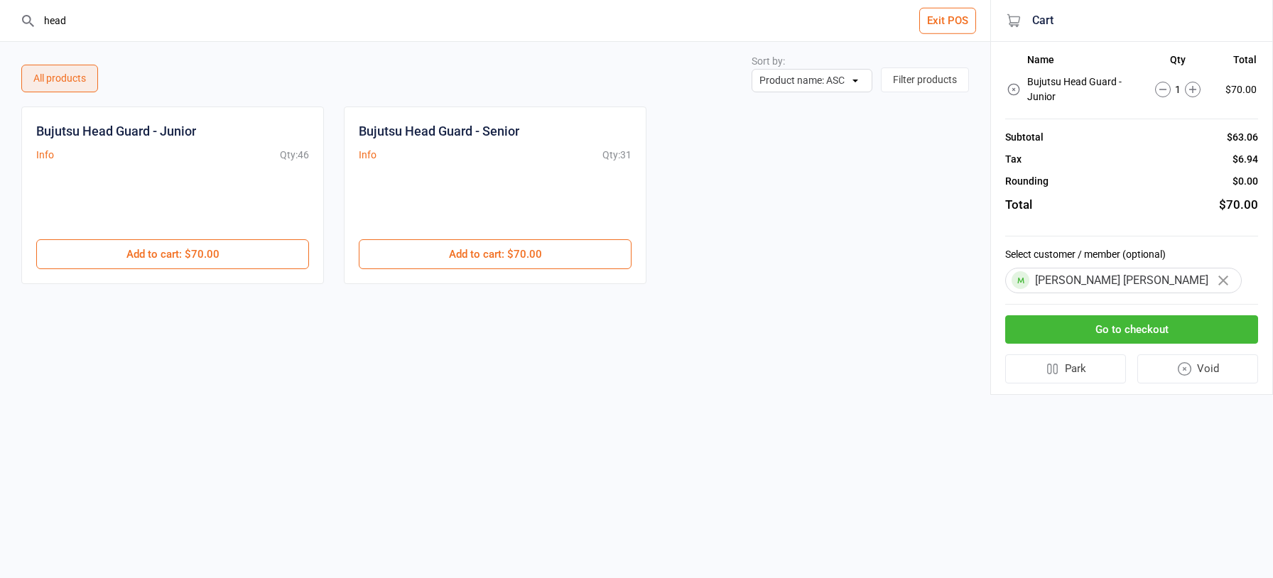
click at [1079, 325] on button "Go to checkout" at bounding box center [1131, 329] width 253 height 29
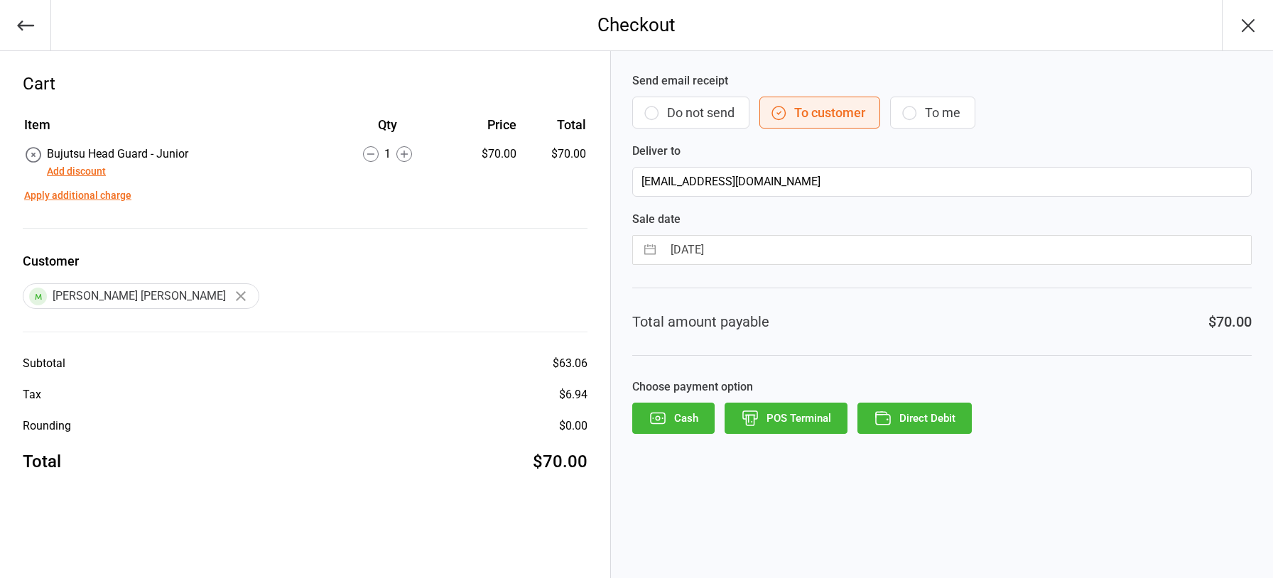
click at [790, 411] on button "POS Terminal" at bounding box center [786, 418] width 123 height 31
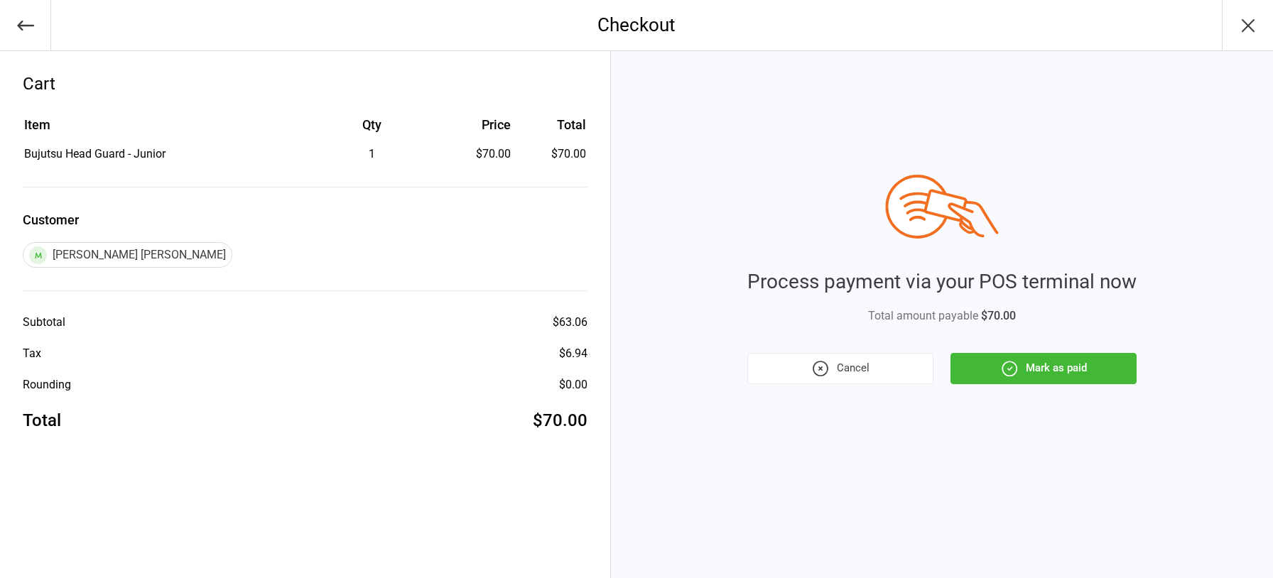
click at [1098, 371] on button "Mark as paid" at bounding box center [1044, 368] width 186 height 31
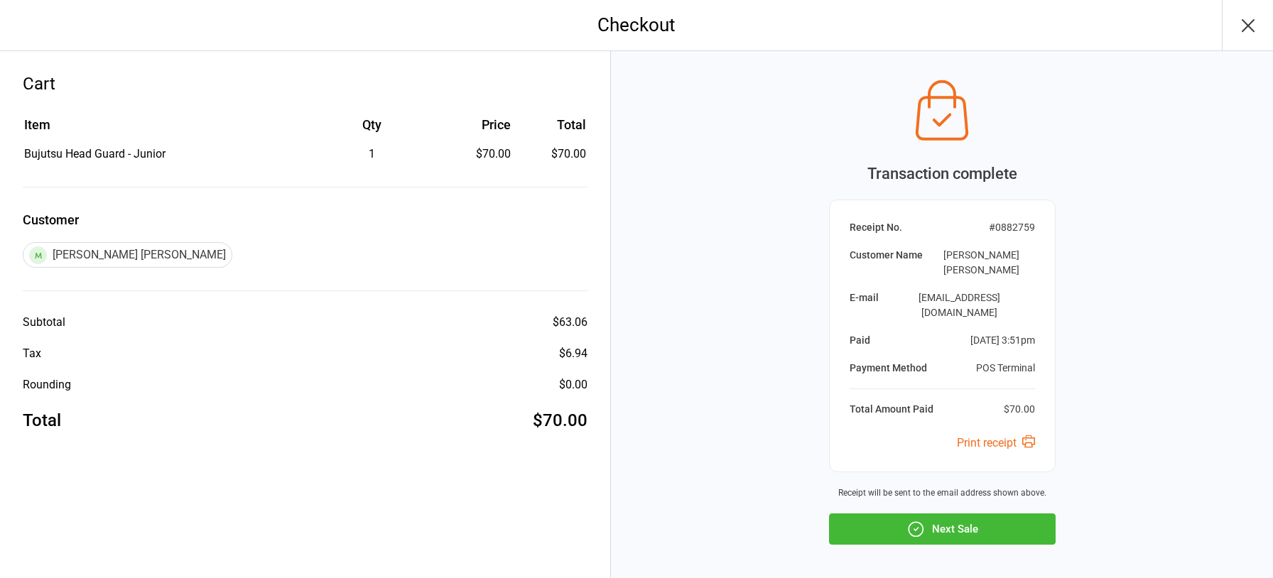
click at [969, 514] on button "Next Sale" at bounding box center [942, 529] width 227 height 31
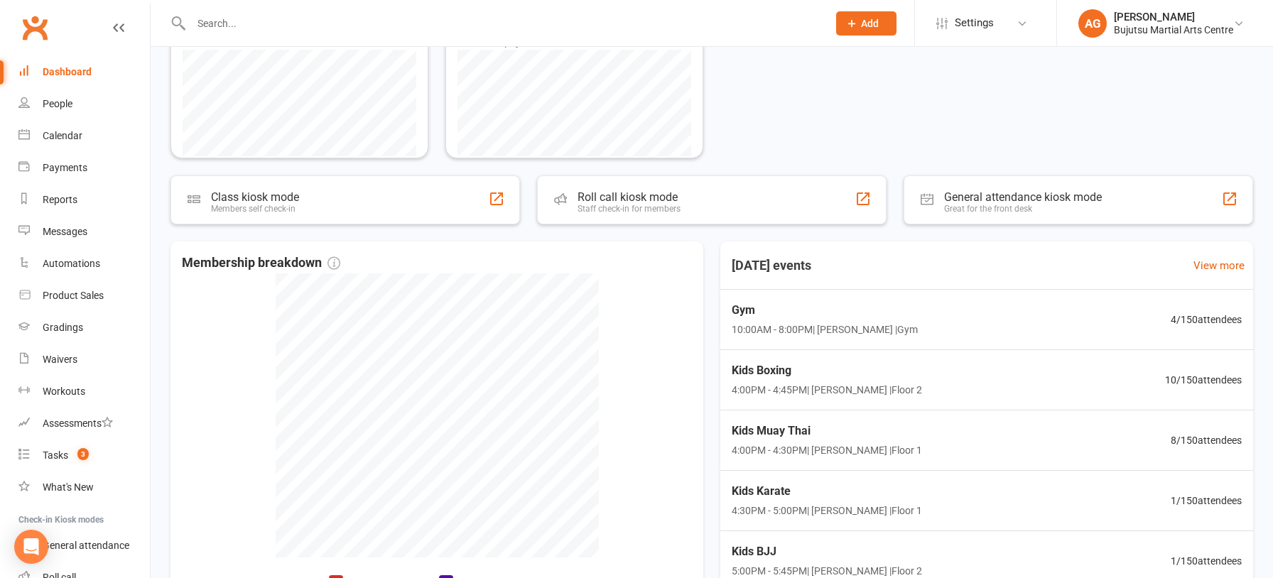
scroll to position [476, 0]
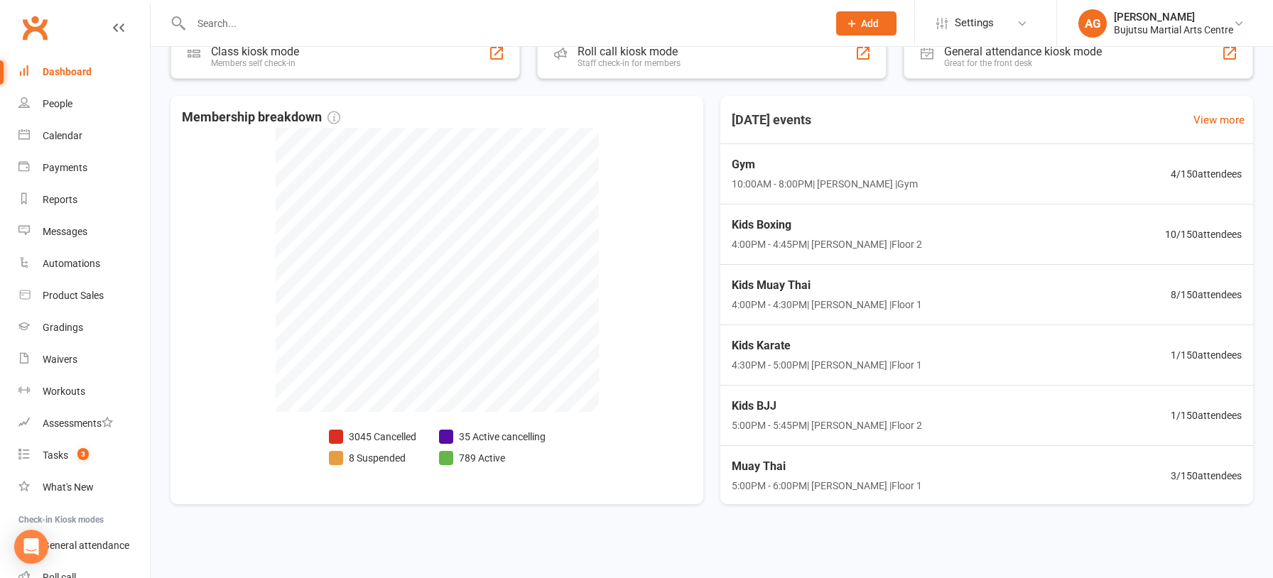
click at [70, 73] on div "Dashboard" at bounding box center [67, 71] width 49 height 11
click at [56, 103] on div "People" at bounding box center [58, 103] width 30 height 11
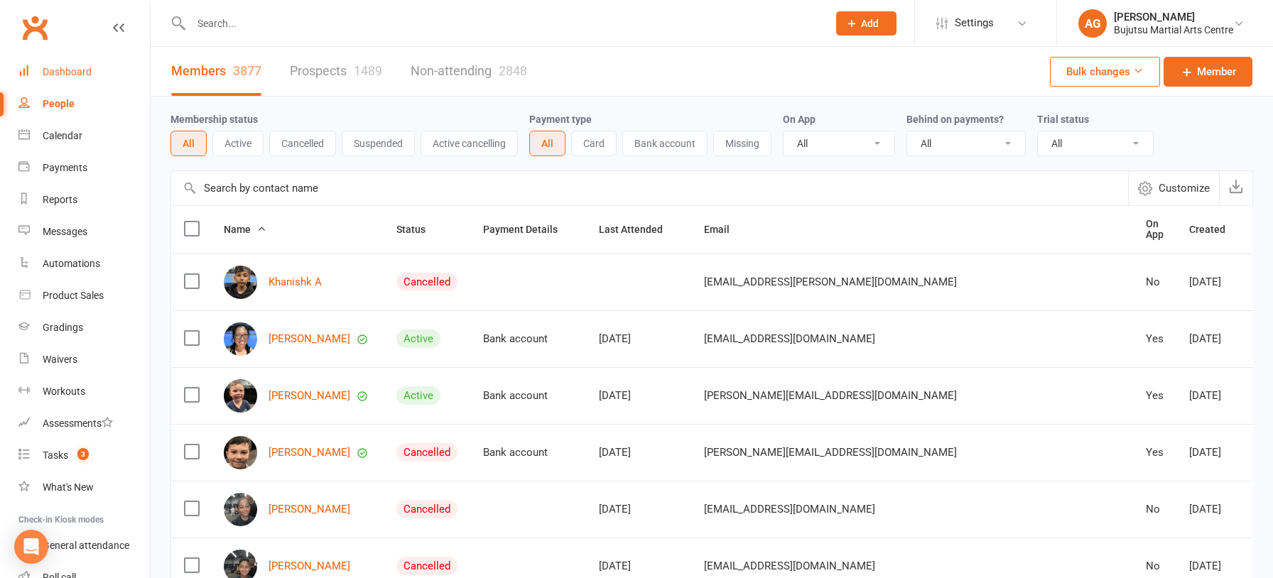
click at [57, 68] on div "Dashboard" at bounding box center [67, 71] width 49 height 11
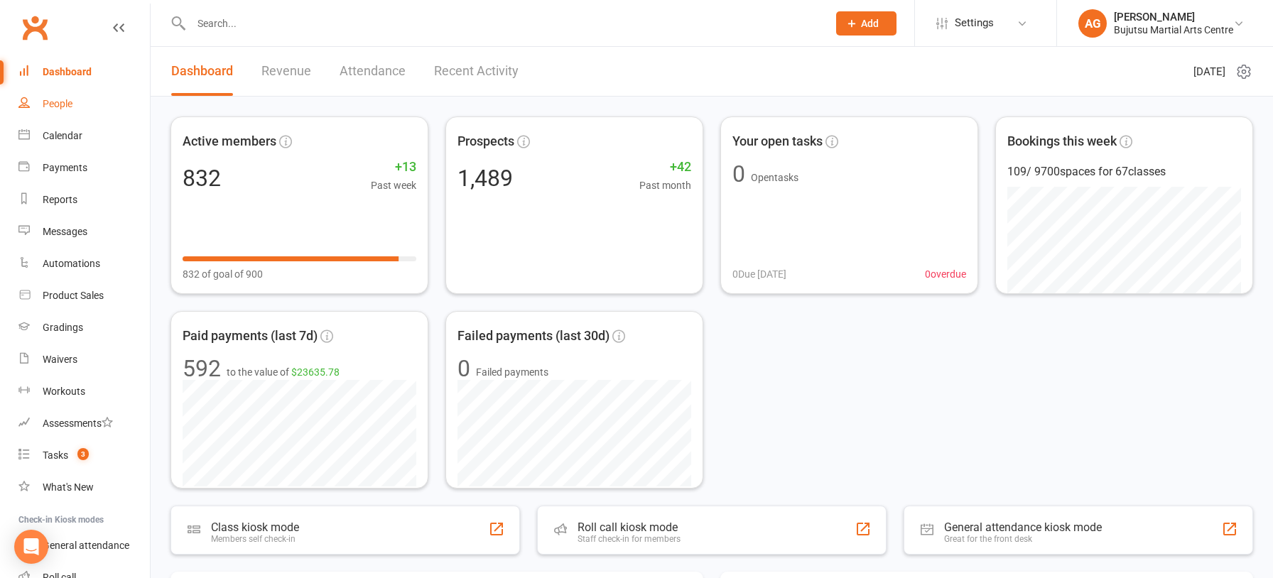
click at [55, 104] on div "People" at bounding box center [58, 103] width 30 height 11
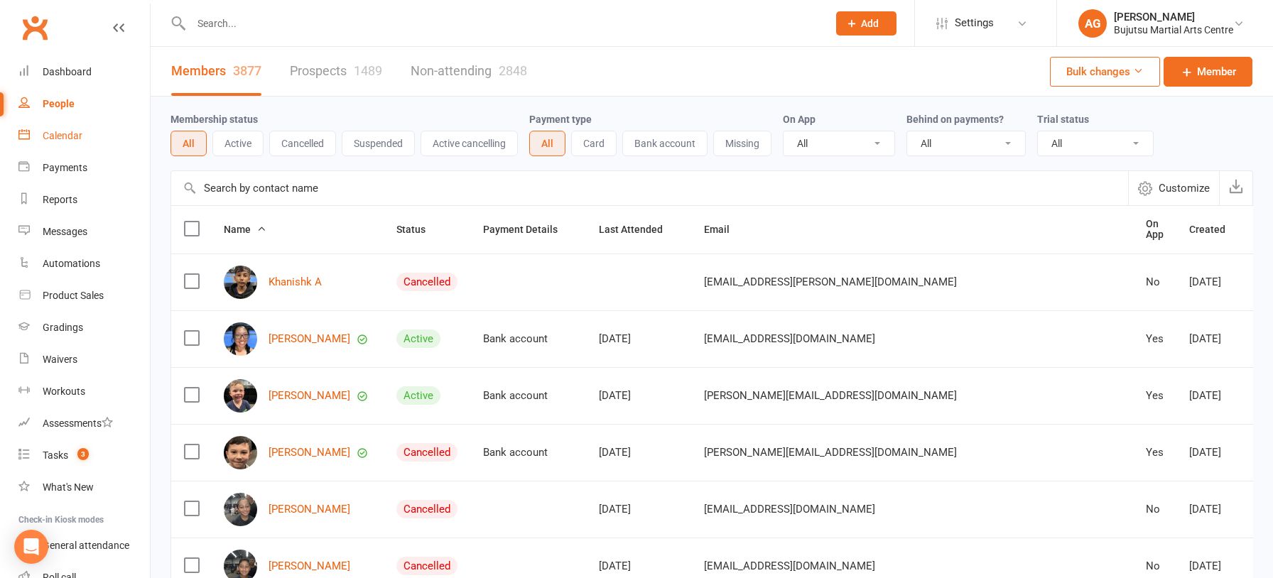
click at [56, 136] on div "Calendar" at bounding box center [63, 135] width 40 height 11
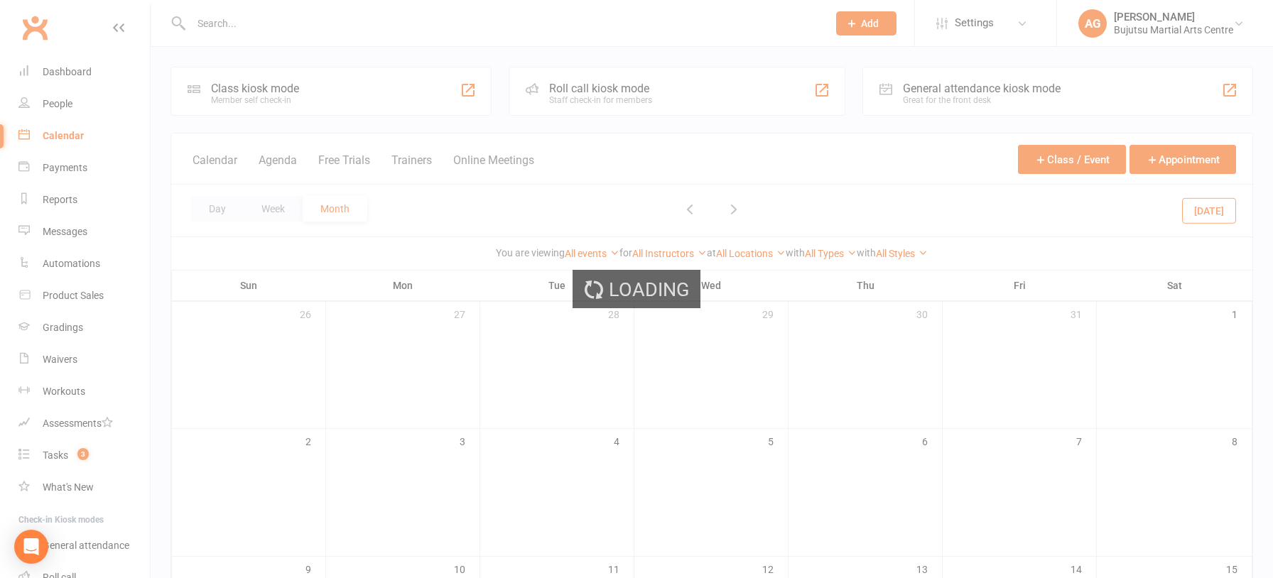
click at [60, 70] on div "Loading" at bounding box center [636, 289] width 1273 height 578
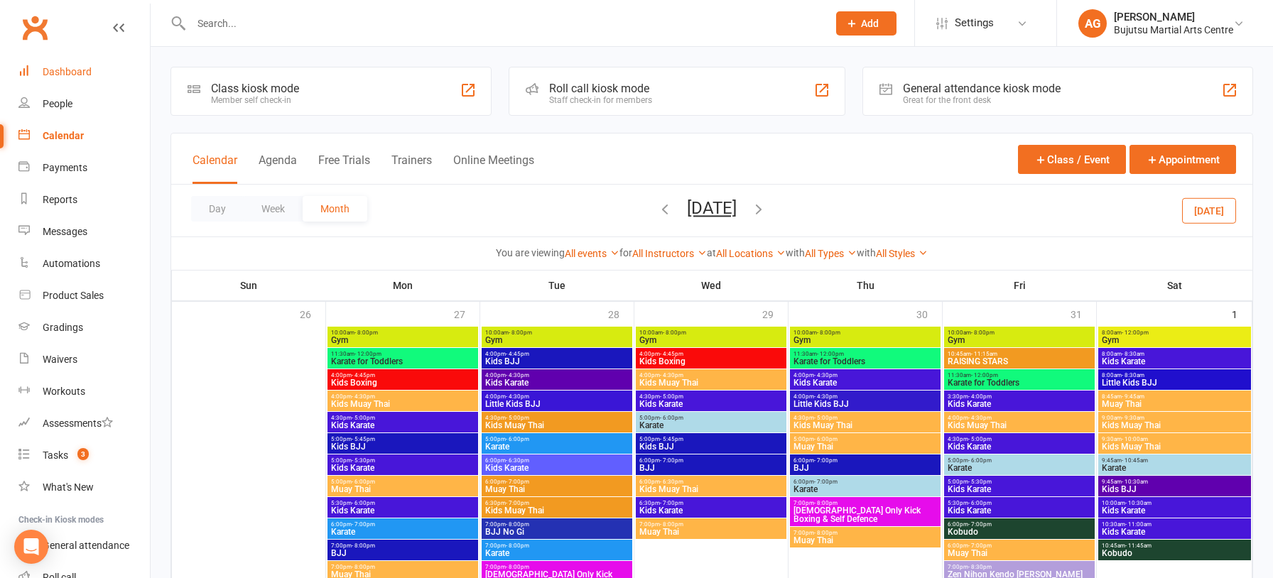
click at [66, 75] on div "Dashboard" at bounding box center [67, 71] width 49 height 11
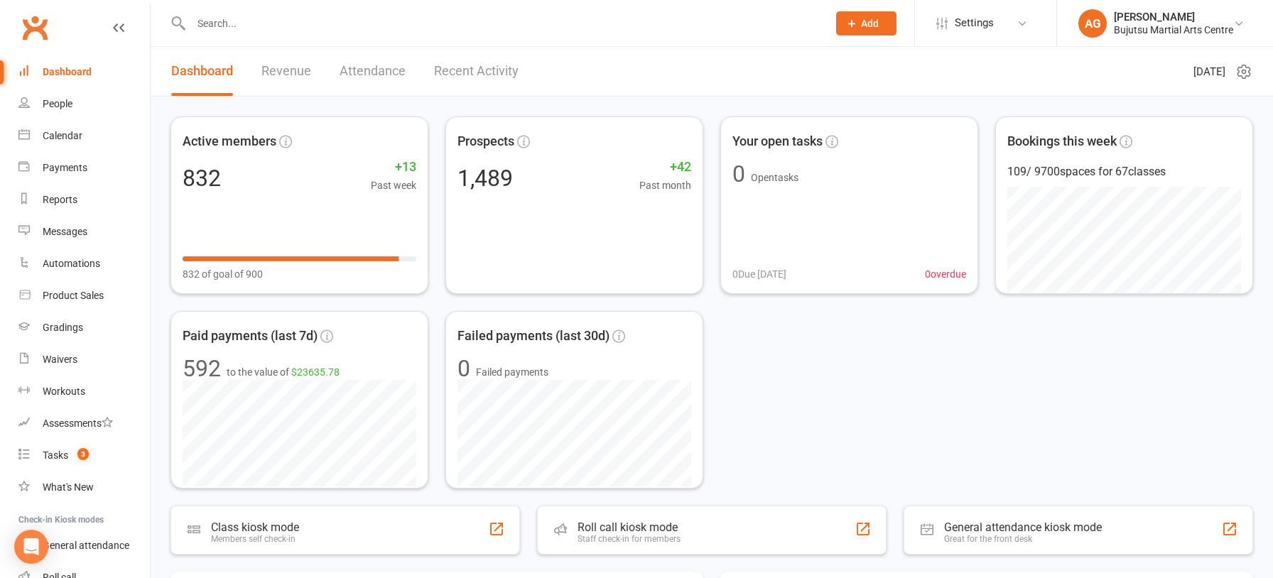
drag, startPoint x: 61, startPoint y: 73, endPoint x: 88, endPoint y: 45, distance: 38.7
click at [61, 72] on div "Dashboard" at bounding box center [67, 71] width 49 height 11
